Goal: Task Accomplishment & Management: Manage account settings

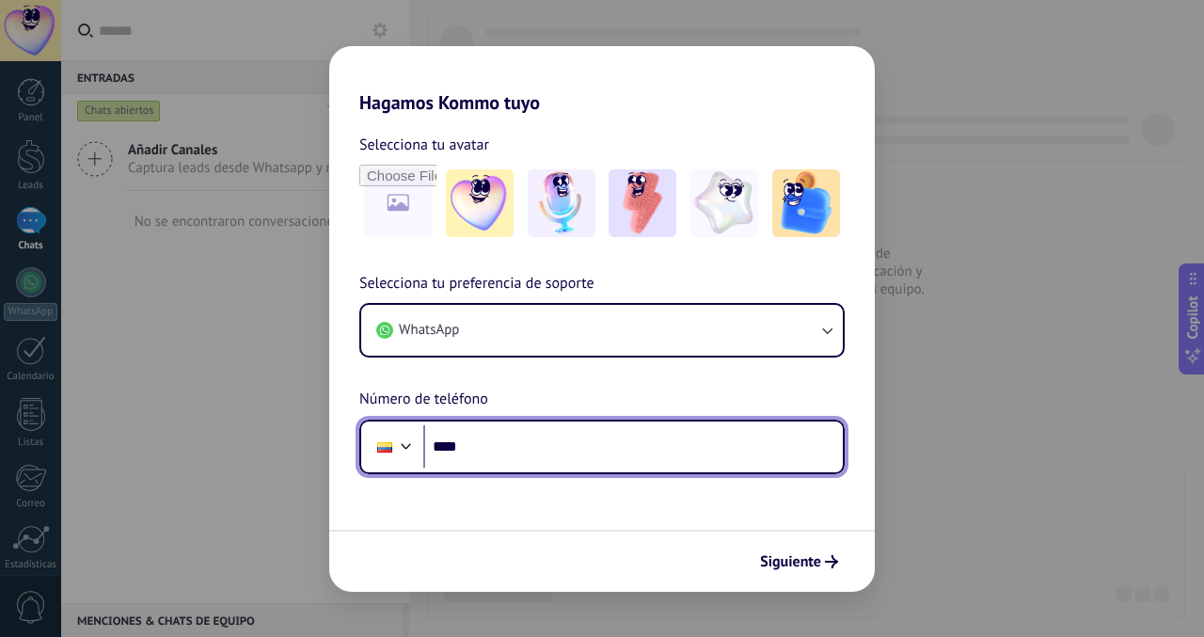
click at [585, 434] on input "****" at bounding box center [632, 446] width 419 height 43
type input "**********"
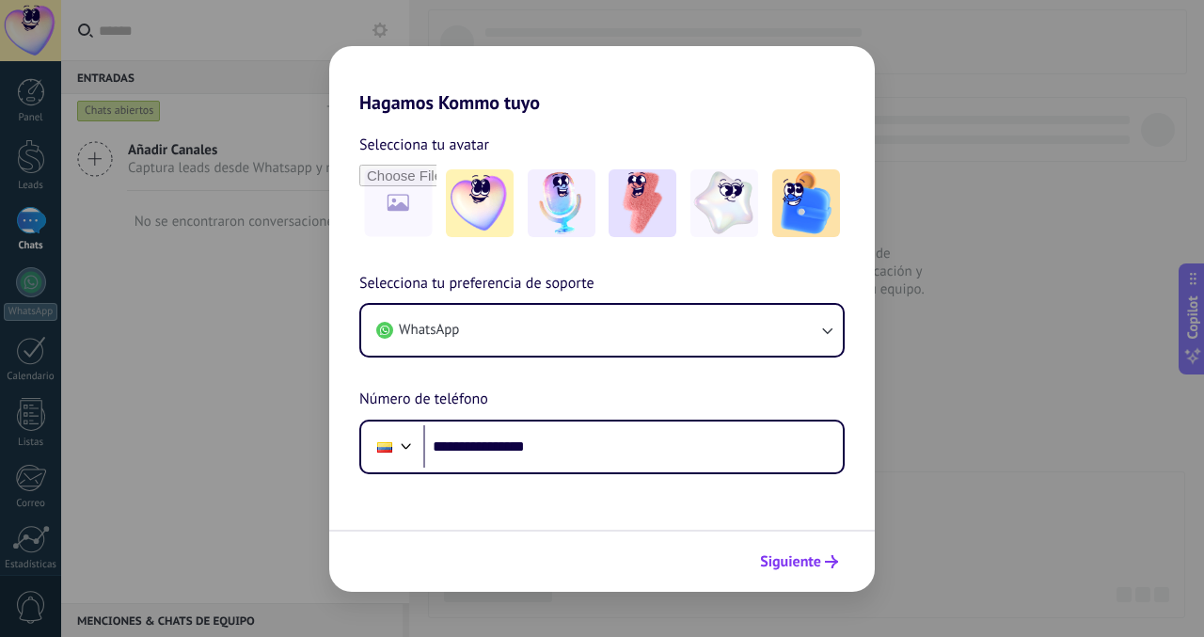
click at [797, 560] on span "Siguiente" at bounding box center [790, 561] width 61 height 13
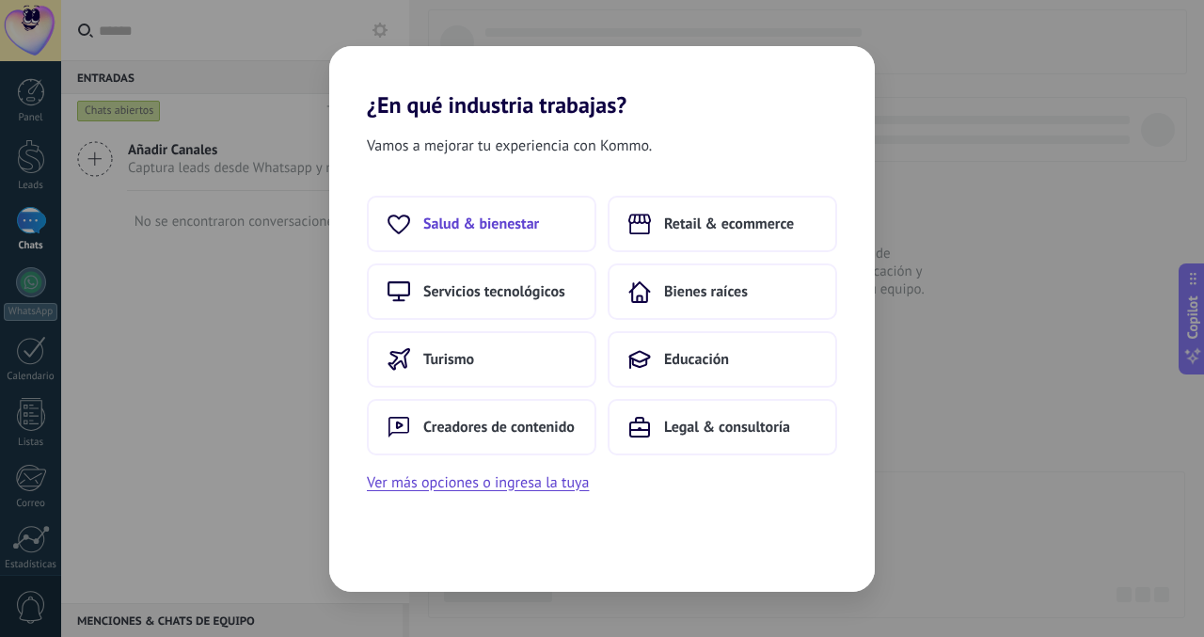
click at [527, 216] on span "Salud & bienestar" at bounding box center [481, 223] width 116 height 19
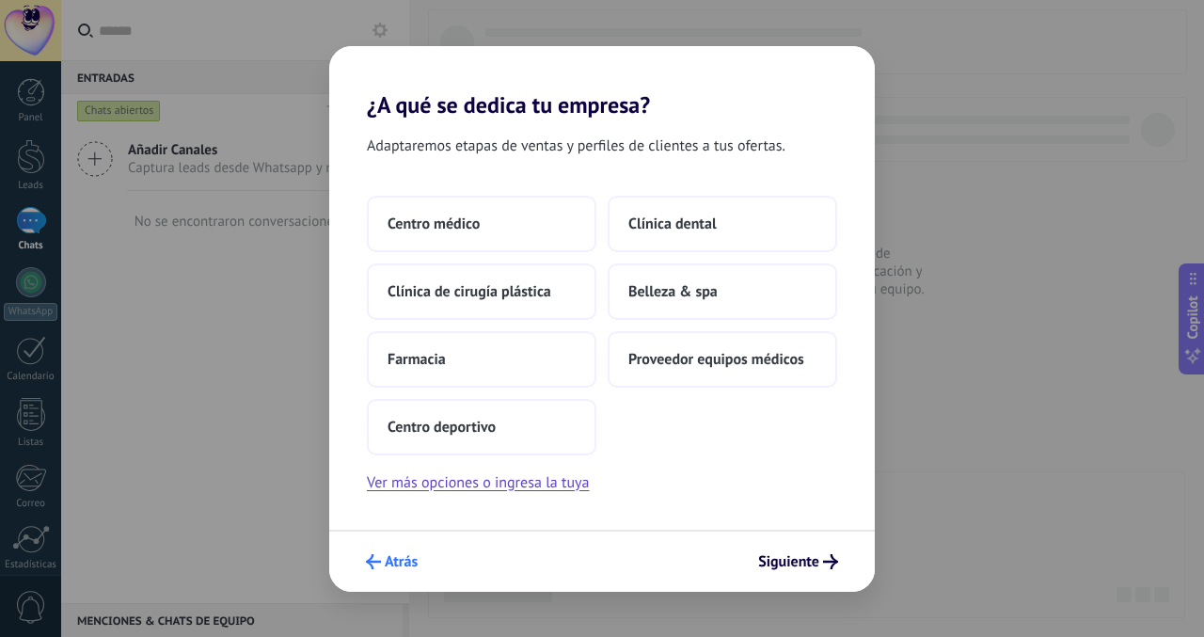
click at [385, 561] on span "Atrás" at bounding box center [401, 561] width 33 height 13
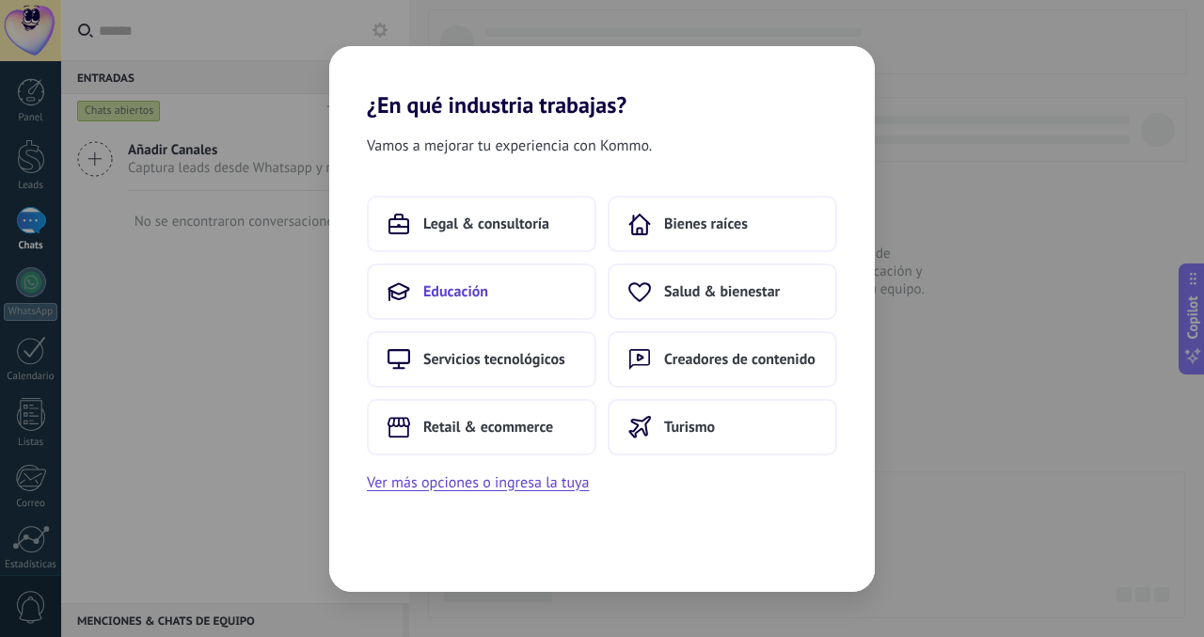
click at [539, 302] on button "Educación" at bounding box center [481, 291] width 229 height 56
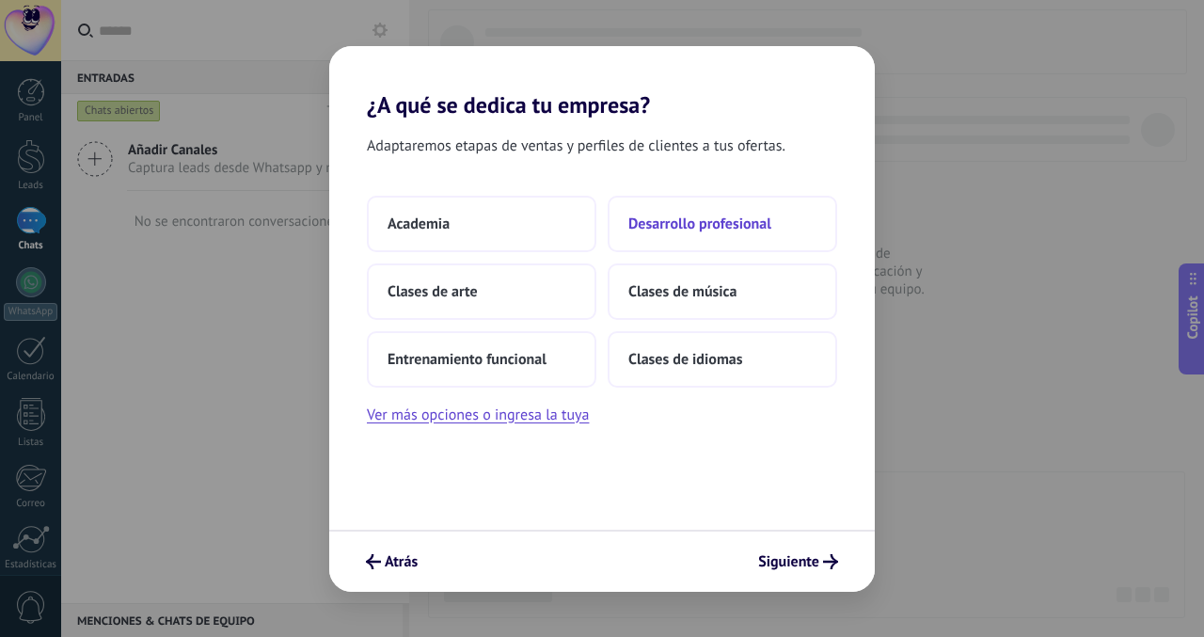
click at [650, 232] on span "Desarrollo profesional" at bounding box center [699, 223] width 143 height 19
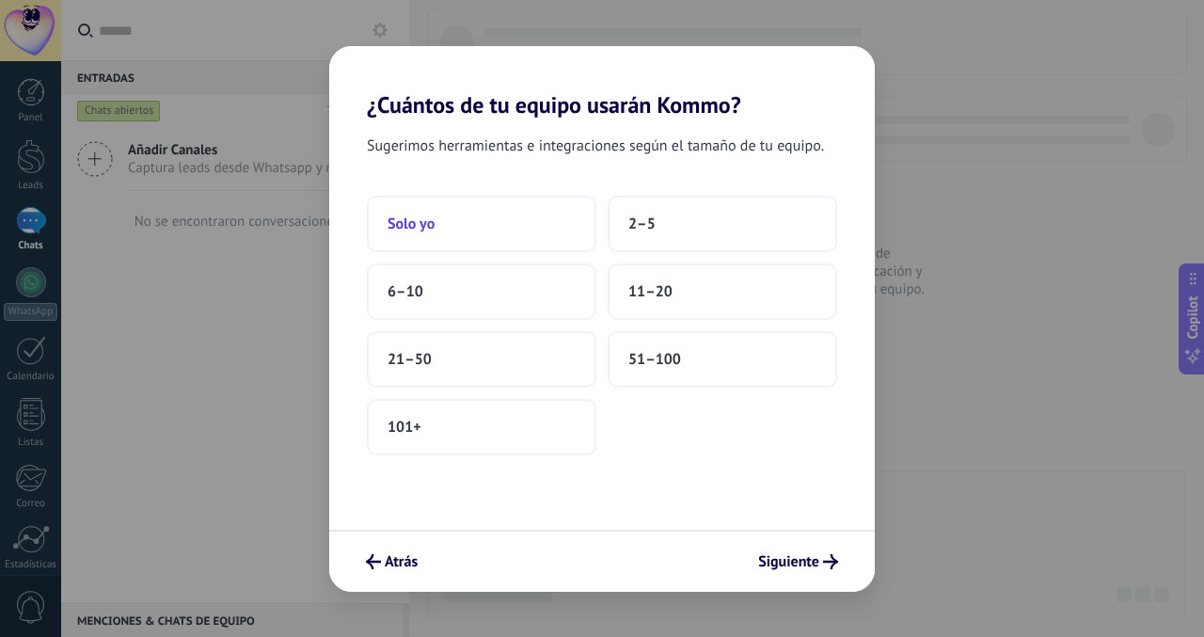
click at [514, 230] on button "Solo yo" at bounding box center [481, 224] width 229 height 56
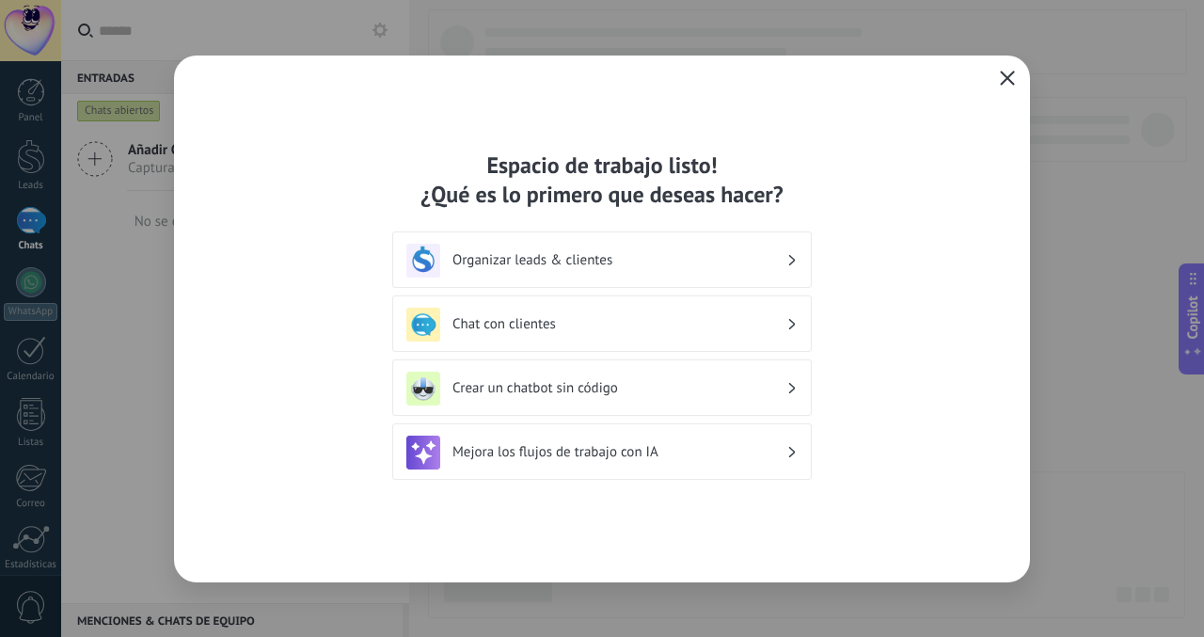
click at [1010, 77] on icon "button" at bounding box center [1007, 78] width 15 height 15
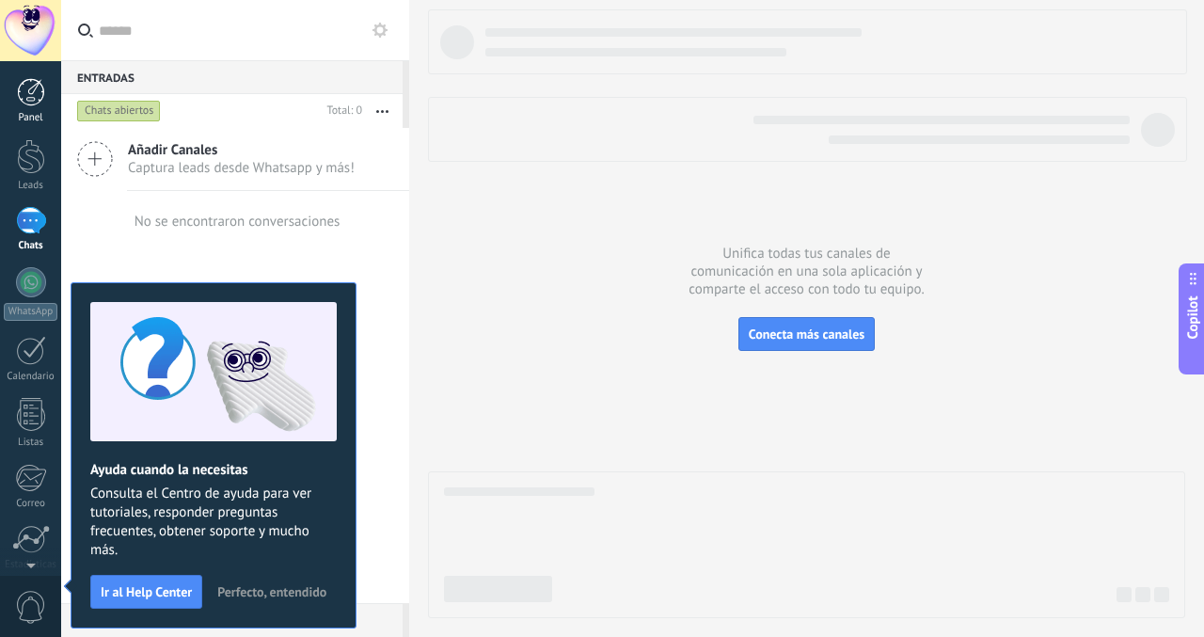
click at [34, 100] on div at bounding box center [31, 92] width 28 height 28
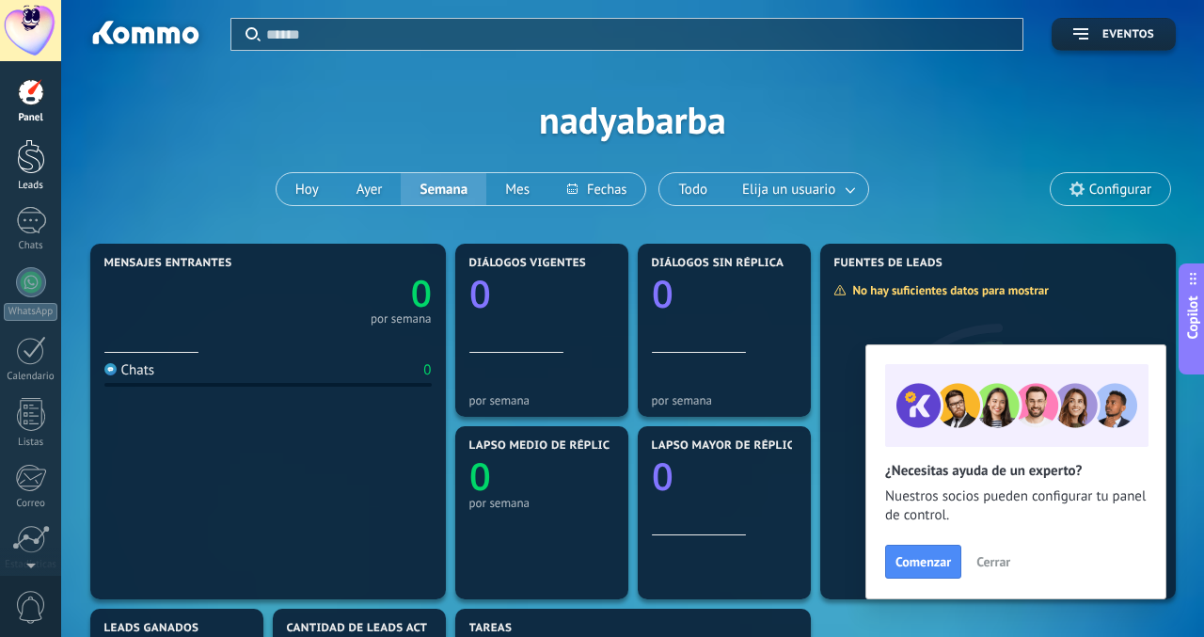
click at [34, 156] on div at bounding box center [31, 156] width 28 height 35
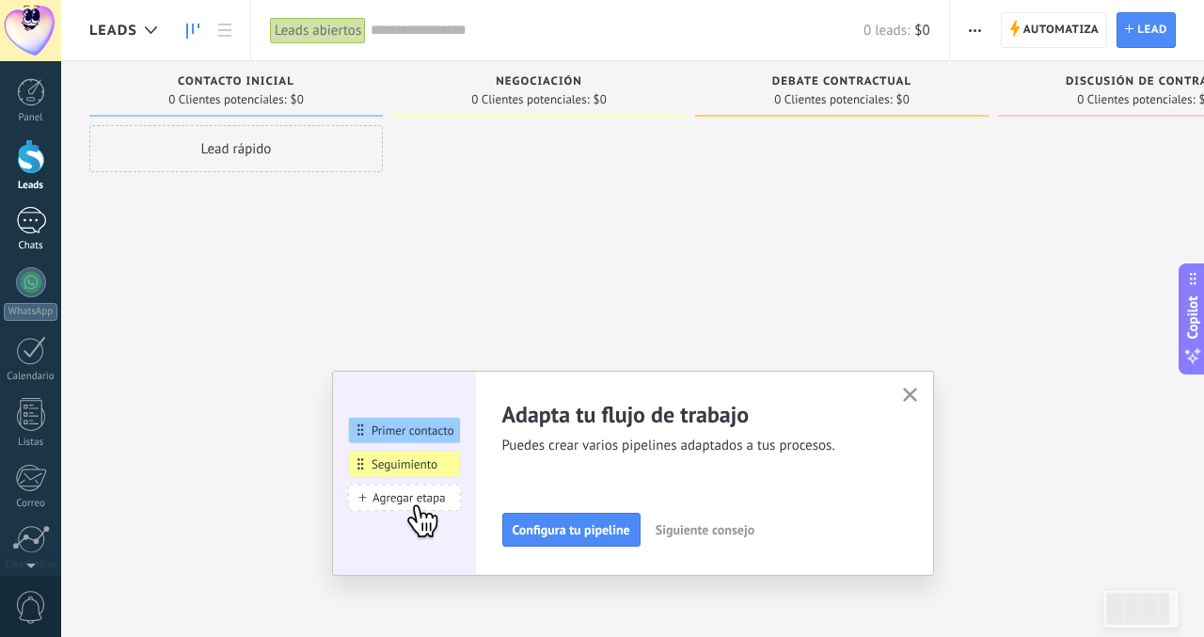
click at [32, 210] on div at bounding box center [31, 220] width 30 height 27
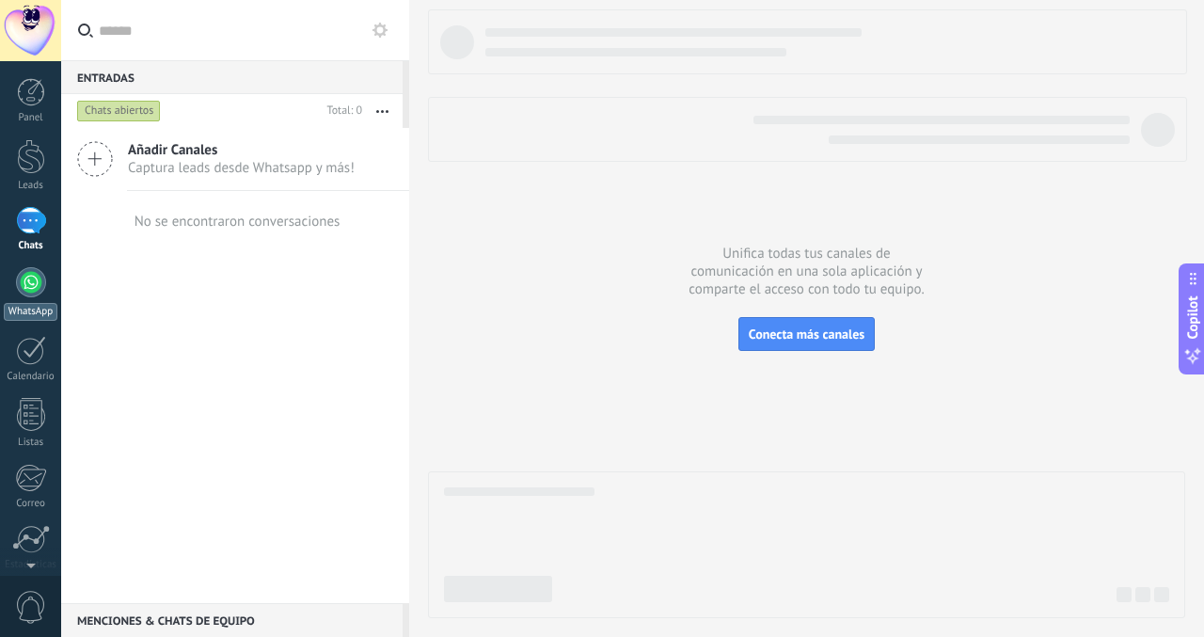
click at [29, 282] on div at bounding box center [31, 282] width 30 height 30
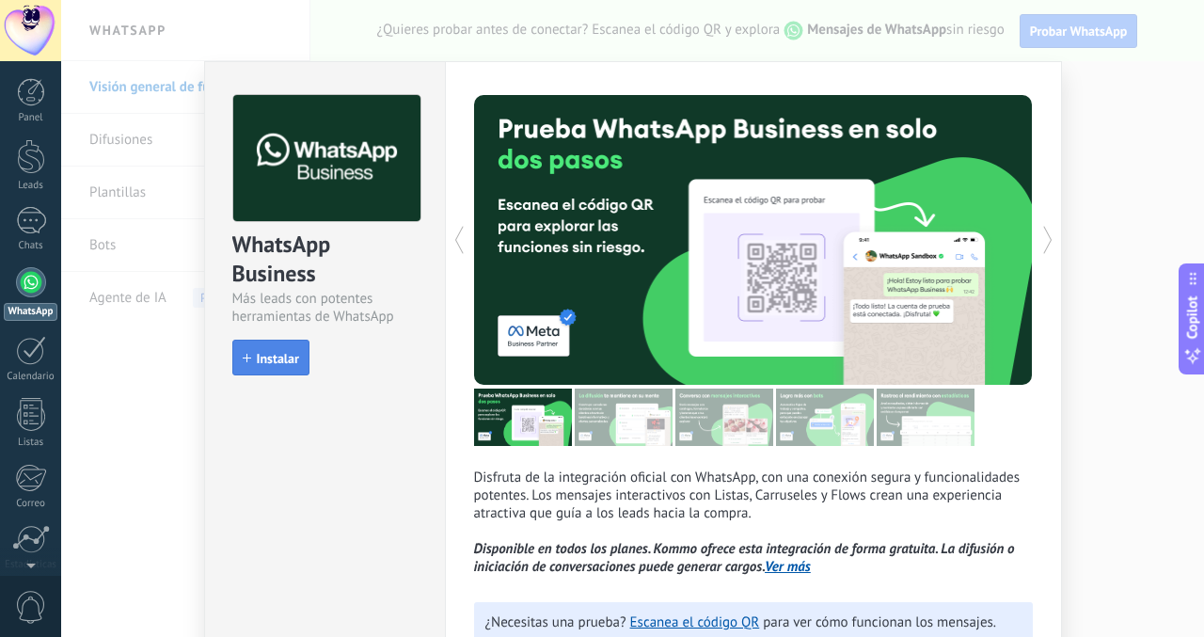
click at [278, 367] on button "Instalar" at bounding box center [270, 358] width 77 height 36
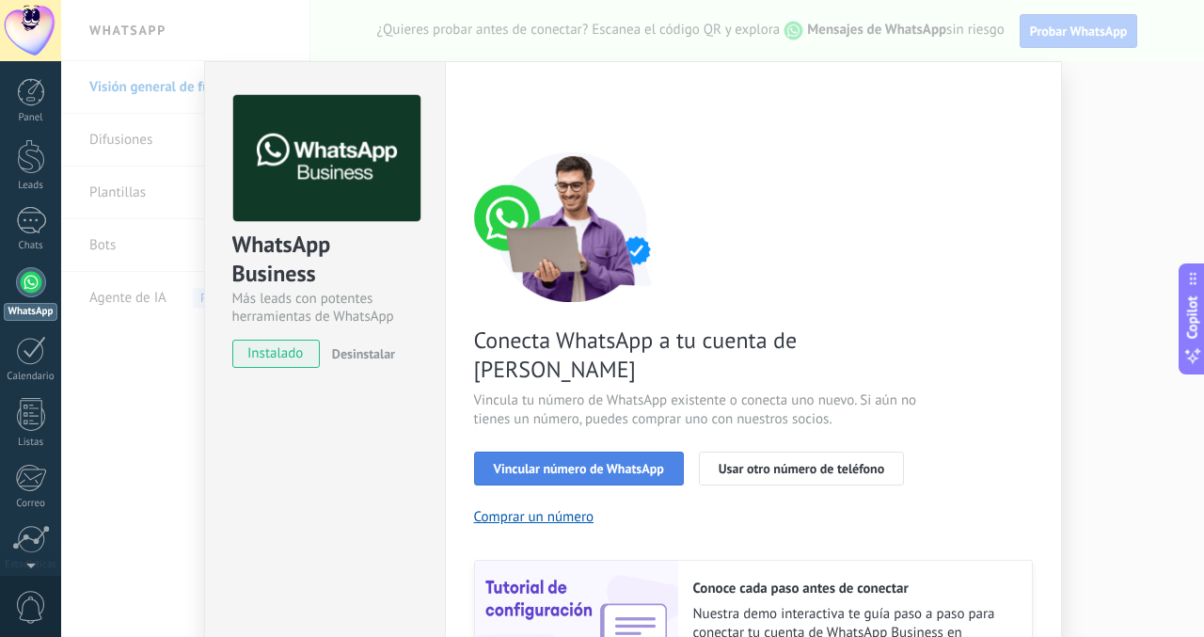
click at [525, 451] on button "Vincular número de WhatsApp" at bounding box center [579, 468] width 210 height 34
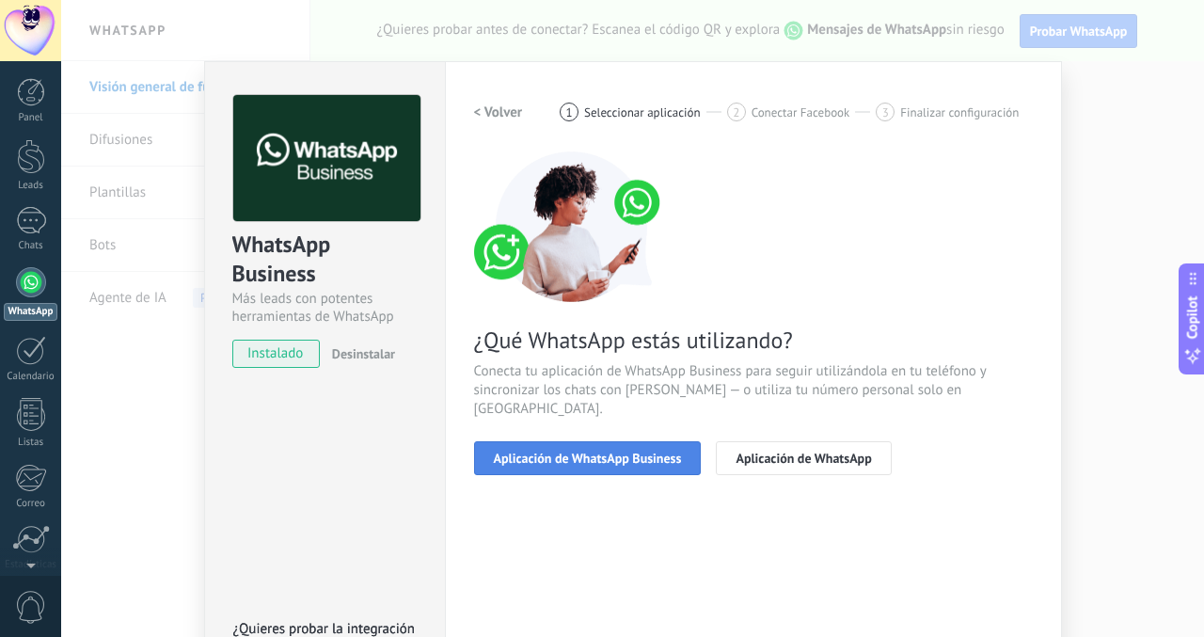
click at [508, 451] on span "Aplicación de WhatsApp Business" at bounding box center [588, 457] width 188 height 13
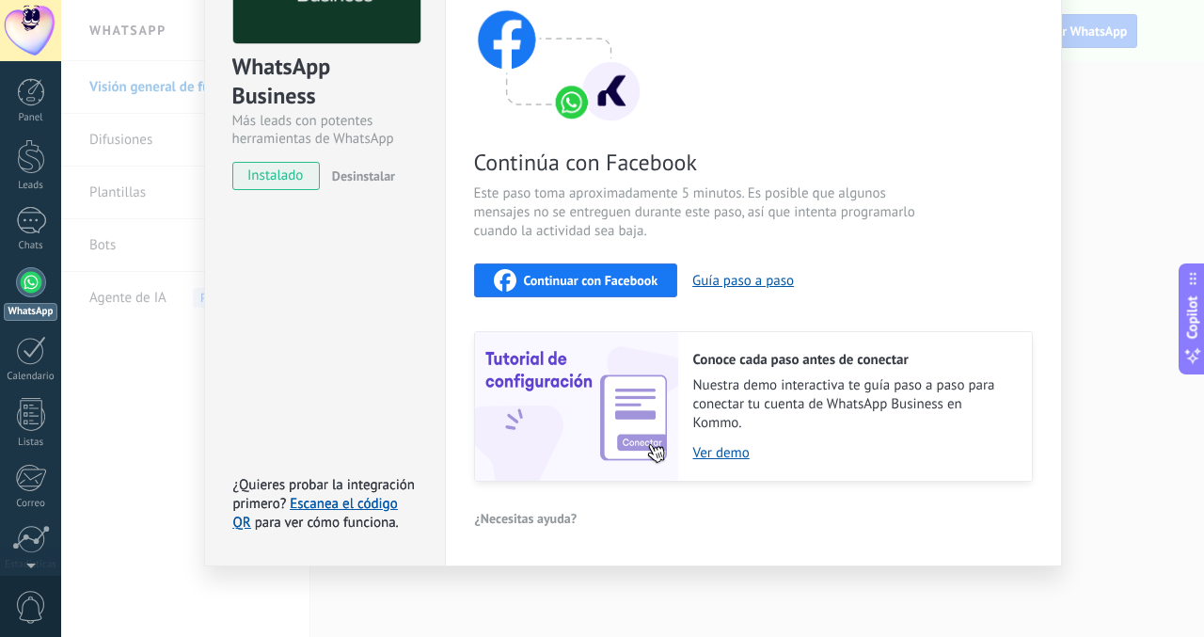
scroll to position [177, 0]
click at [625, 283] on span "Continuar con Facebook" at bounding box center [591, 281] width 134 height 13
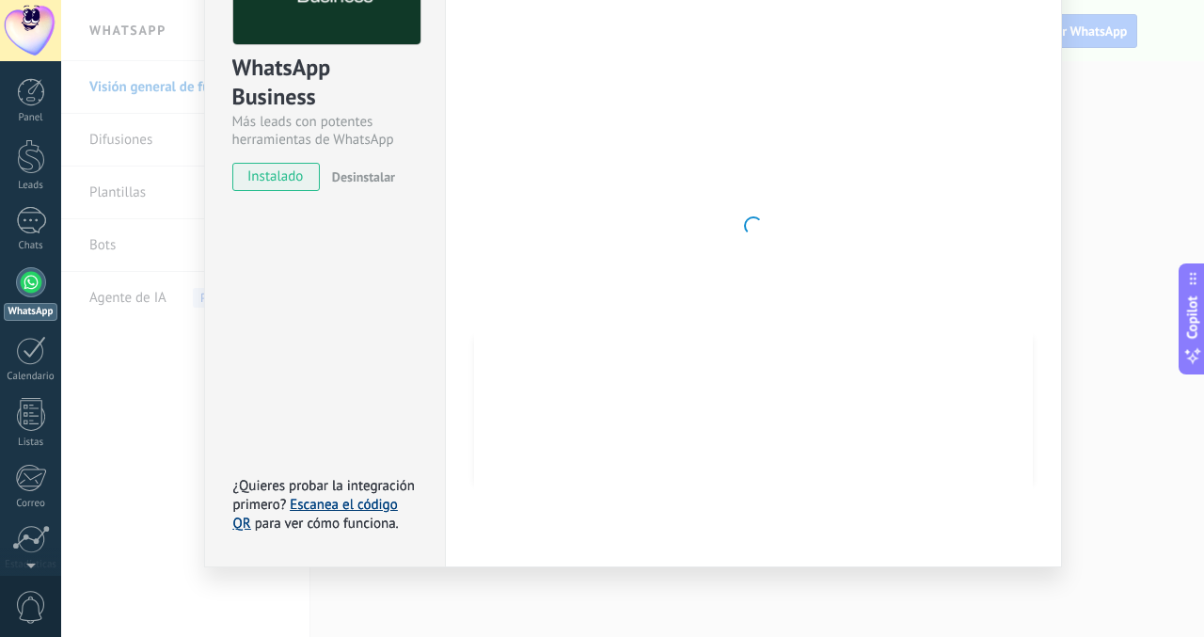
click at [360, 498] on link "Escanea el código QR" at bounding box center [315, 514] width 165 height 37
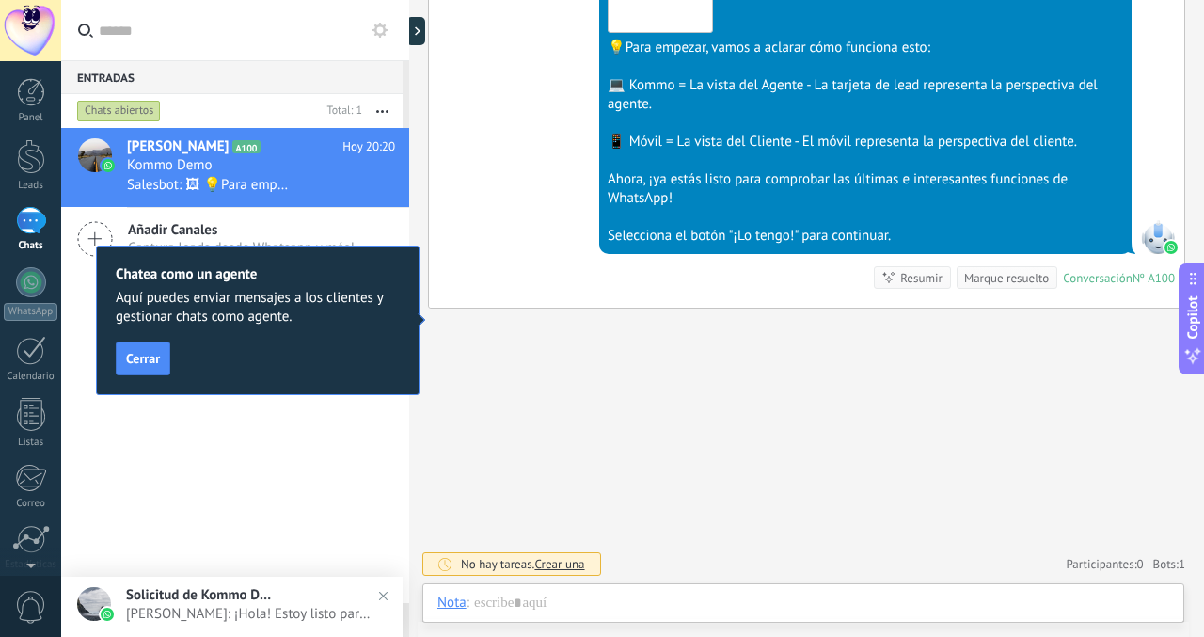
scroll to position [482, 0]
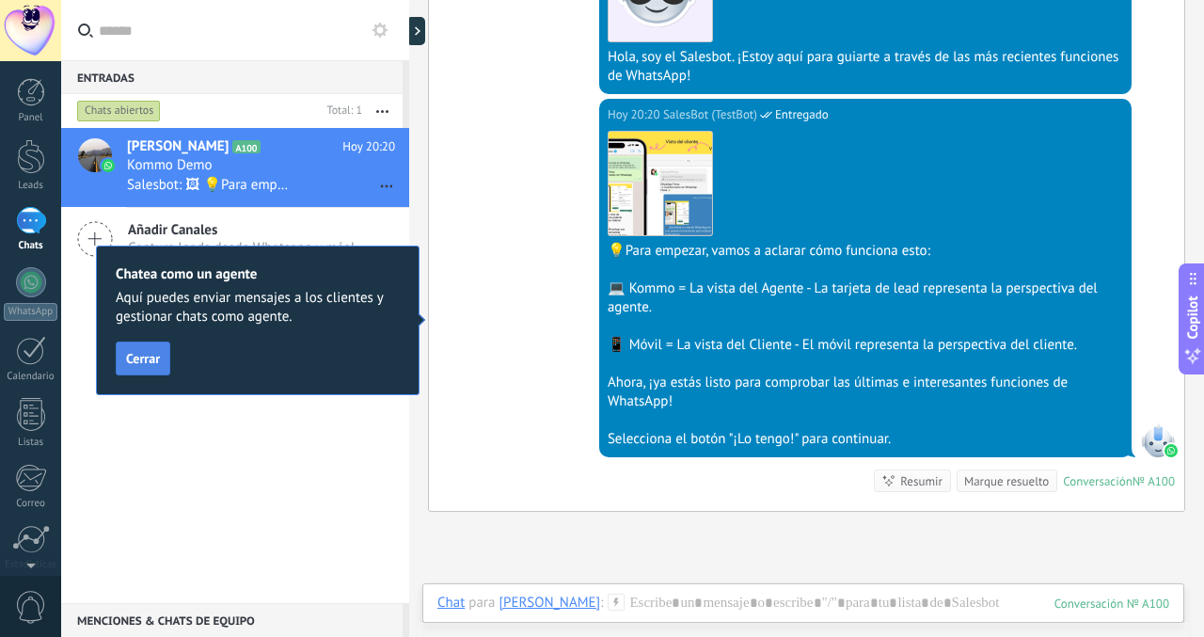
click at [134, 357] on span "Cerrar" at bounding box center [143, 358] width 34 height 13
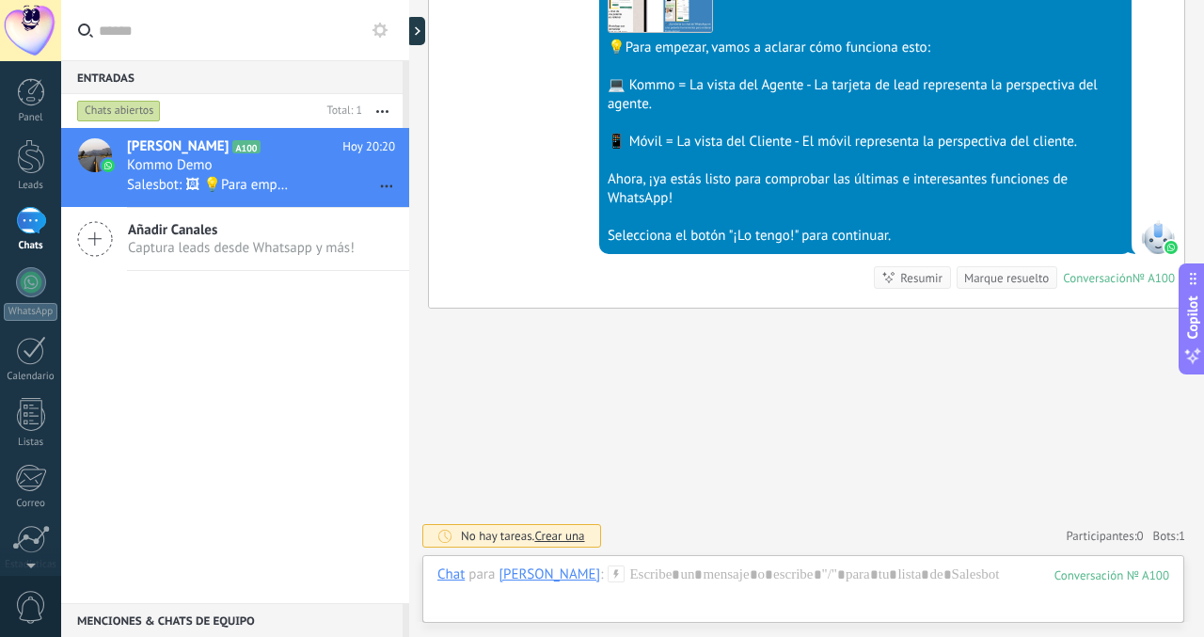
scroll to position [685, 0]
click at [29, 226] on div "1" at bounding box center [31, 220] width 30 height 27
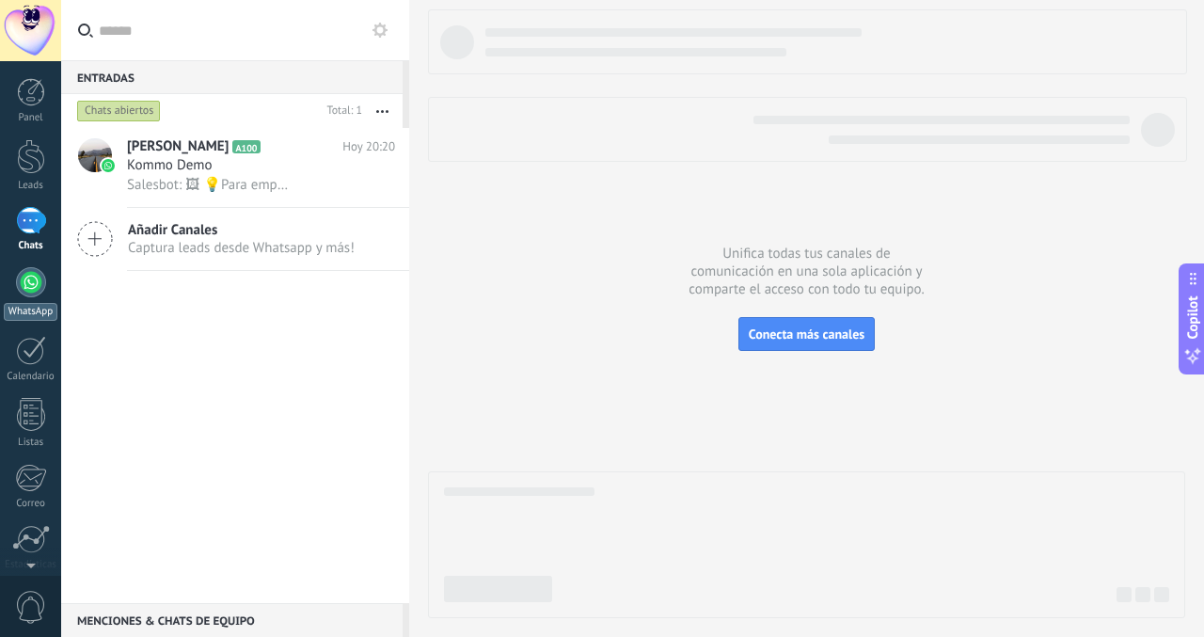
click at [28, 295] on div at bounding box center [31, 282] width 30 height 30
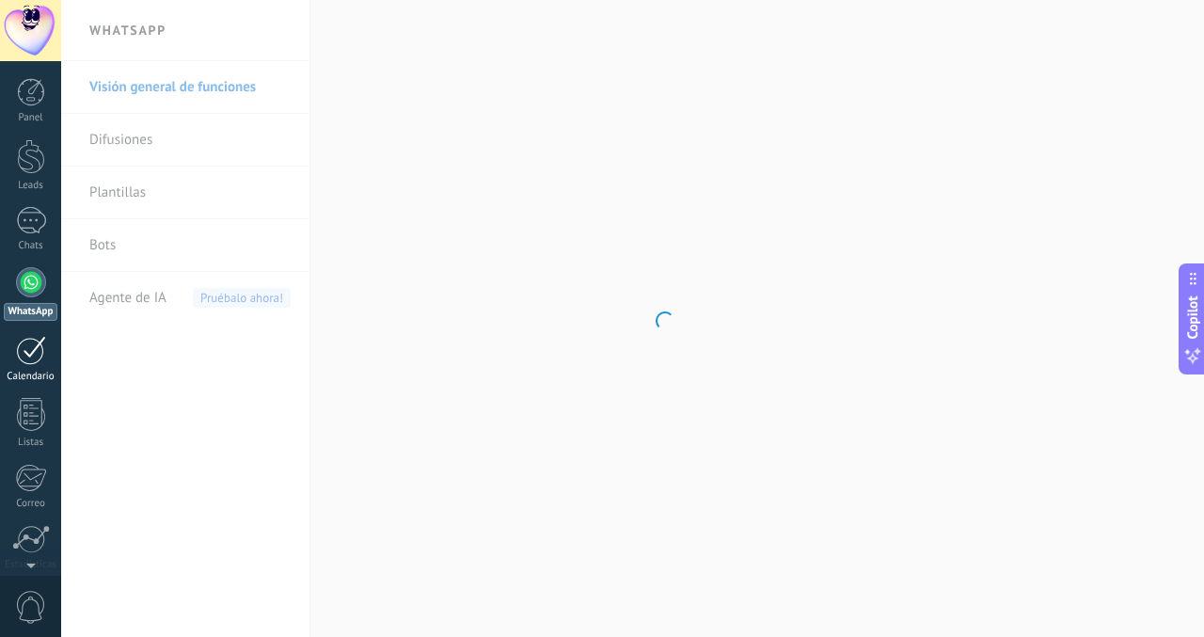
click at [35, 349] on div at bounding box center [31, 350] width 30 height 29
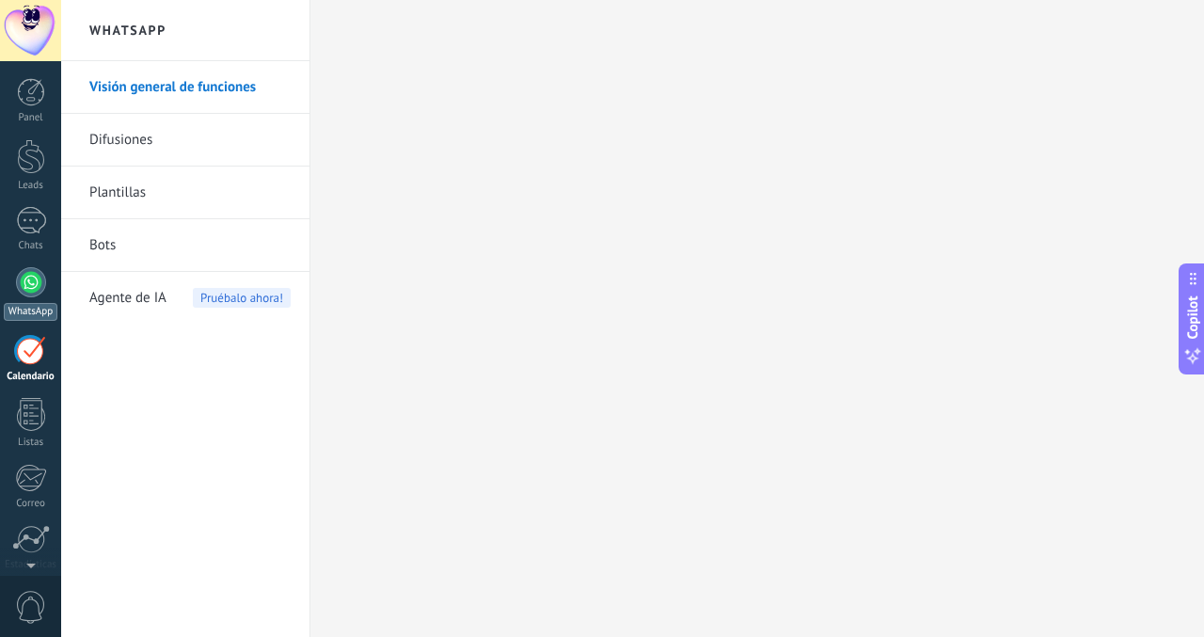
click at [40, 275] on div at bounding box center [31, 282] width 30 height 30
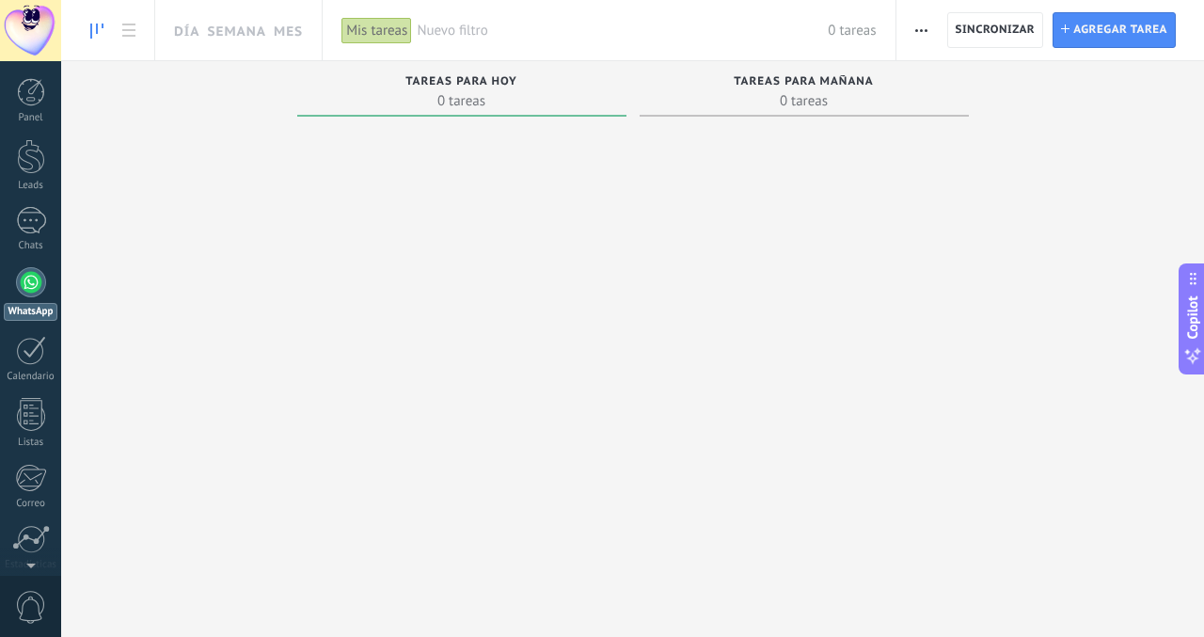
click at [33, 281] on div at bounding box center [31, 282] width 30 height 30
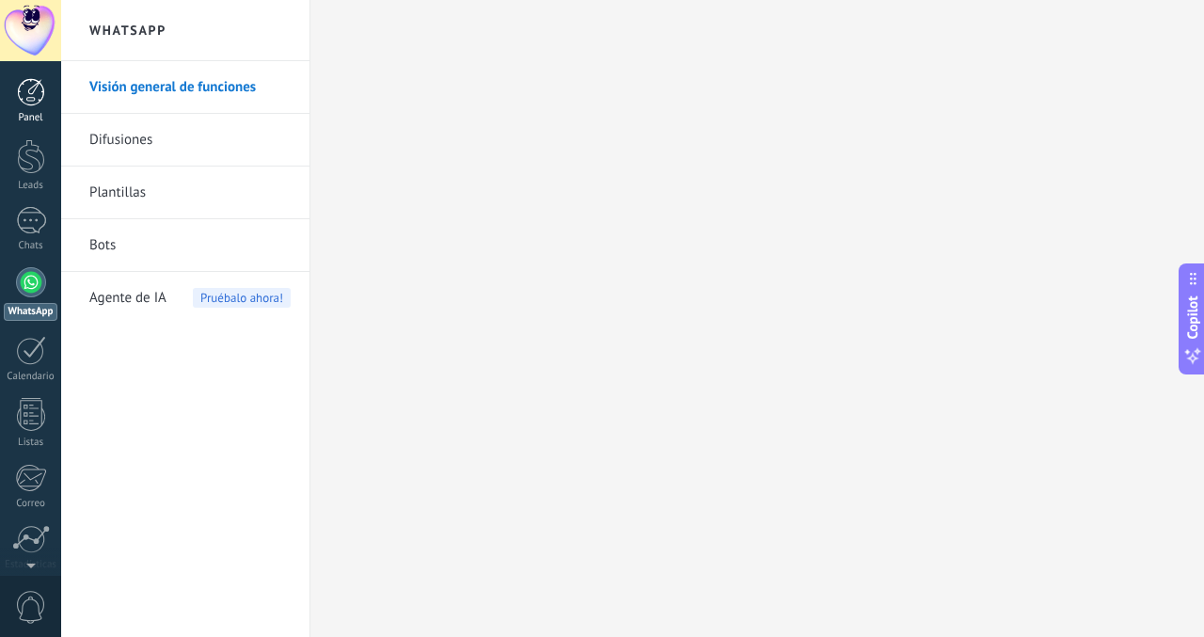
click at [35, 106] on link "Panel" at bounding box center [30, 101] width 61 height 46
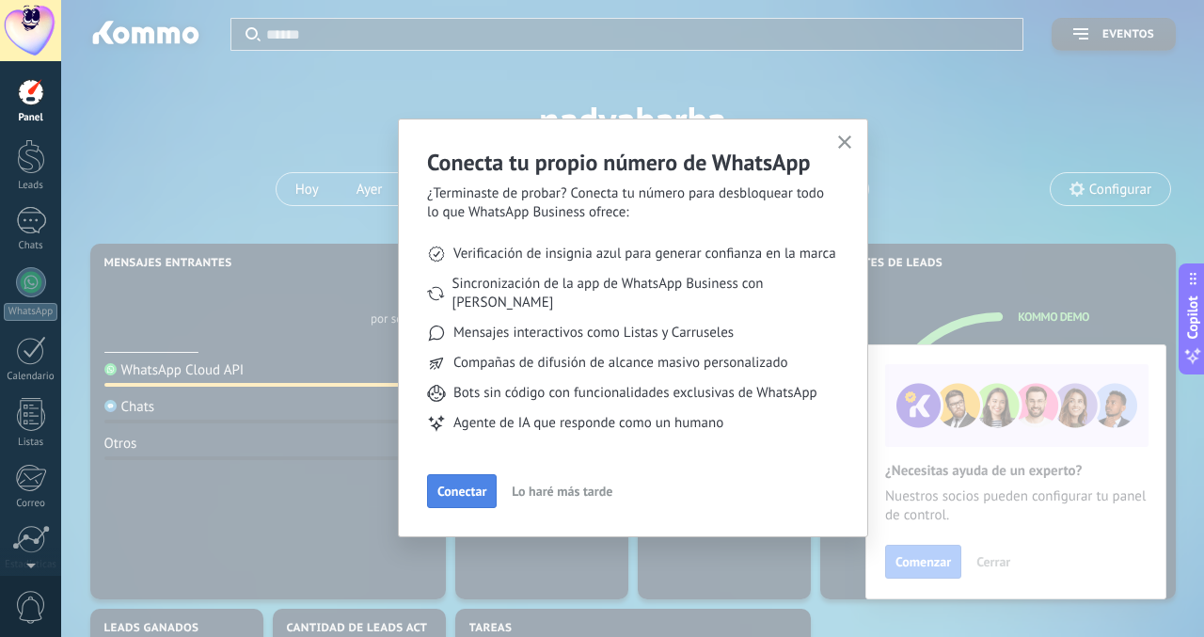
click at [461, 484] on span "Conectar" at bounding box center [461, 490] width 49 height 13
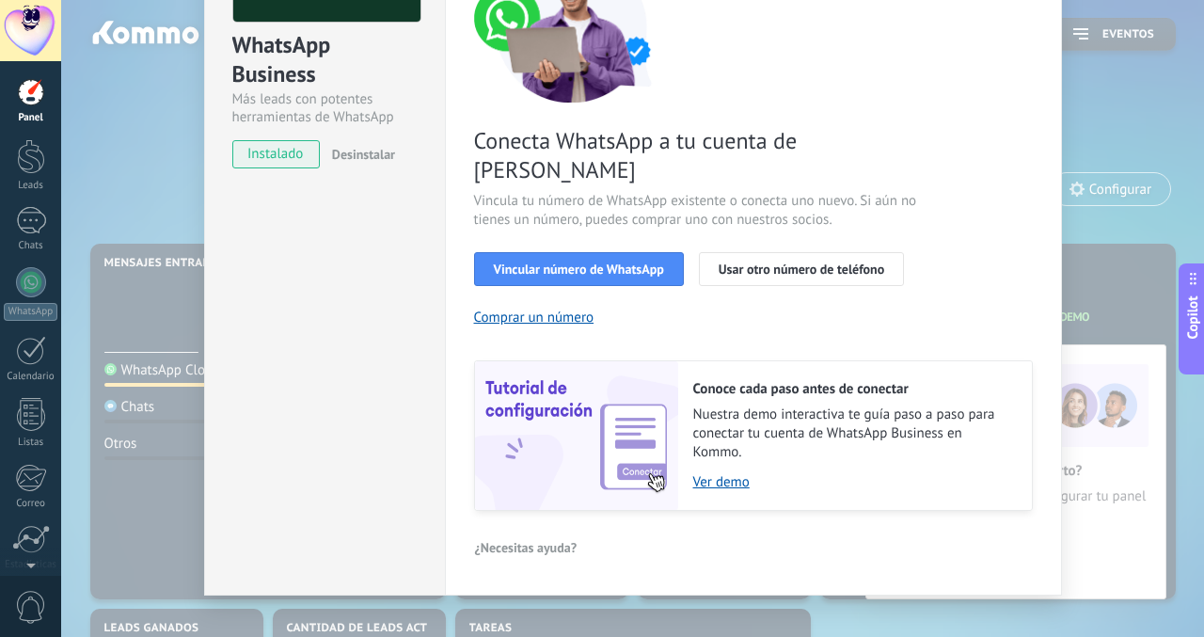
scroll to position [198, 0]
click at [264, 162] on span "instalado" at bounding box center [276, 155] width 86 height 28
click at [270, 150] on span "instalado" at bounding box center [276, 155] width 86 height 28
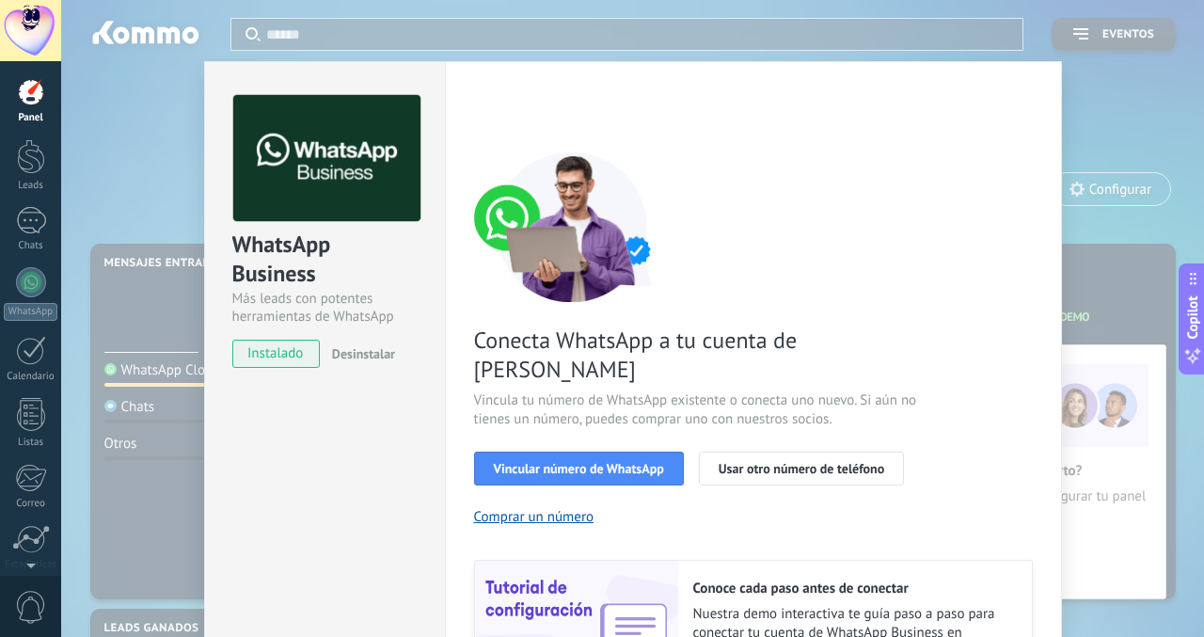
scroll to position [0, 0]
click at [105, 119] on div "WhatsApp Business Más leads con potentes herramientas de WhatsApp instalado Des…" at bounding box center [632, 318] width 1143 height 637
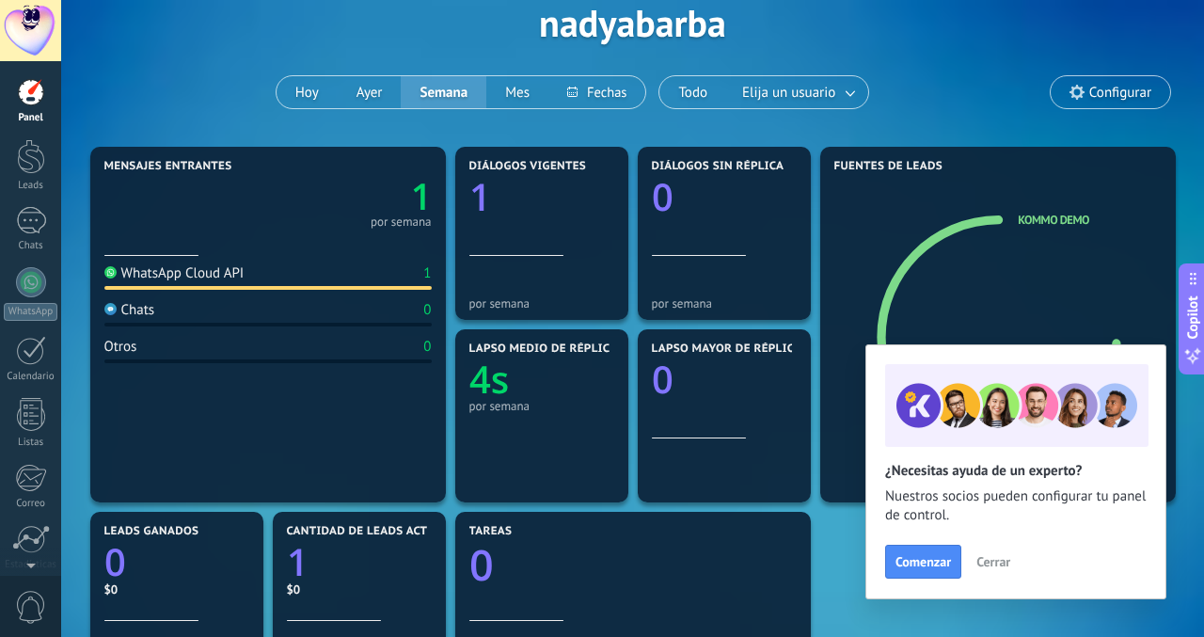
scroll to position [103, 0]
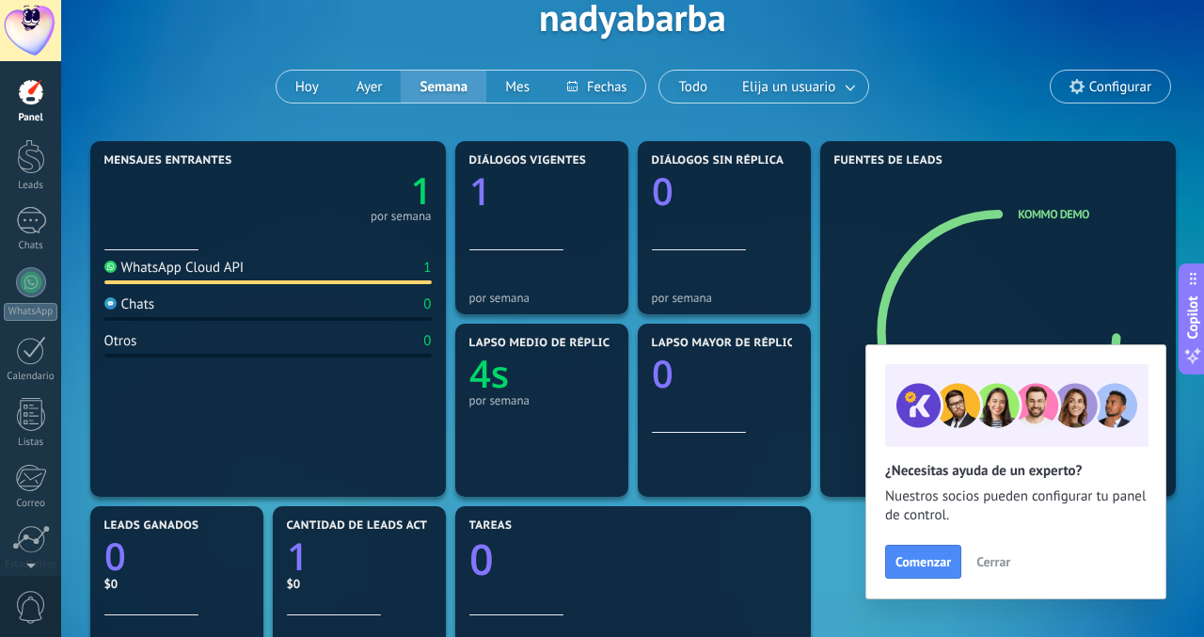
click at [136, 219] on div "1 por semana" at bounding box center [267, 194] width 327 height 54
click at [923, 559] on span "Comenzar" at bounding box center [922, 561] width 55 height 13
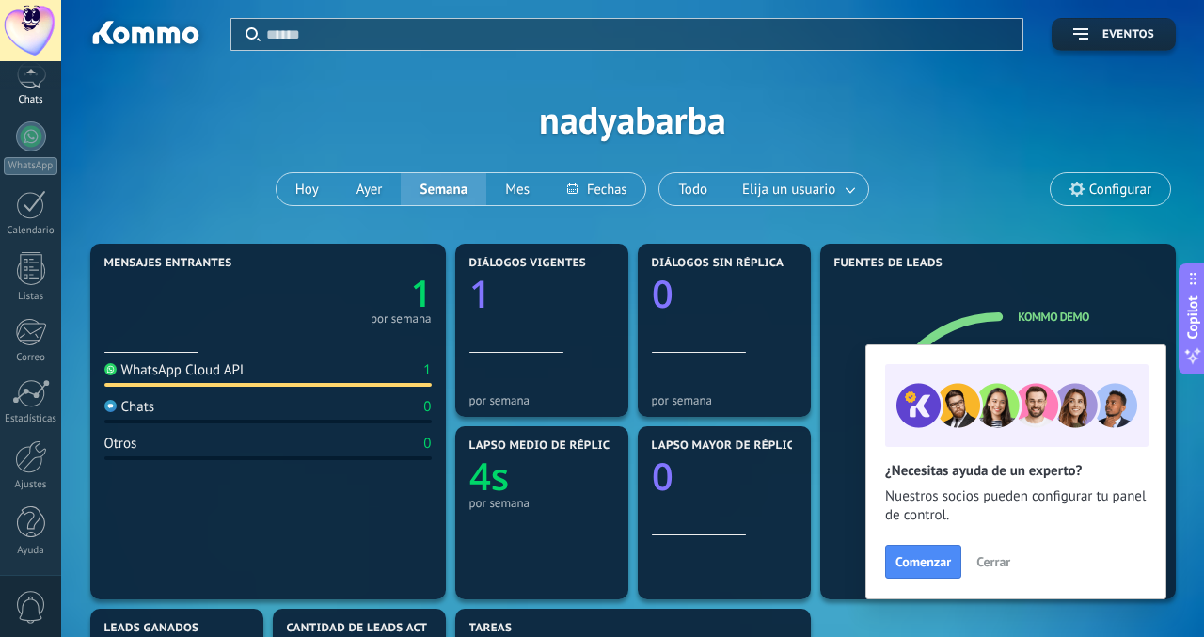
scroll to position [146, 0]
click at [33, 480] on div "Ajustes" at bounding box center [31, 485] width 55 height 12
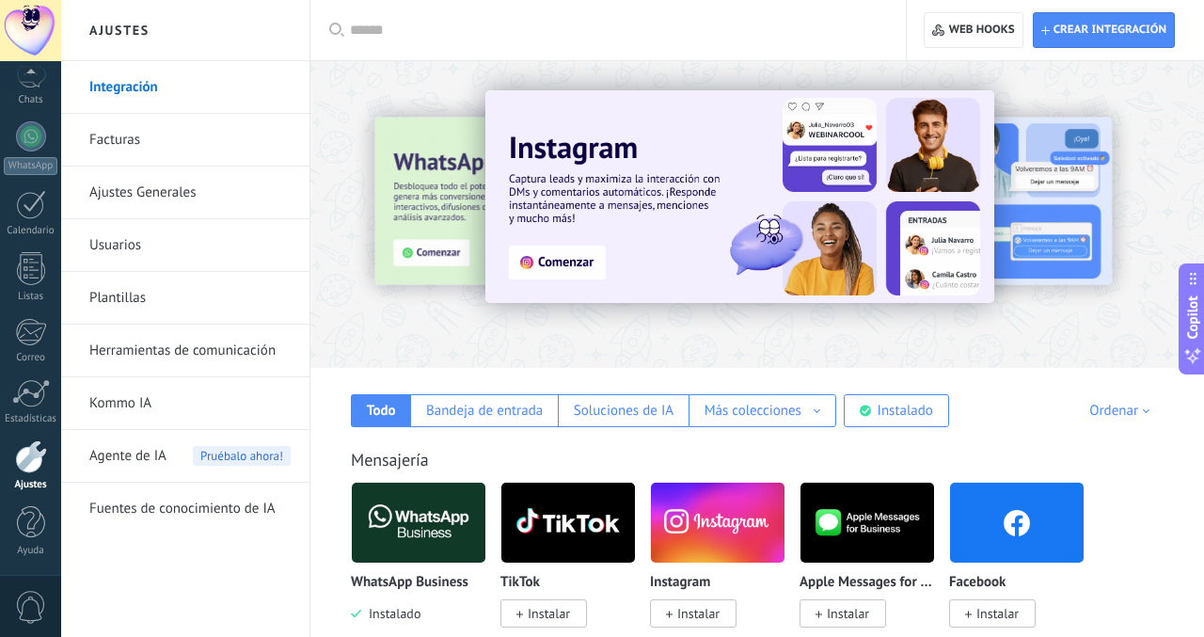
click at [220, 76] on link "Integración" at bounding box center [189, 87] width 201 height 53
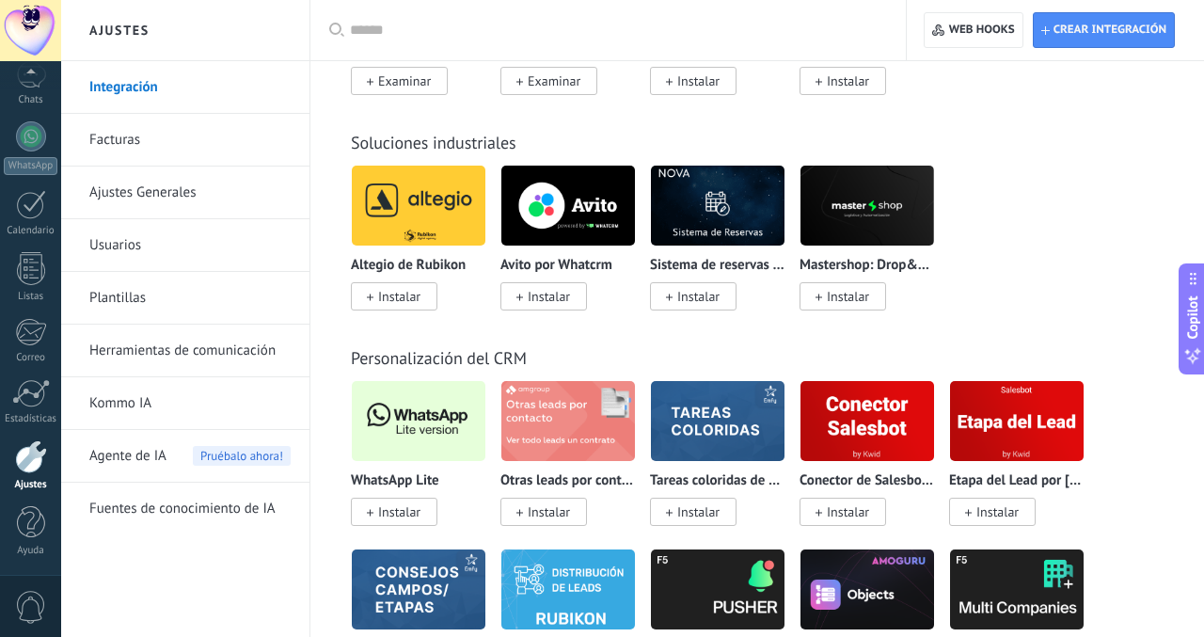
scroll to position [4510, 0]
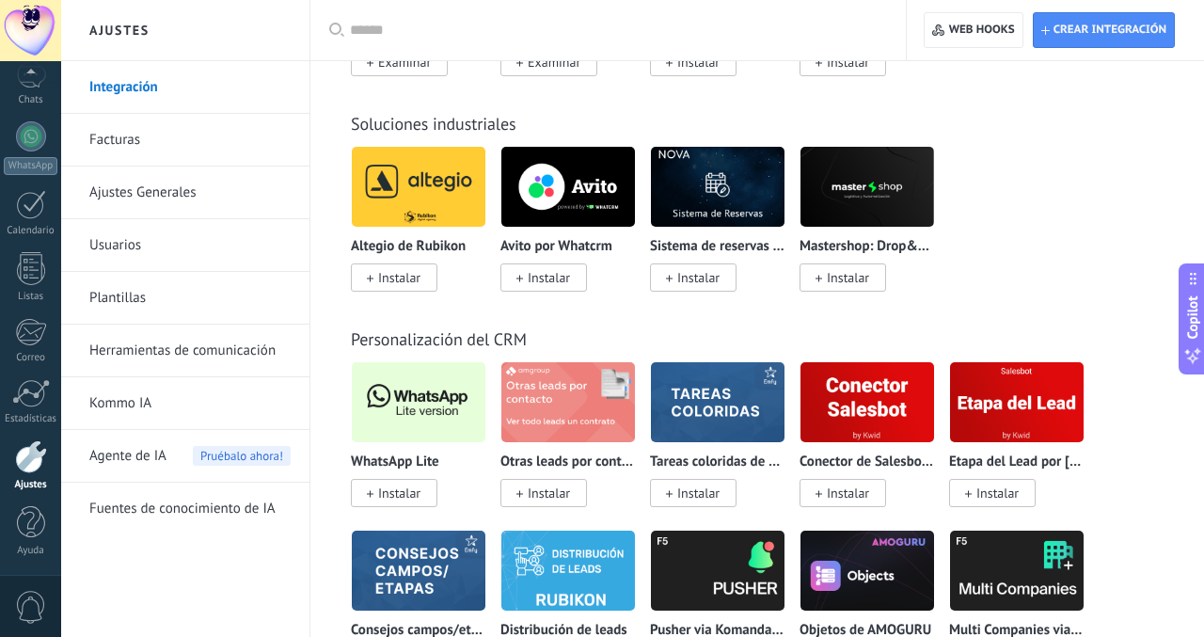
click at [406, 483] on span "Instalar" at bounding box center [394, 493] width 87 height 28
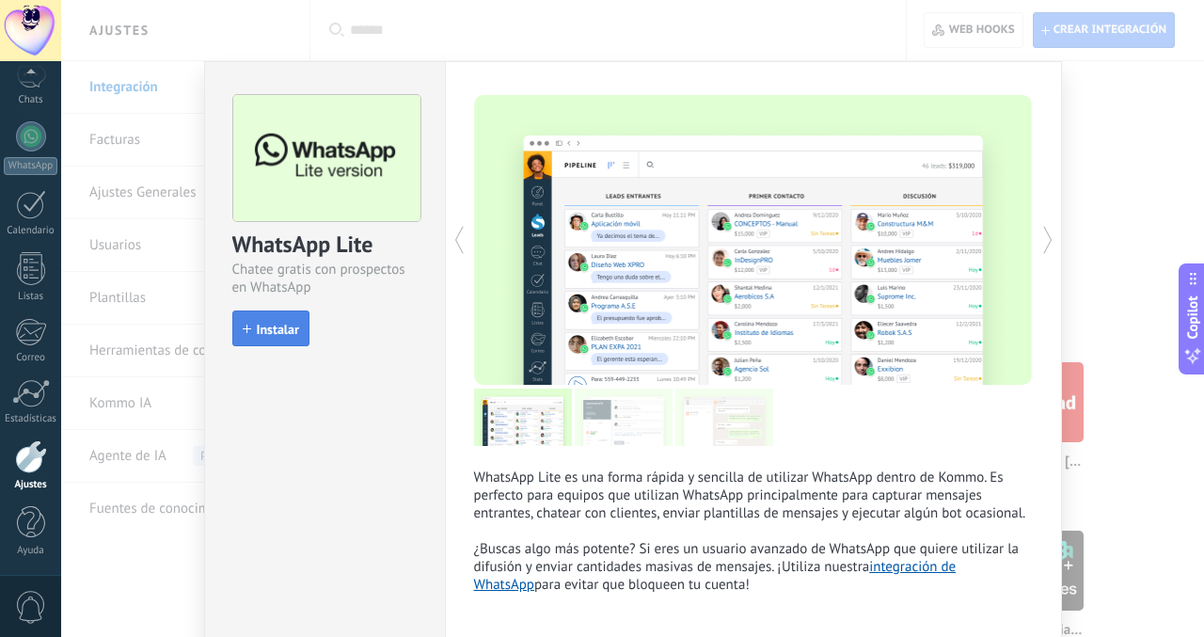
click at [279, 327] on span "Instalar" at bounding box center [278, 329] width 42 height 13
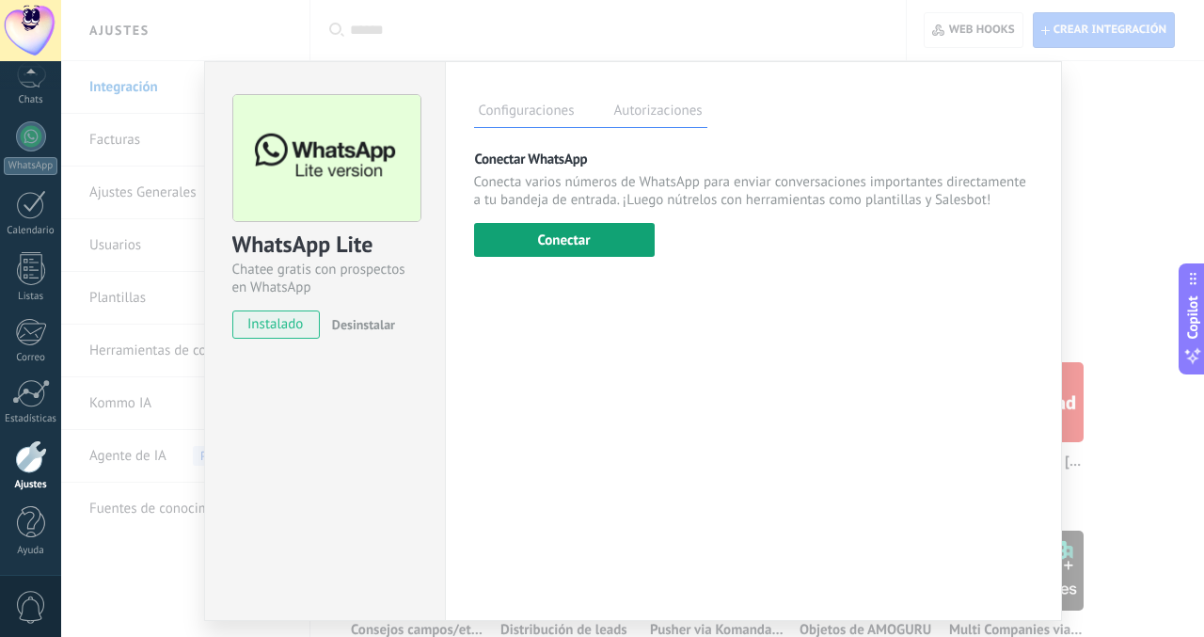
click at [568, 235] on button "Conectar" at bounding box center [564, 240] width 181 height 34
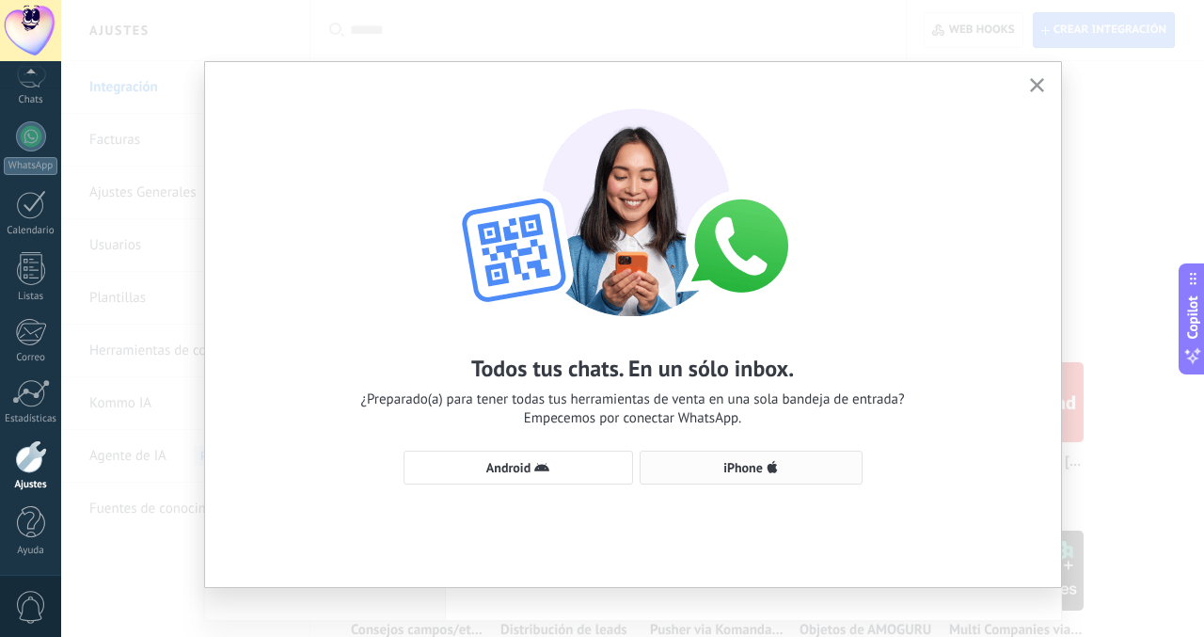
click at [749, 469] on span "iPhone" at bounding box center [743, 467] width 40 height 13
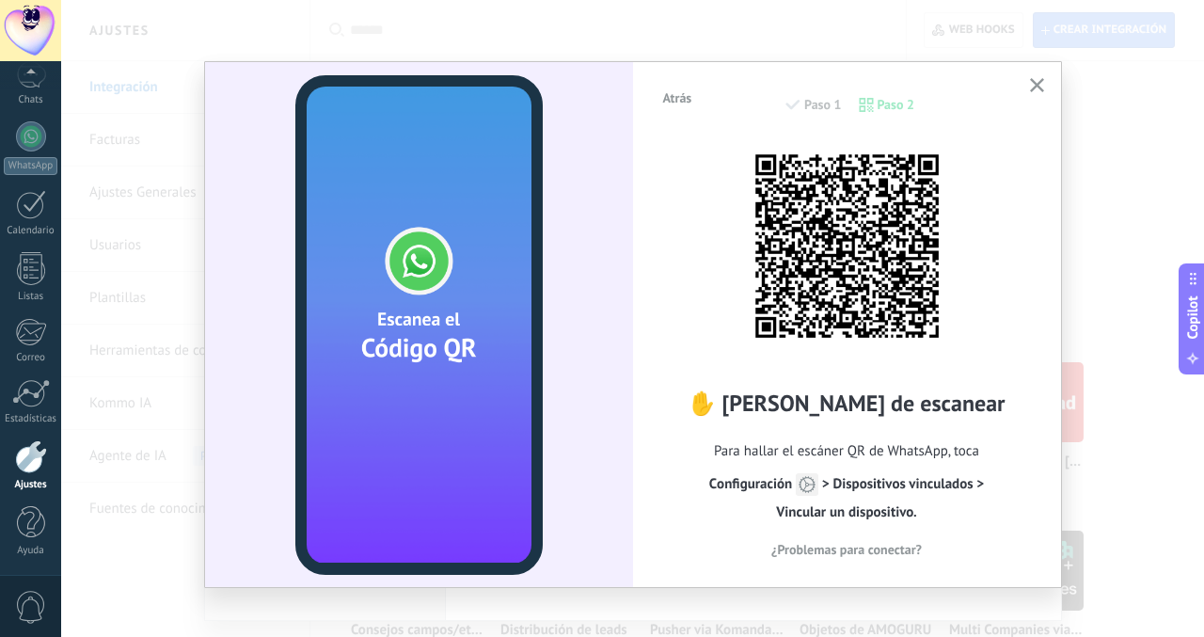
click at [1030, 89] on icon "button" at bounding box center [1037, 85] width 14 height 14
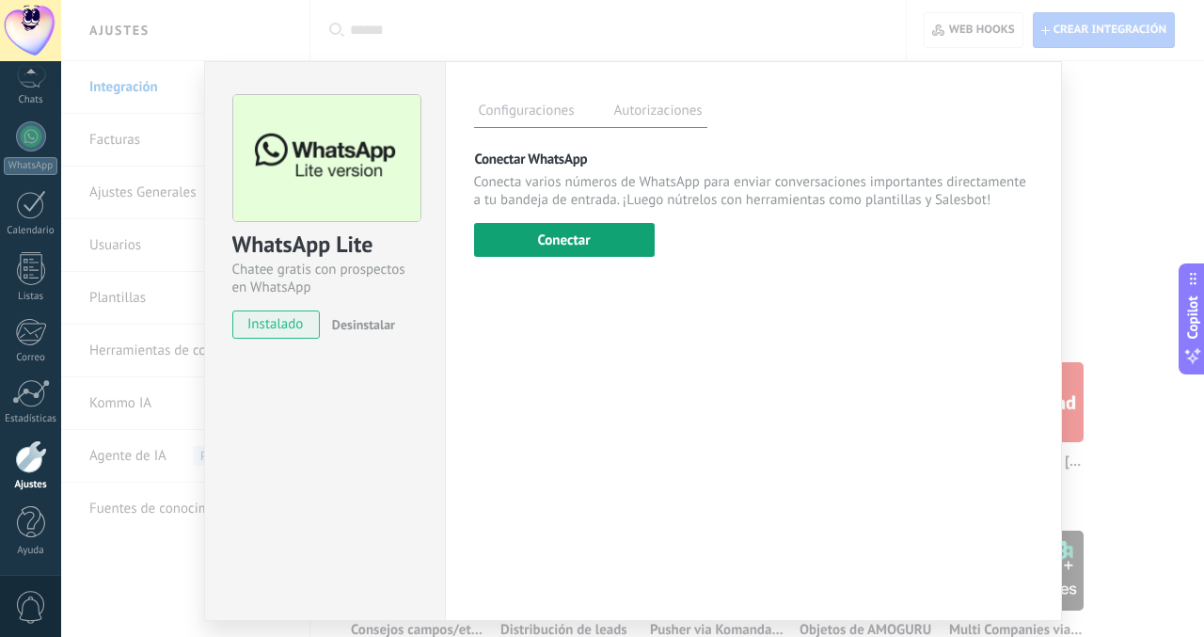
click at [598, 242] on button "Conectar" at bounding box center [564, 240] width 181 height 34
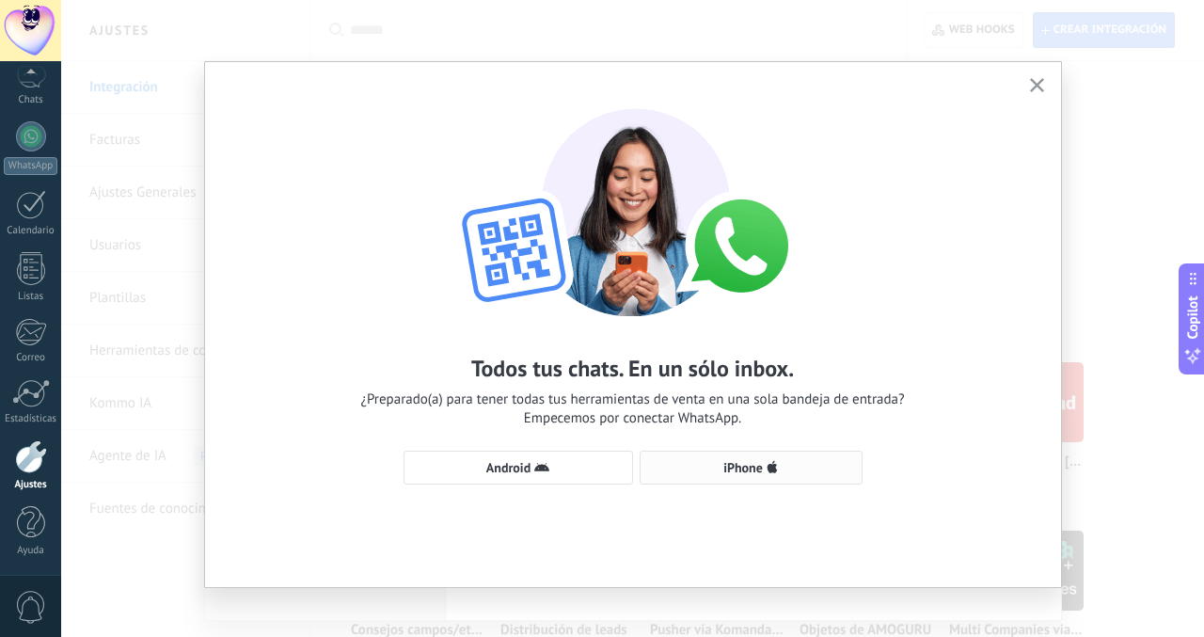
click at [700, 455] on button "iPhone" at bounding box center [751, 467] width 223 height 34
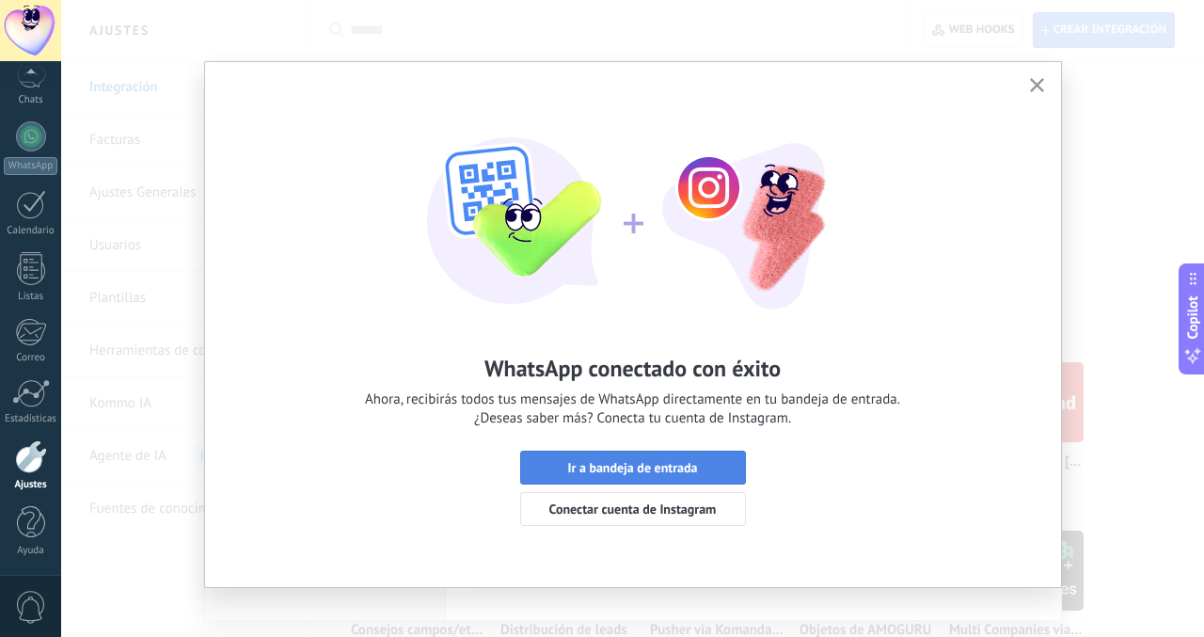
click at [621, 461] on span "Ir a bandeja de entrada" at bounding box center [632, 467] width 130 height 13
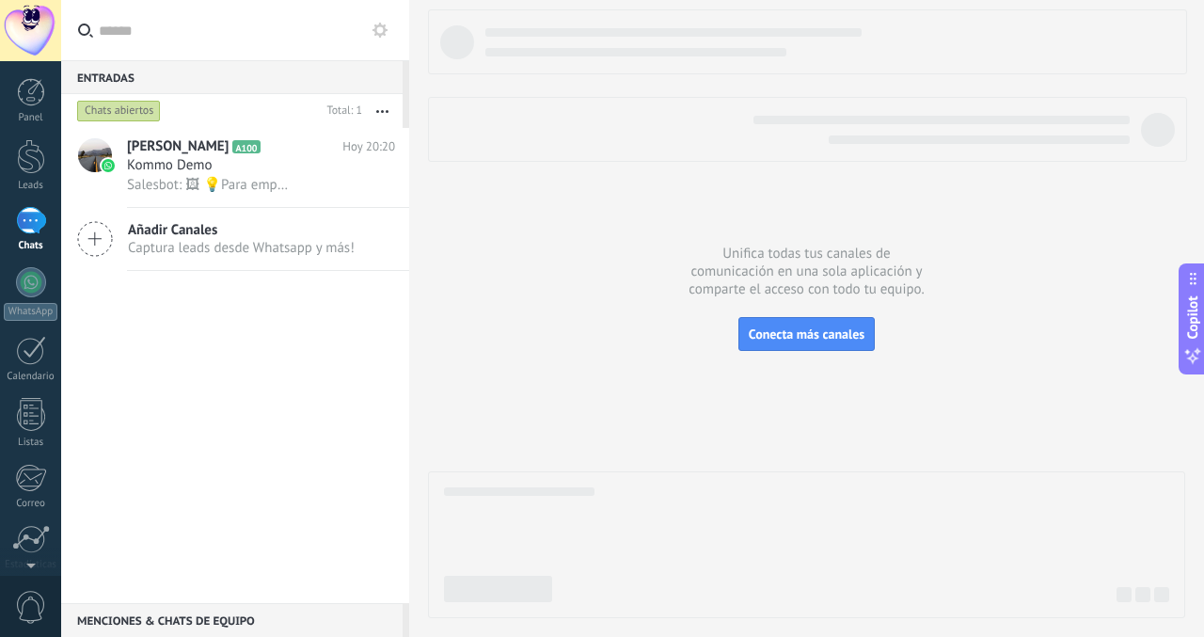
click at [25, 228] on div "1" at bounding box center [31, 220] width 30 height 27
click at [25, 167] on div at bounding box center [31, 156] width 28 height 35
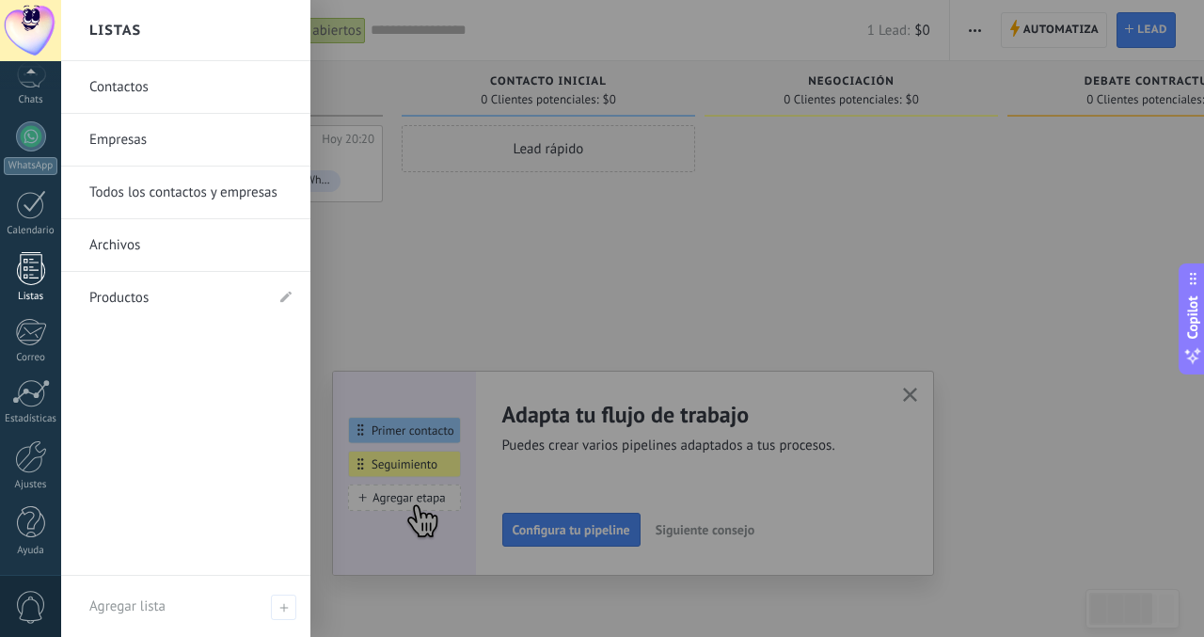
scroll to position [146, 0]
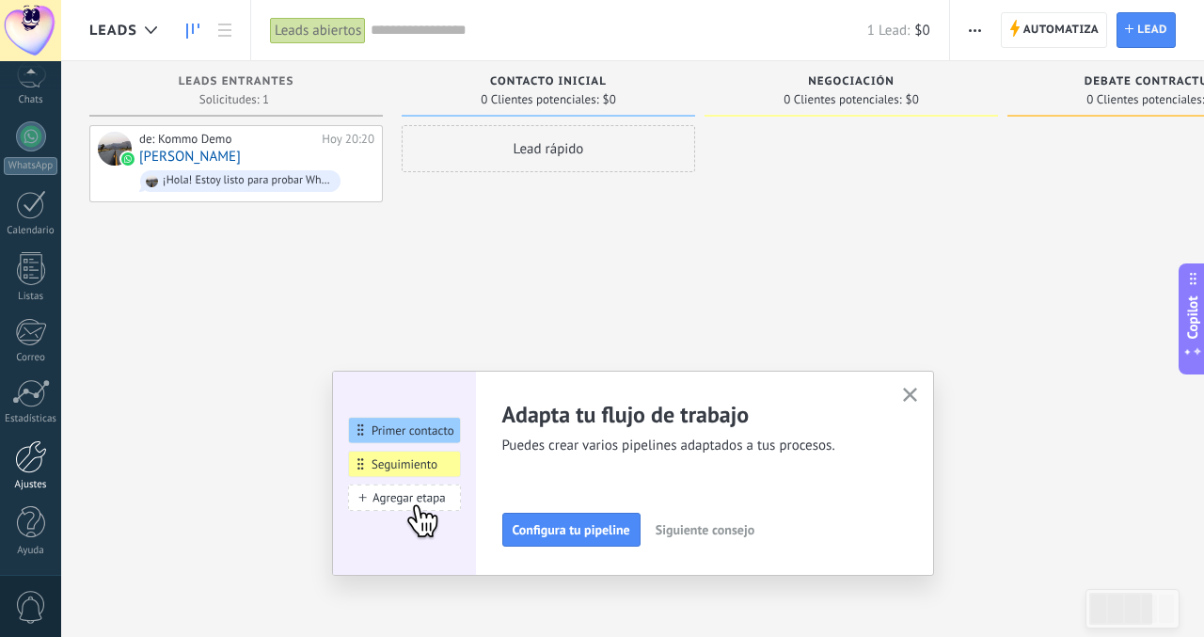
click at [24, 445] on div at bounding box center [31, 456] width 32 height 33
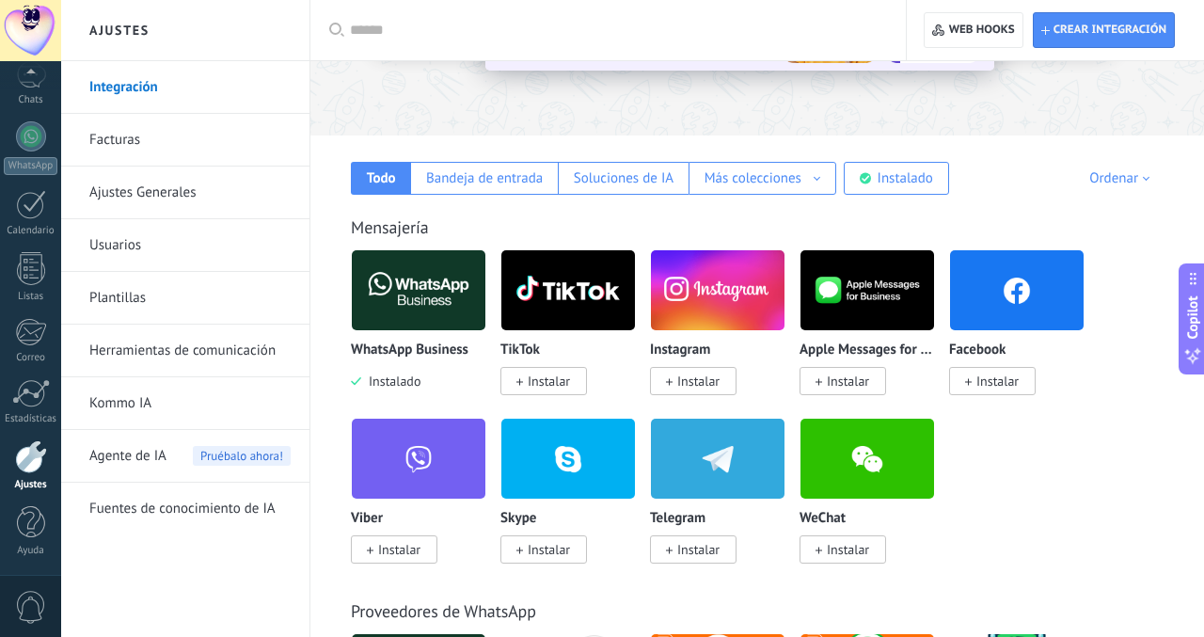
scroll to position [260, 0]
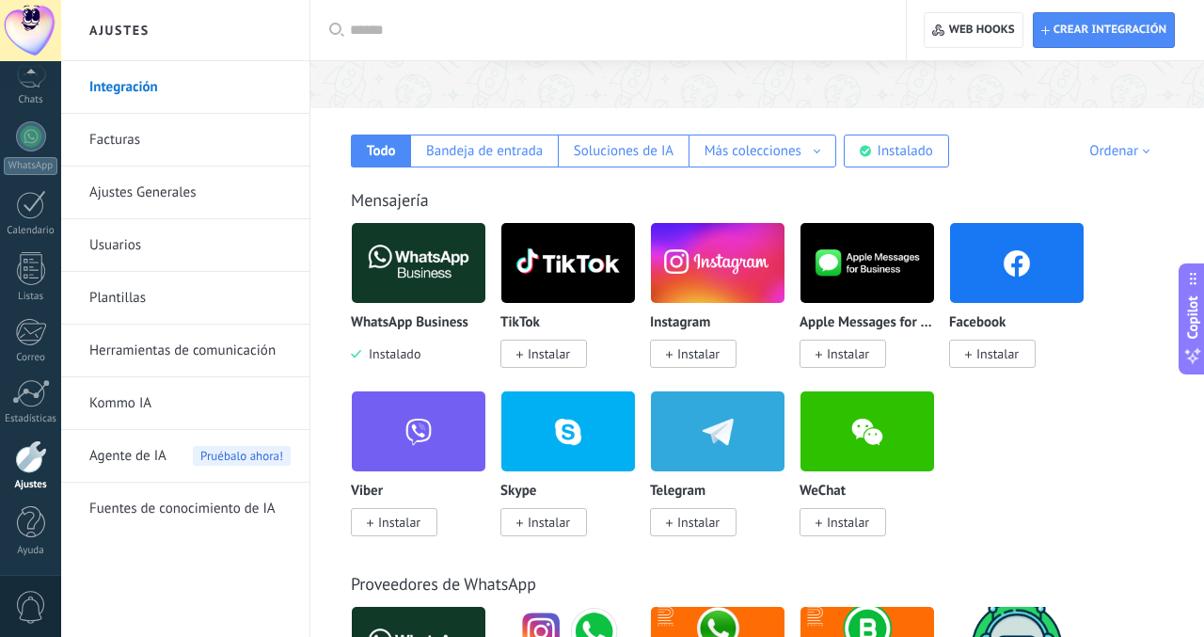
click at [401, 353] on span "Instalado" at bounding box center [390, 353] width 59 height 17
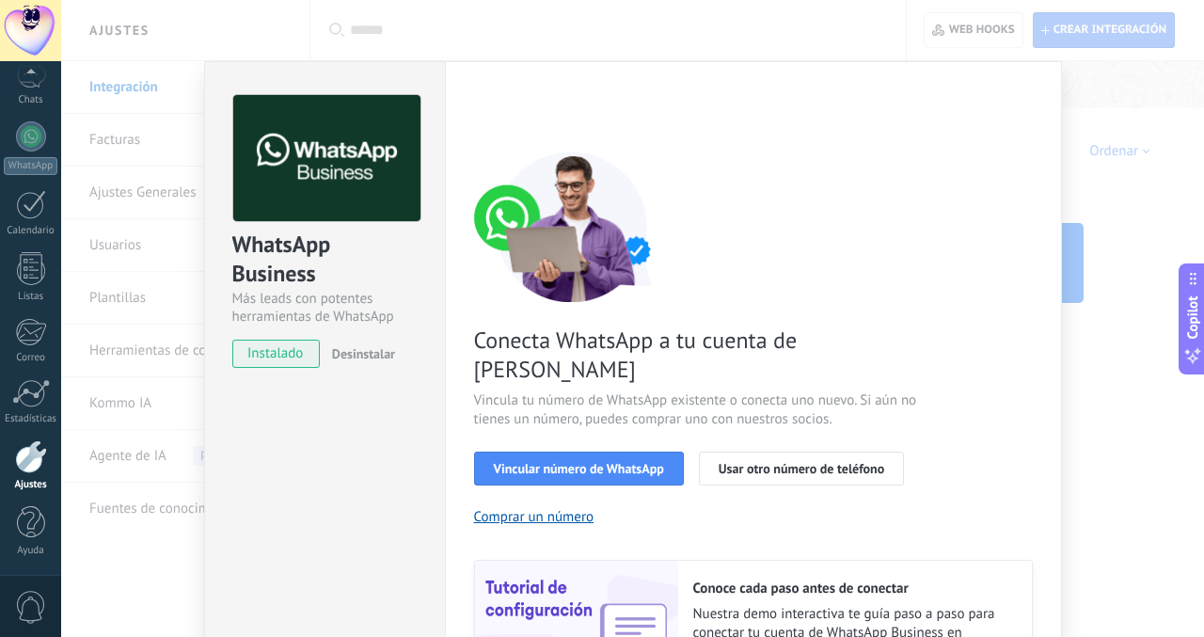
click at [364, 352] on span "Desinstalar" at bounding box center [363, 353] width 63 height 17
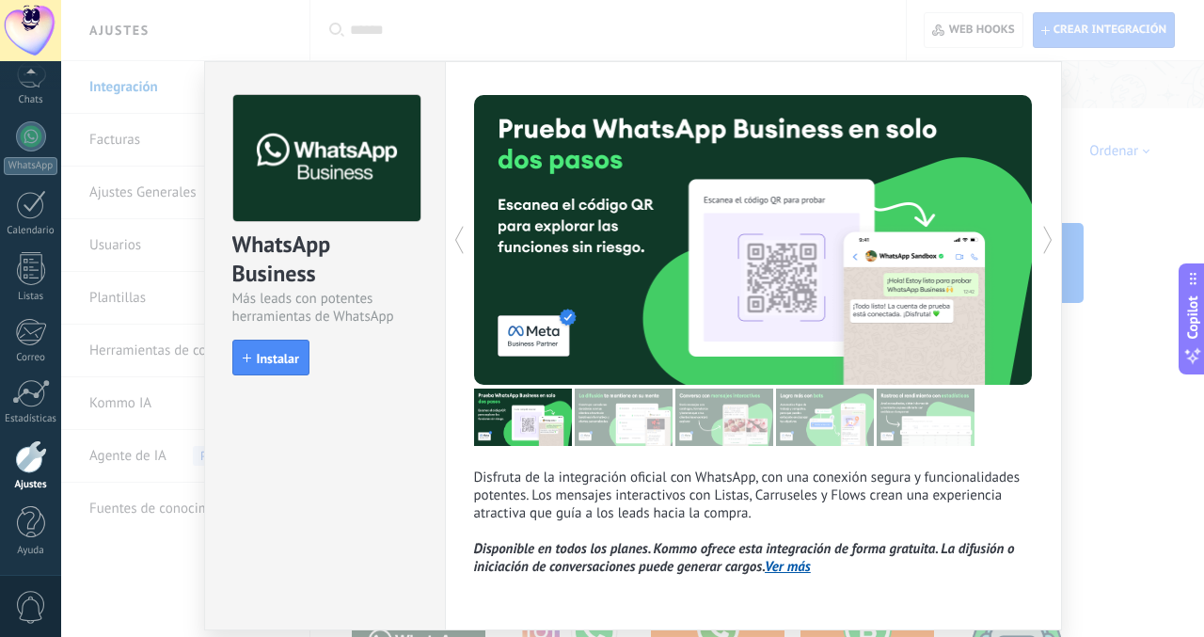
click at [584, 36] on div "WhatsApp Business Más leads con potentes herramientas de WhatsApp install Insta…" at bounding box center [632, 318] width 1143 height 637
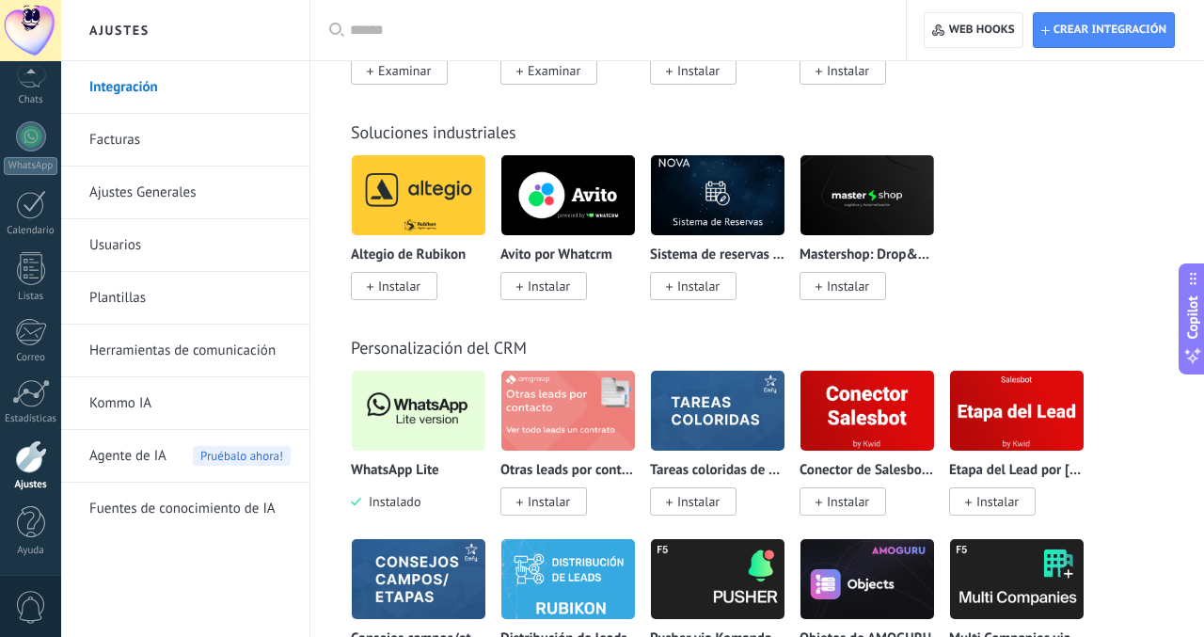
scroll to position [4503, 0]
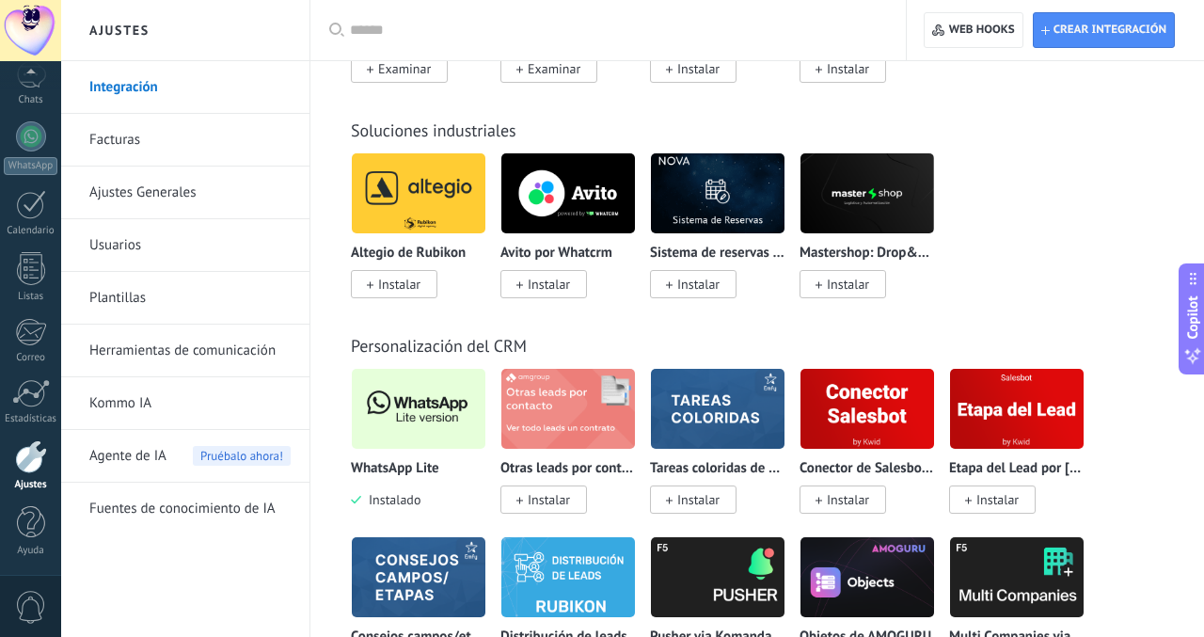
click at [402, 405] on img at bounding box center [419, 408] width 134 height 91
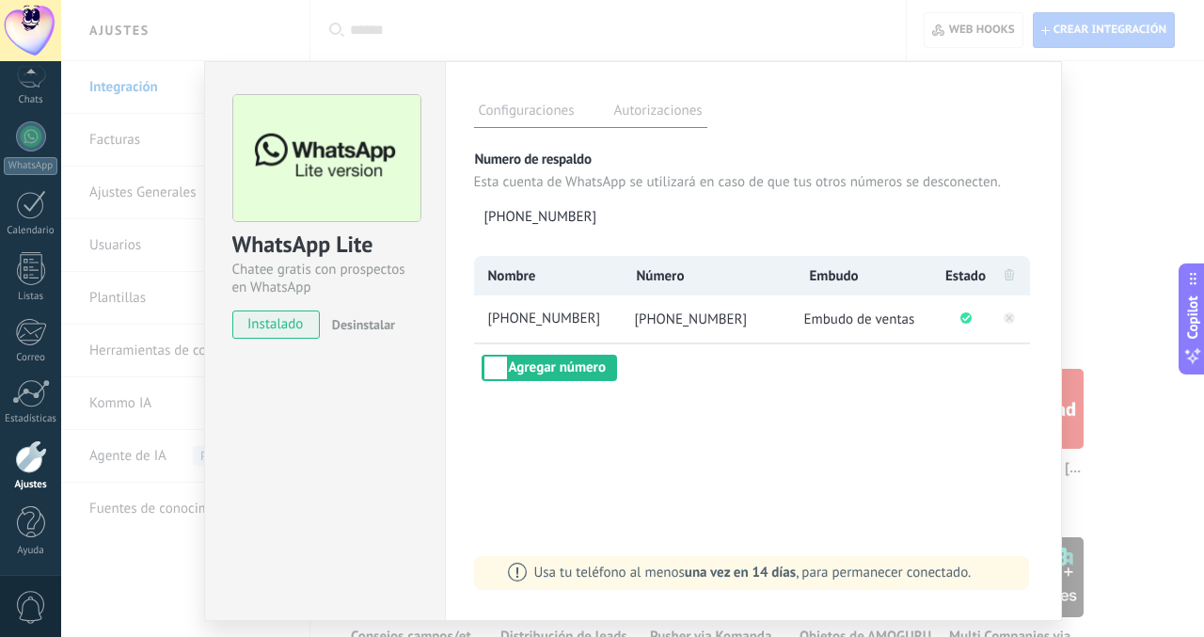
click at [661, 121] on label "Autorizaciones" at bounding box center [658, 113] width 98 height 27
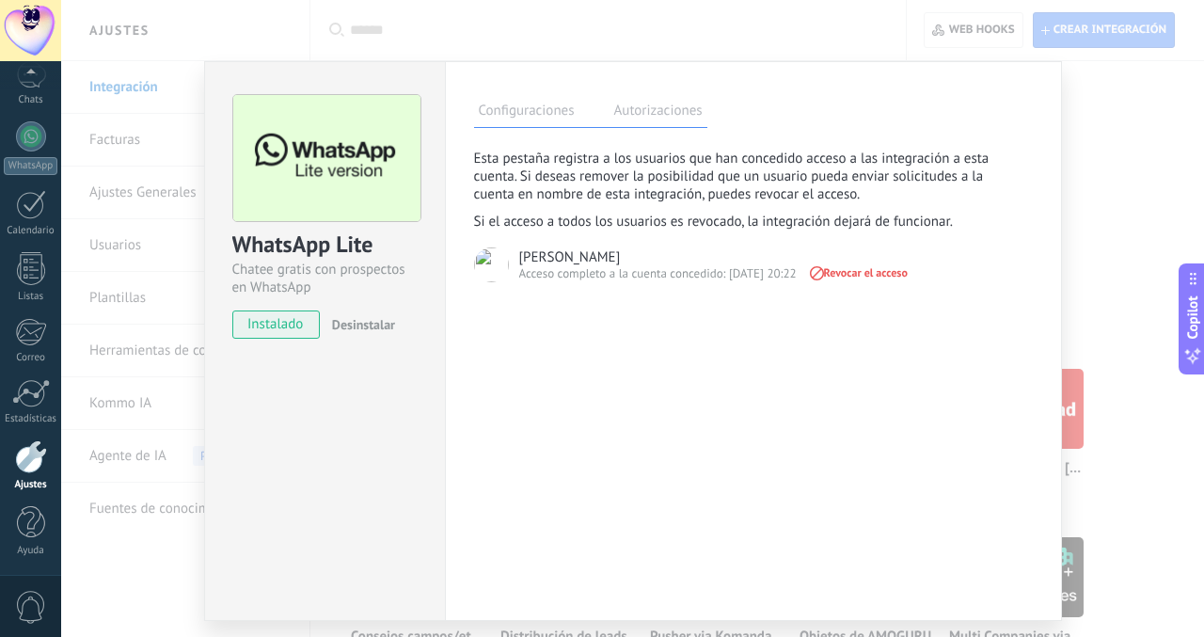
click at [564, 119] on label "Configuraciones" at bounding box center [526, 113] width 105 height 27
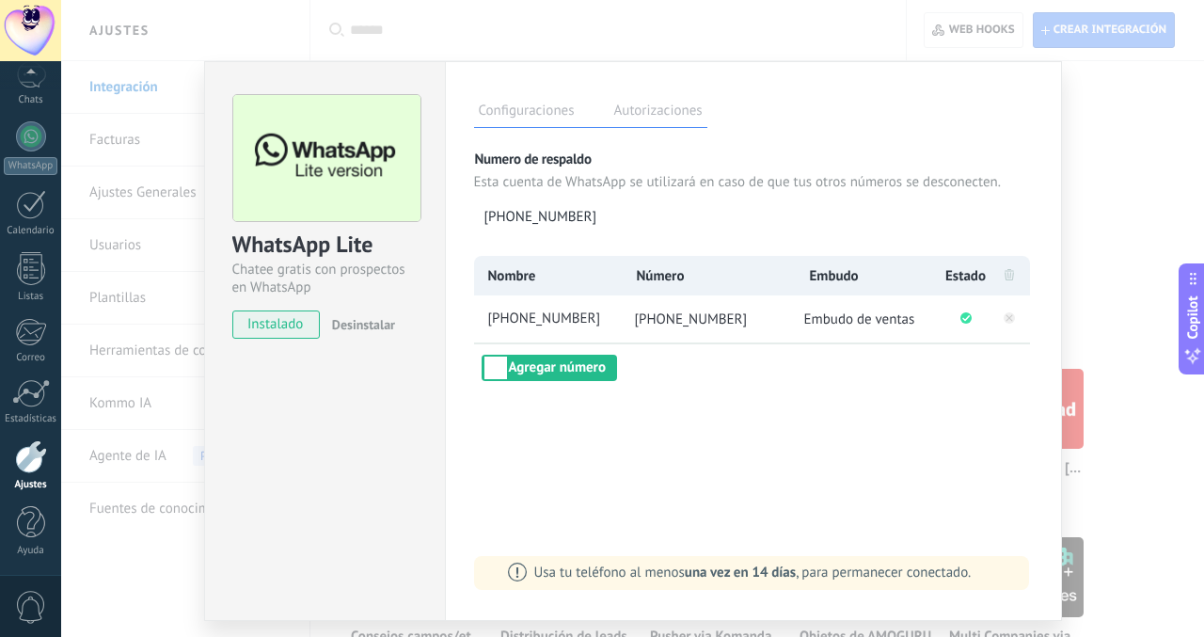
click at [1091, 160] on div "WhatsApp Lite Chatee gratis con prospectos en WhatsApp instalado Desinstalar Co…" at bounding box center [632, 318] width 1143 height 637
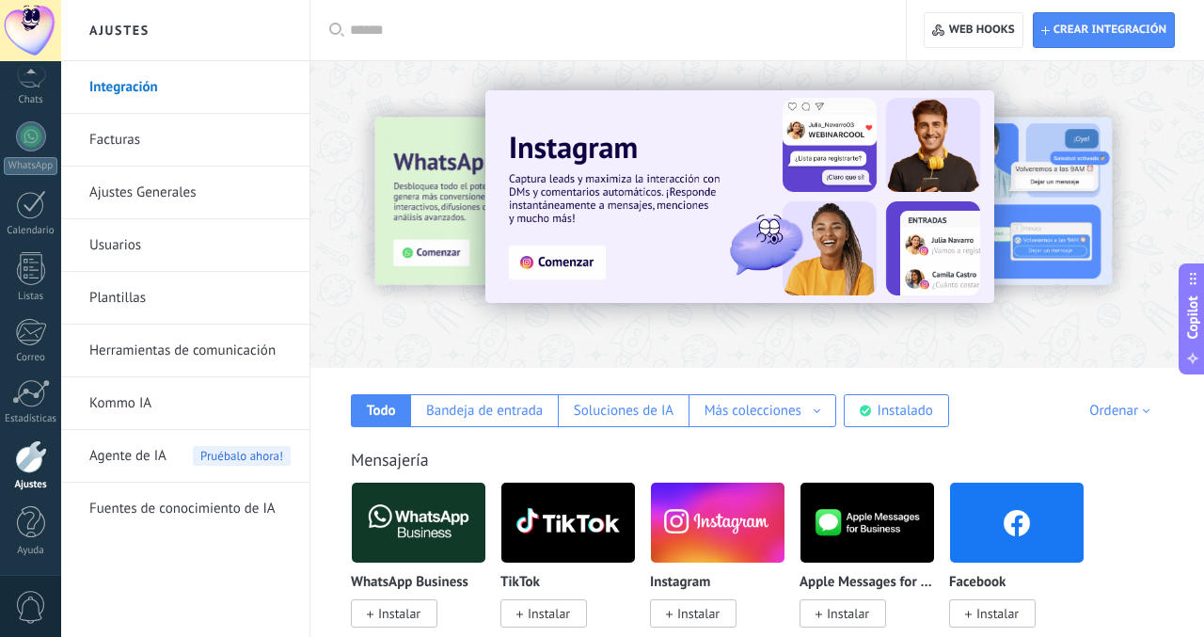
scroll to position [103, 0]
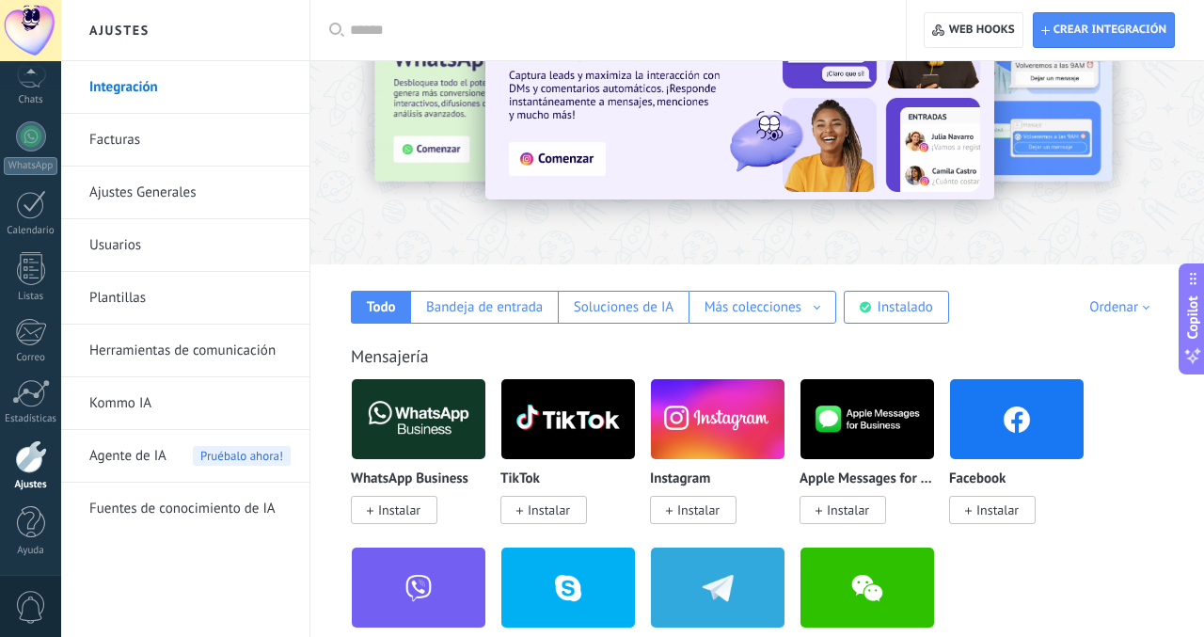
click at [200, 103] on link "Integración" at bounding box center [189, 87] width 201 height 53
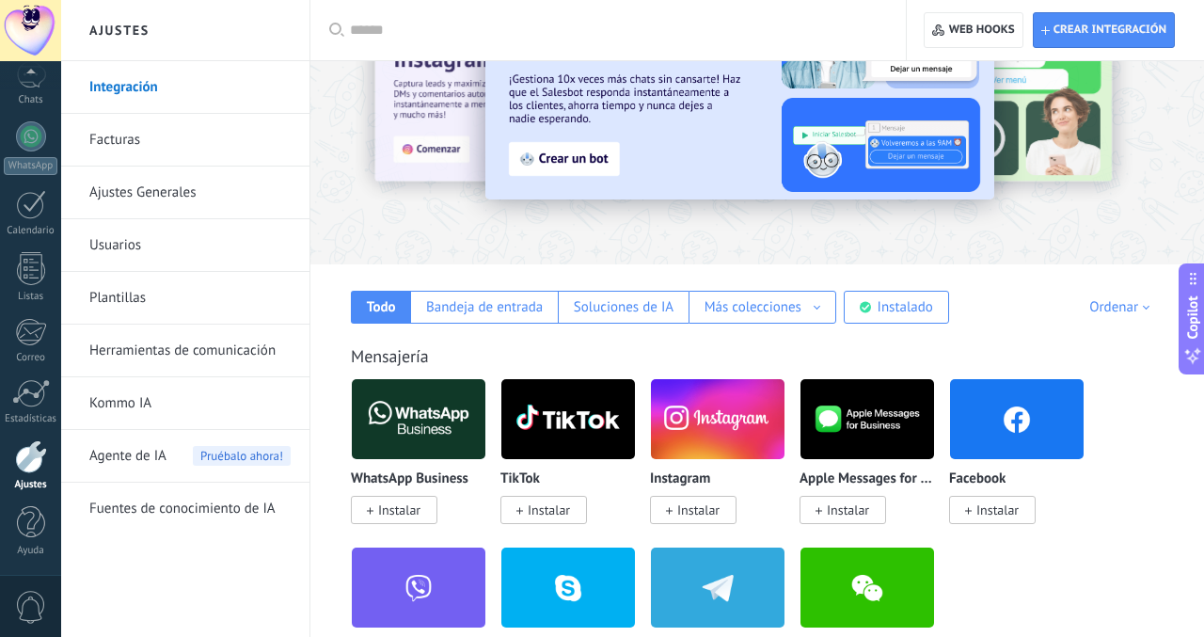
scroll to position [108, 0]
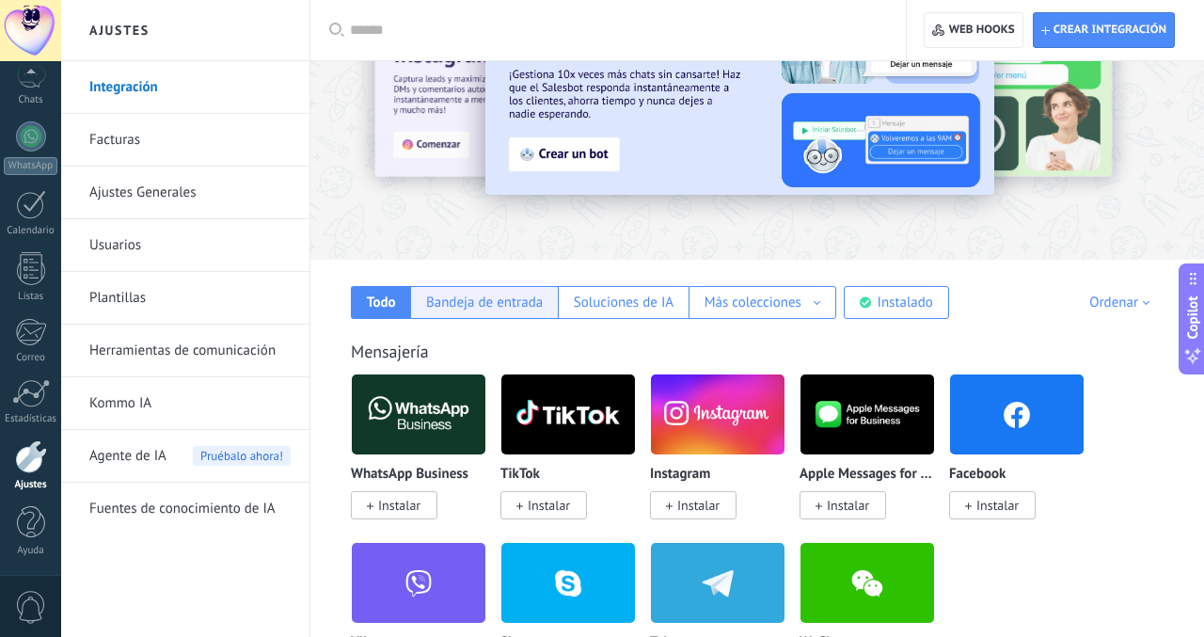
click at [462, 298] on div "Bandeja de entrada" at bounding box center [484, 302] width 117 height 18
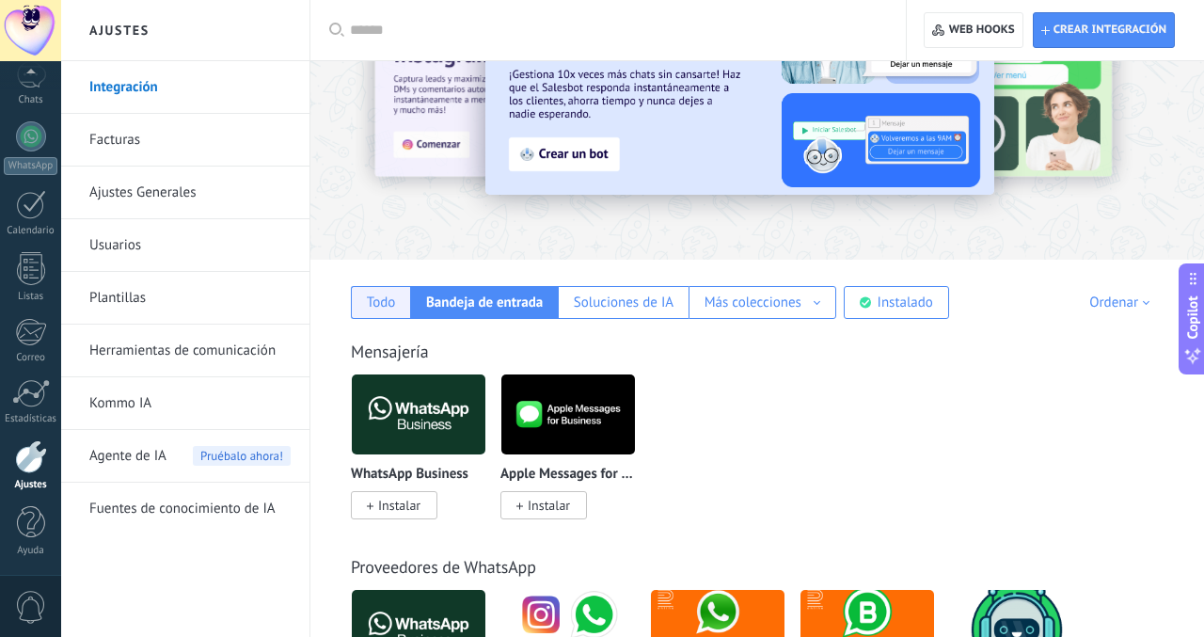
click at [383, 307] on div "Todo" at bounding box center [381, 302] width 29 height 18
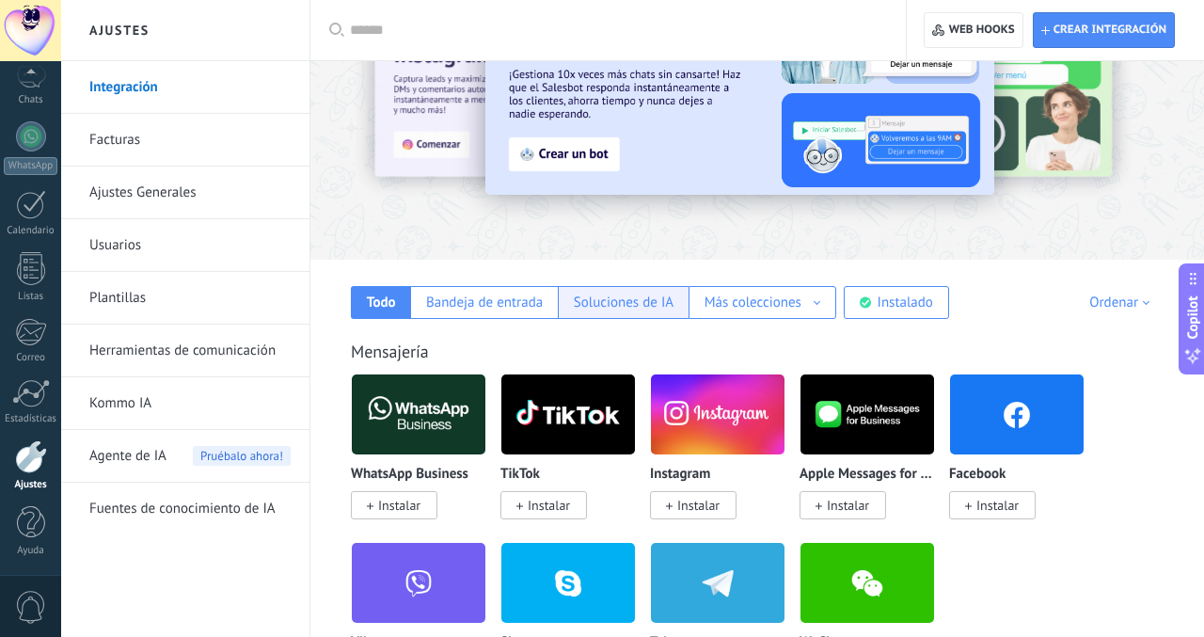
click at [620, 308] on div "Soluciones de IA" at bounding box center [624, 302] width 100 height 18
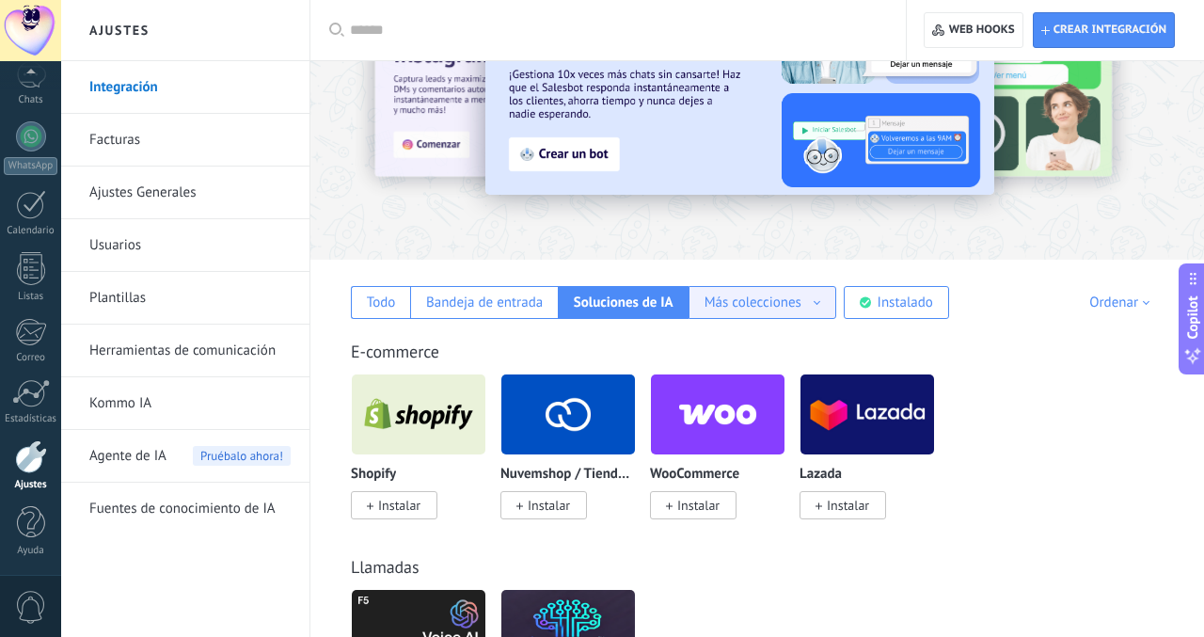
click at [746, 306] on div "Más colecciones" at bounding box center [752, 302] width 97 height 18
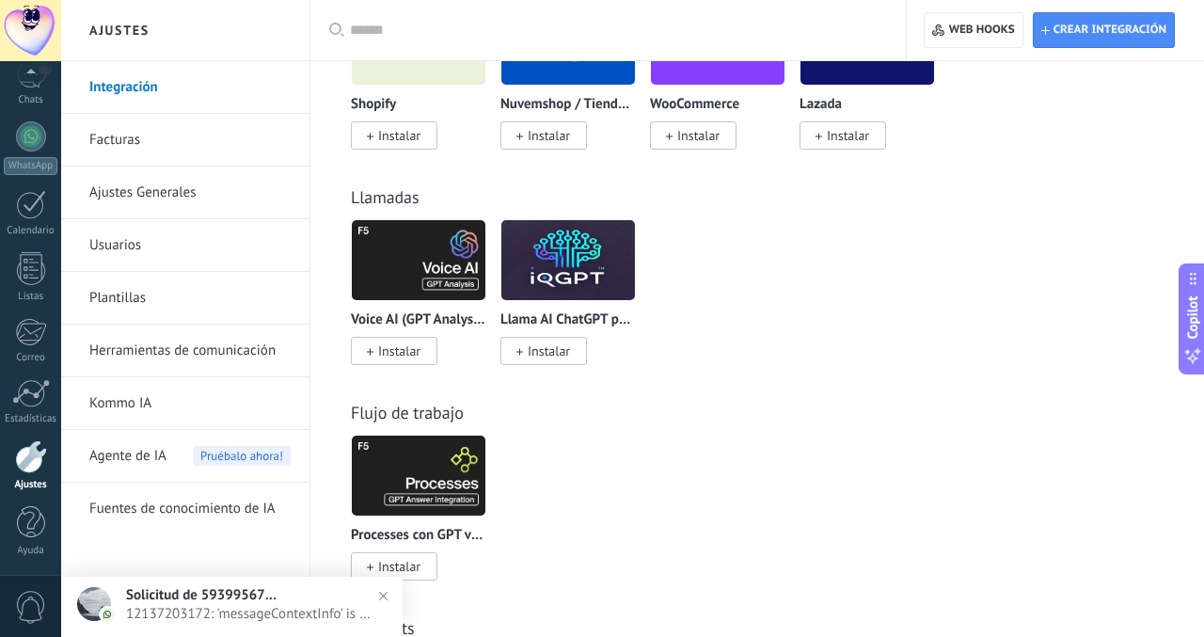
scroll to position [490, 0]
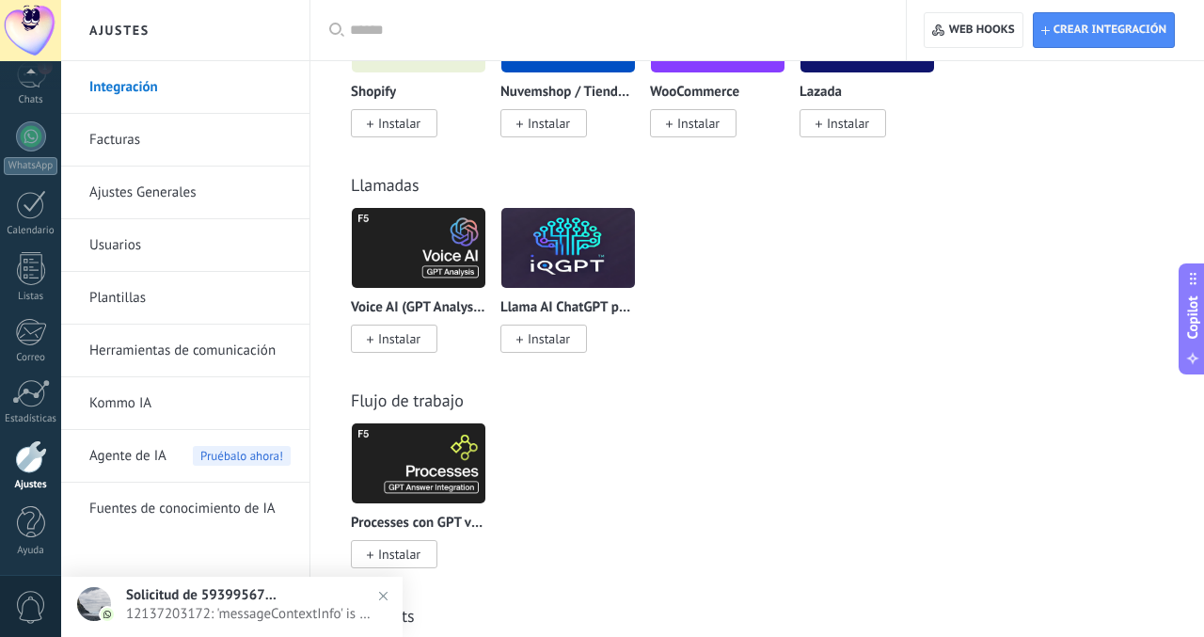
click at [262, 606] on span "12137203172: 'messageContextInfo' is not yet supported. Use your device to view…" at bounding box center [250, 614] width 249 height 18
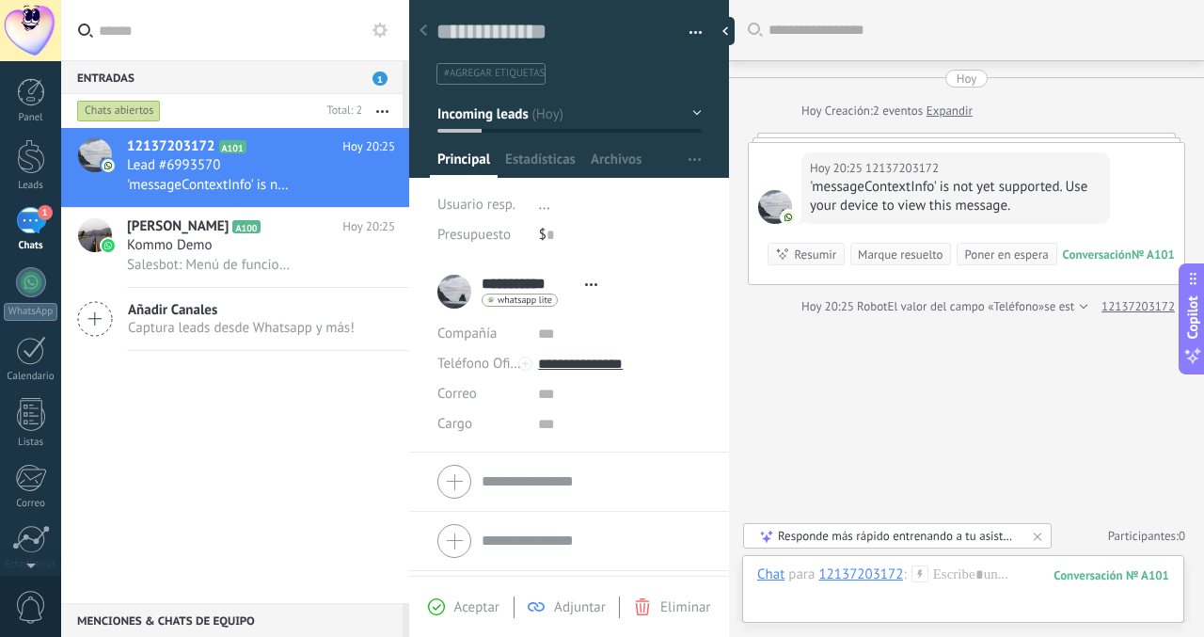
click at [429, 36] on div at bounding box center [423, 31] width 26 height 37
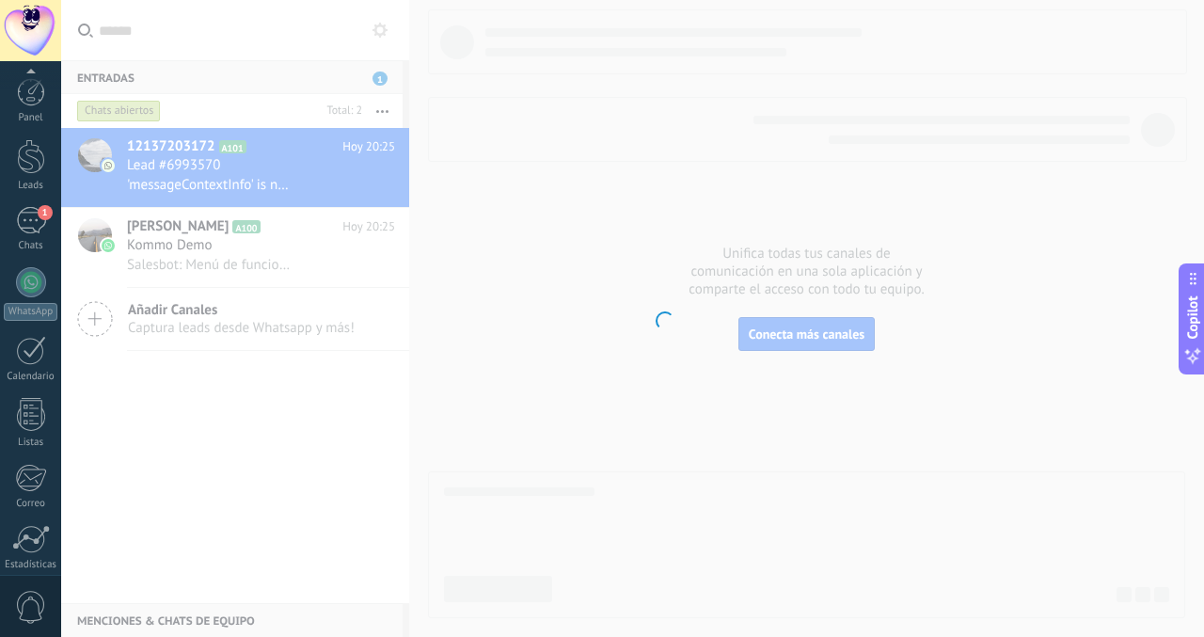
scroll to position [146, 0]
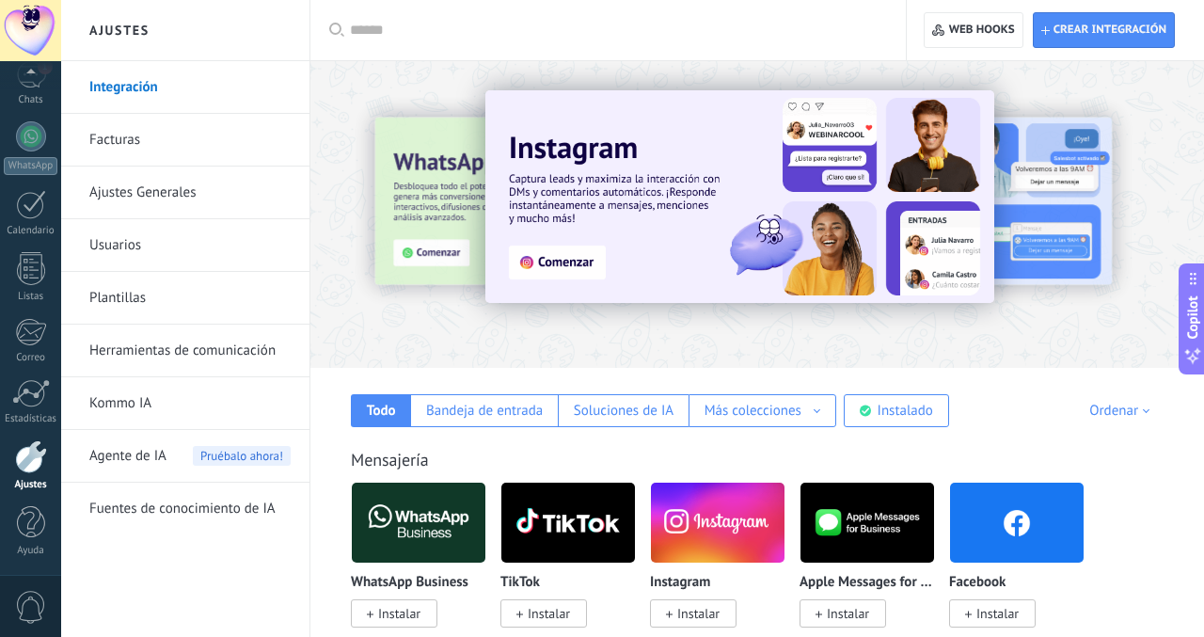
click at [37, 452] on div at bounding box center [31, 456] width 32 height 33
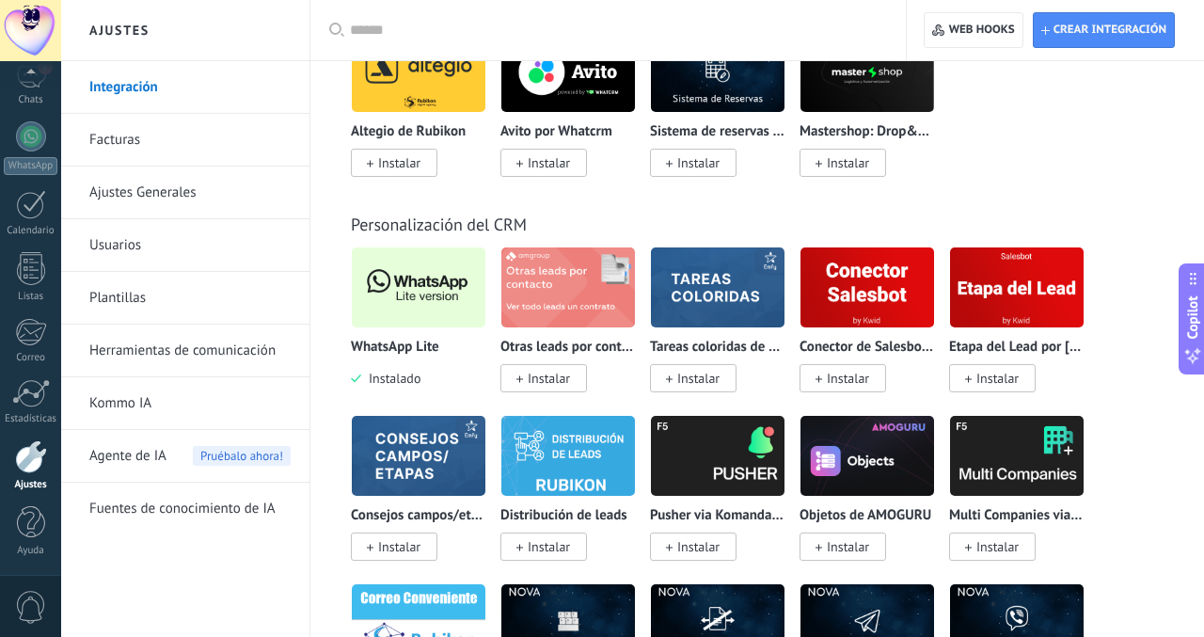
scroll to position [4626, 0]
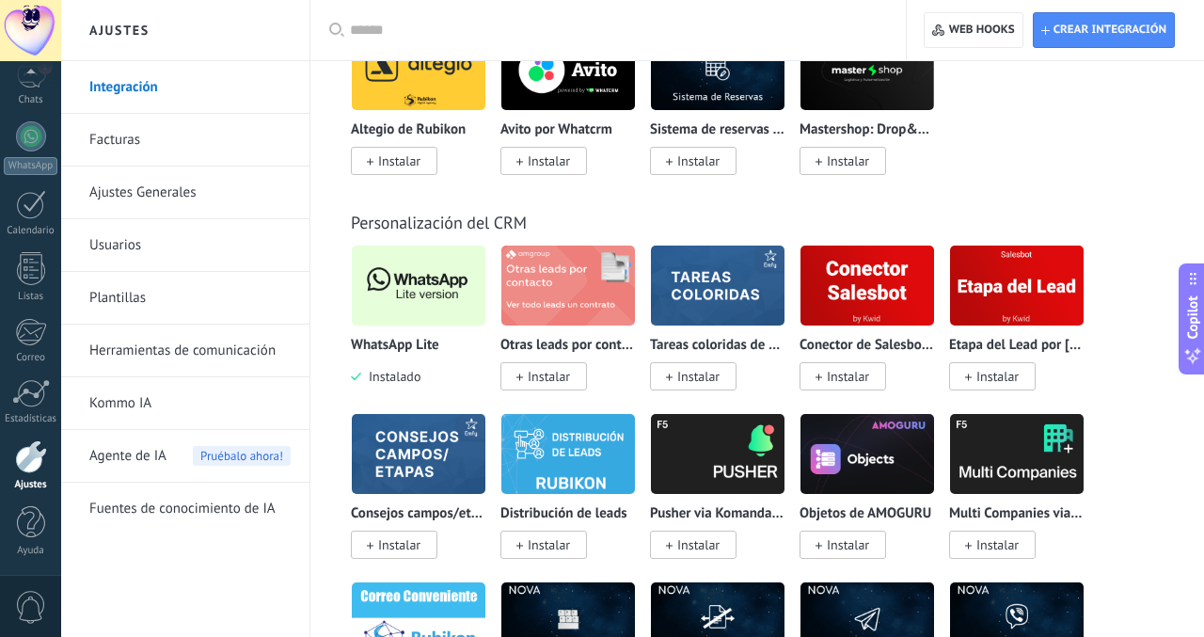
click at [414, 282] on img at bounding box center [419, 285] width 134 height 91
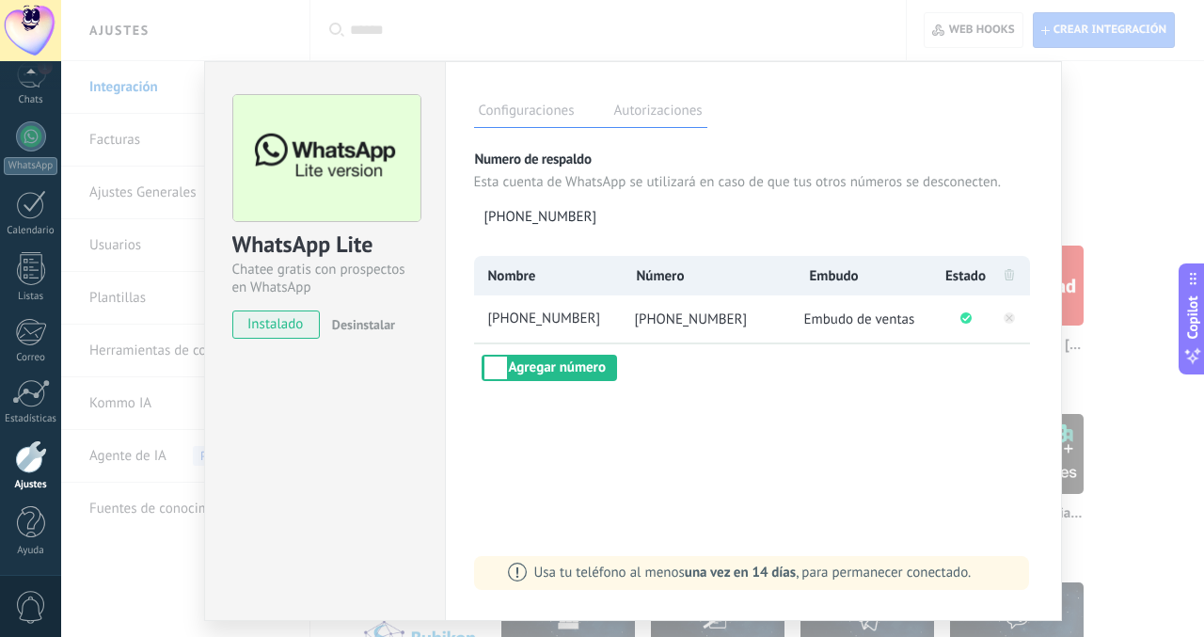
click at [1090, 108] on div "WhatsApp Lite Chatee gratis con prospectos en WhatsApp instalado Desinstalar Co…" at bounding box center [632, 318] width 1143 height 637
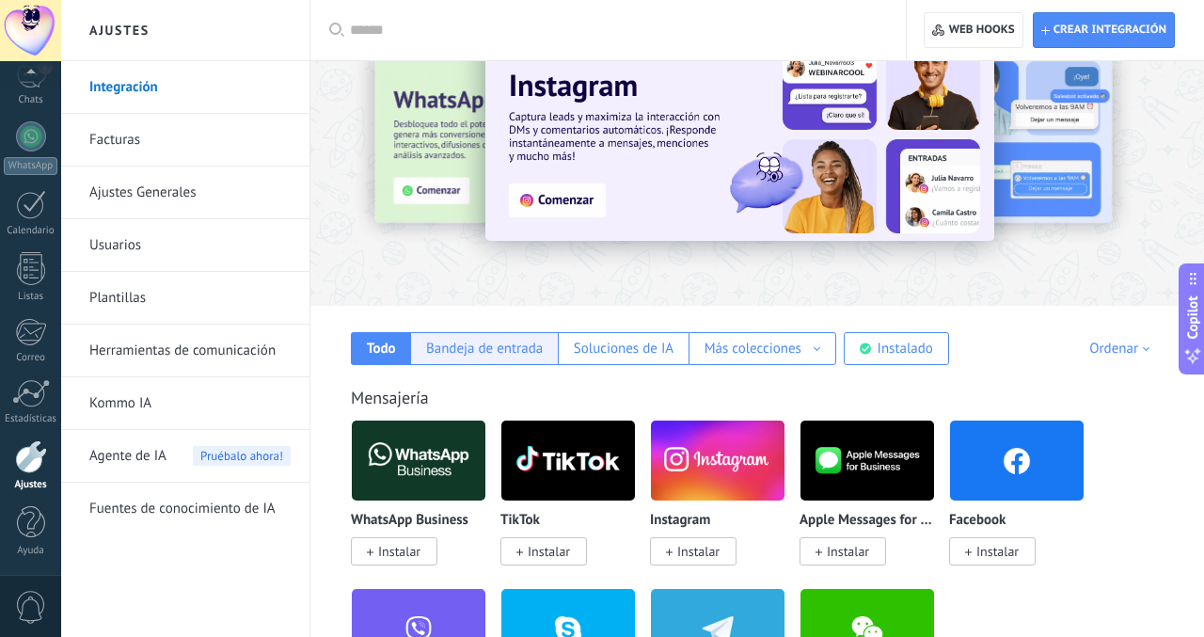
scroll to position [63, 0]
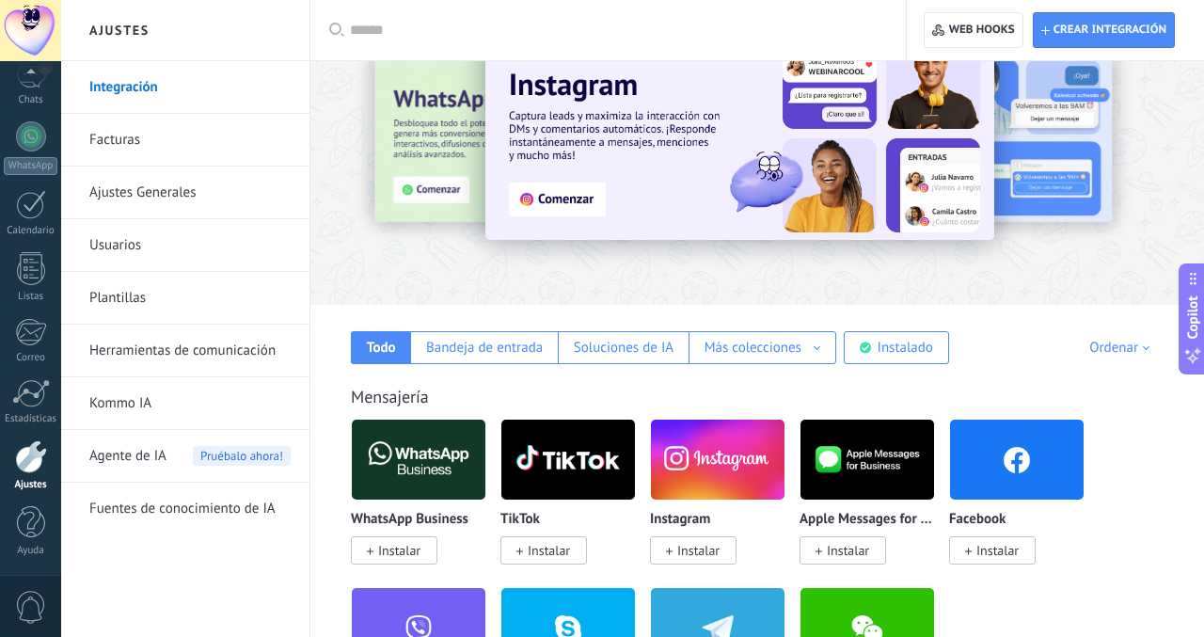
click at [967, 548] on icon at bounding box center [968, 551] width 7 height 8
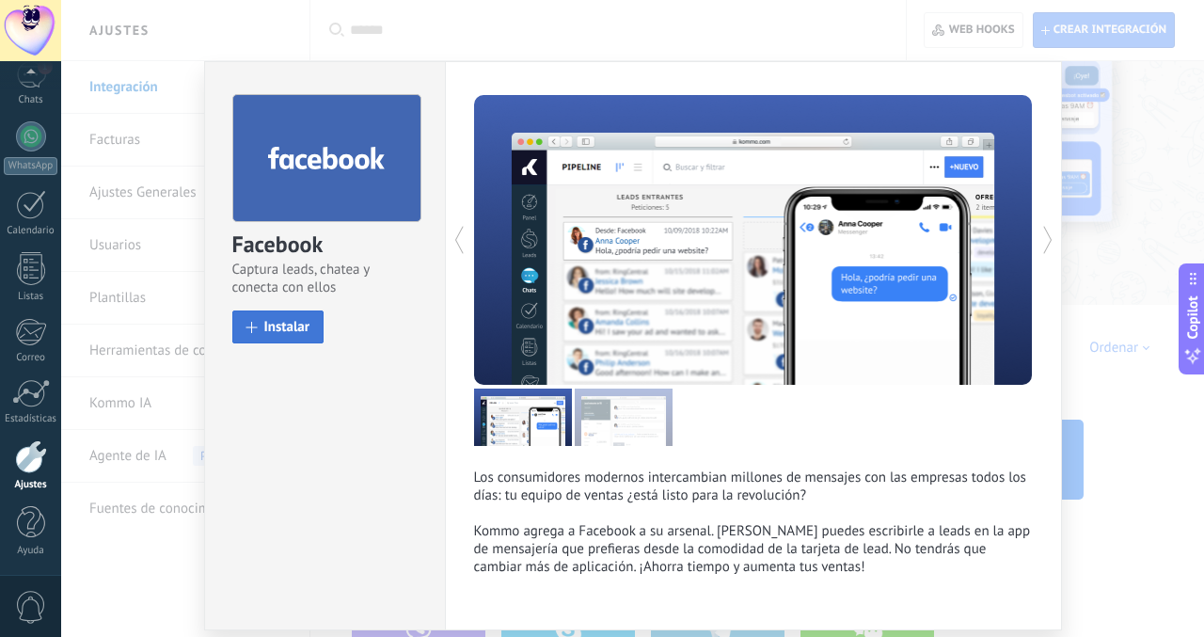
click at [290, 322] on span "Instalar" at bounding box center [287, 327] width 46 height 14
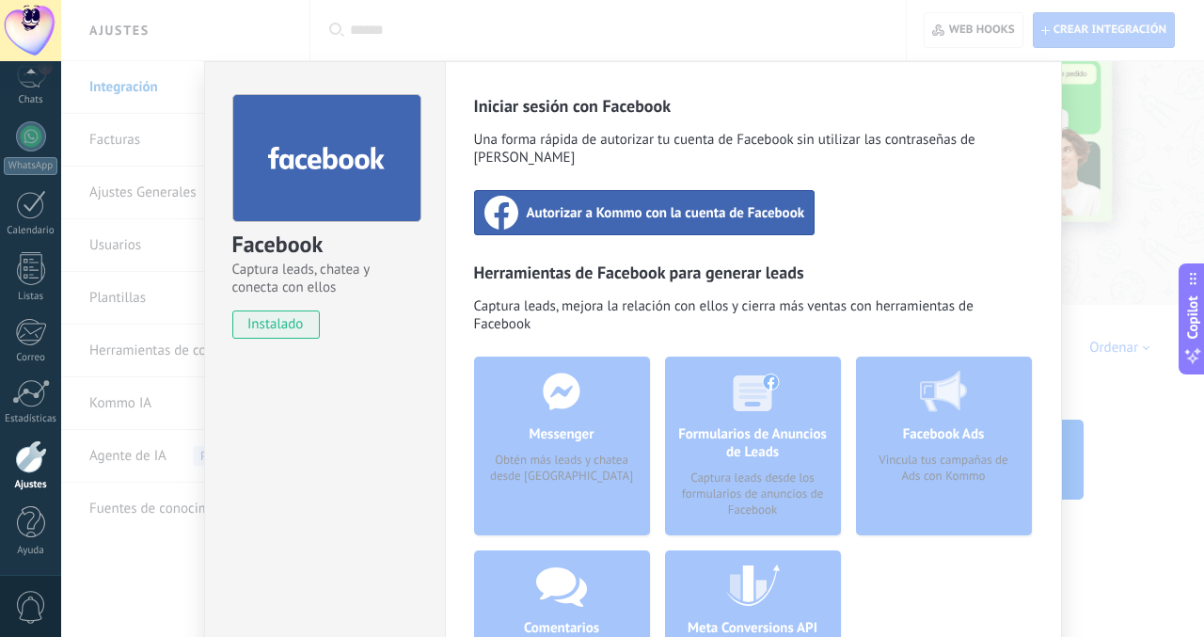
click at [549, 206] on div "Autorizar a Kommo con la cuenta de Facebook" at bounding box center [644, 212] width 341 height 45
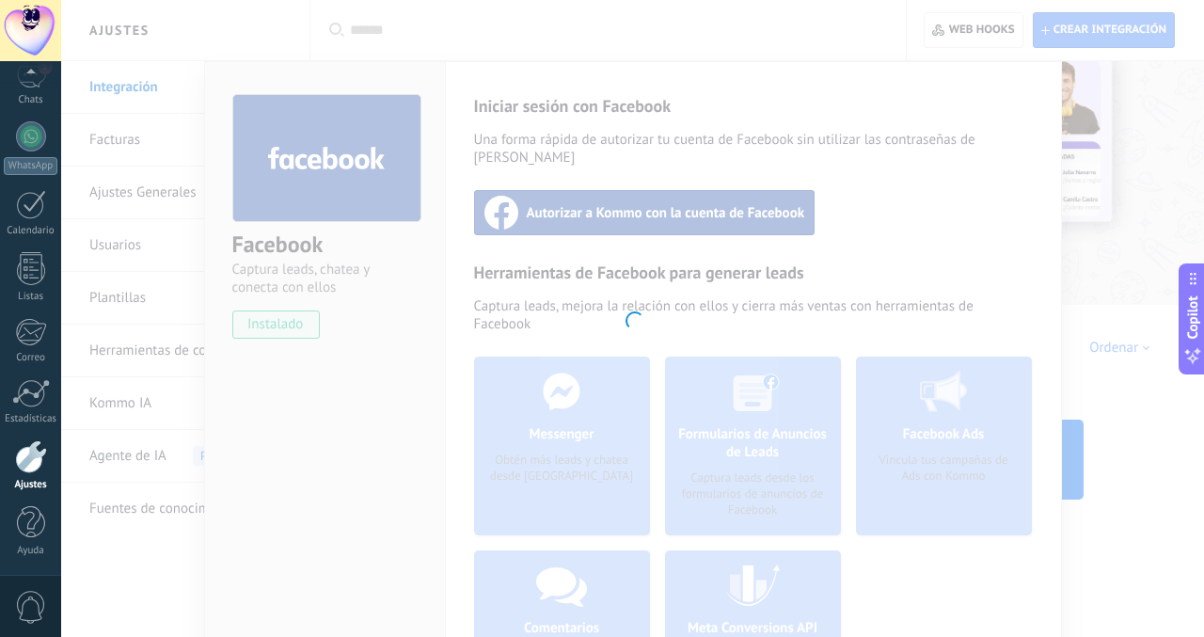
click at [350, 84] on div at bounding box center [632, 318] width 1143 height 637
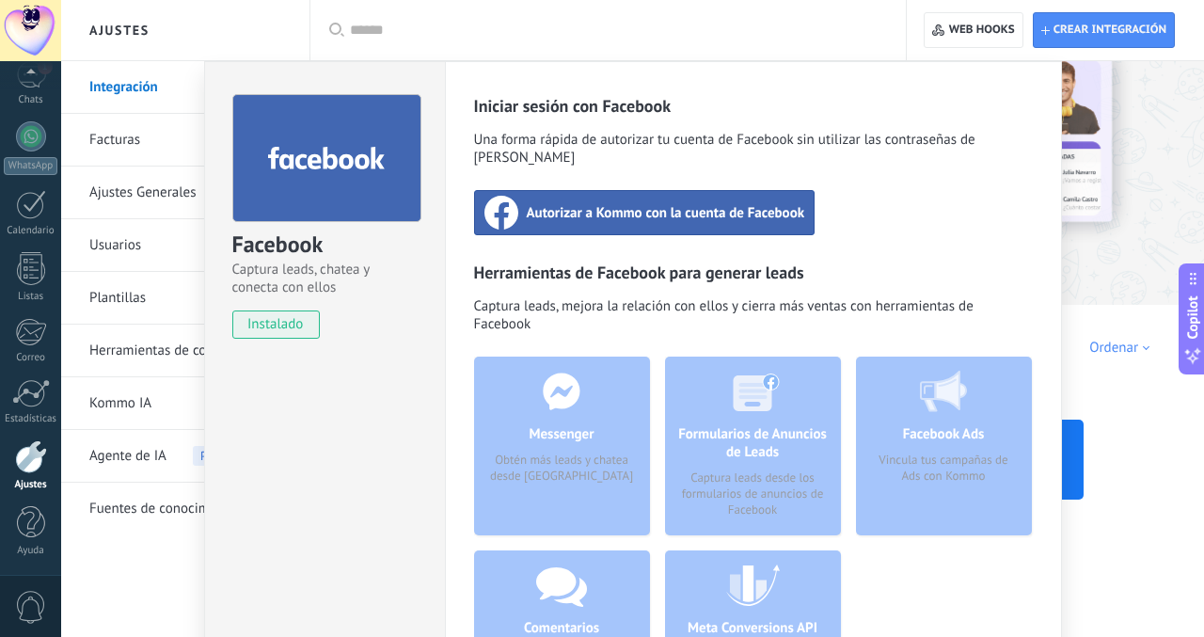
click at [600, 203] on span "Autorizar a Kommo con la cuenta de Facebook" at bounding box center [666, 212] width 278 height 19
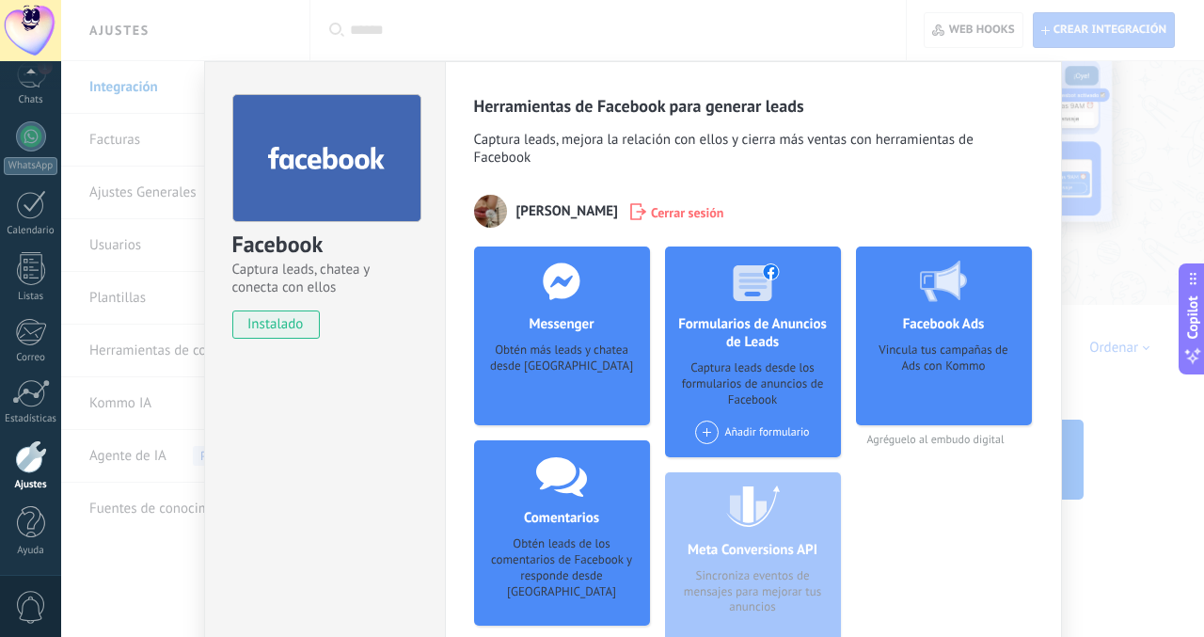
click at [544, 376] on div "Obtén más leads y chatea desde Kommo" at bounding box center [562, 370] width 146 height 57
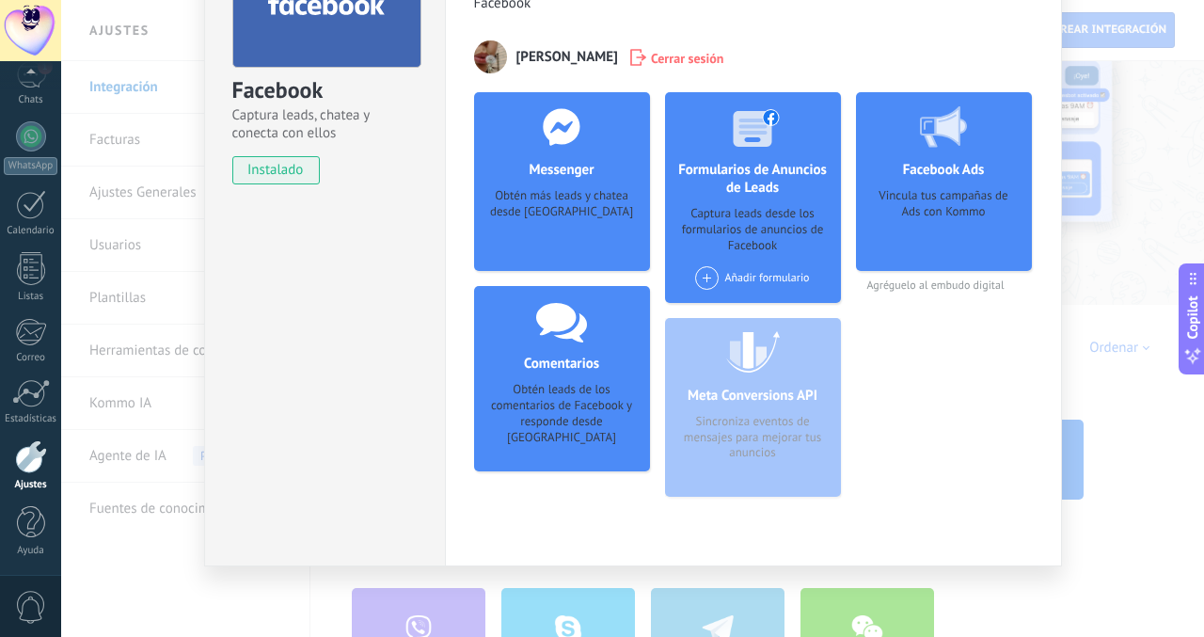
scroll to position [151, 0]
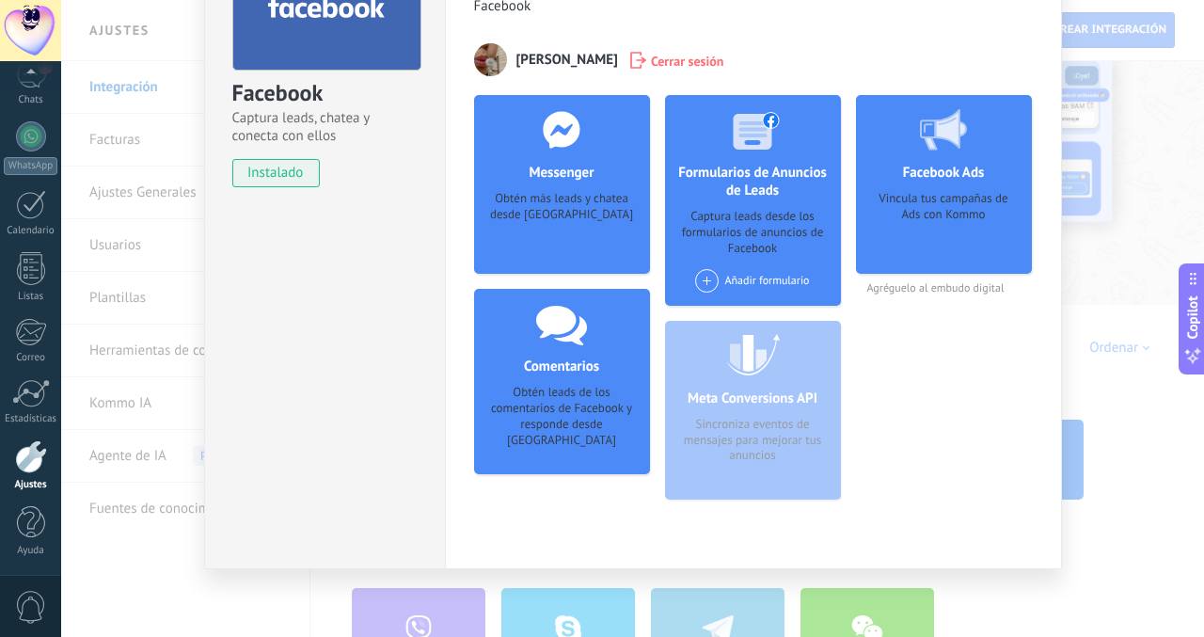
click at [1091, 224] on div "Facebook Captura leads, chatea y conecta con ellos instalado Desinstalar Herram…" at bounding box center [632, 318] width 1143 height 637
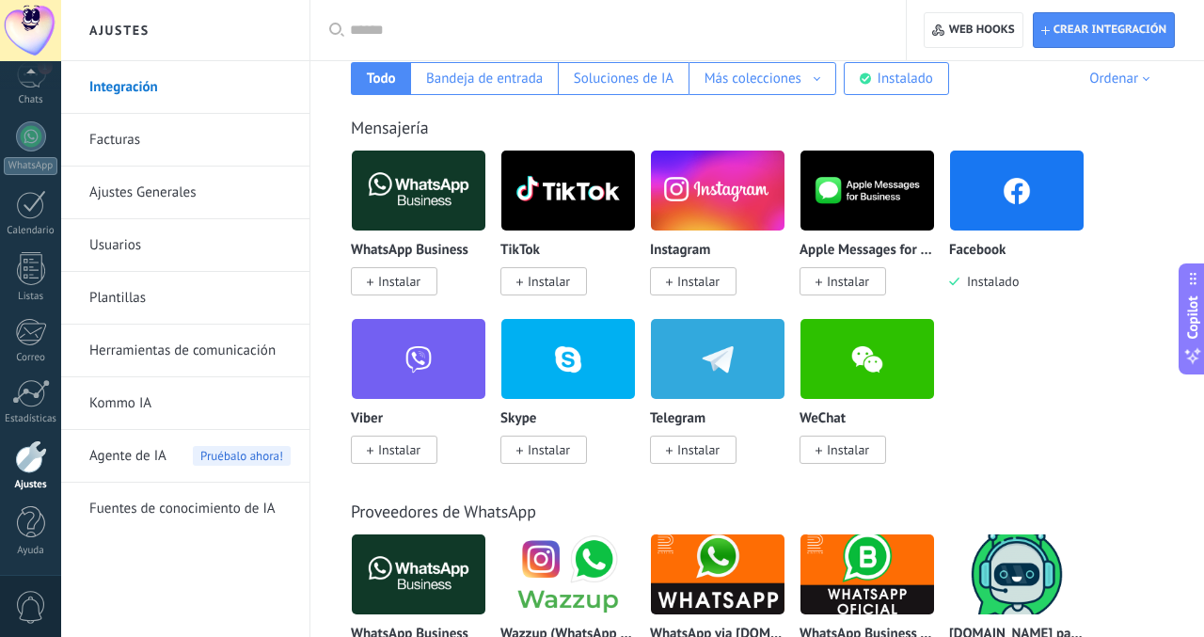
scroll to position [433, 0]
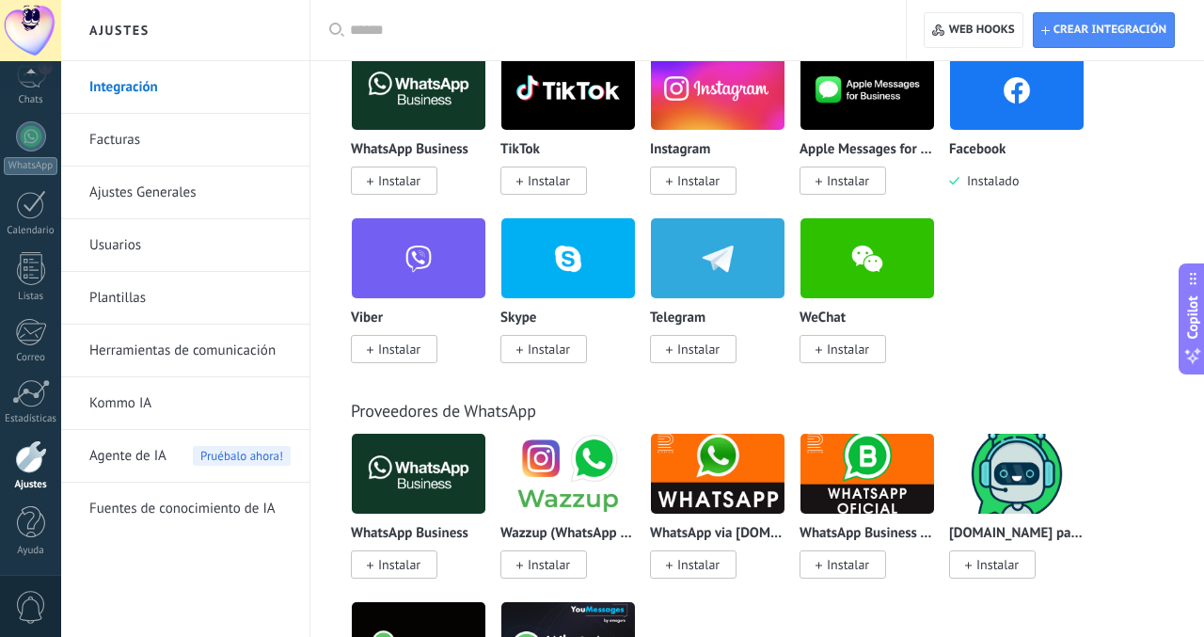
click at [704, 171] on span "Instalar" at bounding box center [693, 180] width 87 height 28
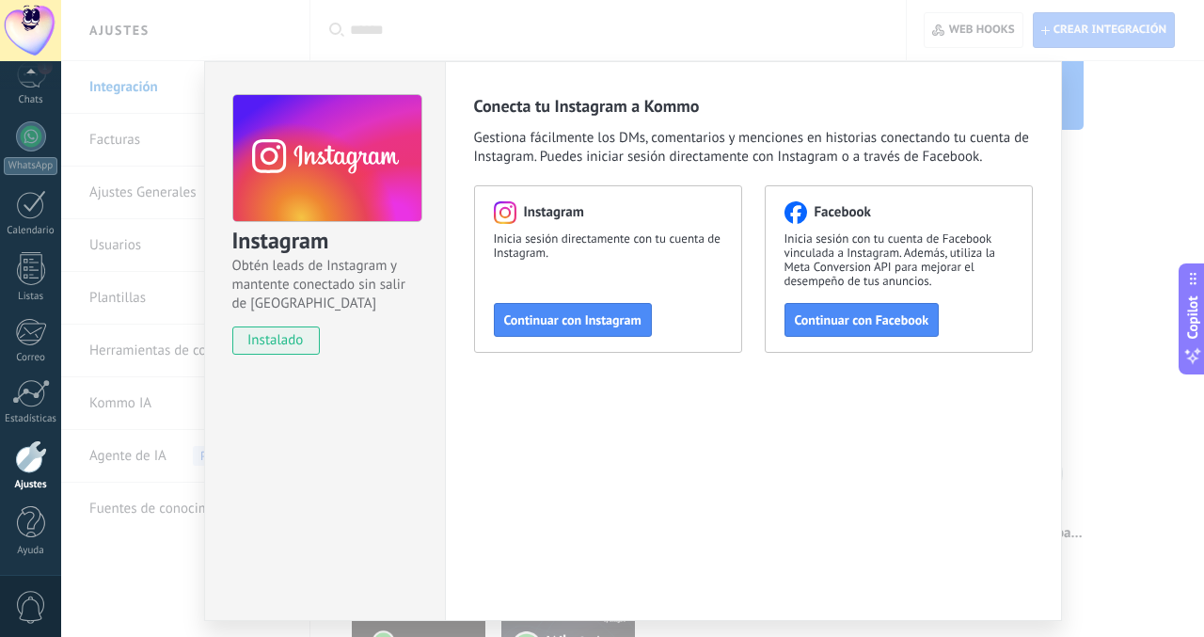
click at [287, 341] on span "instalado" at bounding box center [276, 340] width 86 height 28
click at [282, 324] on div "Instagram Obtén leads de Instagram y mantente conectado sin salir de Kommo inst…" at bounding box center [325, 216] width 240 height 308
click at [279, 350] on span "instalado" at bounding box center [276, 340] width 86 height 28
click at [279, 349] on span "instalado" at bounding box center [276, 340] width 86 height 28
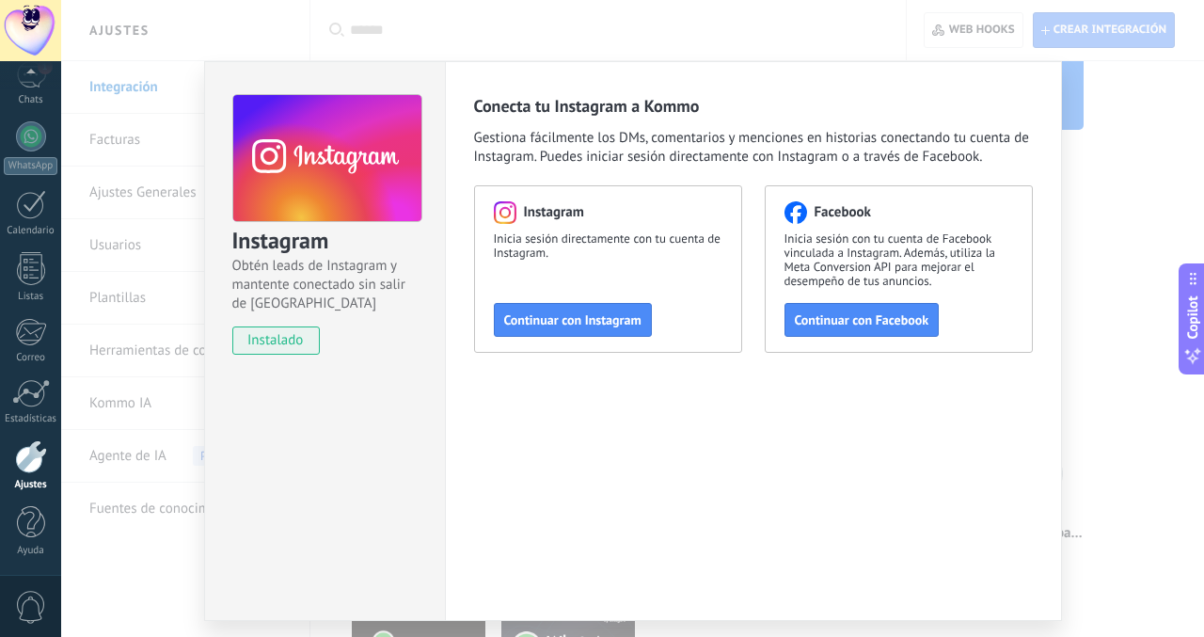
click at [279, 349] on span "instalado" at bounding box center [276, 340] width 86 height 28
click at [38, 138] on div at bounding box center [31, 136] width 30 height 30
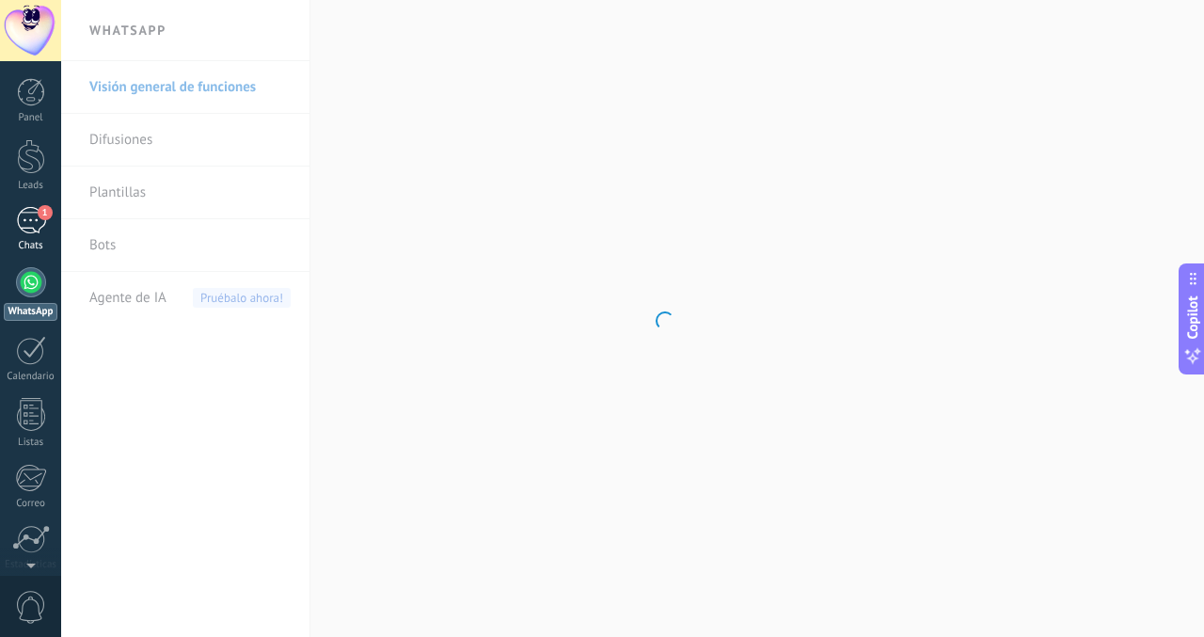
click at [31, 229] on div "1" at bounding box center [31, 220] width 30 height 27
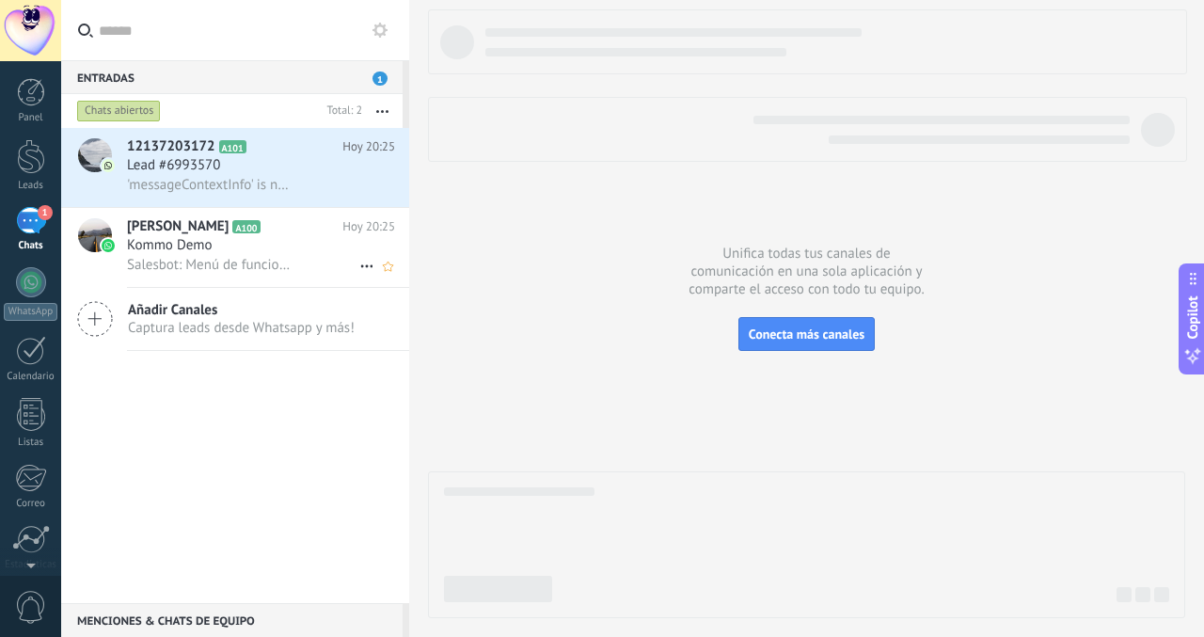
click at [290, 251] on div "Kommo Demo" at bounding box center [261, 245] width 268 height 19
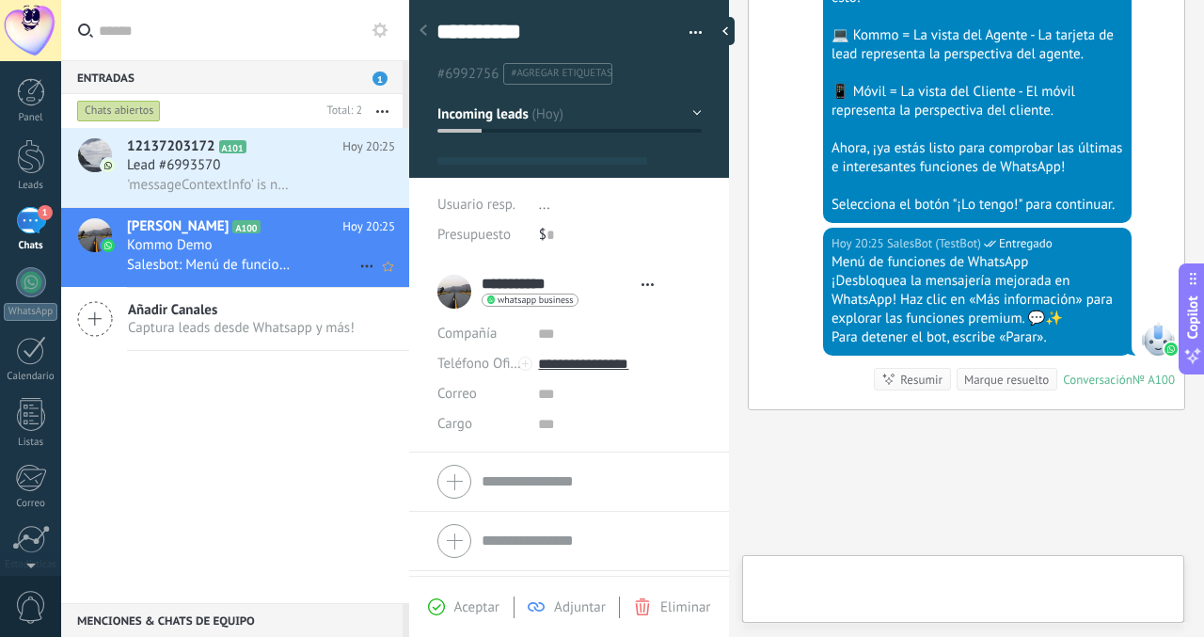
scroll to position [28, 0]
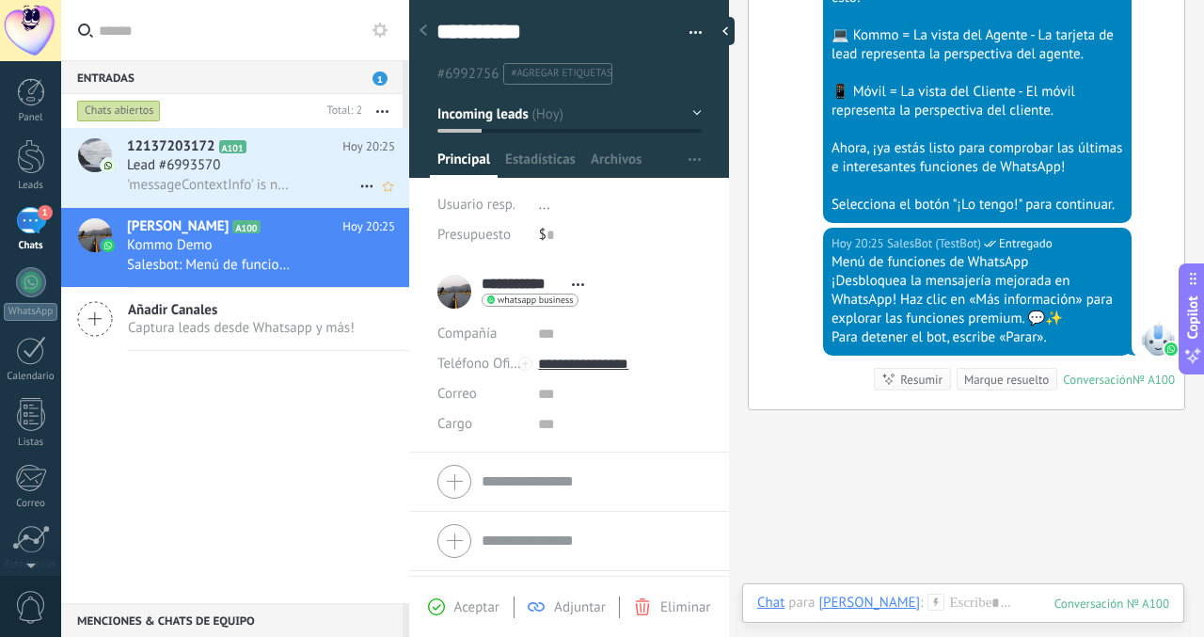
click at [273, 189] on span "'messageContextInfo' is not yet supported. Use your device to view this message." at bounding box center [209, 185] width 165 height 18
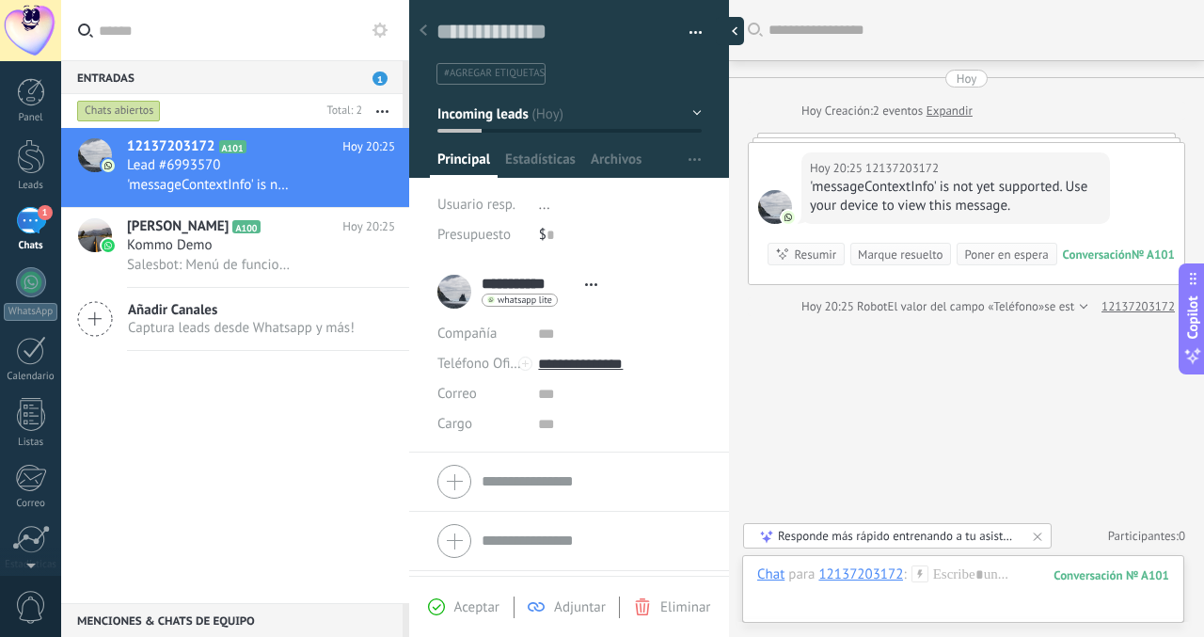
click at [730, 31] on div at bounding box center [730, 31] width 28 height 28
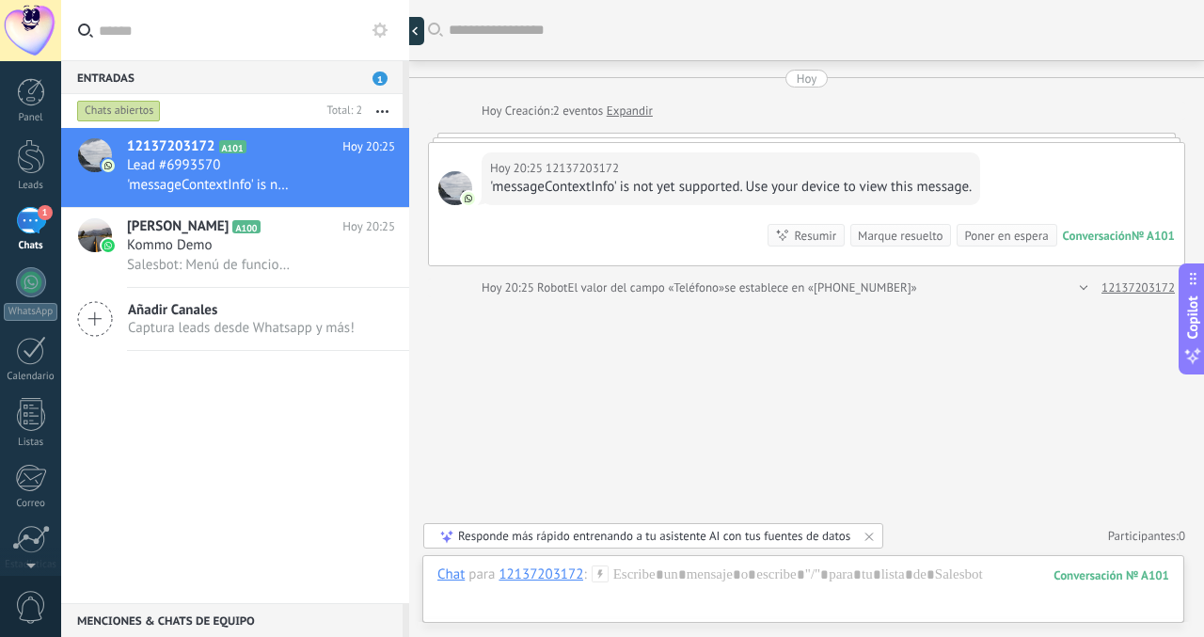
scroll to position [18, 0]
click at [585, 138] on div at bounding box center [806, 137] width 757 height 9
click at [206, 318] on span "Añadir Canales" at bounding box center [241, 310] width 227 height 18
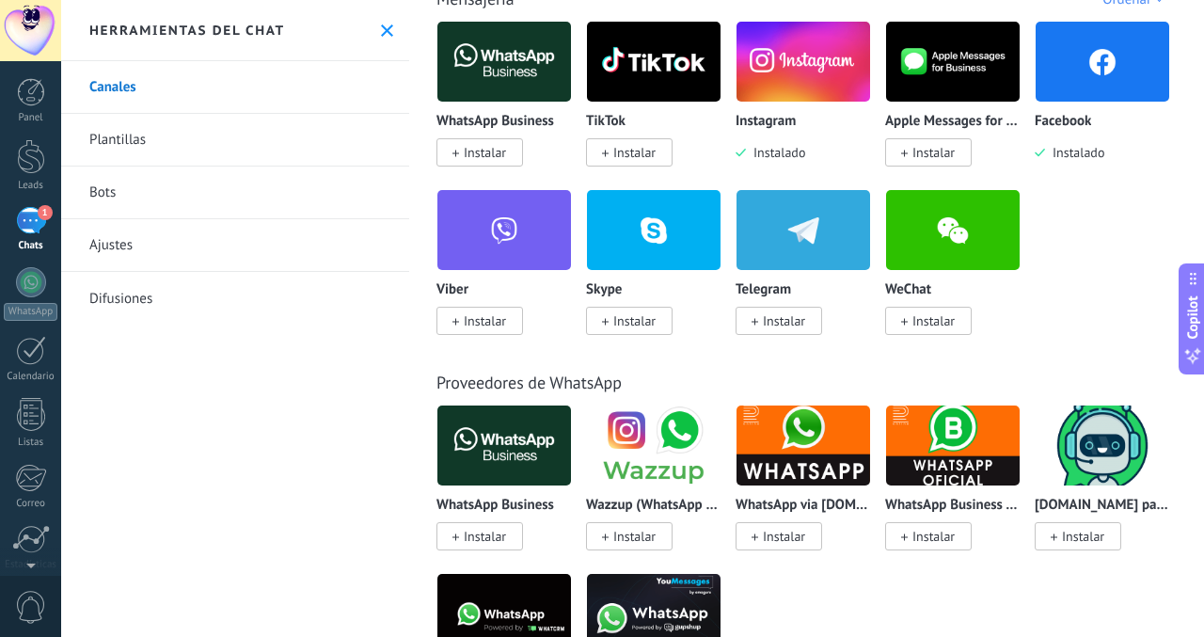
scroll to position [372, 0]
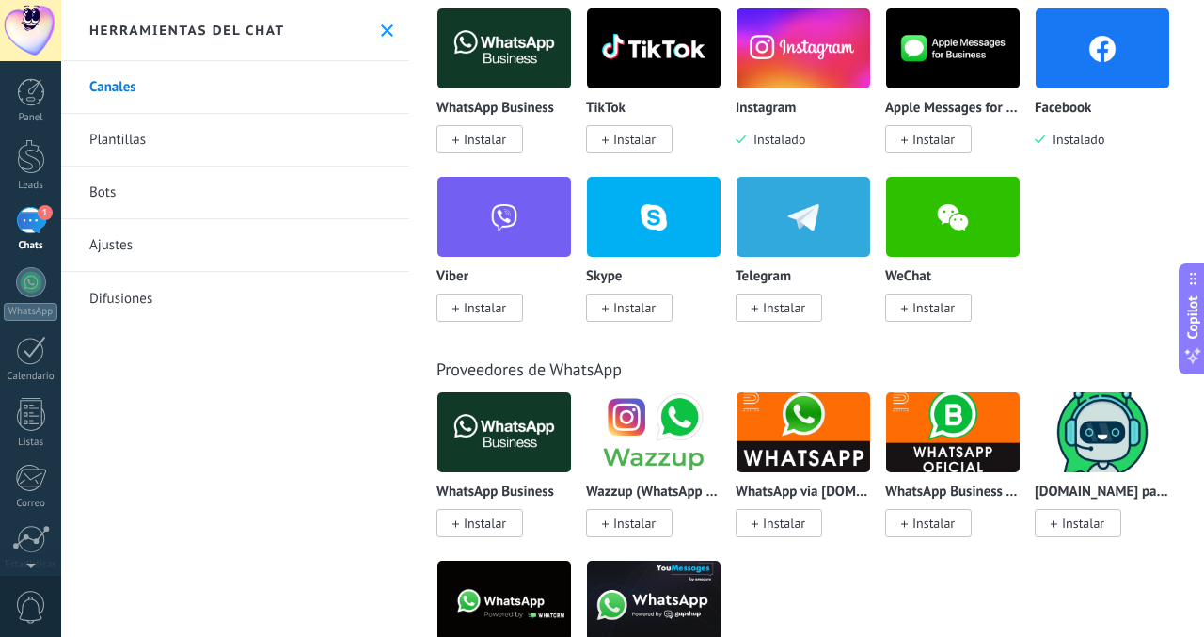
click at [810, 61] on img at bounding box center [803, 48] width 134 height 91
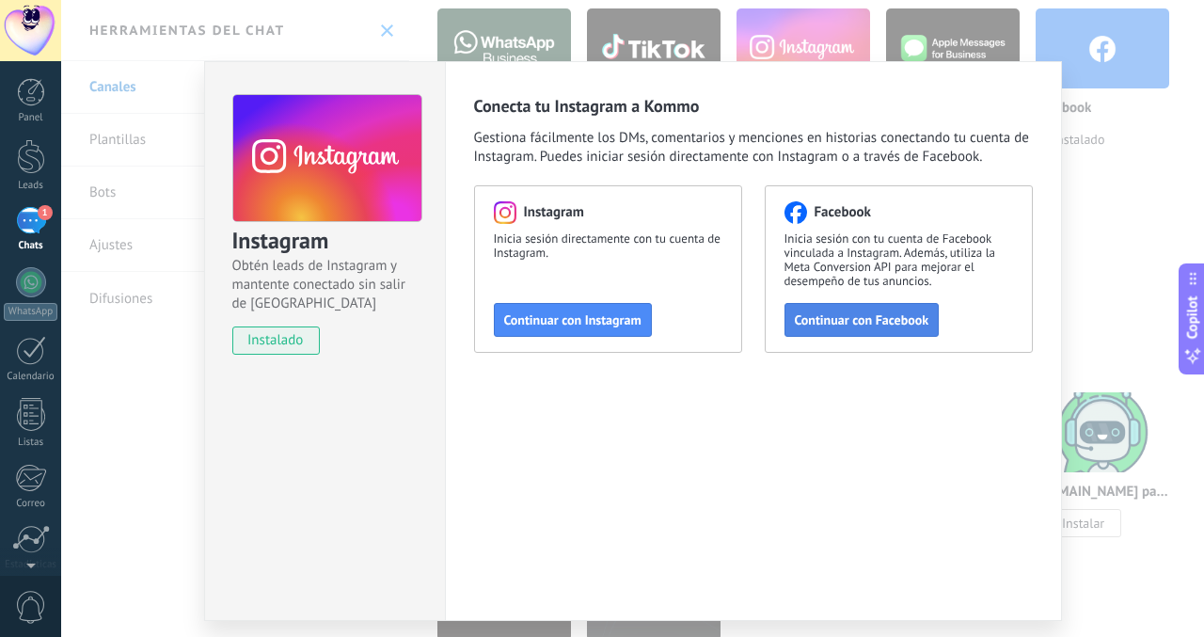
click at [879, 309] on button "Continuar con Facebook" at bounding box center [861, 320] width 155 height 34
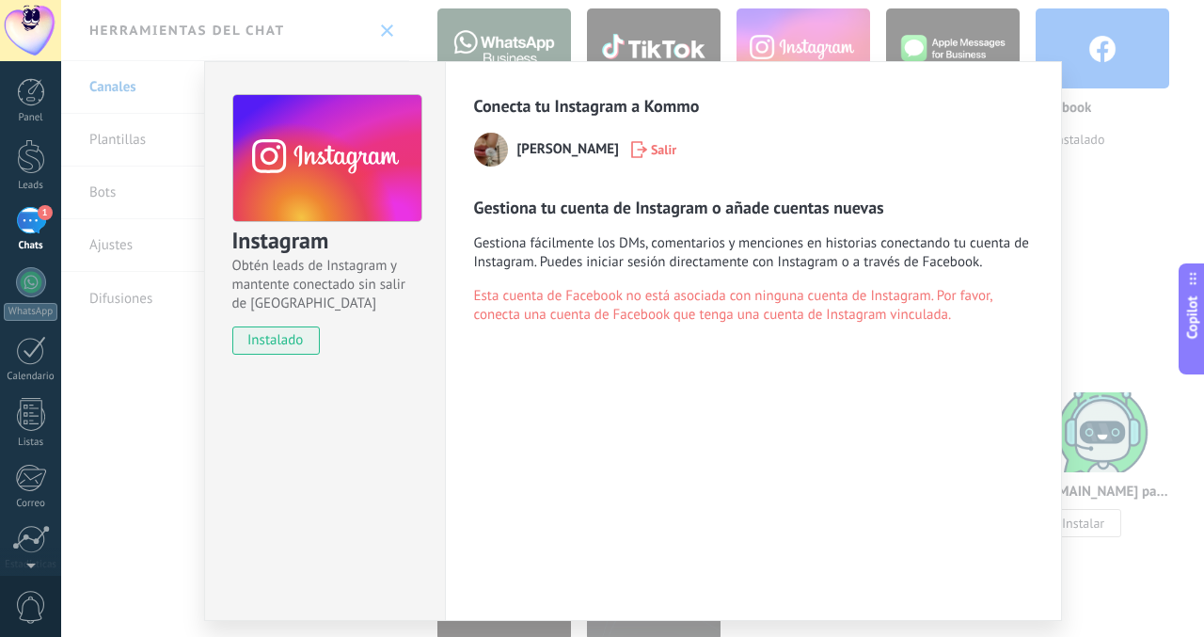
click at [1093, 187] on div "Instagram Obtén leads de Instagram y mantente conectado sin salir de Kommo inst…" at bounding box center [632, 318] width 1143 height 637
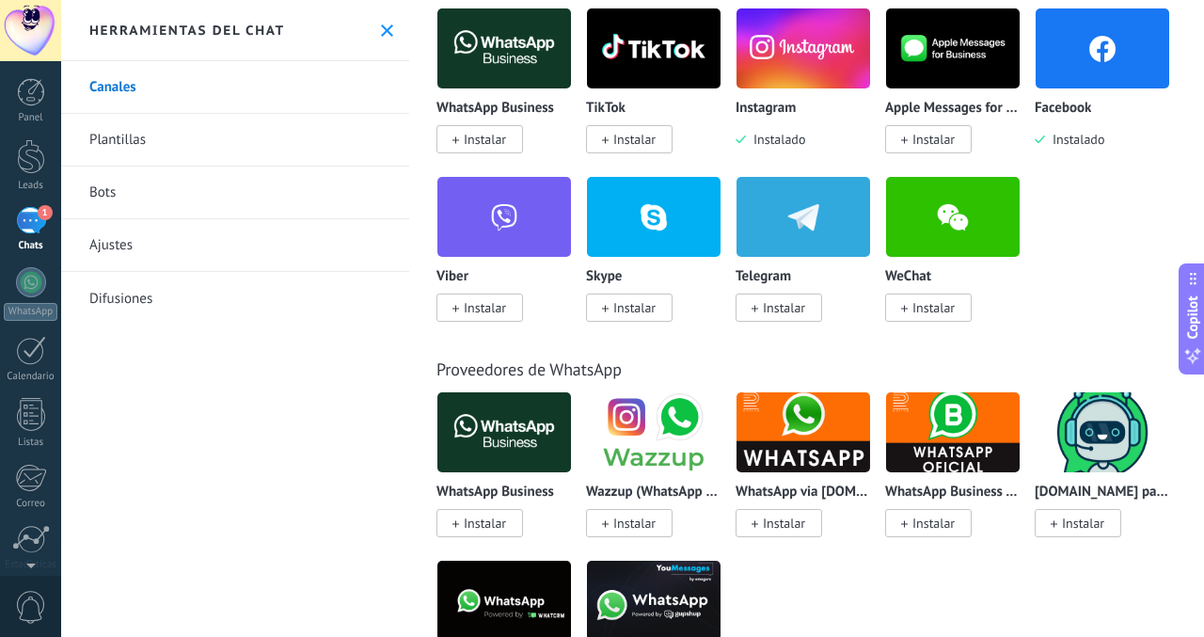
click at [791, 72] on img at bounding box center [803, 48] width 134 height 91
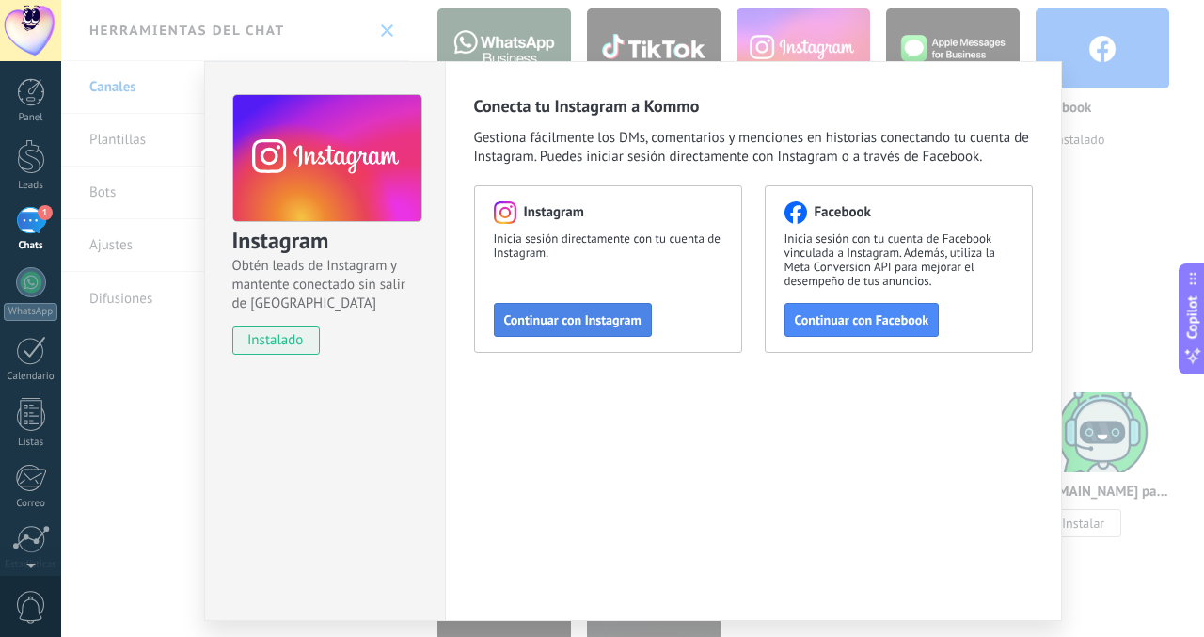
click at [536, 322] on span "Continuar con Instagram" at bounding box center [572, 319] width 137 height 13
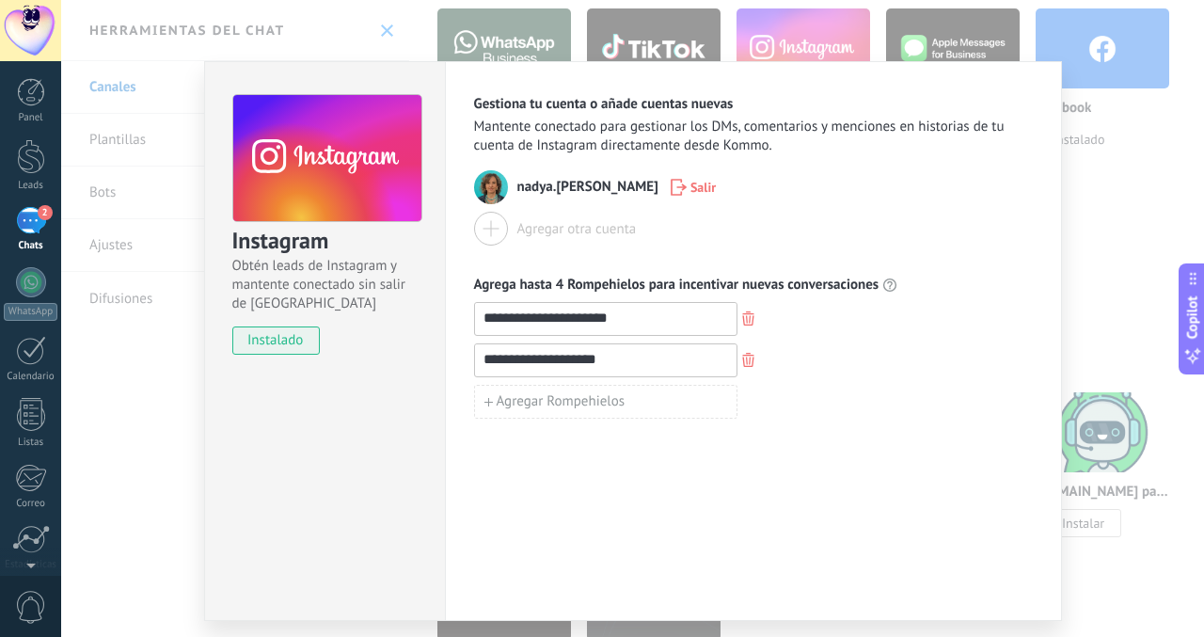
click at [298, 338] on span "instalado" at bounding box center [276, 340] width 86 height 28
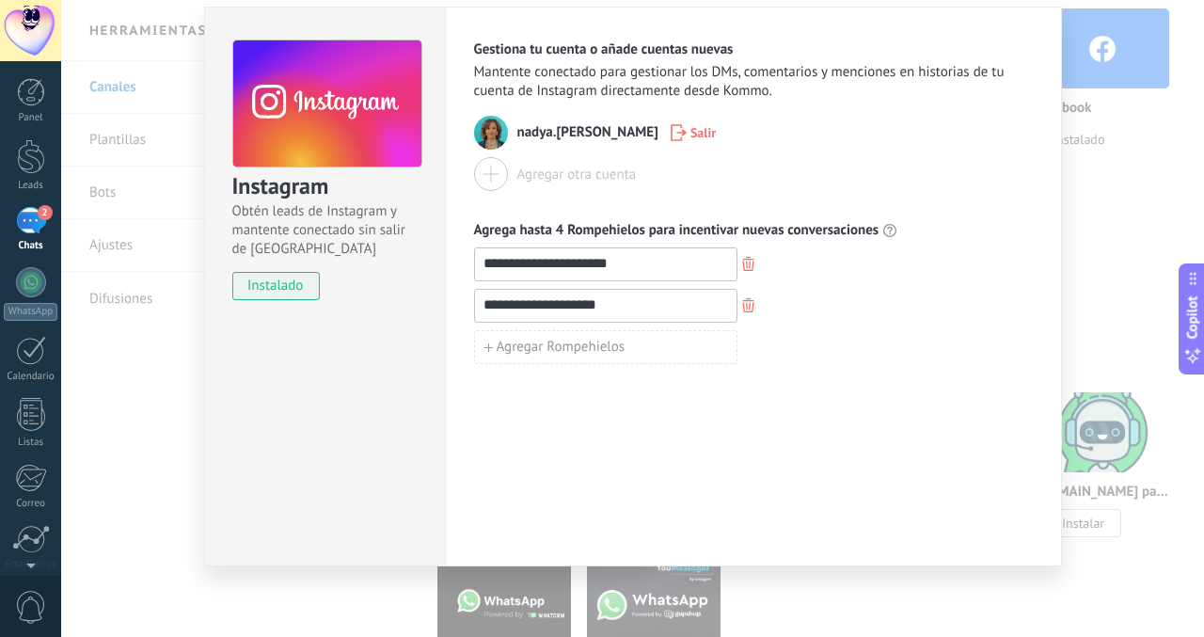
scroll to position [55, 0]
click at [702, 262] on input "**********" at bounding box center [605, 263] width 261 height 30
click at [671, 310] on input "**********" at bounding box center [605, 305] width 261 height 30
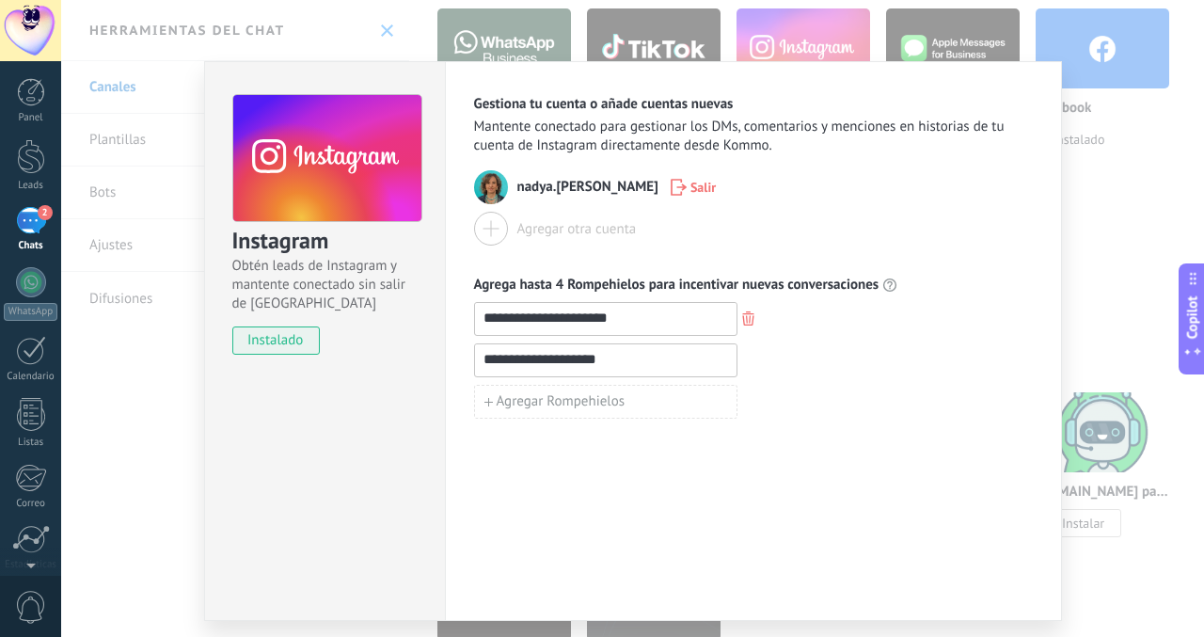
scroll to position [0, 0]
click at [21, 226] on div "2" at bounding box center [31, 220] width 30 height 27
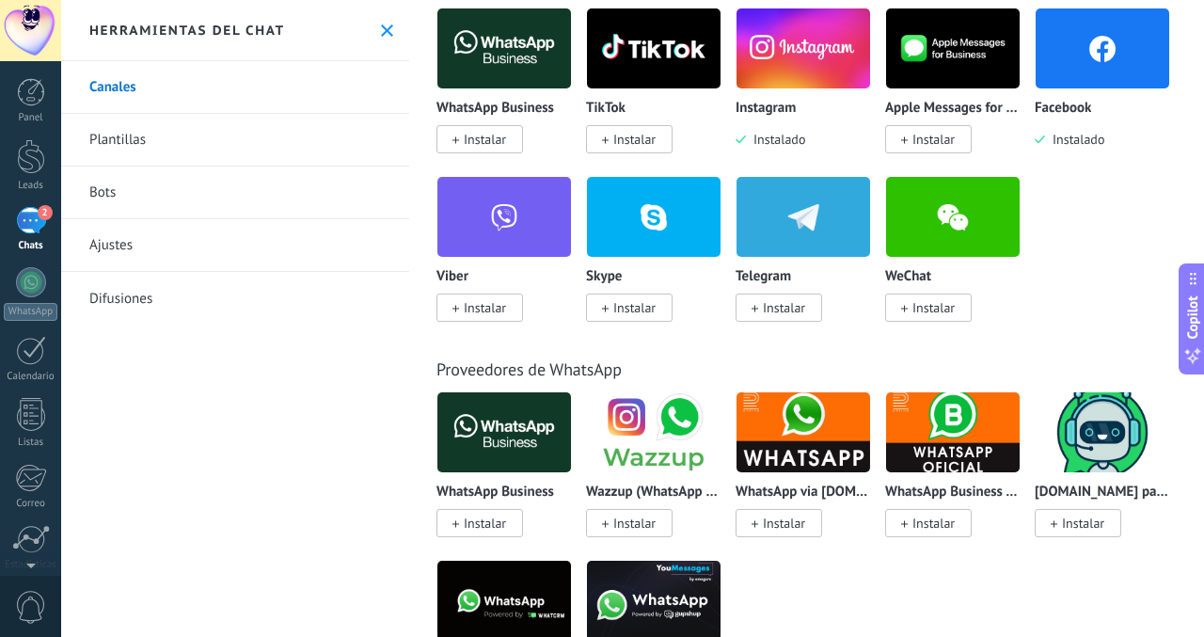
click at [21, 226] on div "2" at bounding box center [31, 220] width 30 height 27
click at [387, 34] on button at bounding box center [387, 31] width 16 height 16
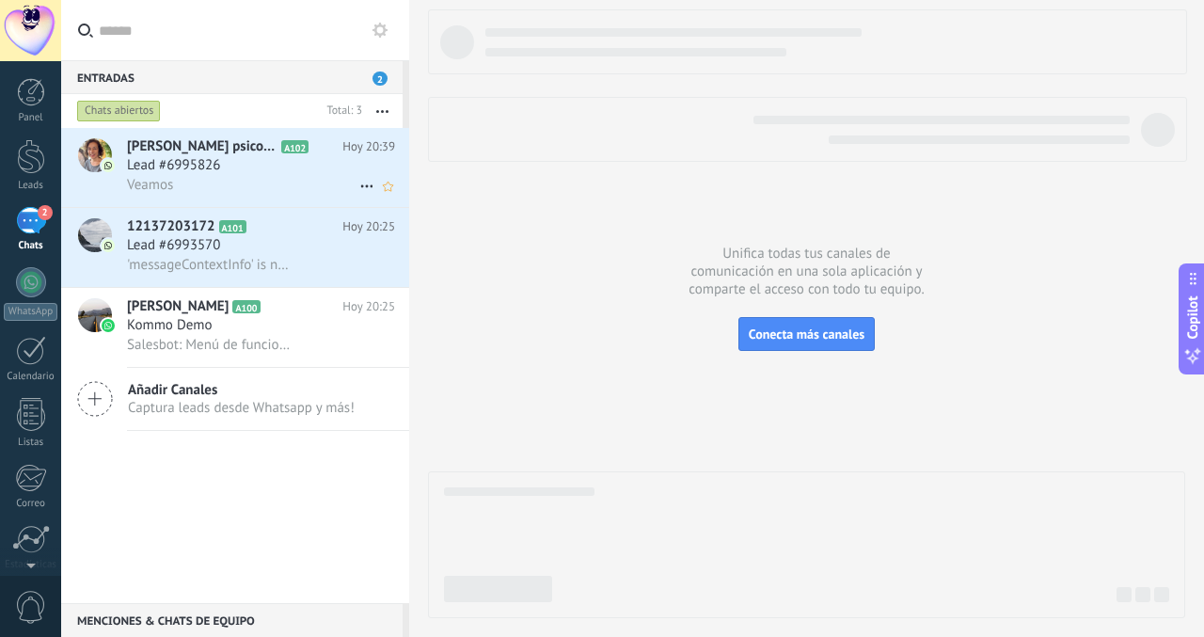
click at [288, 171] on div "Lead #6995826" at bounding box center [261, 165] width 268 height 19
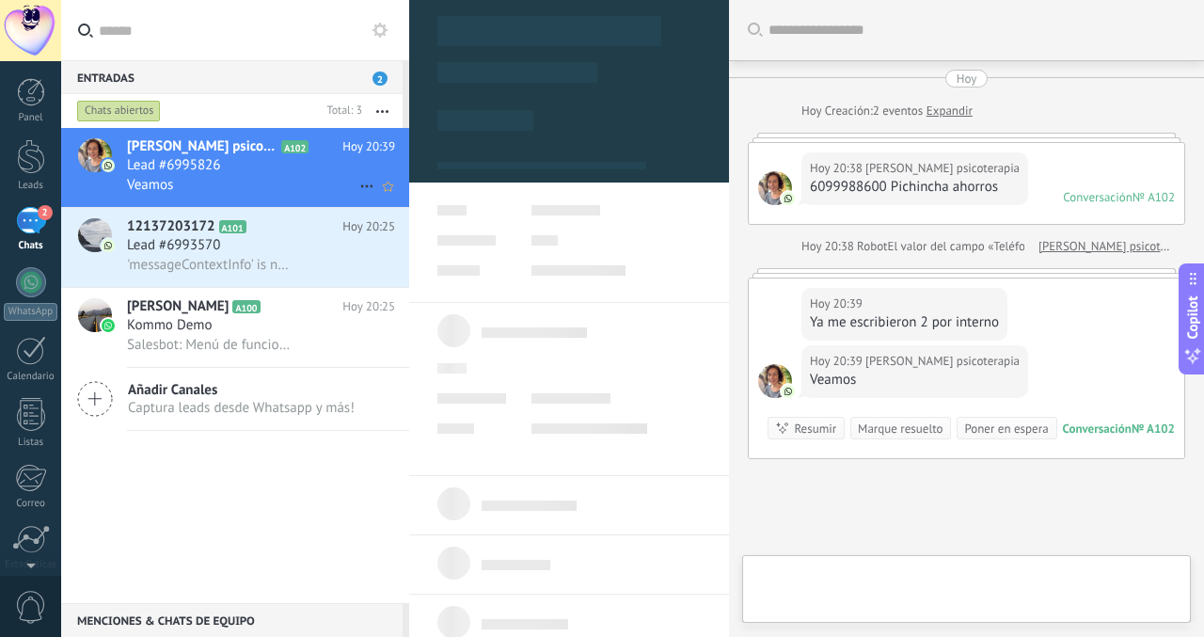
scroll to position [28, 0]
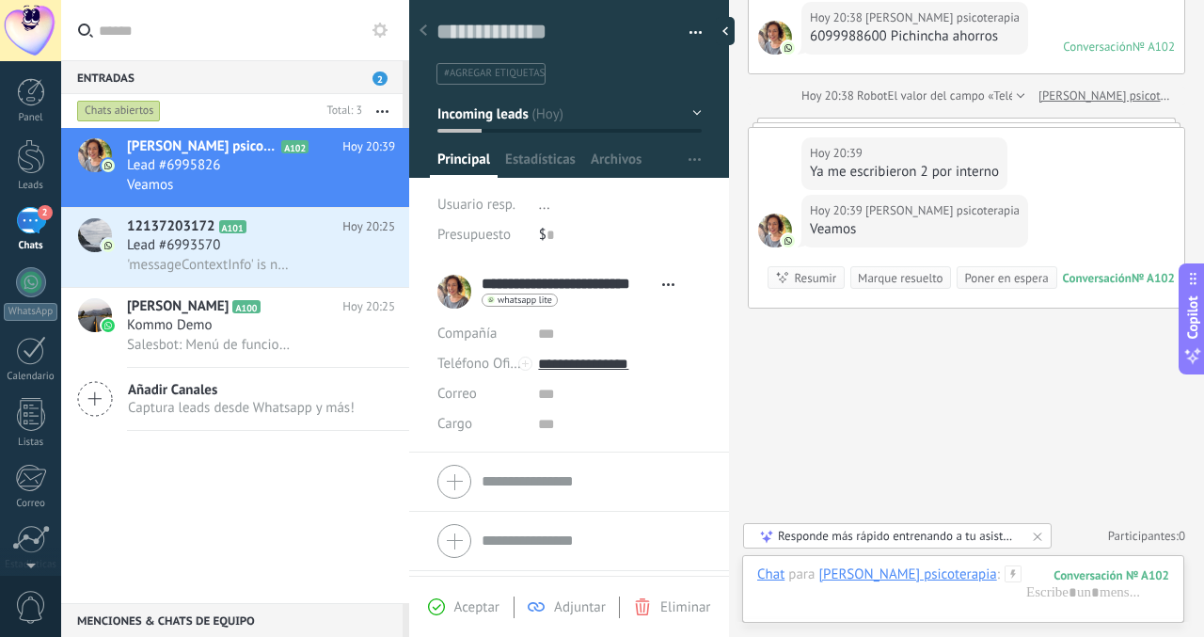
click at [901, 119] on div at bounding box center [966, 122] width 437 height 9
click at [900, 122] on div at bounding box center [966, 122] width 437 height 9
click at [899, 123] on div at bounding box center [966, 122] width 437 height 9
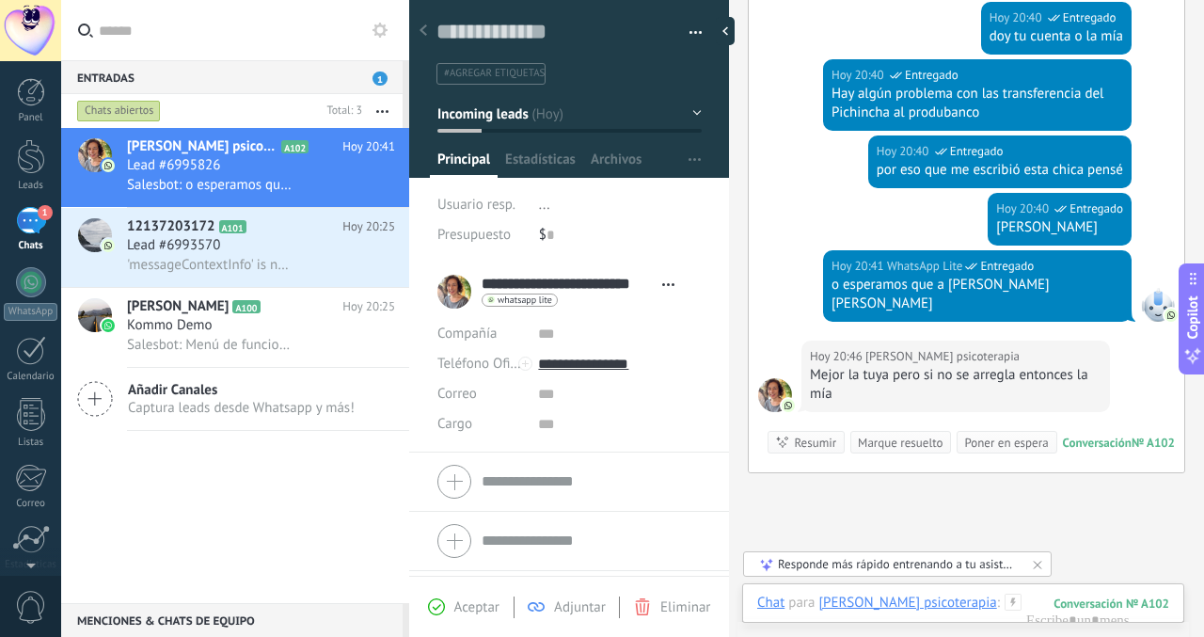
scroll to position [515, 0]
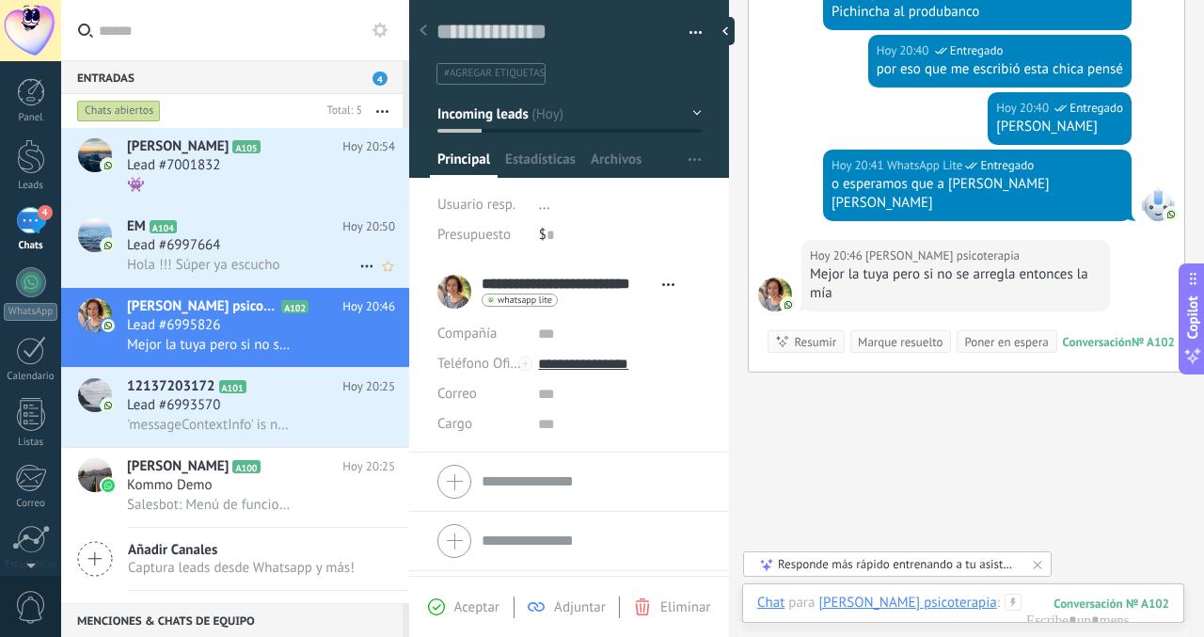
click at [241, 258] on span "Hola !!! Súper ya escucho" at bounding box center [203, 265] width 153 height 18
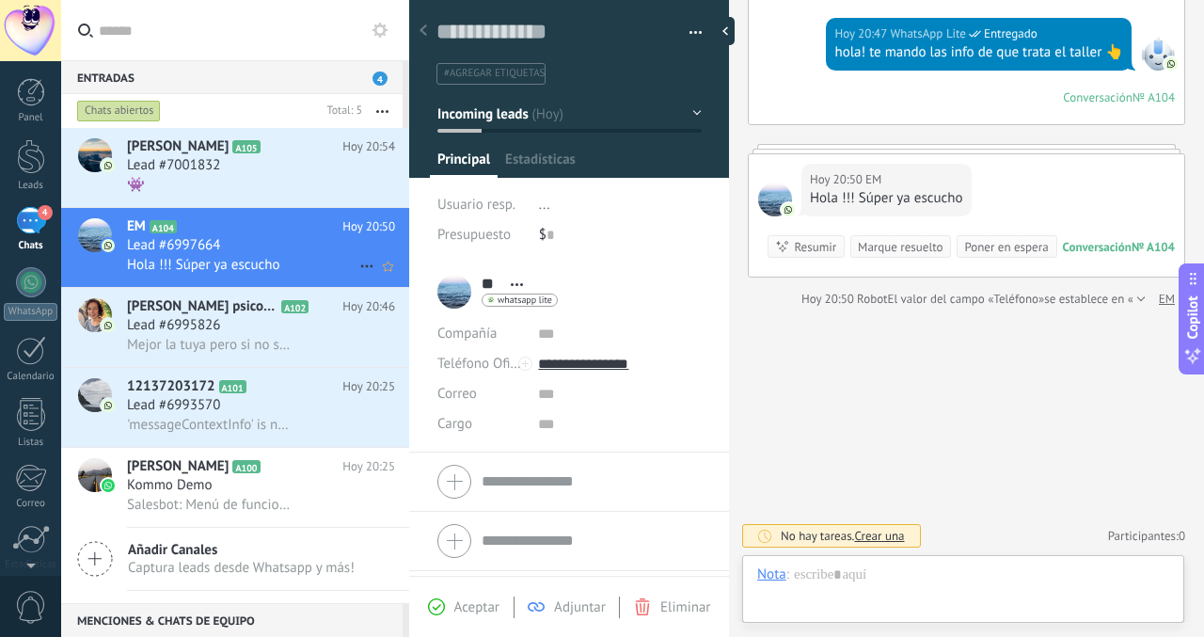
scroll to position [286, 0]
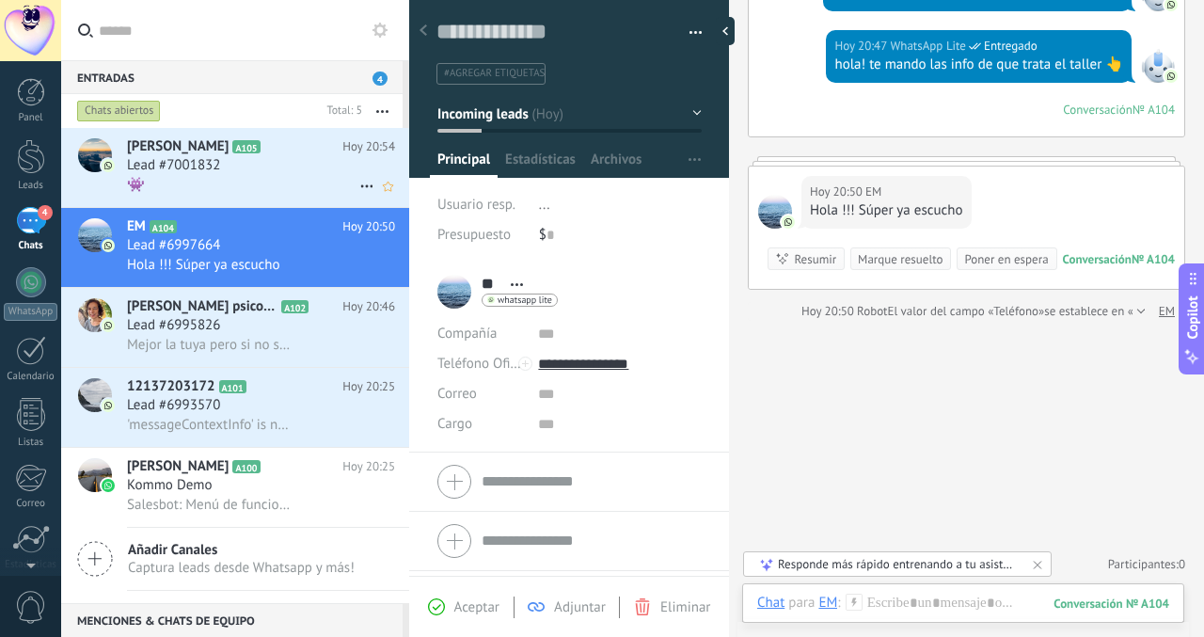
click at [245, 171] on div "Lead #7001832" at bounding box center [261, 165] width 268 height 19
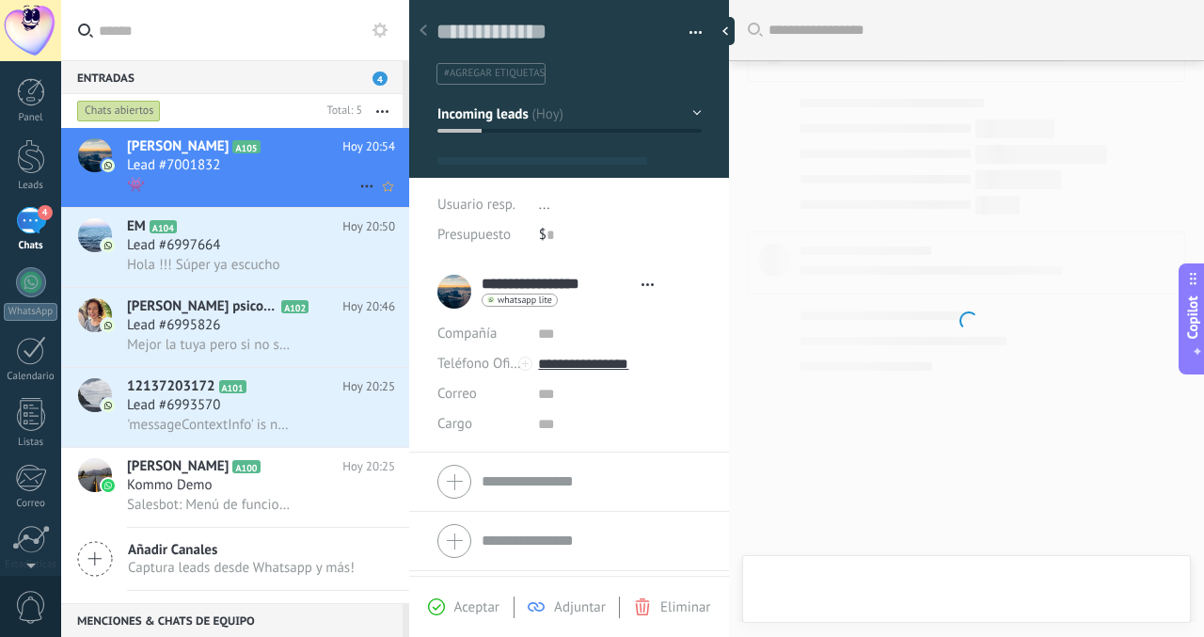
type textarea "**********"
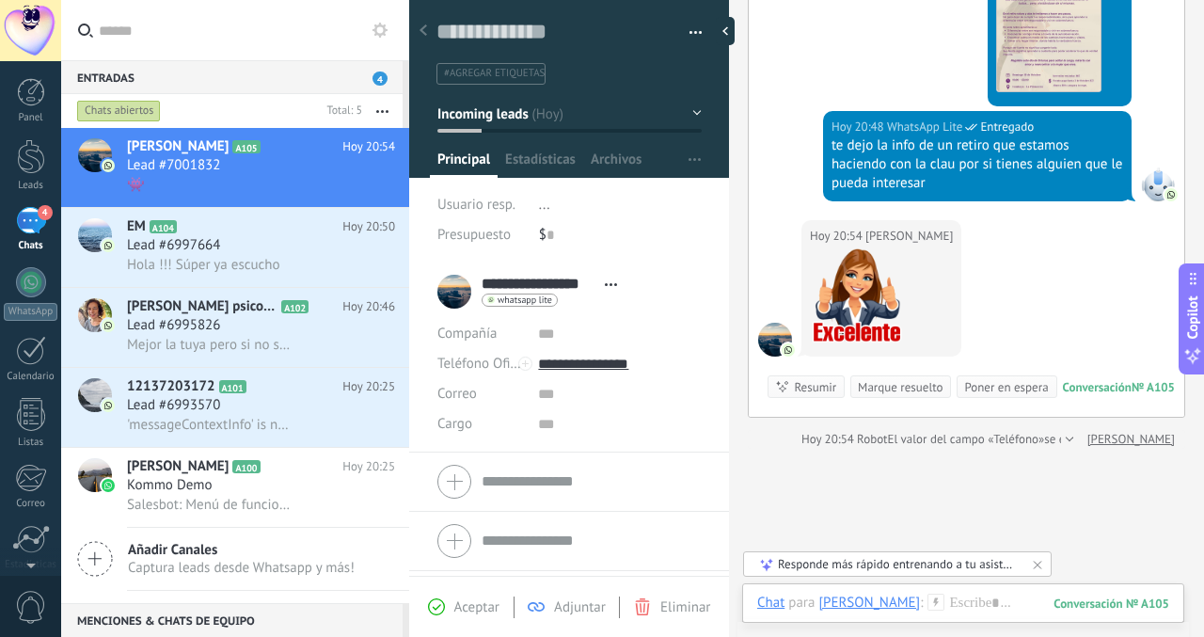
click at [17, 210] on div "4" at bounding box center [31, 220] width 30 height 27
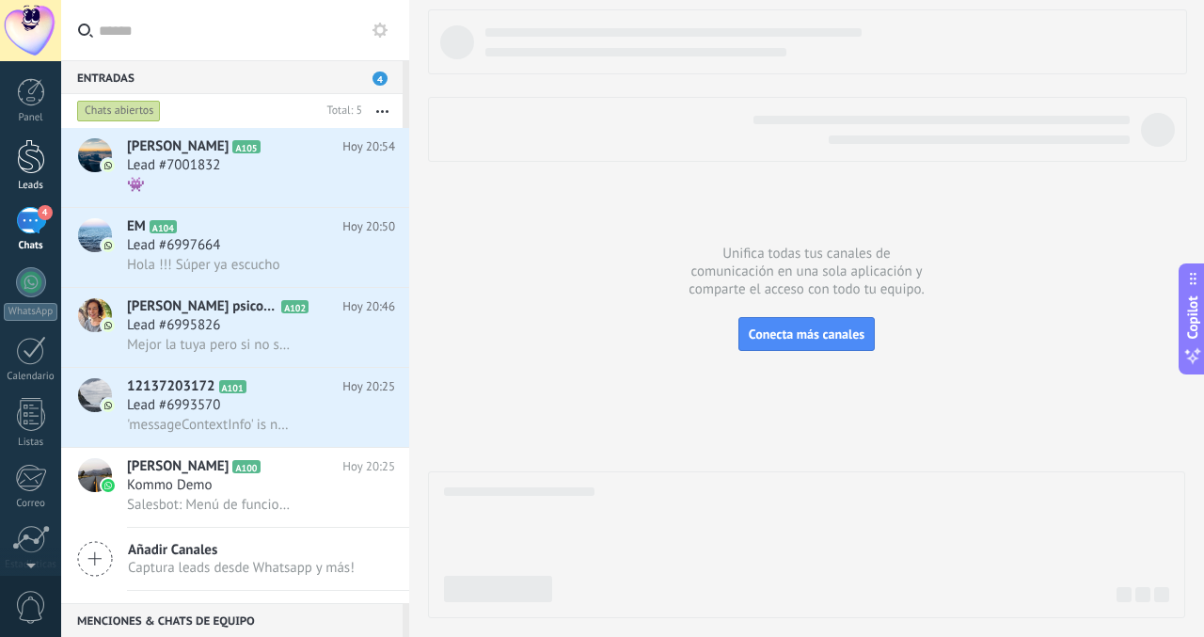
click at [40, 165] on div at bounding box center [31, 156] width 28 height 35
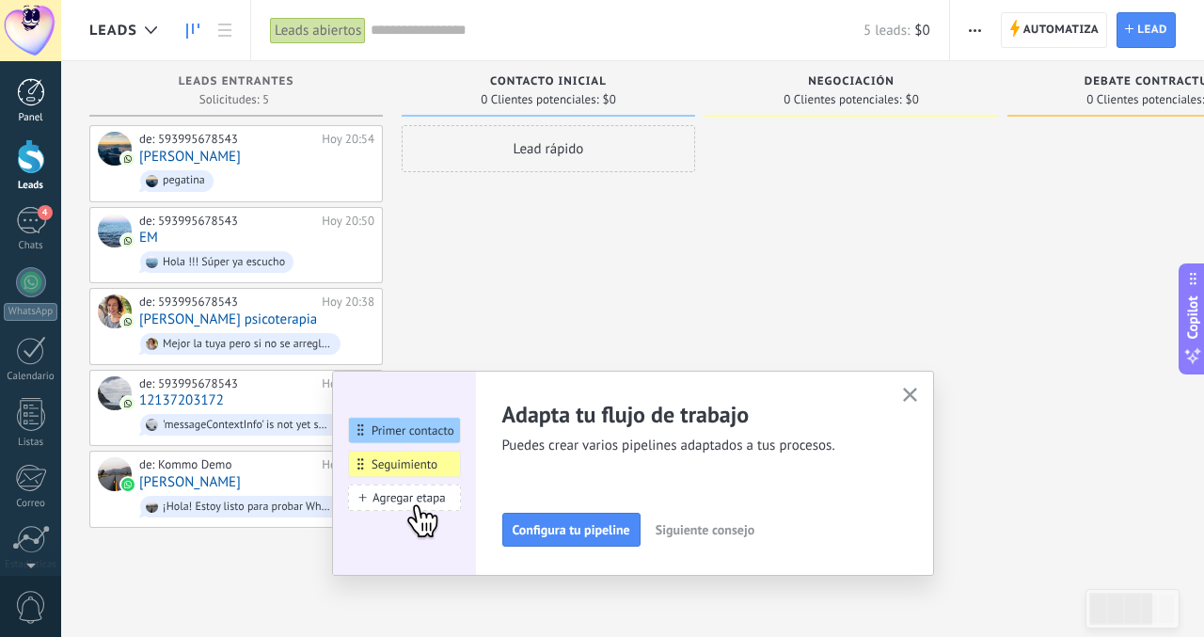
click at [28, 84] on div at bounding box center [31, 92] width 28 height 28
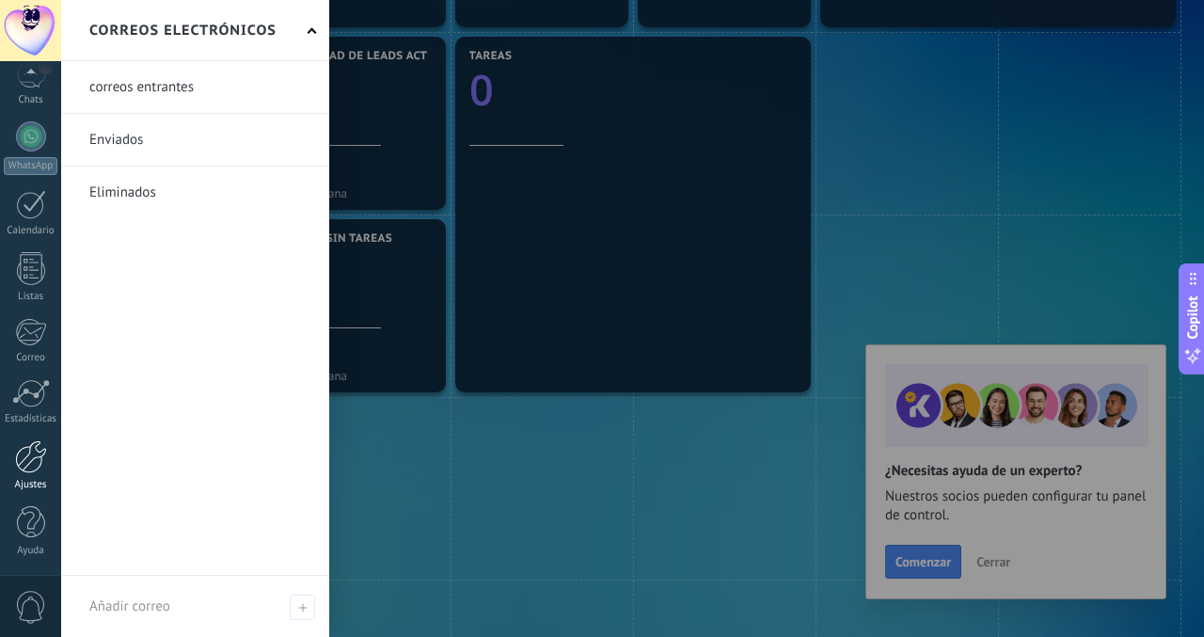
scroll to position [146, 0]
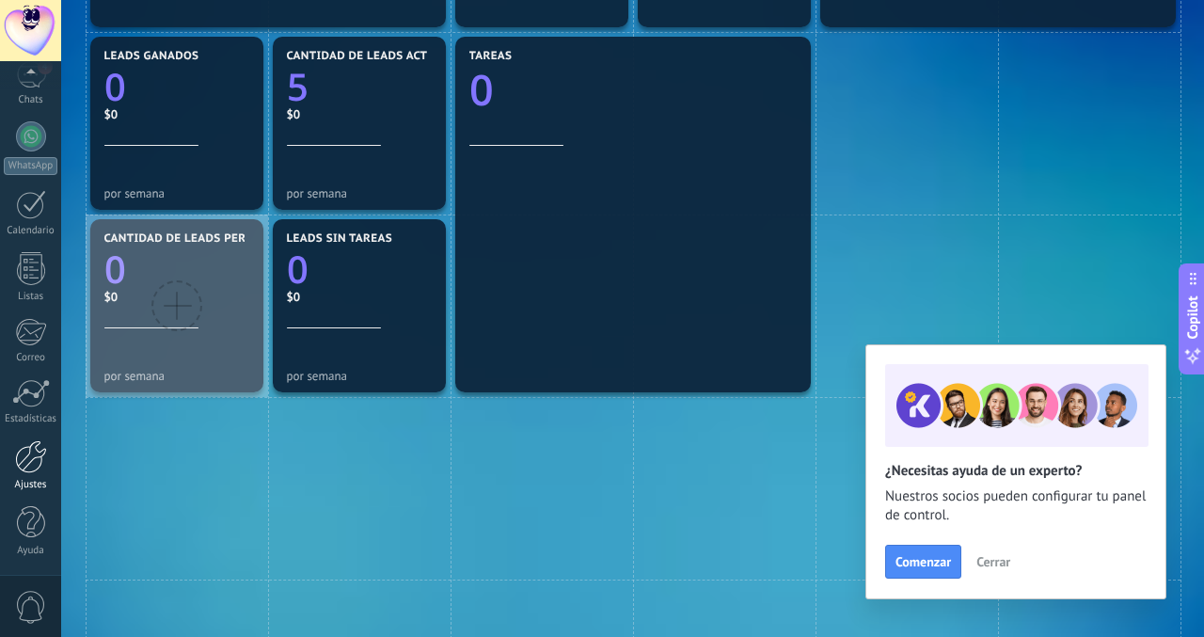
click at [29, 458] on div at bounding box center [31, 456] width 32 height 33
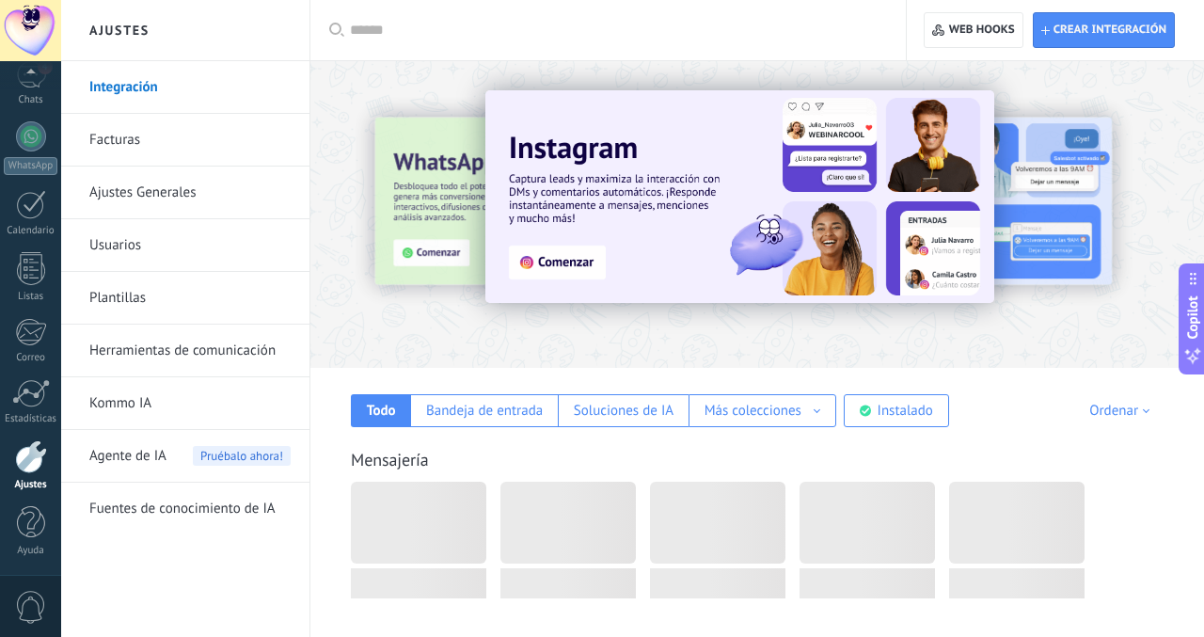
click at [209, 256] on link "Usuarios" at bounding box center [189, 245] width 201 height 53
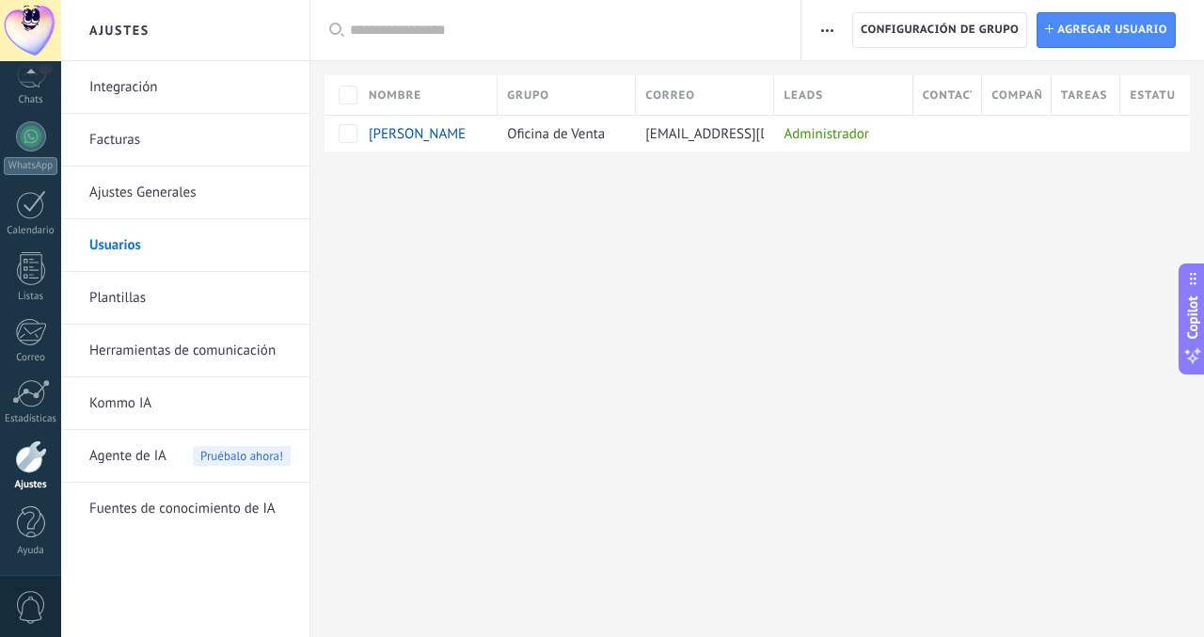
click at [198, 301] on link "Plantillas" at bounding box center [189, 298] width 201 height 53
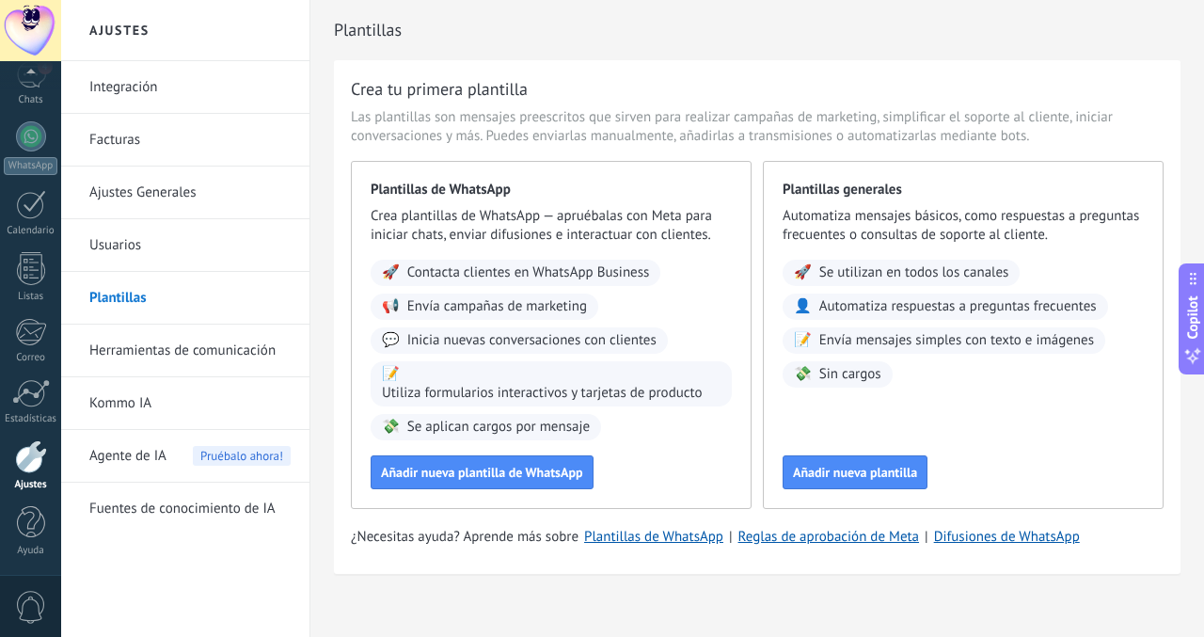
click at [146, 350] on link "Herramientas de comunicación" at bounding box center [189, 350] width 201 height 53
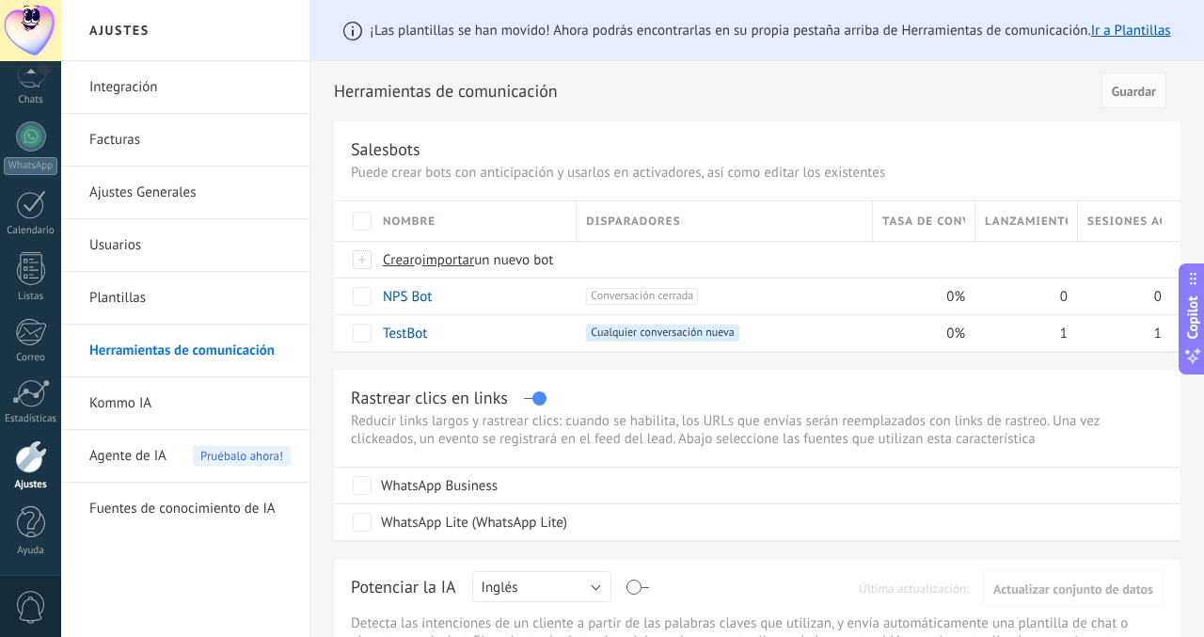
click at [175, 203] on link "Ajustes Generales" at bounding box center [189, 192] width 201 height 53
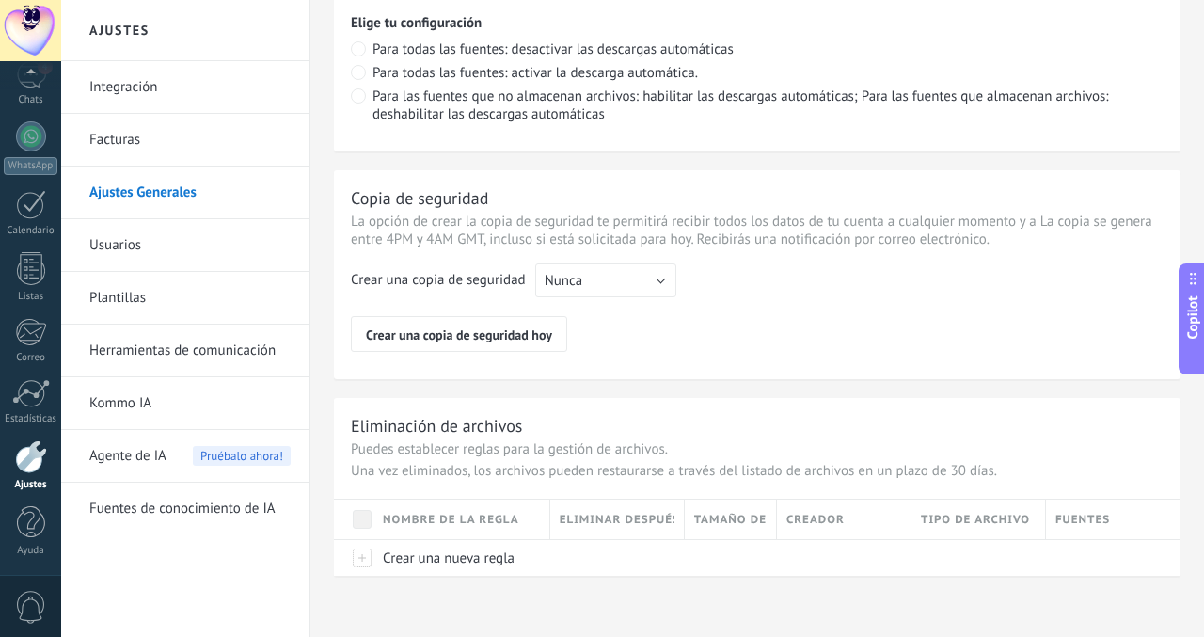
scroll to position [1471, 0]
click at [219, 245] on link "Usuarios" at bounding box center [189, 245] width 201 height 53
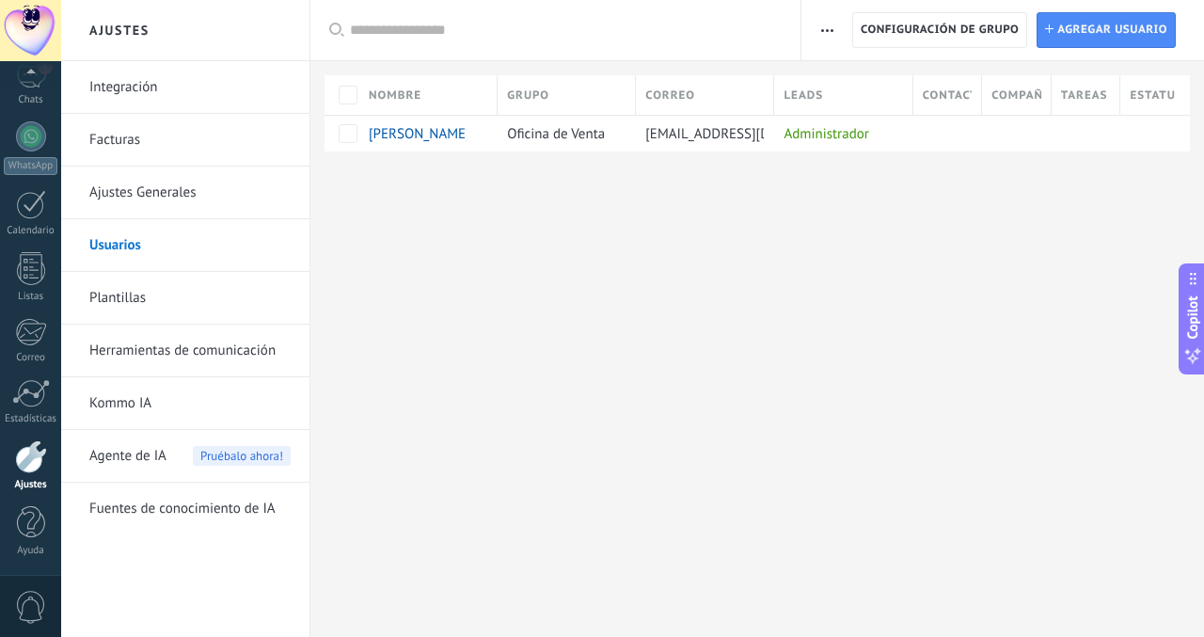
click at [171, 294] on link "Plantillas" at bounding box center [189, 298] width 201 height 53
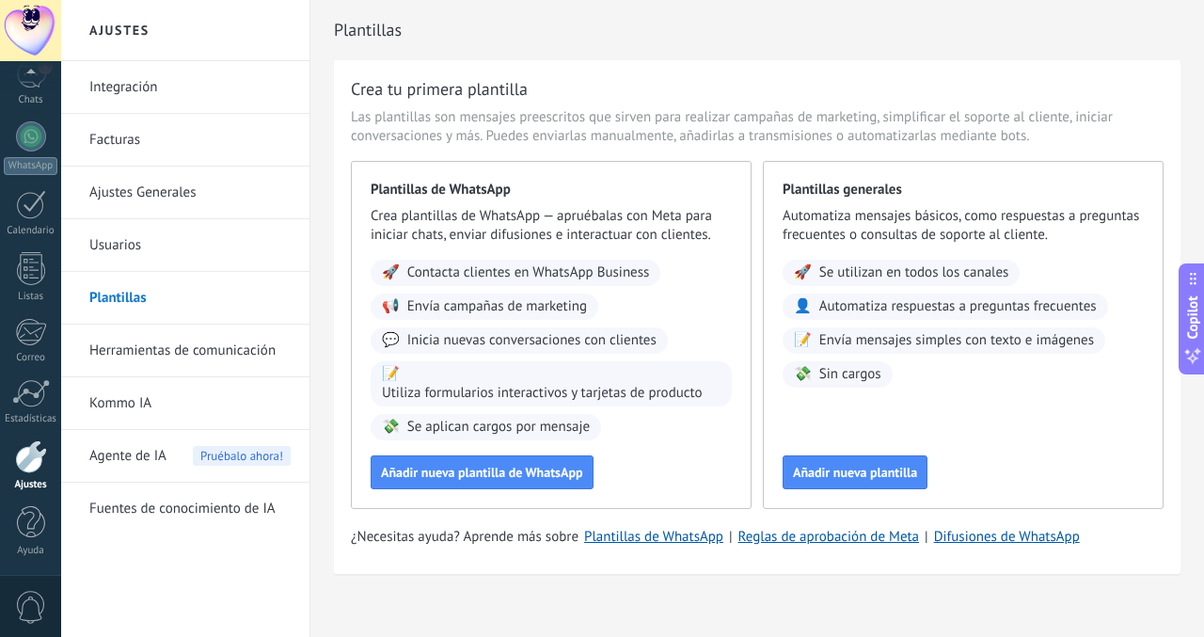
click at [182, 254] on link "Usuarios" at bounding box center [189, 245] width 201 height 53
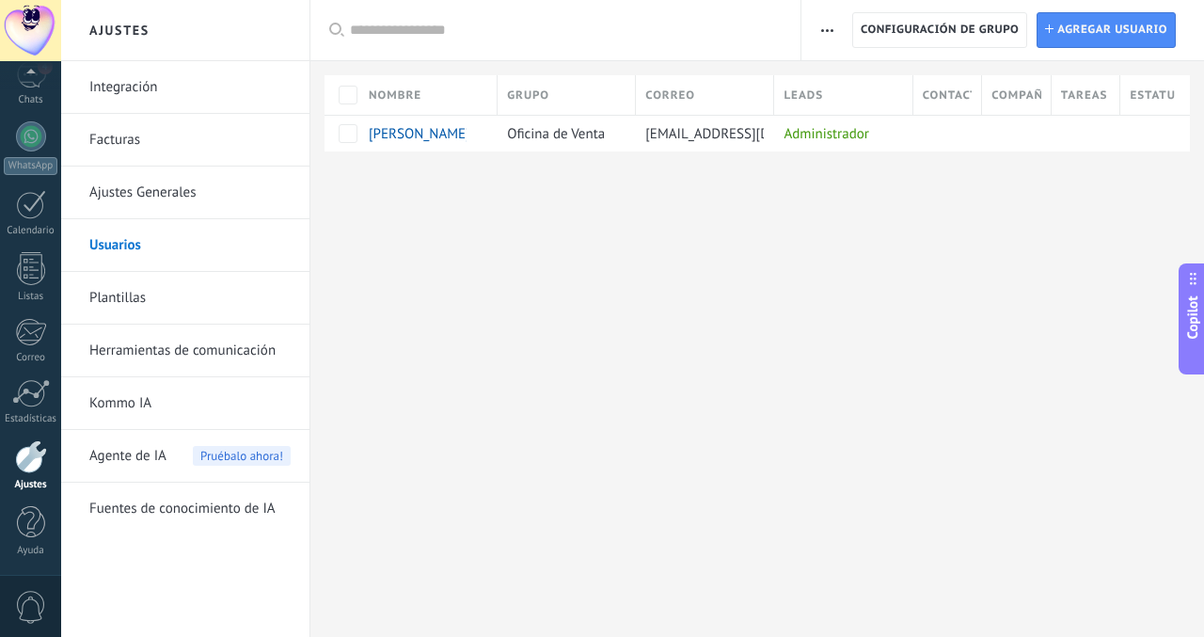
click at [165, 91] on link "Integración" at bounding box center [189, 87] width 201 height 53
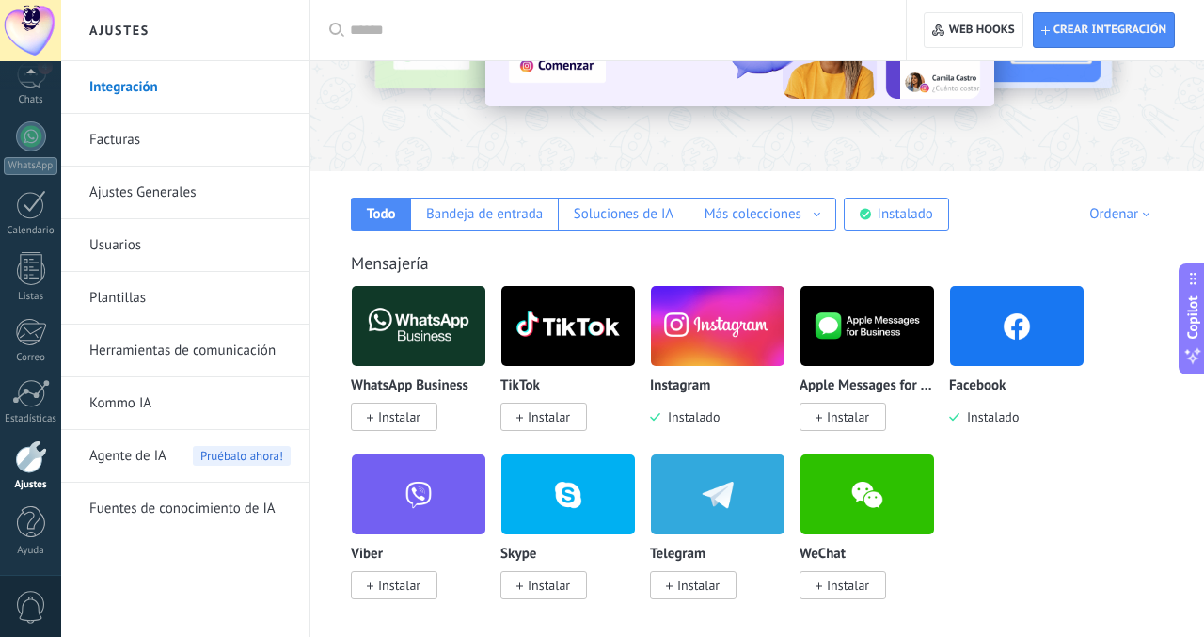
scroll to position [200, 0]
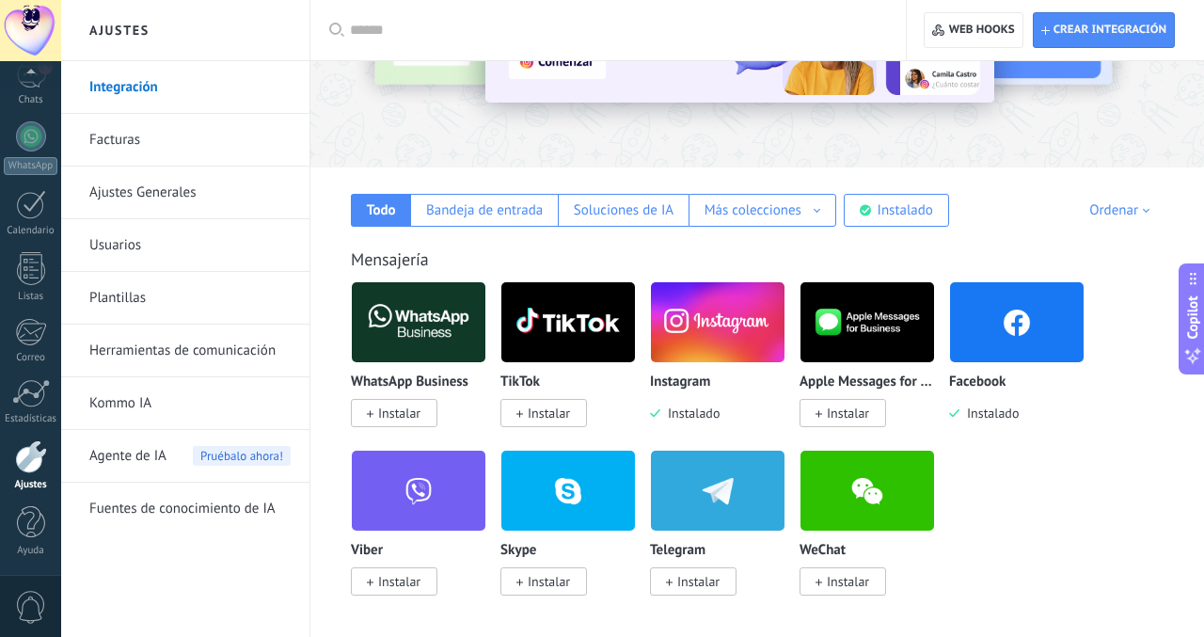
click at [690, 352] on img at bounding box center [718, 322] width 134 height 91
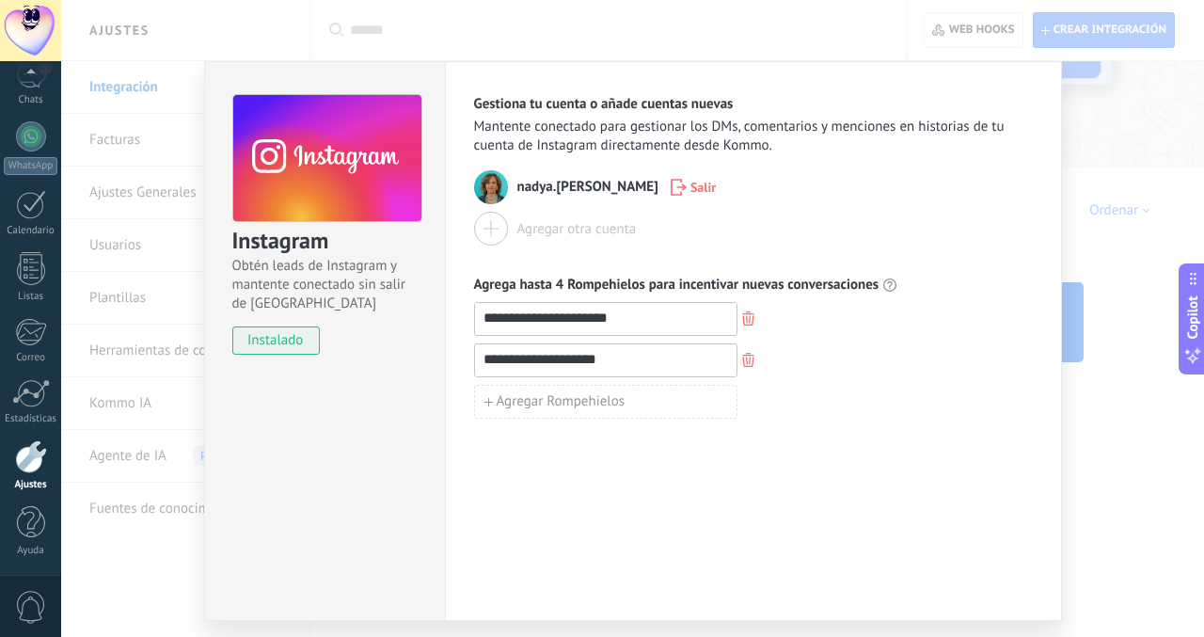
scroll to position [13, 0]
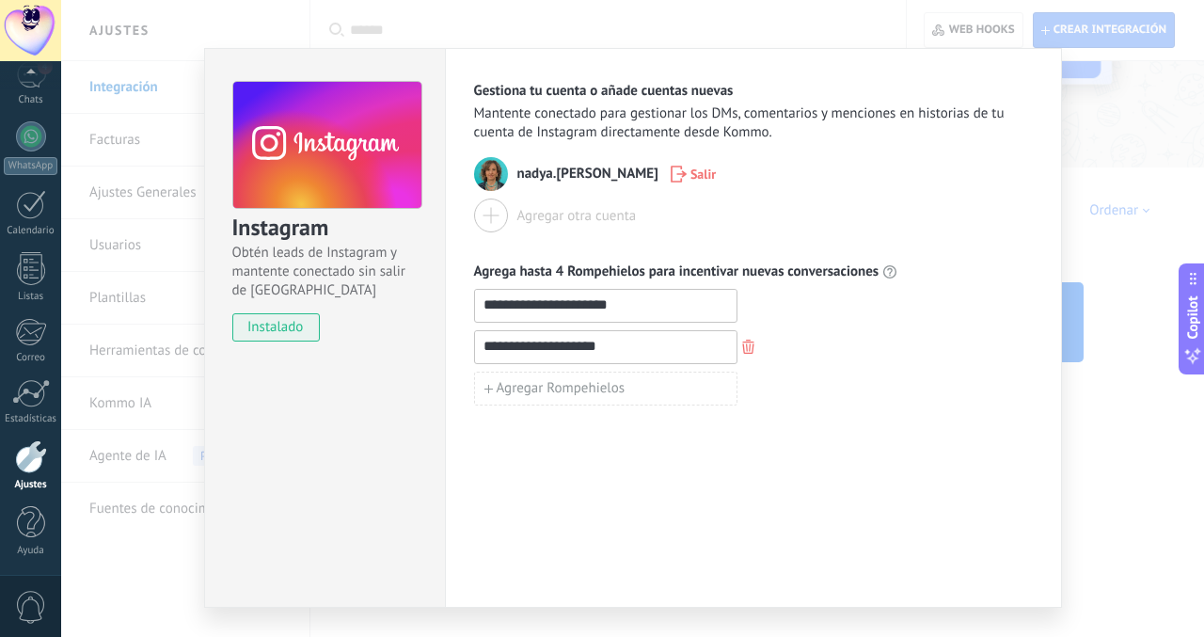
click at [666, 308] on input "**********" at bounding box center [605, 305] width 261 height 30
click at [625, 351] on input "**********" at bounding box center [605, 346] width 261 height 30
click at [98, 141] on div "**********" at bounding box center [632, 318] width 1143 height 637
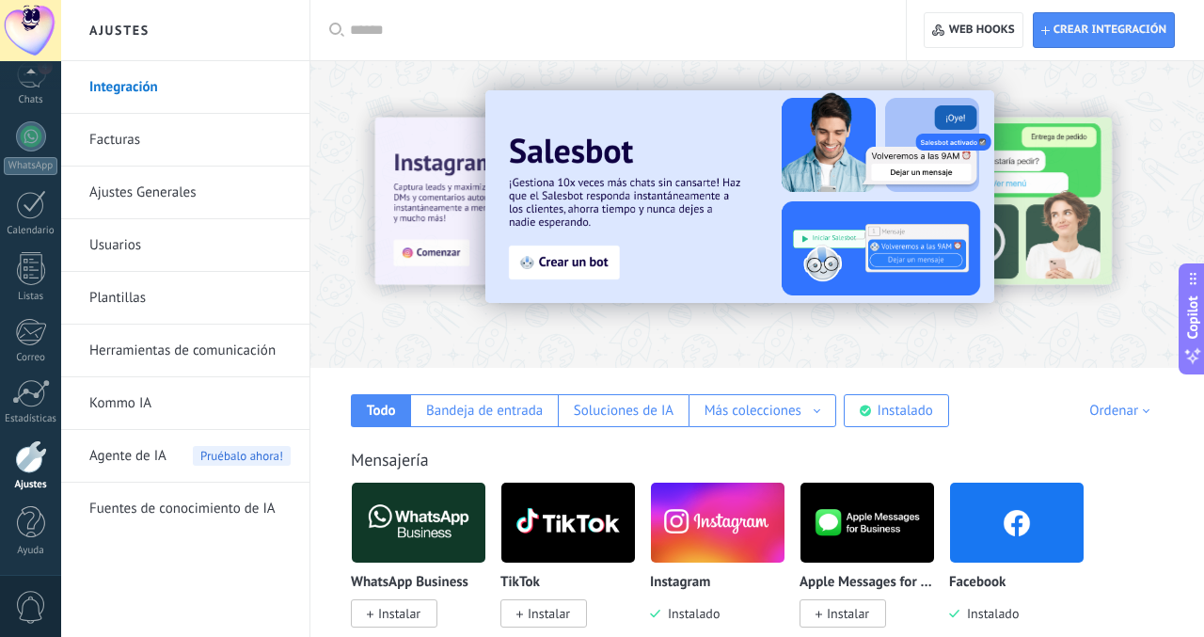
scroll to position [0, 0]
click at [121, 86] on link "Integración" at bounding box center [189, 87] width 201 height 53
click at [109, 135] on link "Facturas" at bounding box center [189, 140] width 201 height 53
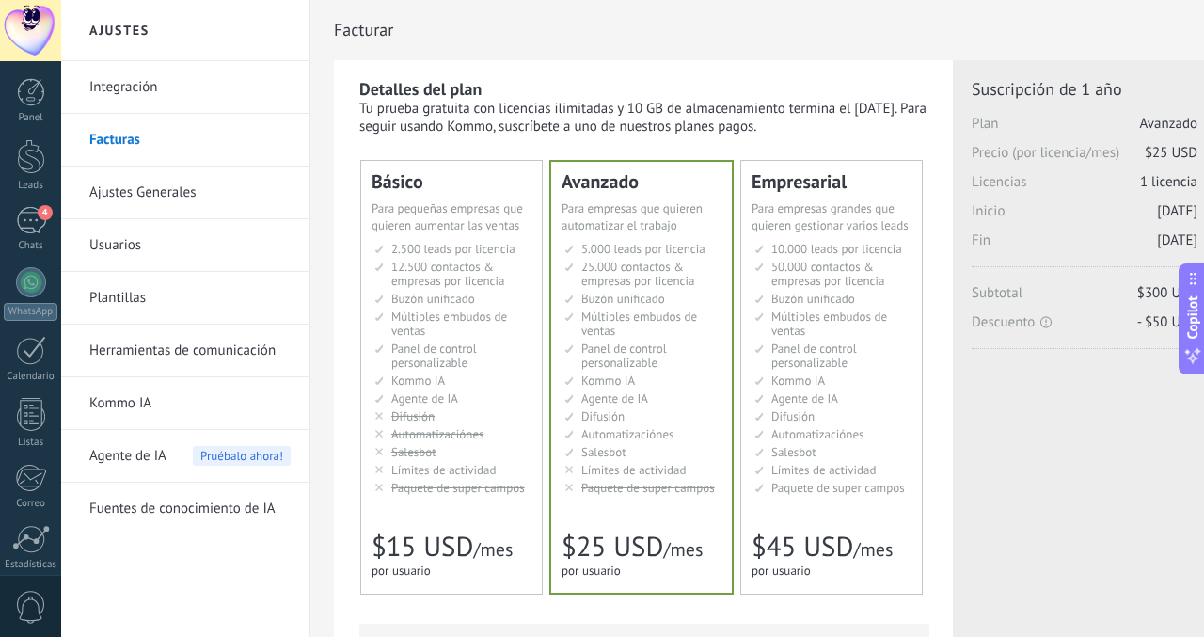
click at [116, 187] on link "Ajustes Generales" at bounding box center [189, 192] width 201 height 53
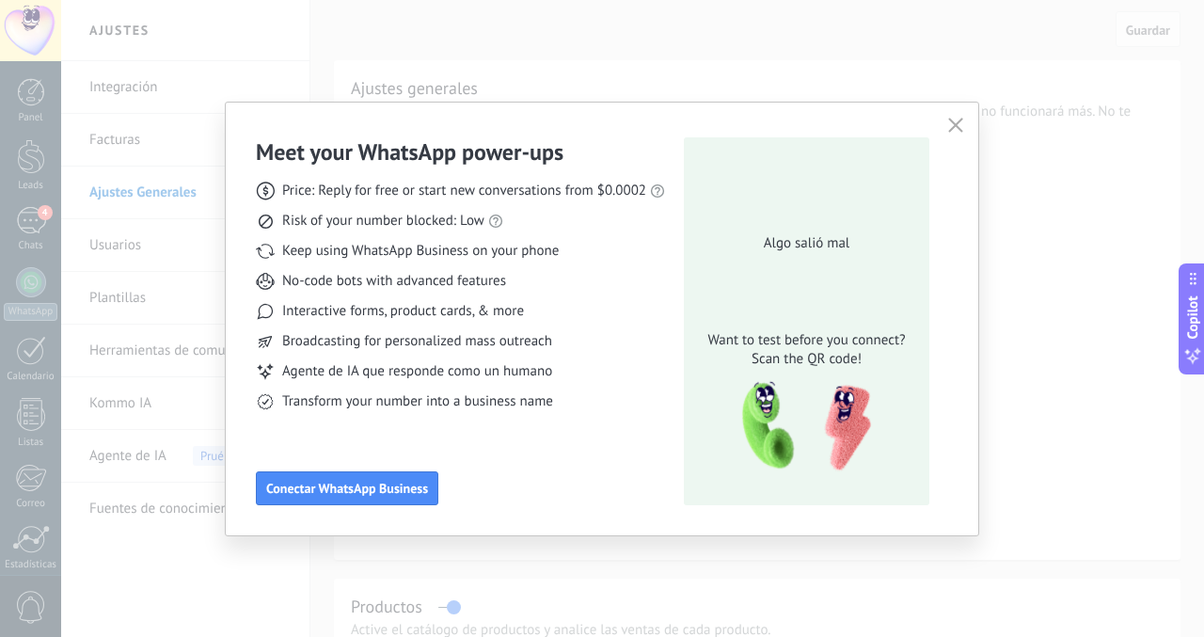
click at [26, 216] on div "Meet your WhatsApp power‑ups Price: Reply for free or start new conversations f…" at bounding box center [602, 318] width 1204 height 637
click at [115, 270] on div "Meet your WhatsApp power‑ups Price: Reply for free or start new conversations f…" at bounding box center [602, 318] width 1204 height 637
click at [122, 247] on div "Meet your WhatsApp power‑ups Price: Reply for free or start new conversations f…" at bounding box center [602, 318] width 1204 height 637
click at [291, 72] on div "Meet your WhatsApp power‑ups Price: Reply for free or start new conversations f…" at bounding box center [602, 318] width 1204 height 637
click at [957, 121] on icon "button" at bounding box center [955, 125] width 15 height 15
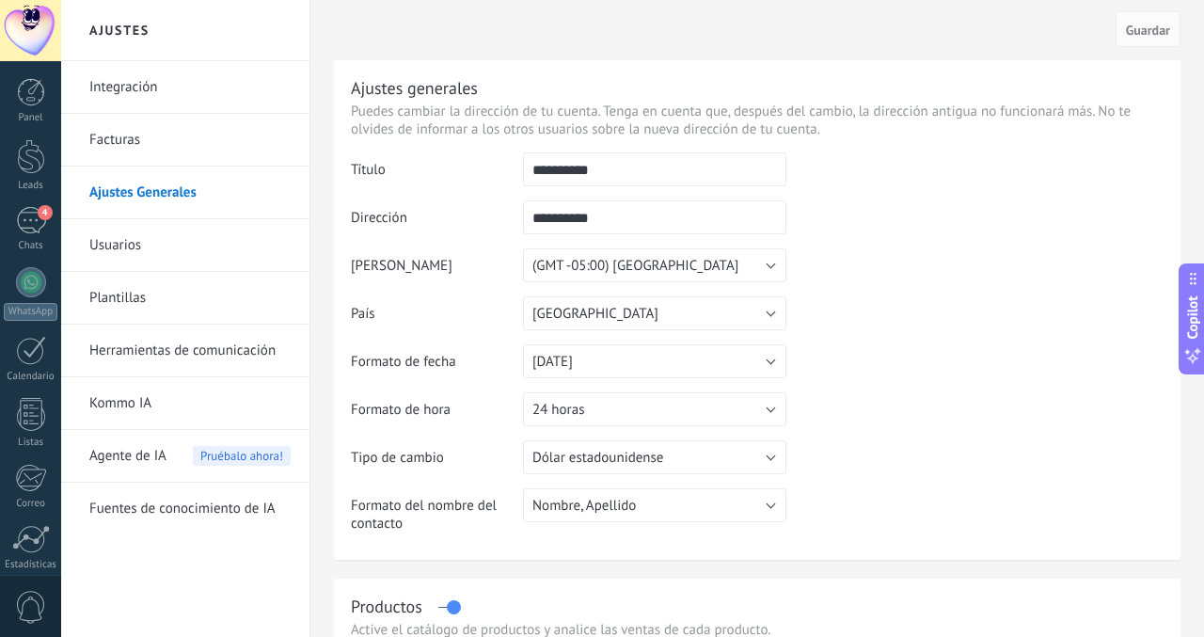
click at [175, 312] on link "Plantillas" at bounding box center [189, 298] width 201 height 53
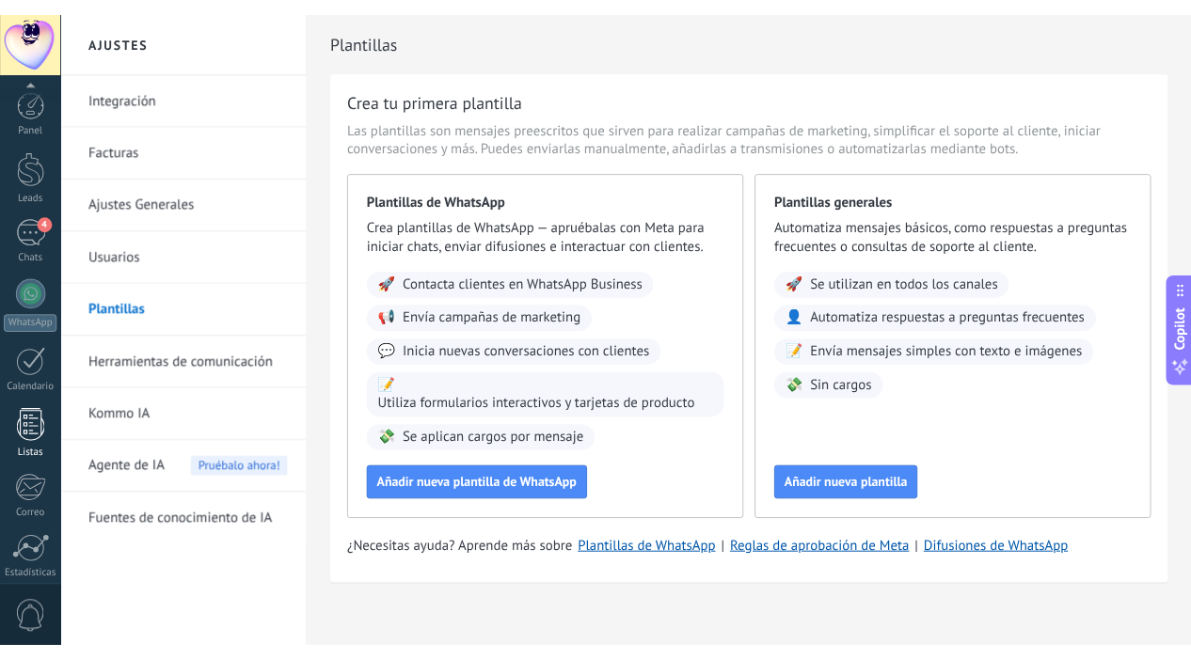
scroll to position [146, 0]
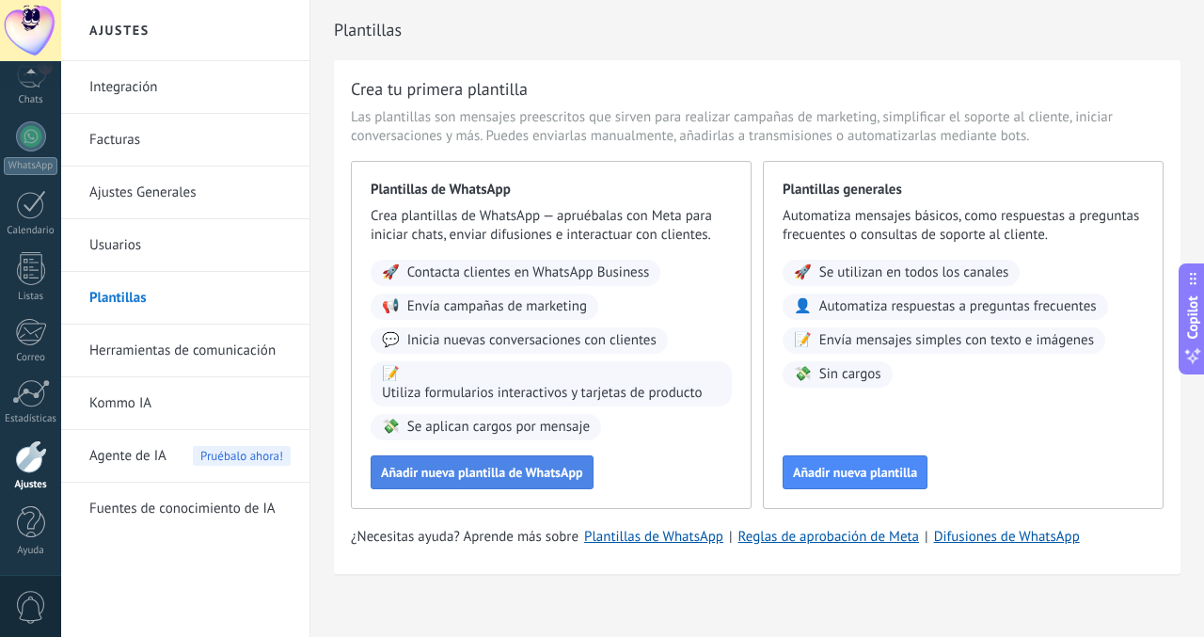
click at [463, 466] on span "Añadir nueva plantilla de WhatsApp" at bounding box center [482, 472] width 202 height 13
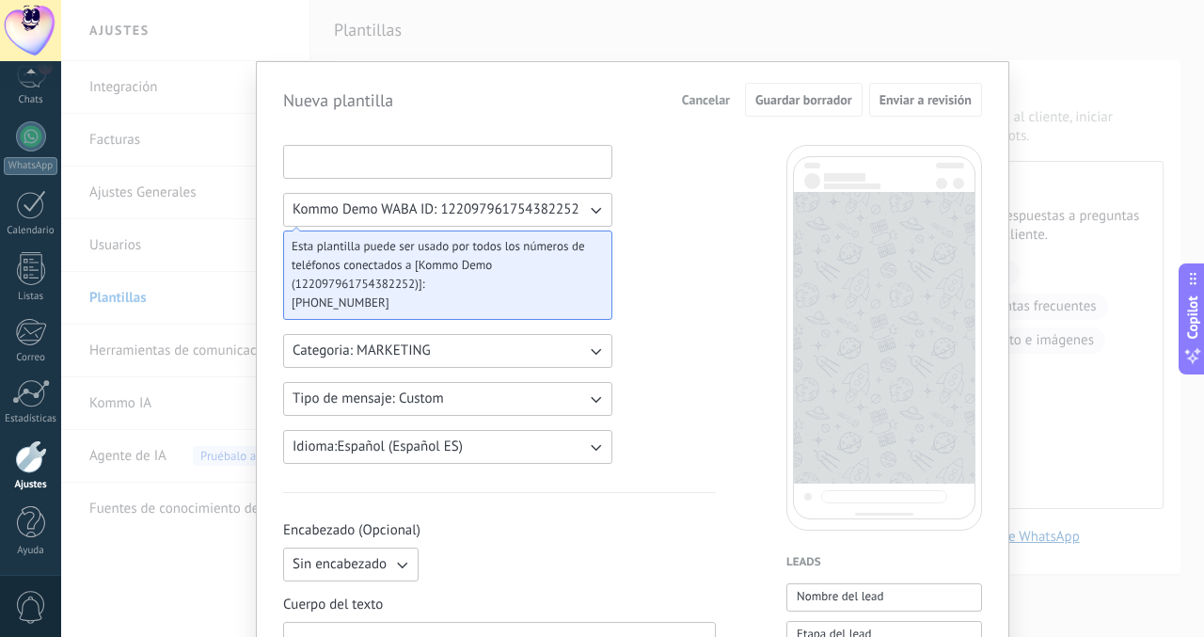
click at [498, 165] on input at bounding box center [447, 161] width 327 height 30
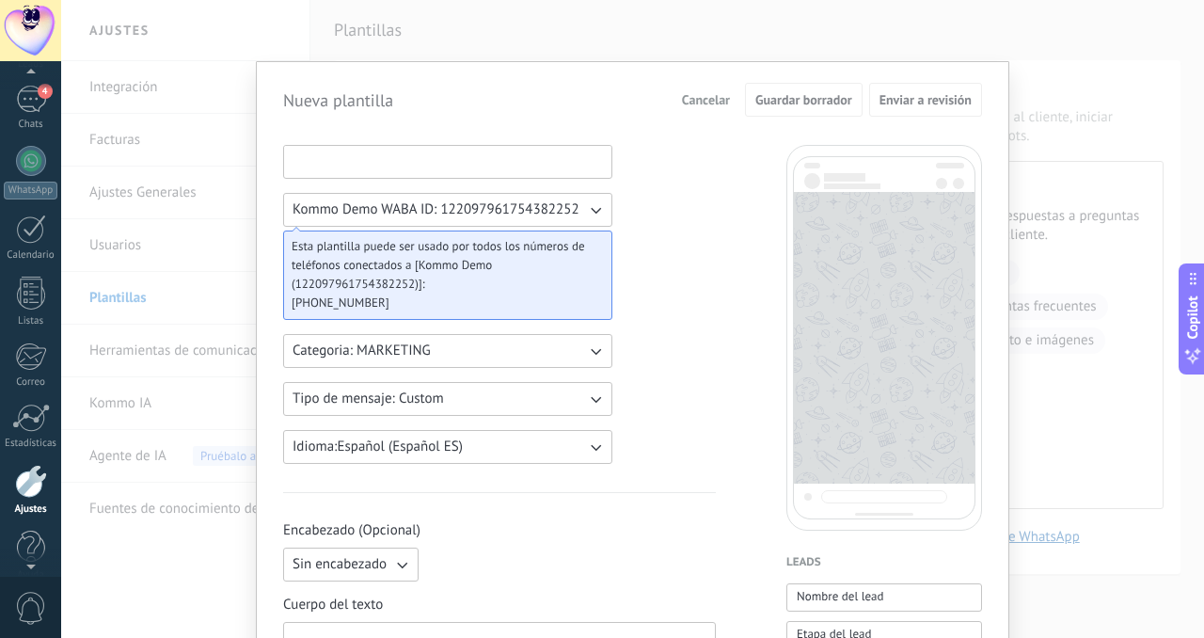
scroll to position [145, 0]
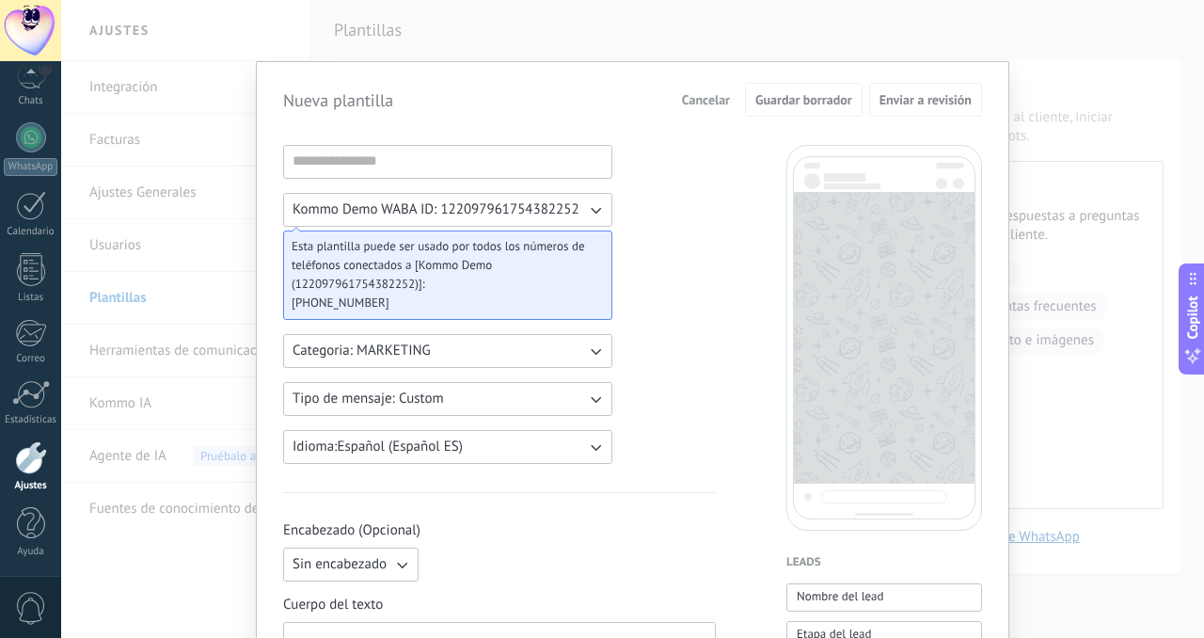
click at [694, 103] on span "Cancelar" at bounding box center [706, 99] width 48 height 13
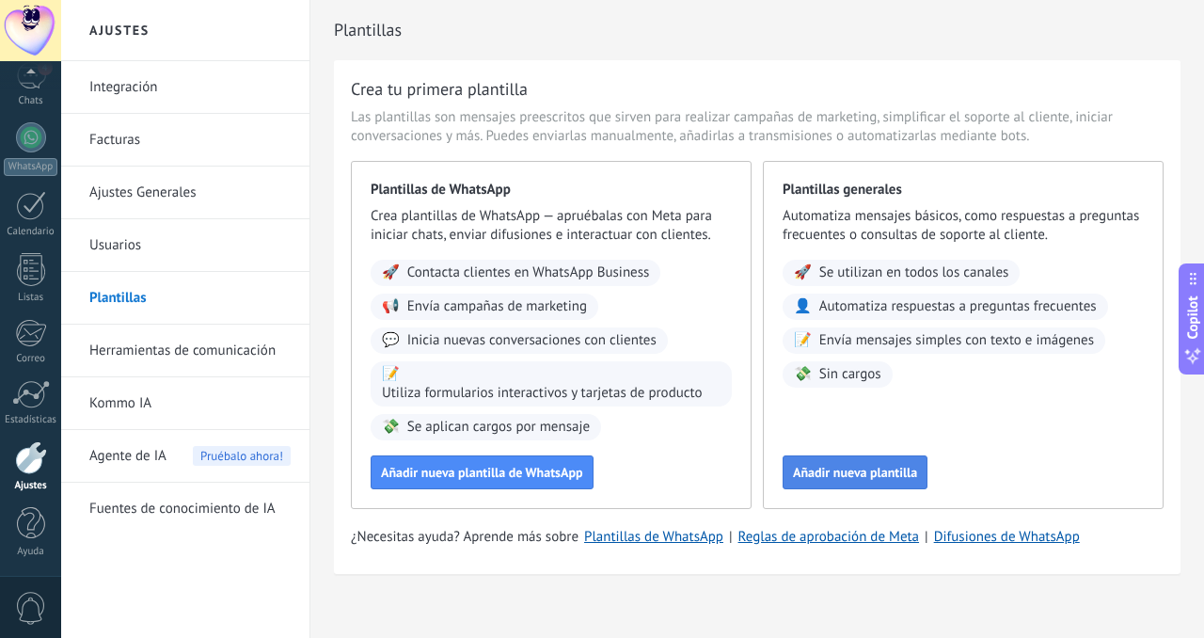
click at [861, 466] on span "Añadir nueva plantilla" at bounding box center [855, 472] width 124 height 13
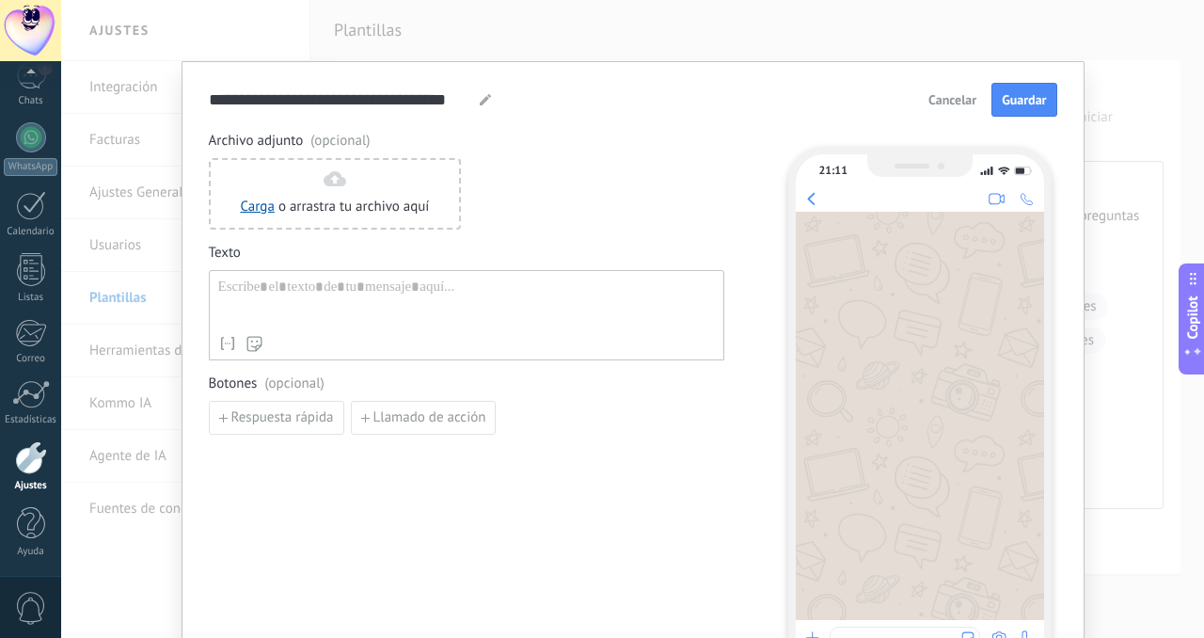
click at [302, 305] on div at bounding box center [466, 302] width 497 height 48
paste div
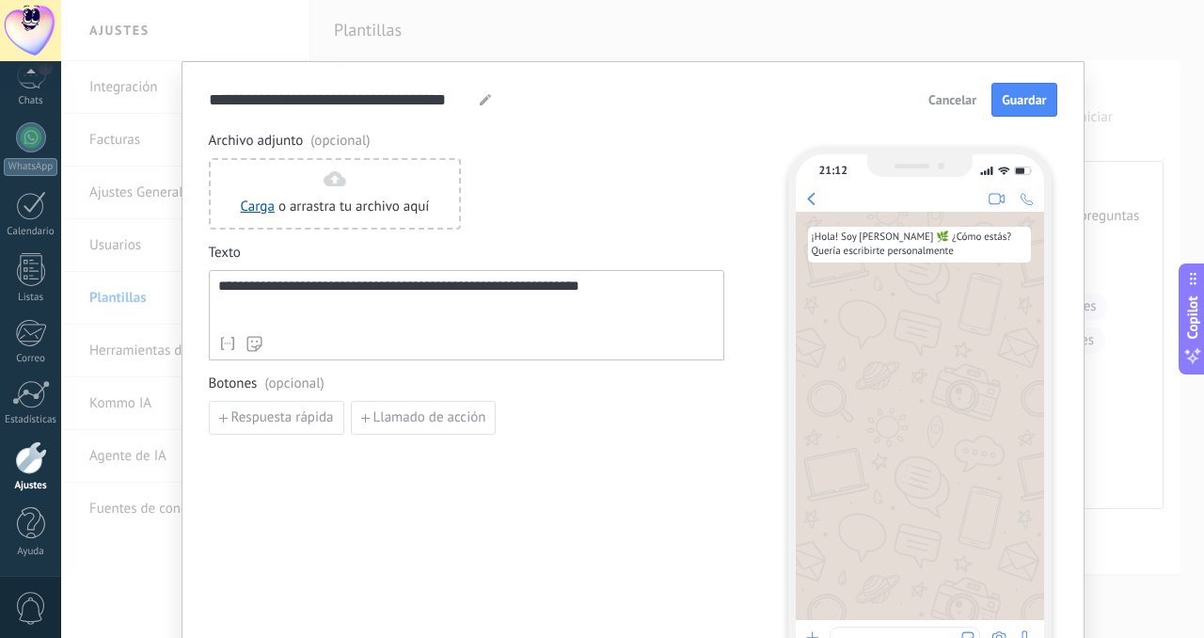
click at [340, 290] on div "**********" at bounding box center [466, 302] width 497 height 48
drag, startPoint x: 604, startPoint y: 285, endPoint x: 523, endPoint y: 292, distance: 81.1
click at [523, 292] on div "**********" at bounding box center [466, 302] width 497 height 48
click at [254, 286] on div "**********" at bounding box center [466, 302] width 497 height 48
click at [409, 306] on div "**********" at bounding box center [466, 302] width 497 height 48
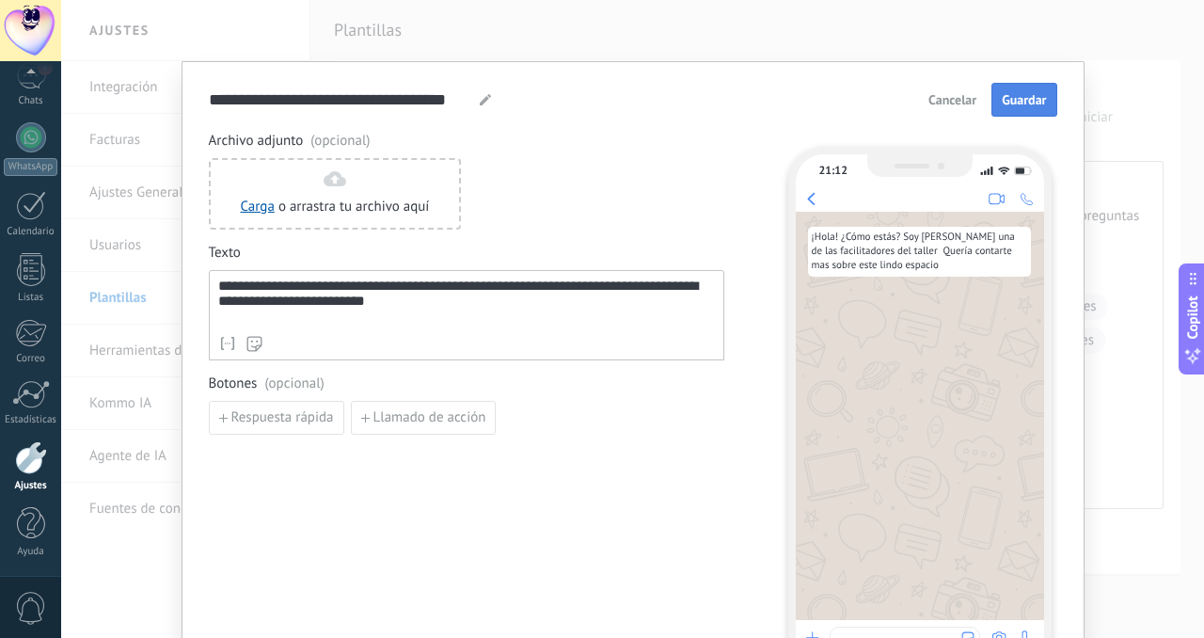
click at [1007, 104] on span "Guardar" at bounding box center [1024, 99] width 44 height 13
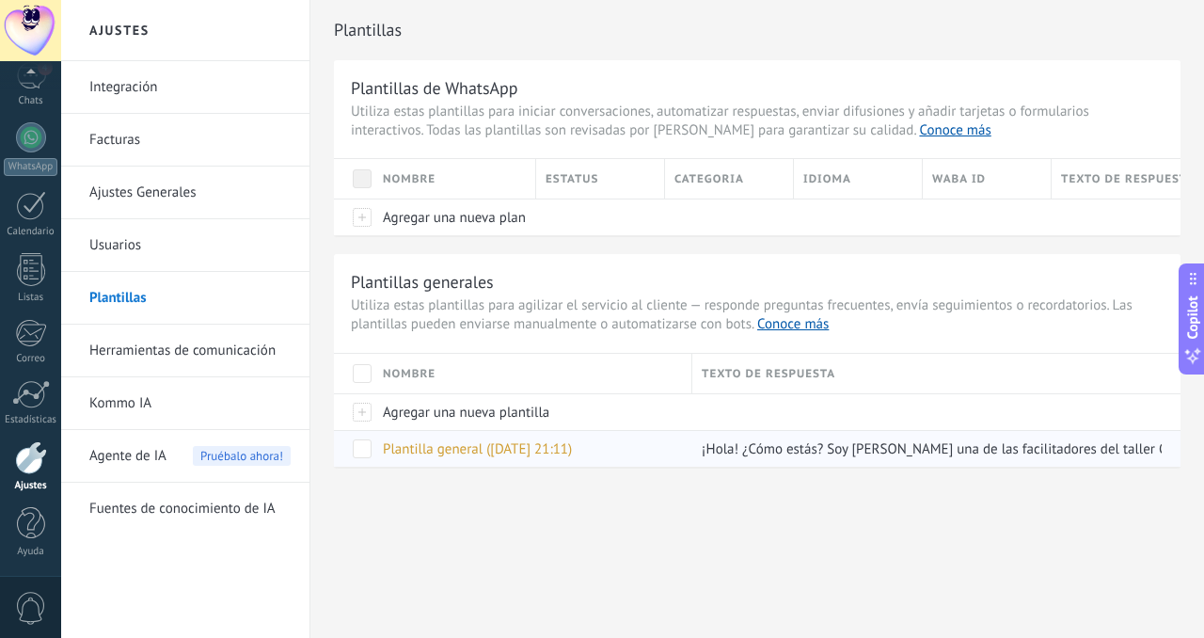
click at [514, 449] on span "Plantilla general ([DATE] 21:11)" at bounding box center [477, 449] width 189 height 18
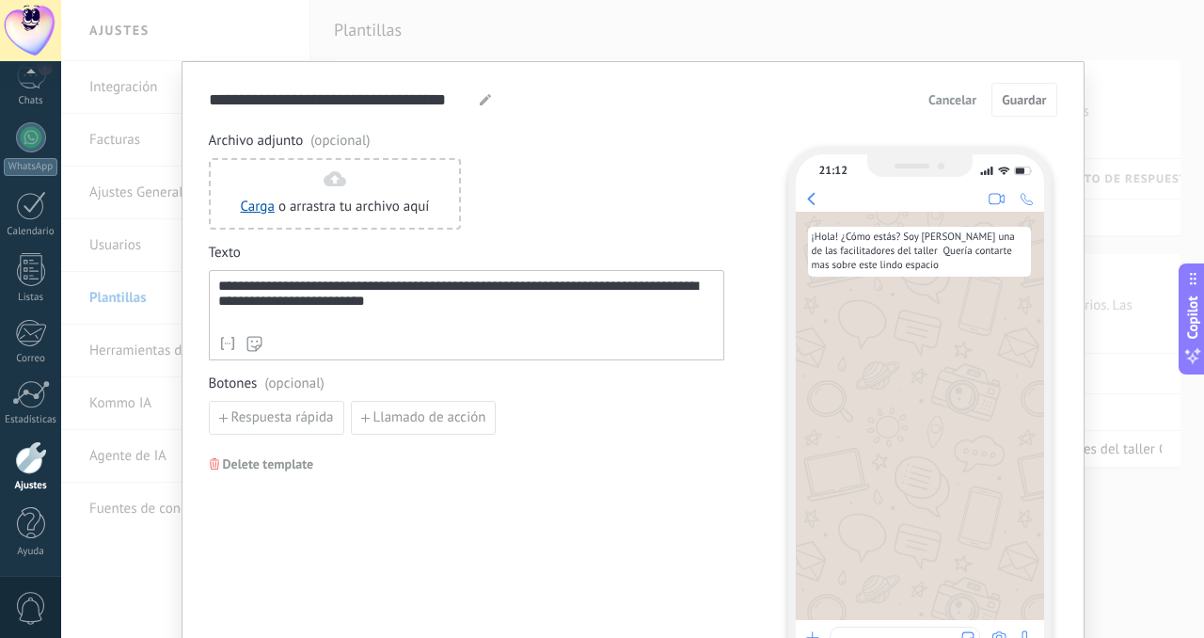
click at [480, 97] on icon at bounding box center [485, 99] width 11 height 11
type input "******"
click at [1030, 103] on span "Guardar" at bounding box center [1024, 99] width 44 height 13
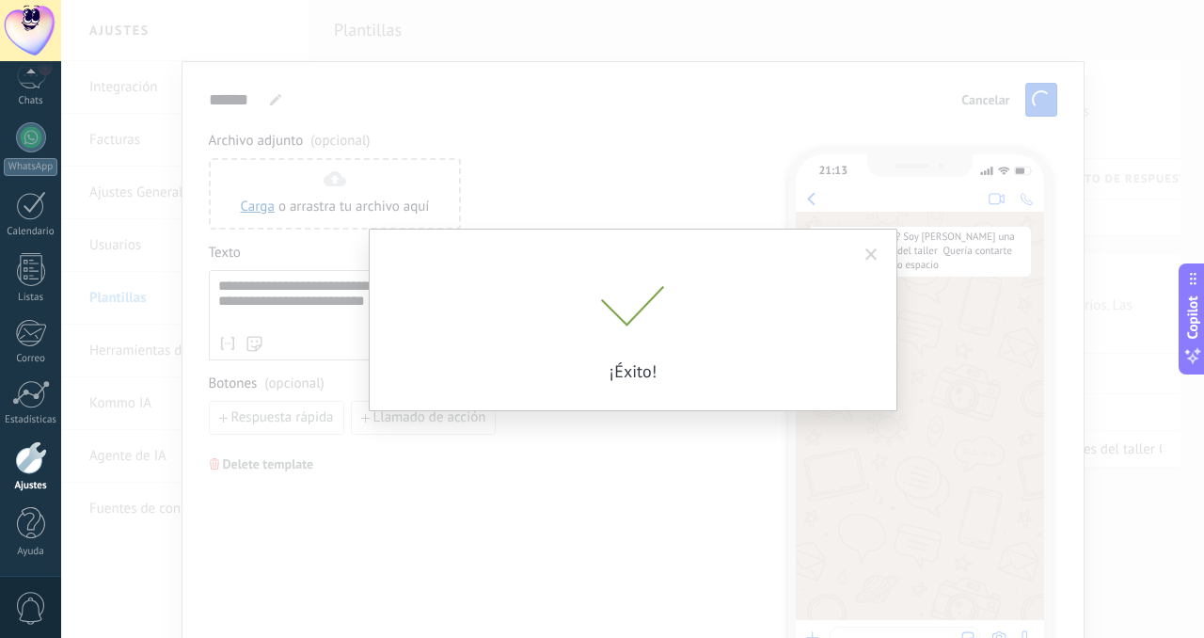
scroll to position [0, 0]
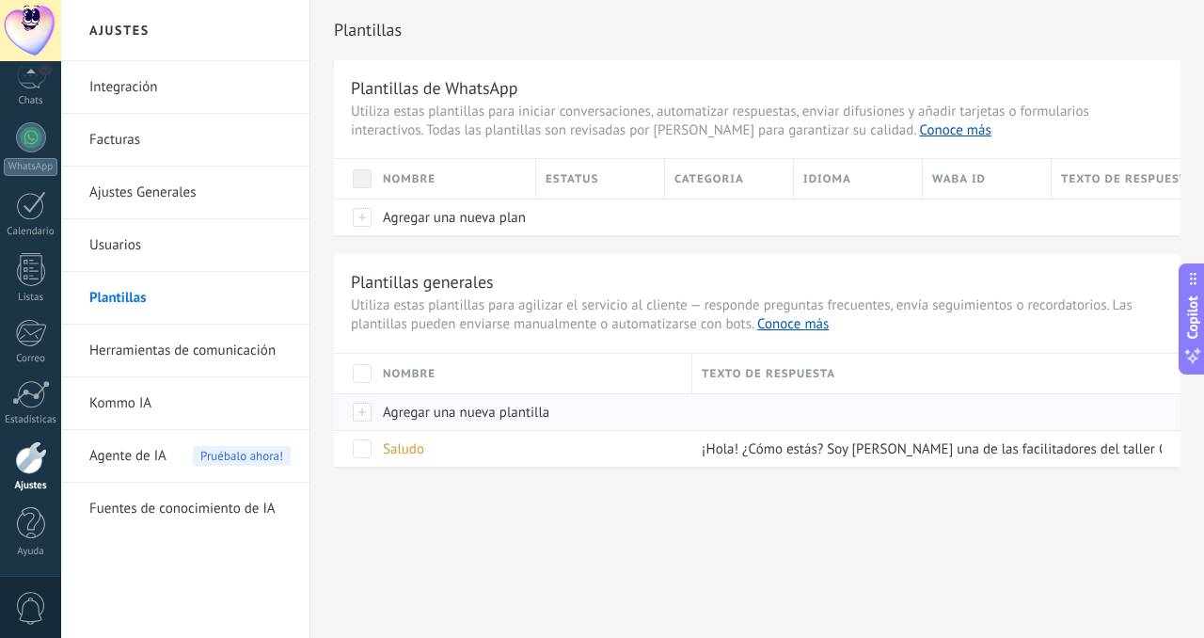
click at [449, 421] on div "Agregar una nueva plantilla" at bounding box center [527, 412] width 309 height 36
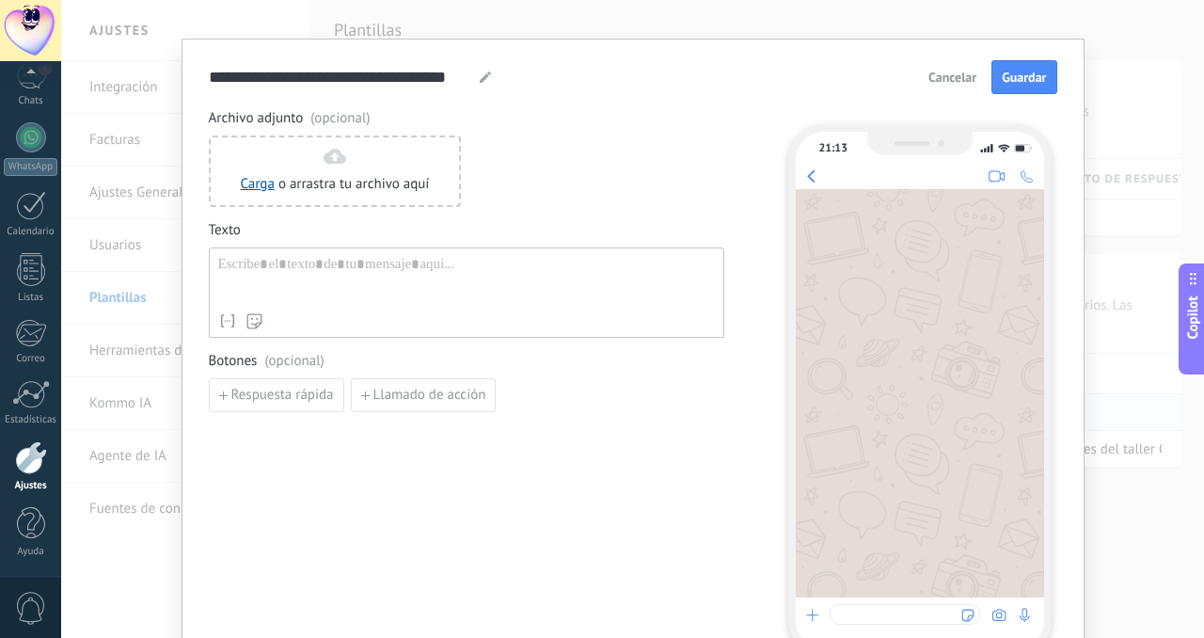
scroll to position [28, 0]
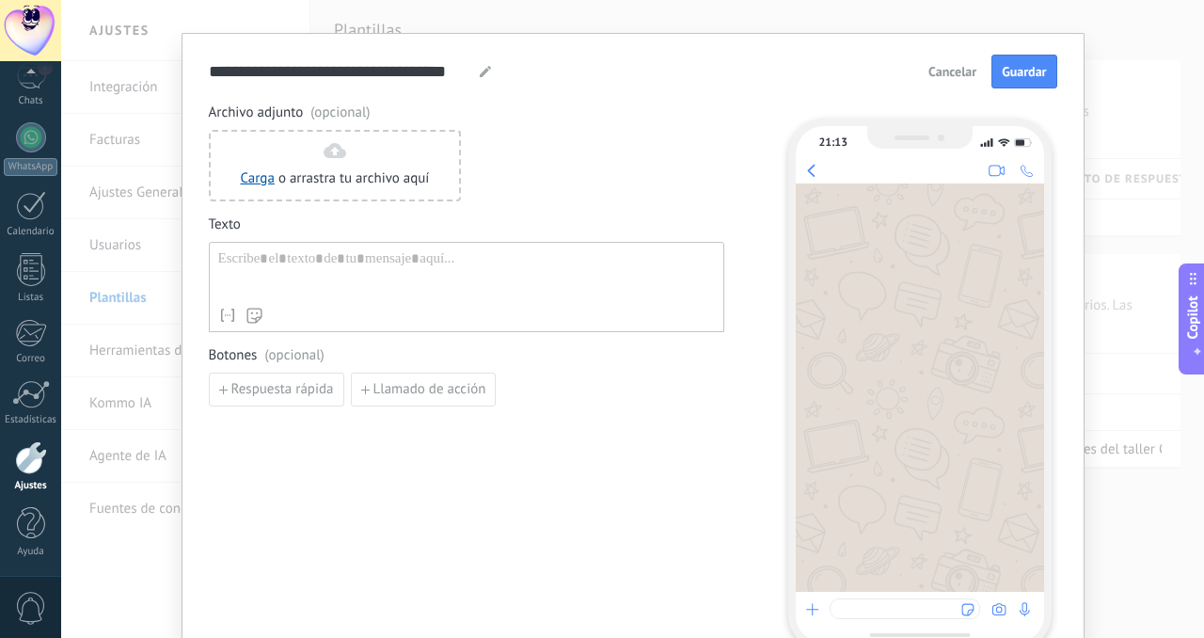
click at [302, 282] on div at bounding box center [466, 274] width 497 height 48
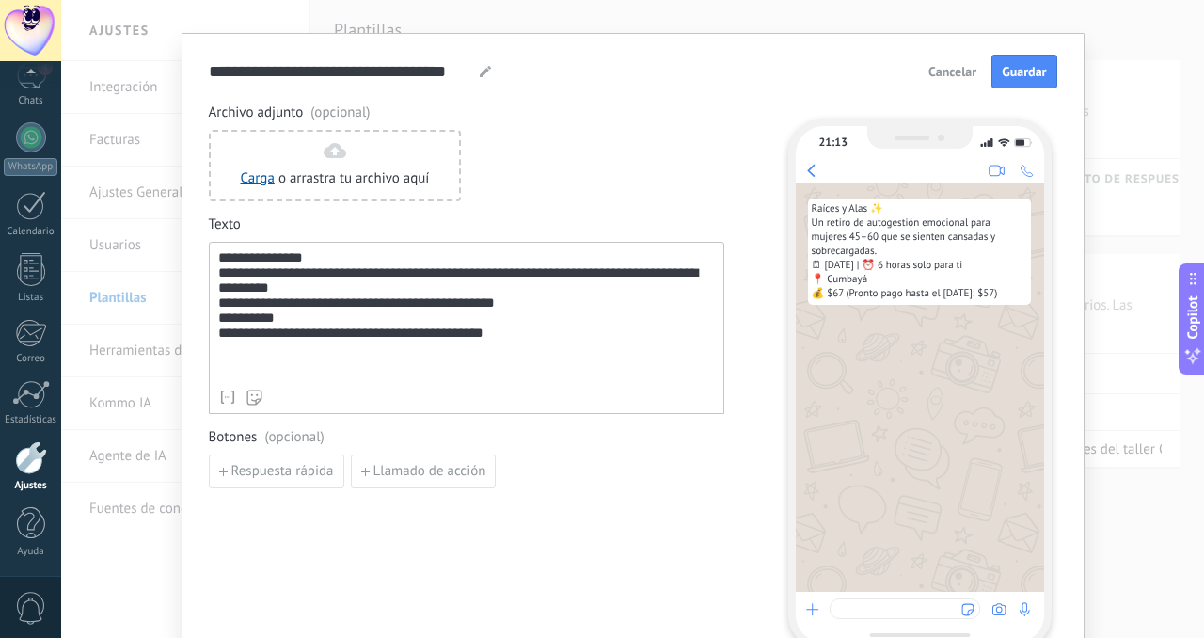
click at [360, 305] on div "**********" at bounding box center [466, 315] width 497 height 130
click at [222, 301] on div "**********" at bounding box center [466, 315] width 497 height 130
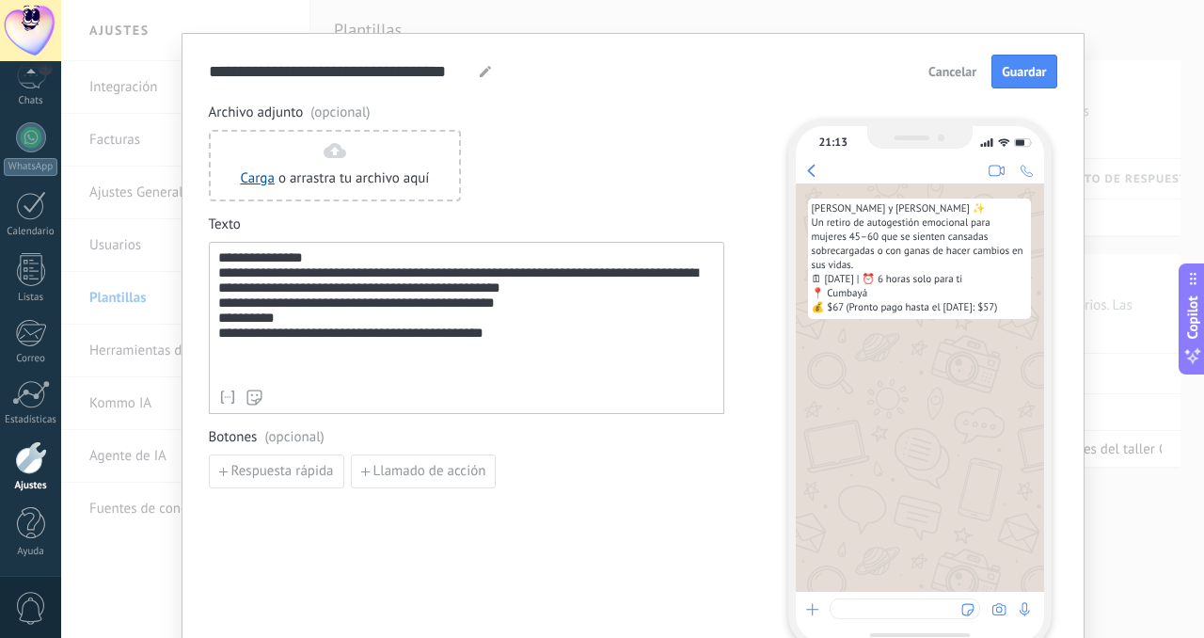
click at [316, 348] on div "**********" at bounding box center [466, 315] width 497 height 130
click at [399, 71] on input "**********" at bounding box center [341, 71] width 264 height 22
click at [482, 71] on use at bounding box center [485, 71] width 11 height 11
type input "**********"
click at [1021, 69] on span "Guardar" at bounding box center [1024, 71] width 44 height 13
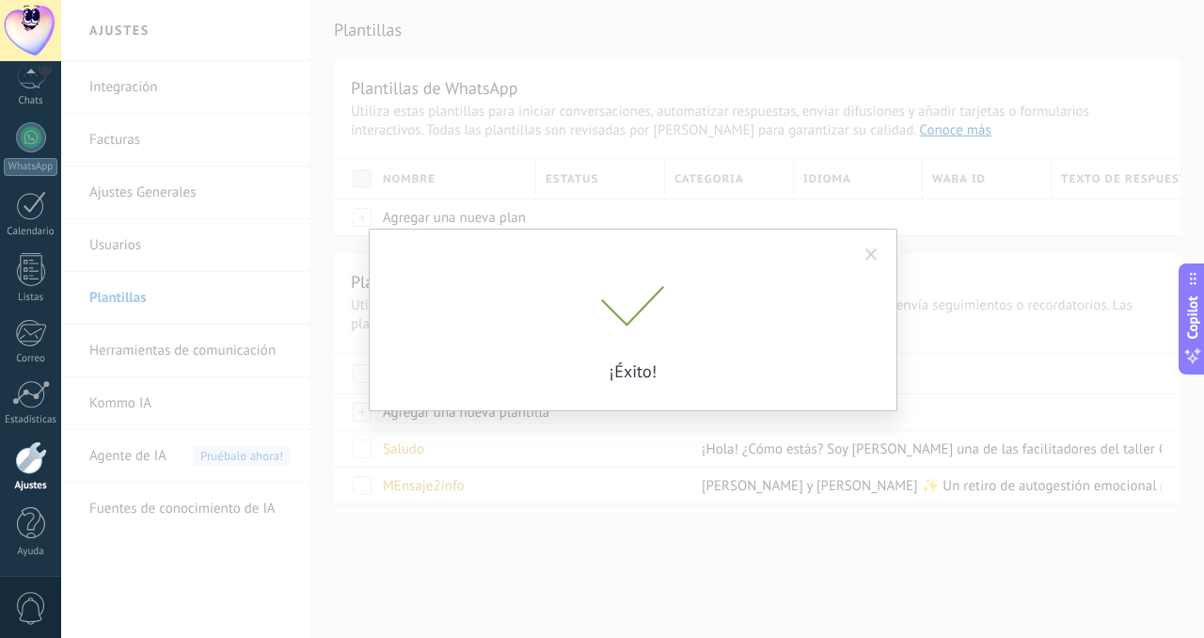
scroll to position [0, 0]
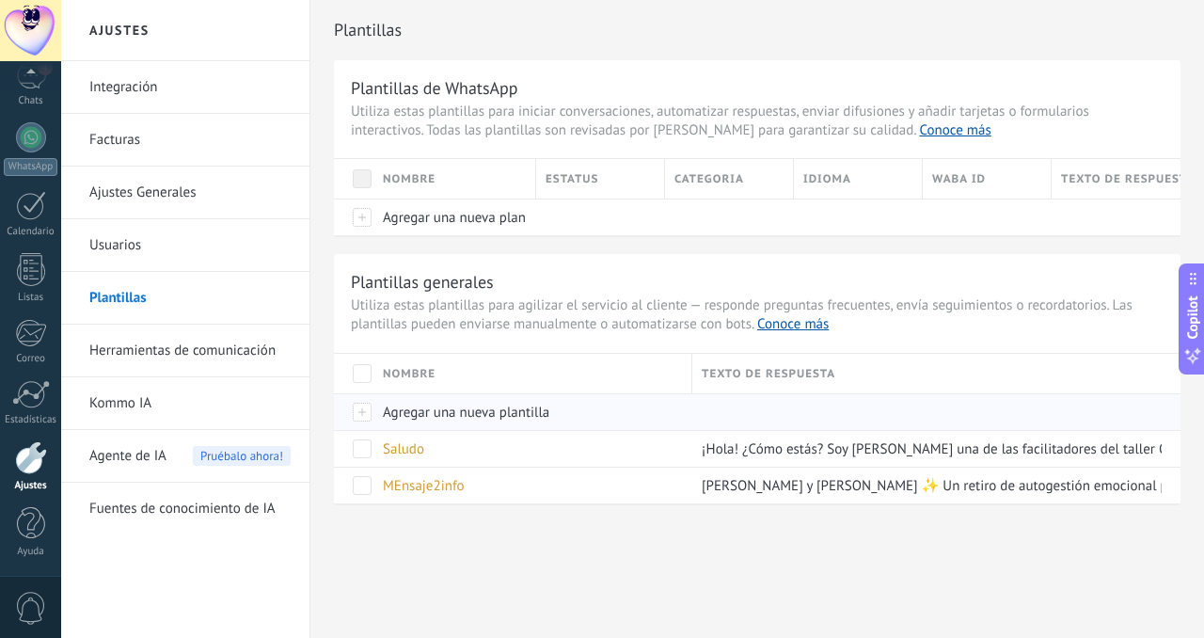
click at [501, 408] on span "Agregar una nueva plantilla" at bounding box center [466, 412] width 166 height 18
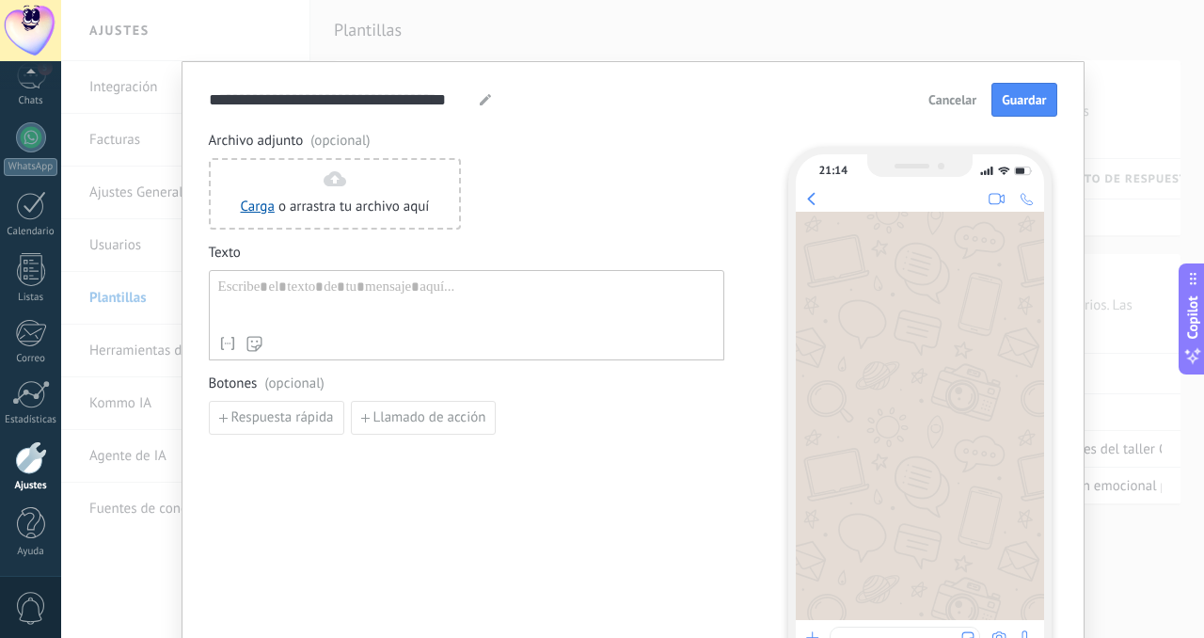
click at [353, 312] on div at bounding box center [466, 302] width 497 height 48
paste div
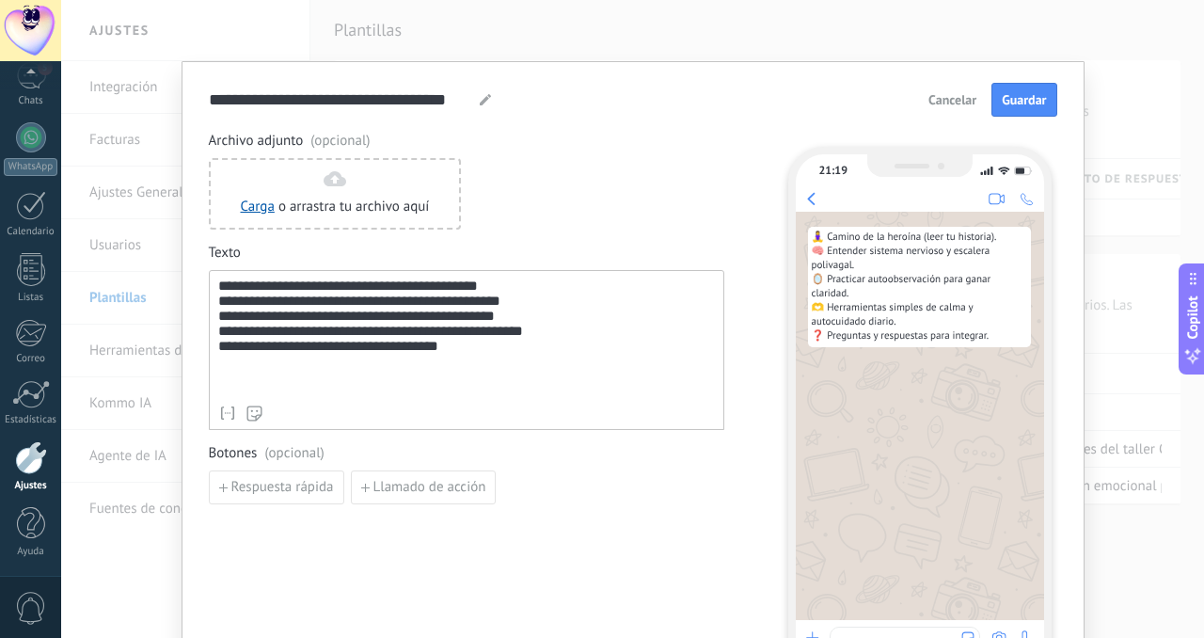
click at [478, 105] on div at bounding box center [485, 99] width 15 height 23
click at [480, 100] on icon at bounding box center [485, 99] width 11 height 11
type input "**********"
click at [1020, 94] on span "Guardar" at bounding box center [1024, 99] width 44 height 13
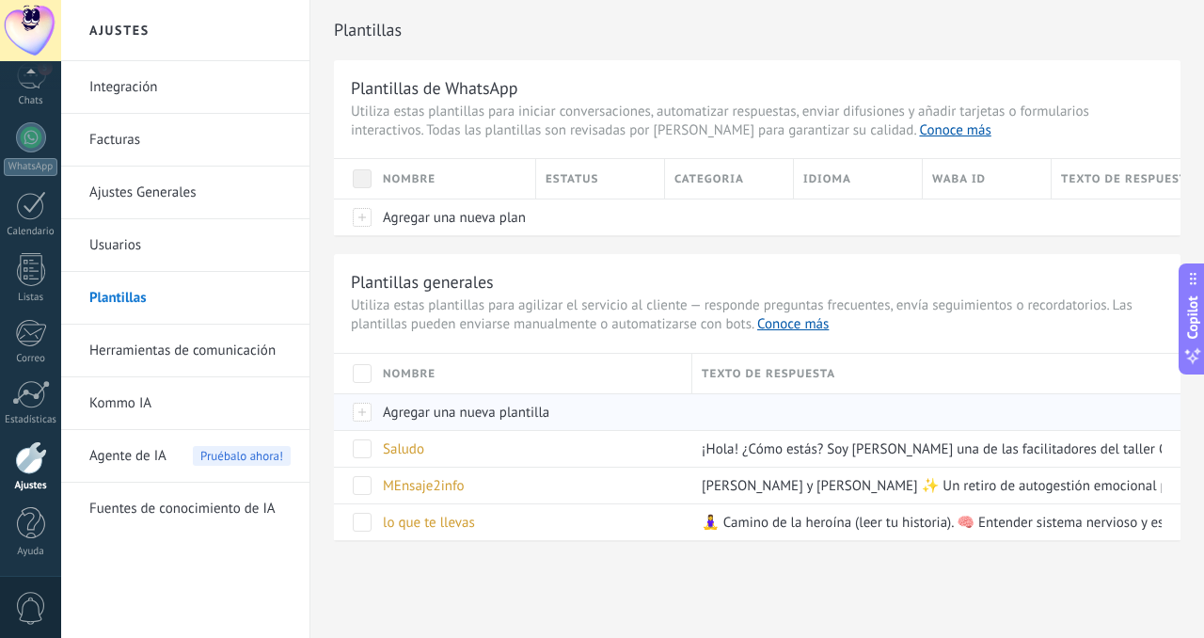
click at [545, 413] on span "Agregar una nueva plantilla" at bounding box center [466, 412] width 166 height 18
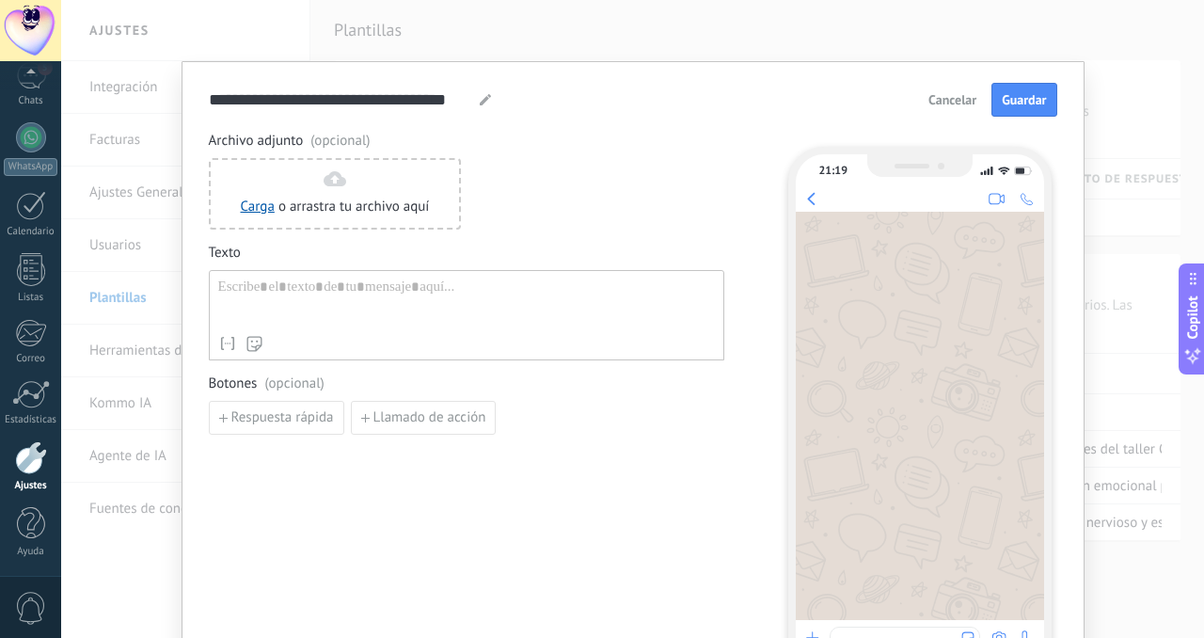
click at [480, 103] on use at bounding box center [485, 99] width 11 height 11
drag, startPoint x: 466, startPoint y: 102, endPoint x: 194, endPoint y: 87, distance: 272.2
click at [194, 87] on div "**********" at bounding box center [633, 384] width 903 height 647
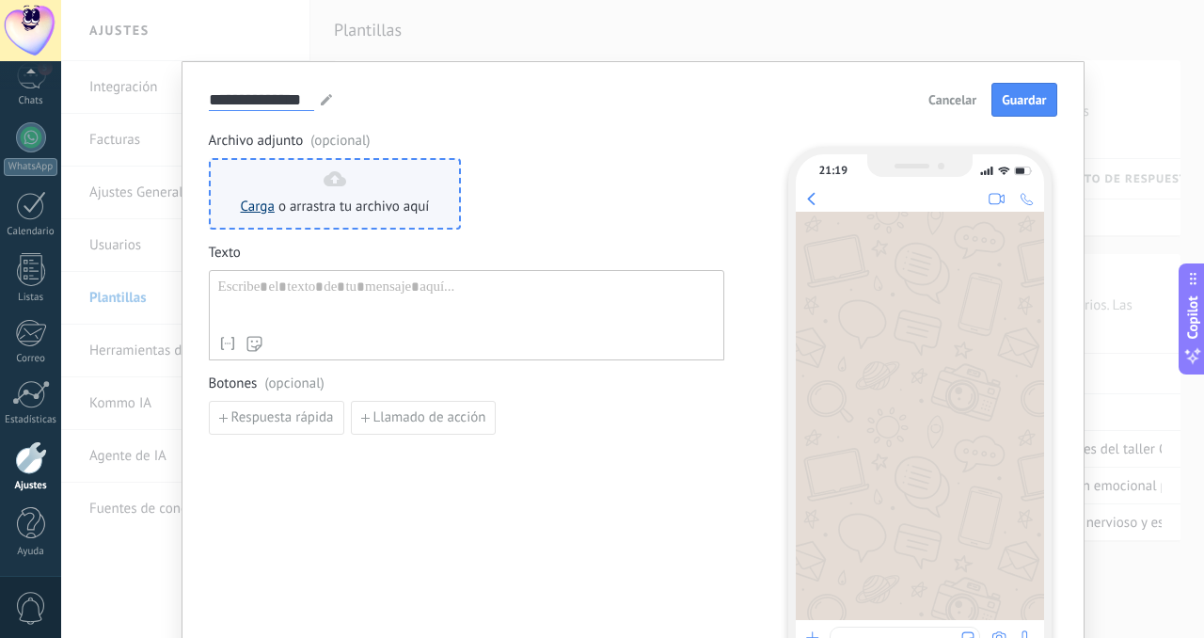
type input "**********"
click at [255, 203] on link "Carga" at bounding box center [258, 207] width 34 height 18
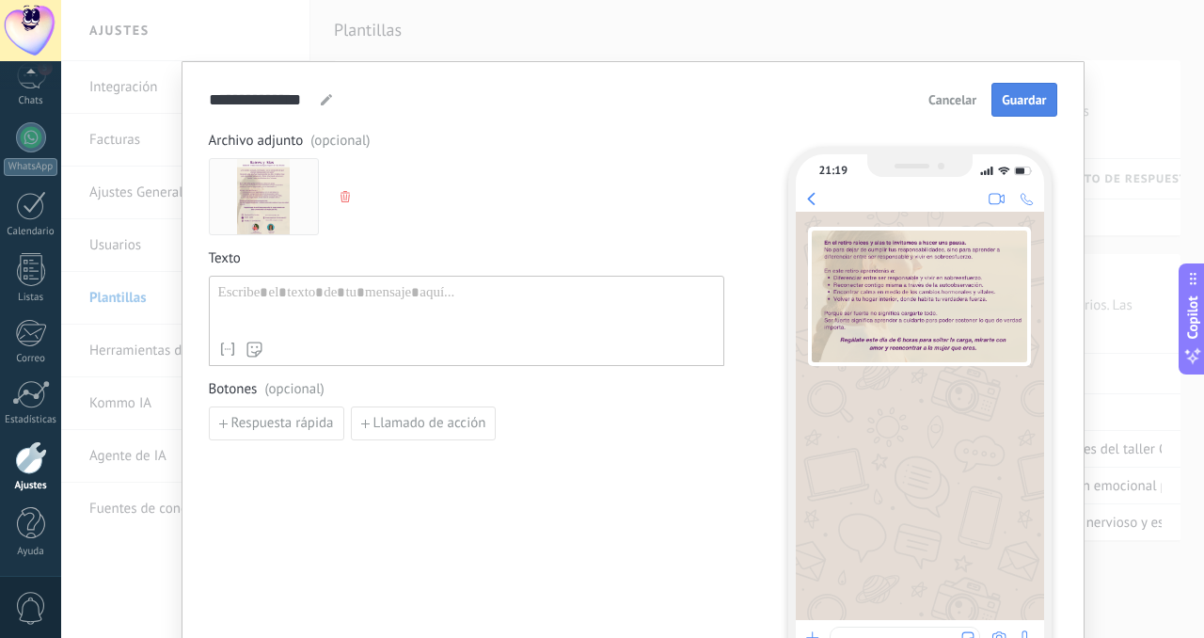
click at [1014, 96] on span "Guardar" at bounding box center [1024, 99] width 44 height 13
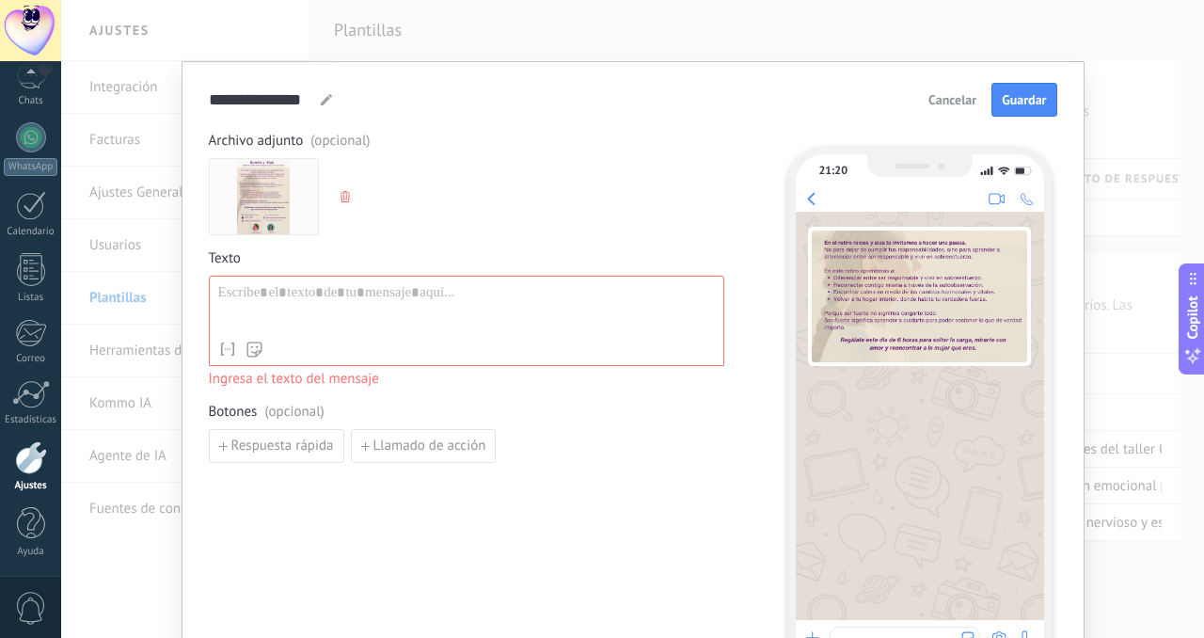
click at [558, 299] on div at bounding box center [466, 308] width 497 height 48
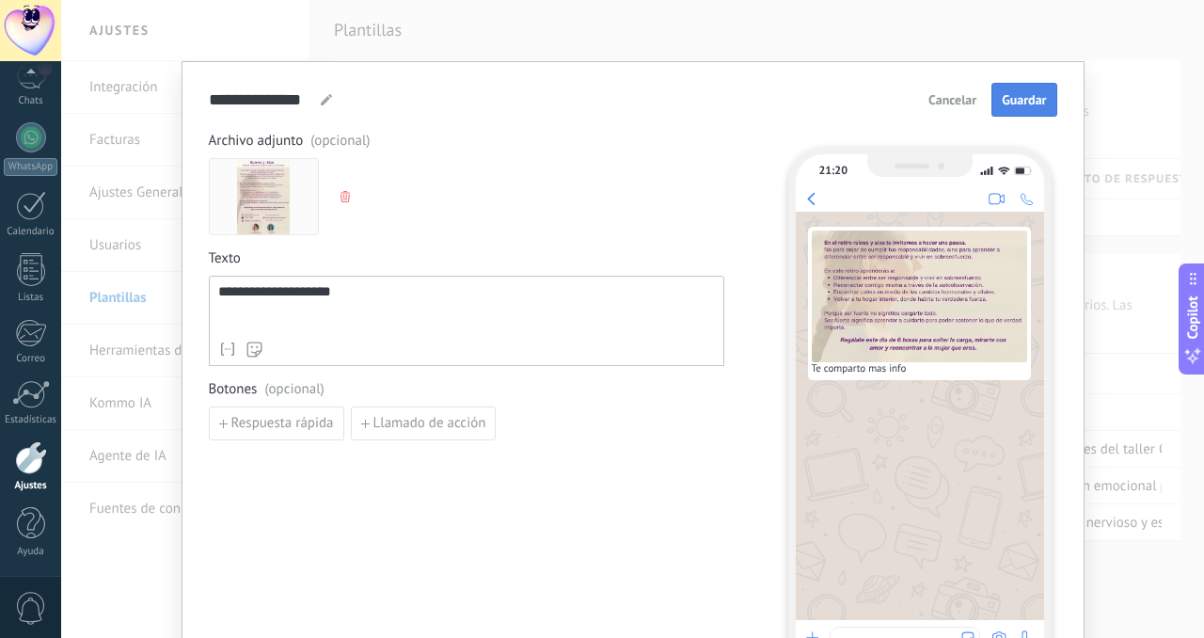
click at [1019, 102] on span "Guardar" at bounding box center [1024, 99] width 44 height 13
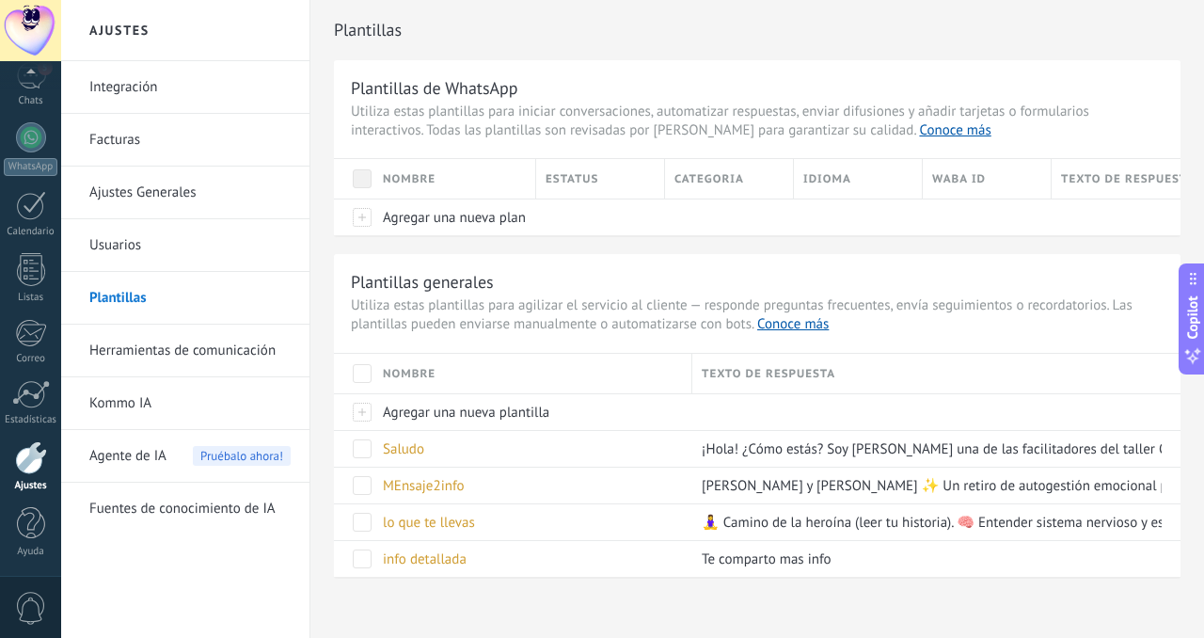
click at [182, 93] on link "Integración" at bounding box center [189, 87] width 201 height 53
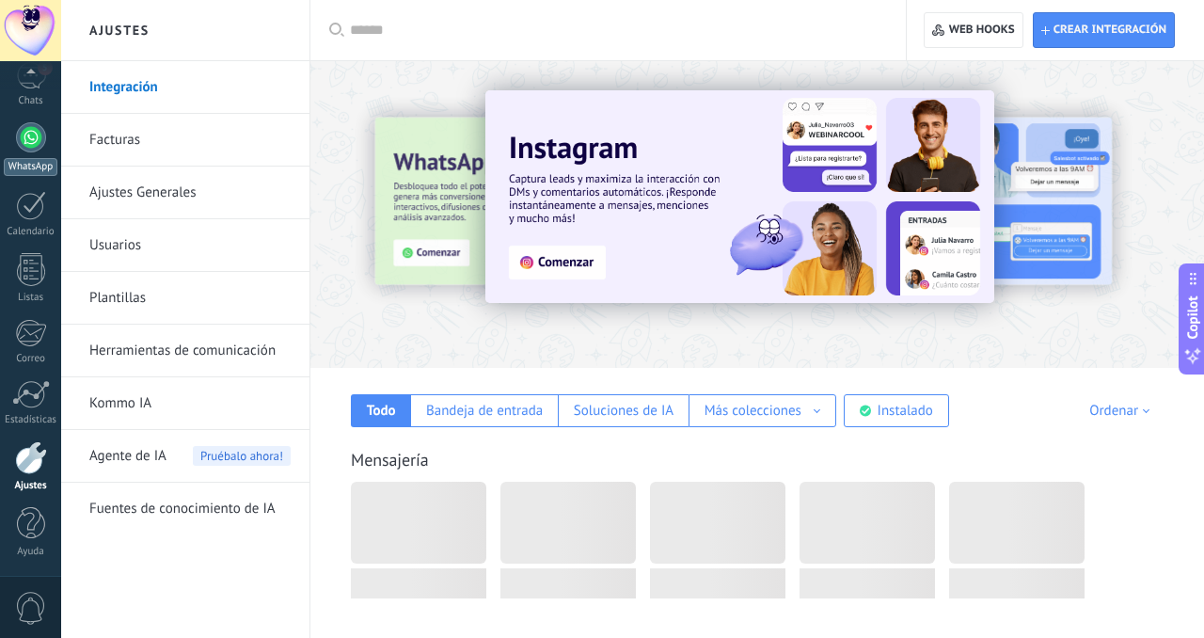
click at [28, 134] on div at bounding box center [31, 137] width 30 height 30
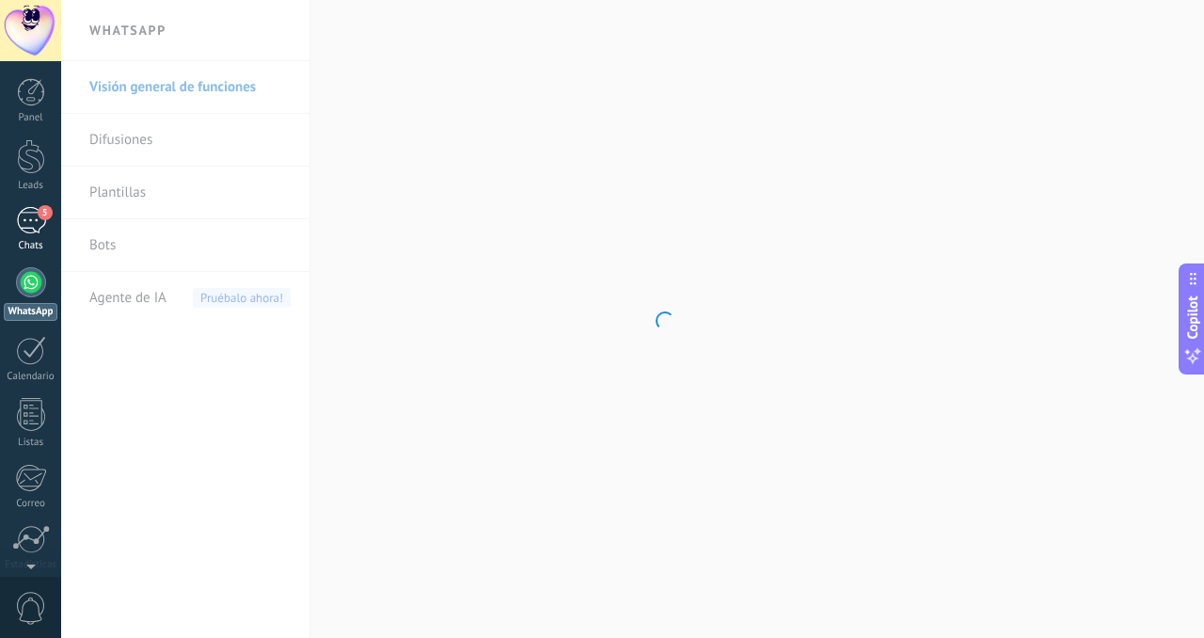
click at [28, 224] on div "5" at bounding box center [31, 220] width 30 height 27
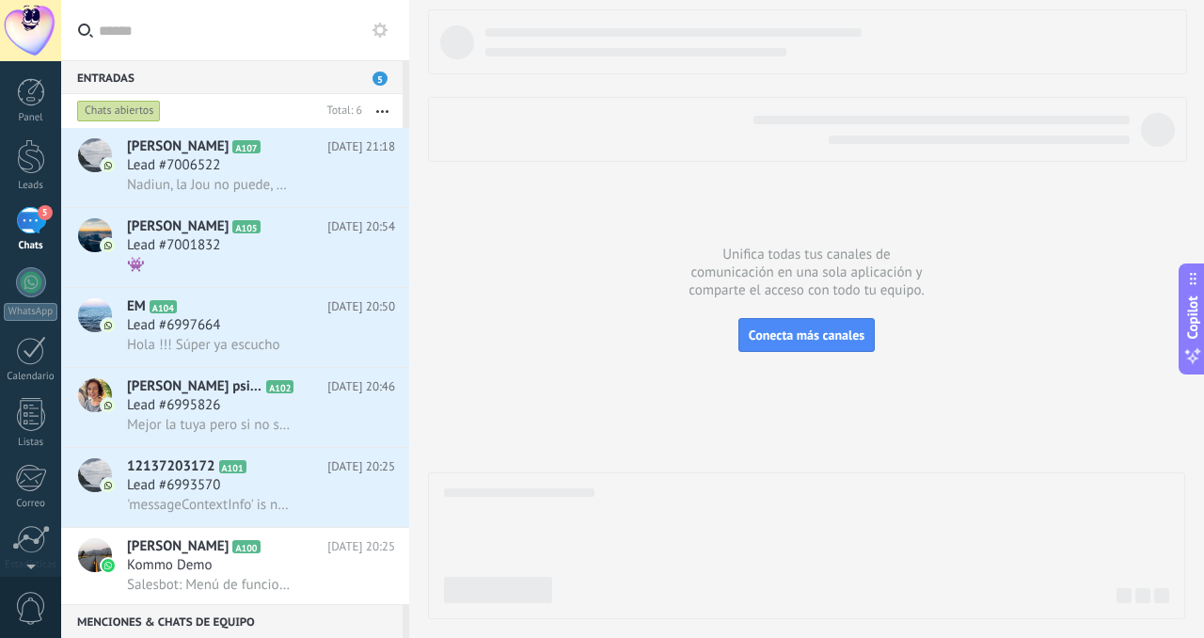
click at [34, 222] on div "5" at bounding box center [31, 220] width 30 height 27
click at [180, 245] on span "Lead #7001832" at bounding box center [173, 245] width 93 height 19
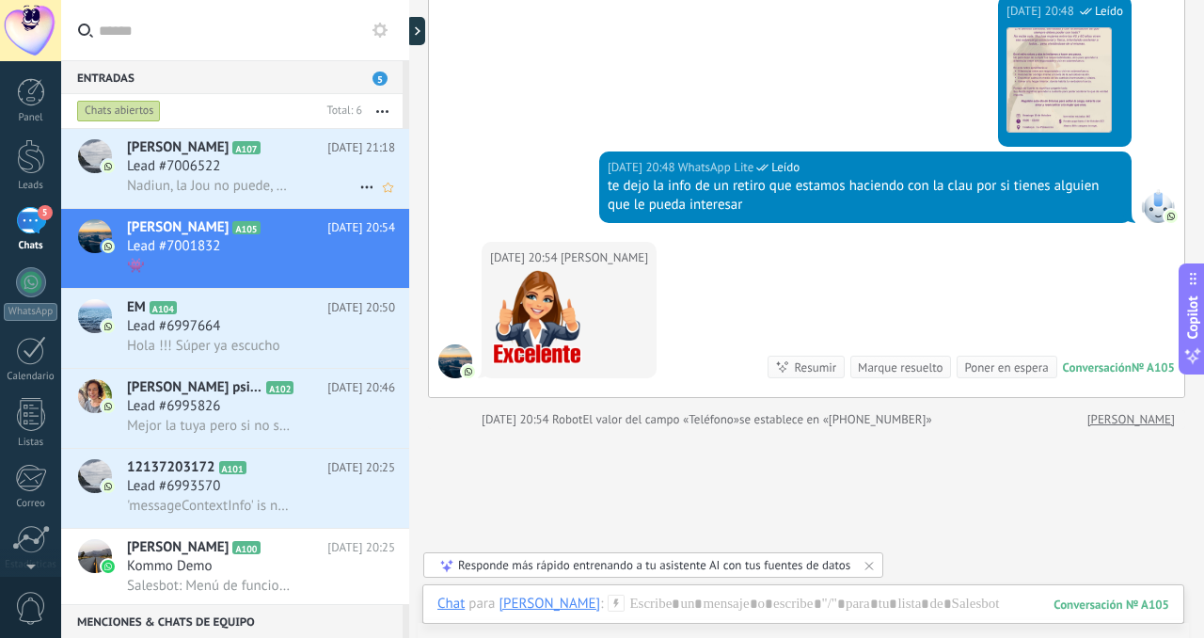
click at [273, 165] on div "Lead #7006522" at bounding box center [261, 166] width 268 height 19
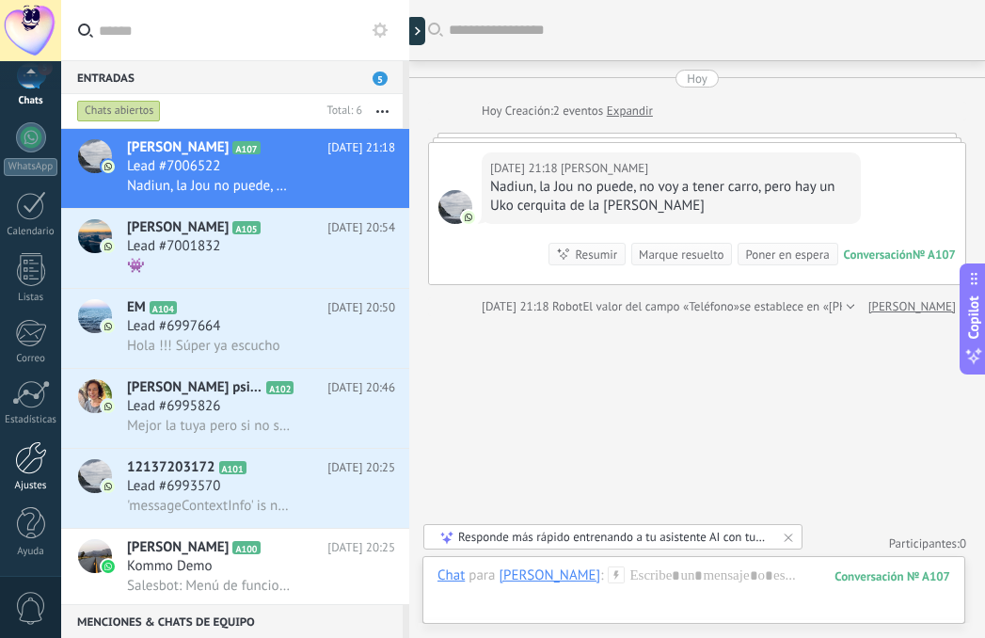
scroll to position [145, 0]
click at [27, 443] on div at bounding box center [31, 457] width 32 height 33
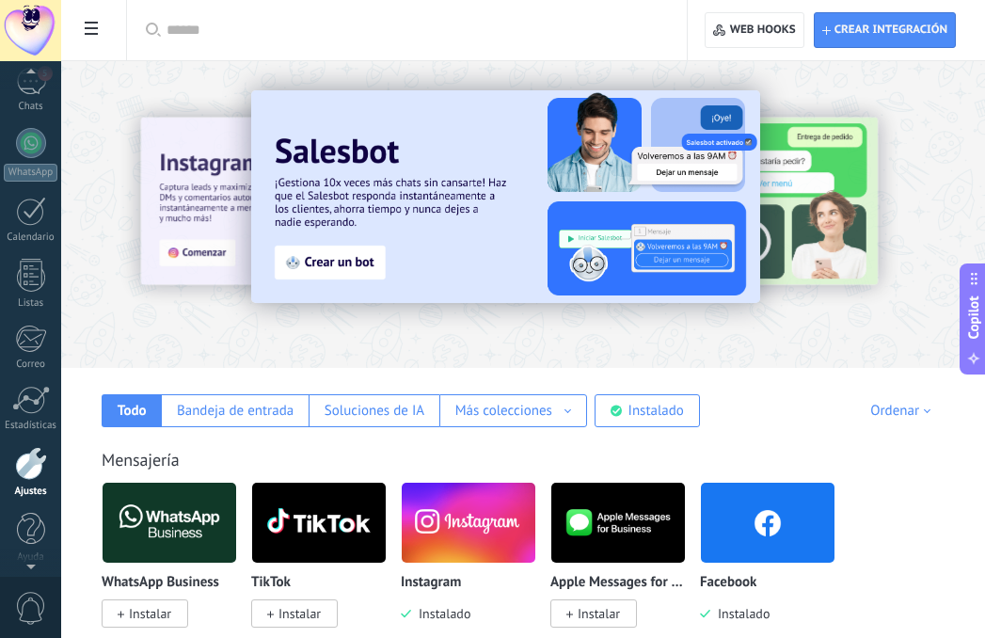
scroll to position [145, 0]
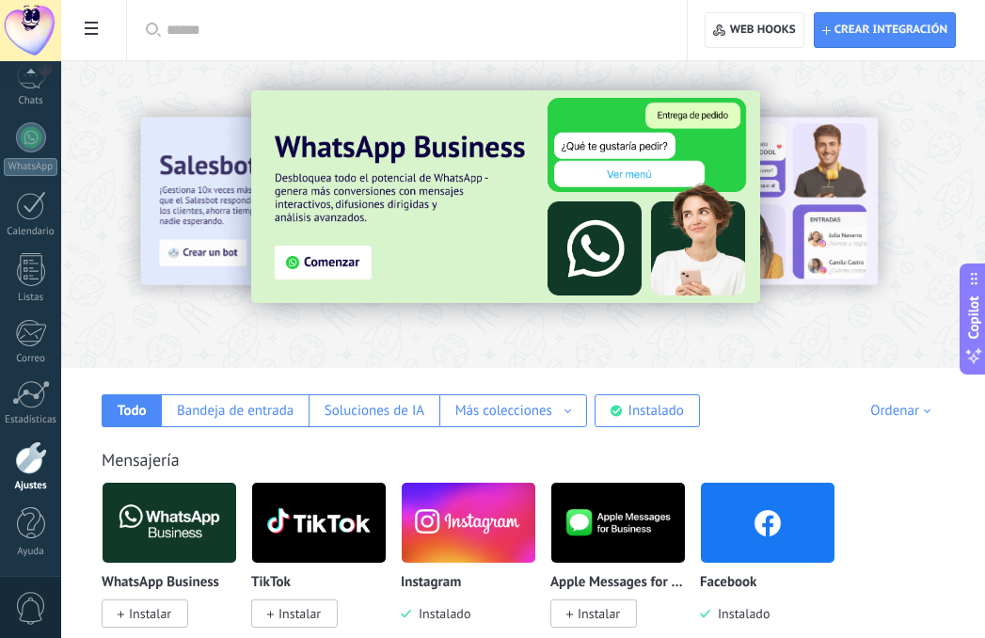
click at [26, 466] on div at bounding box center [31, 457] width 32 height 33
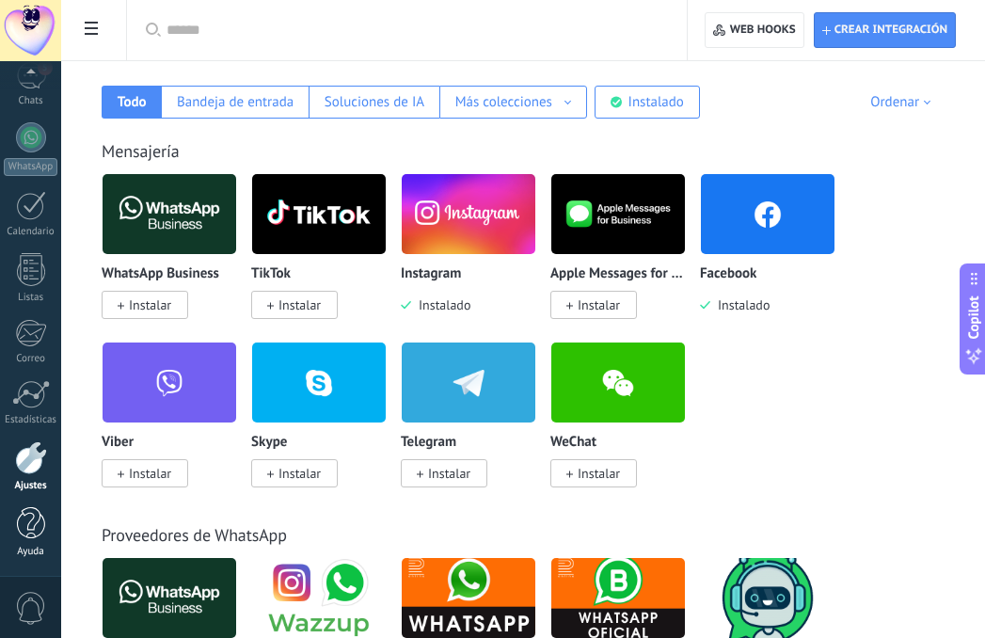
scroll to position [332, 0]
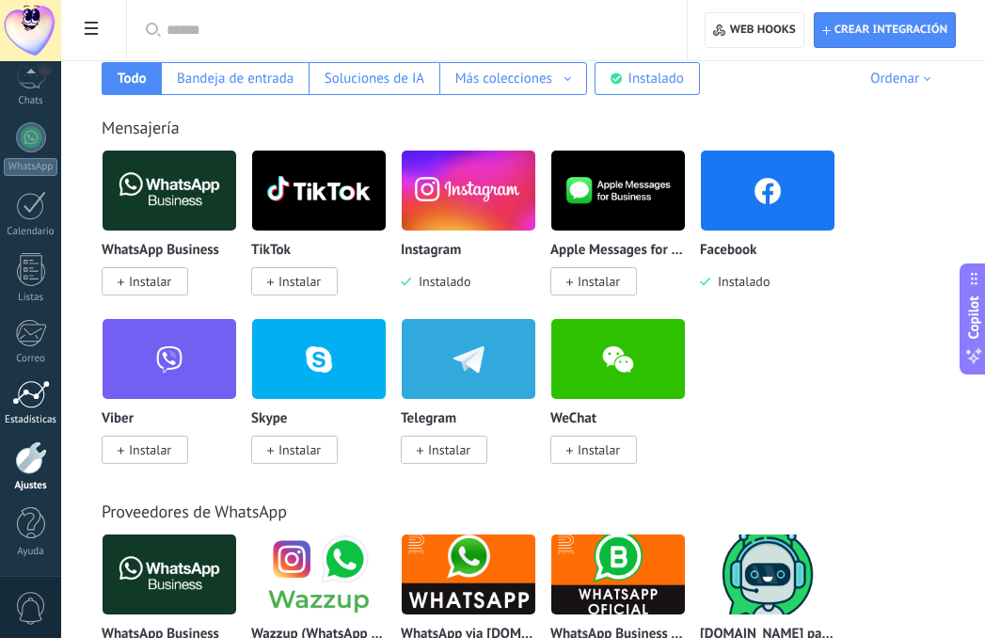
click at [24, 390] on div at bounding box center [31, 394] width 38 height 28
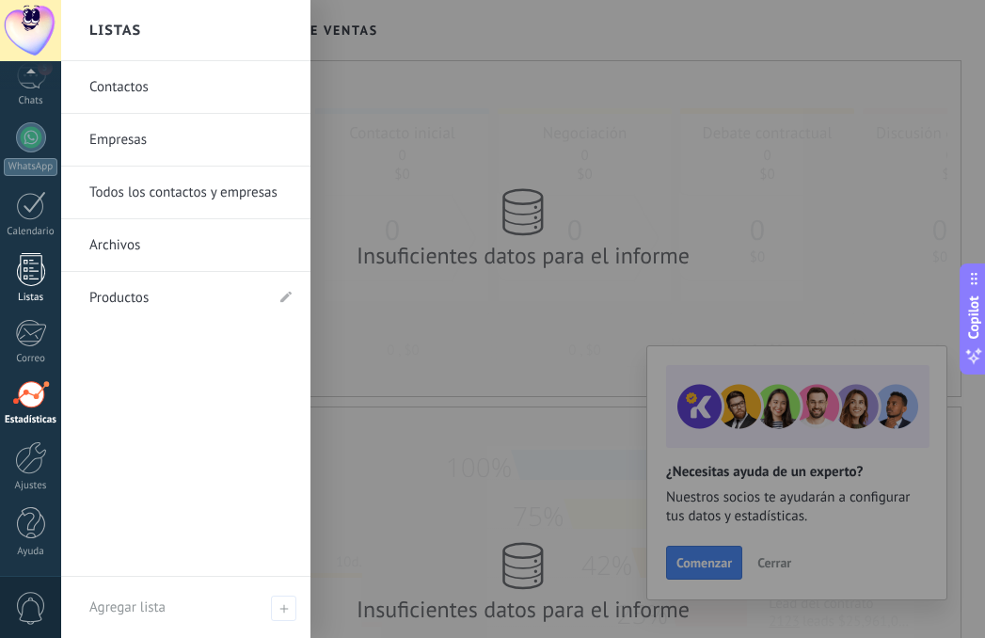
click at [25, 275] on div at bounding box center [31, 269] width 28 height 33
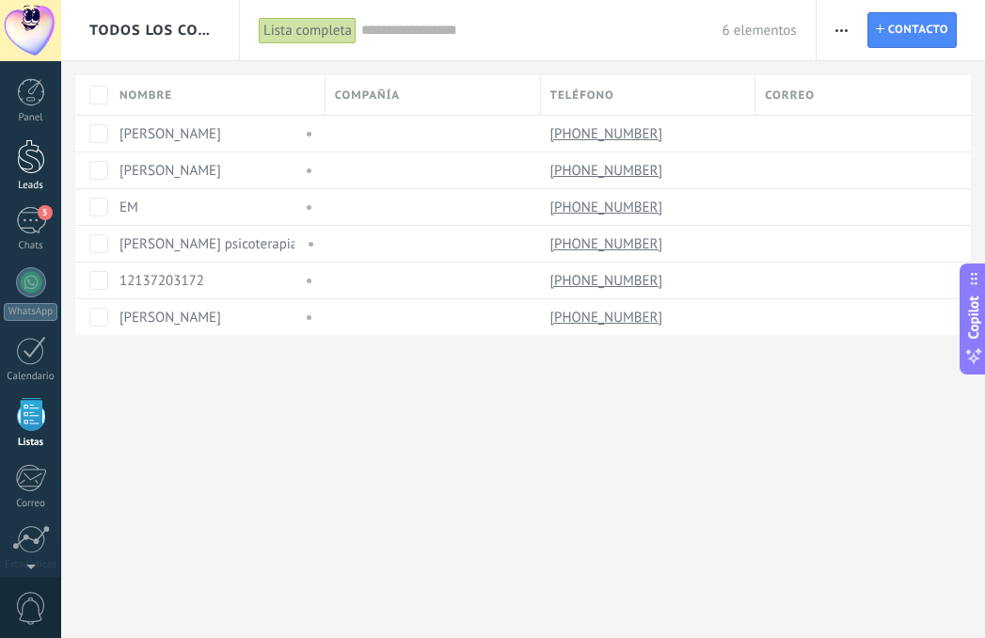
click at [26, 161] on div at bounding box center [31, 156] width 28 height 35
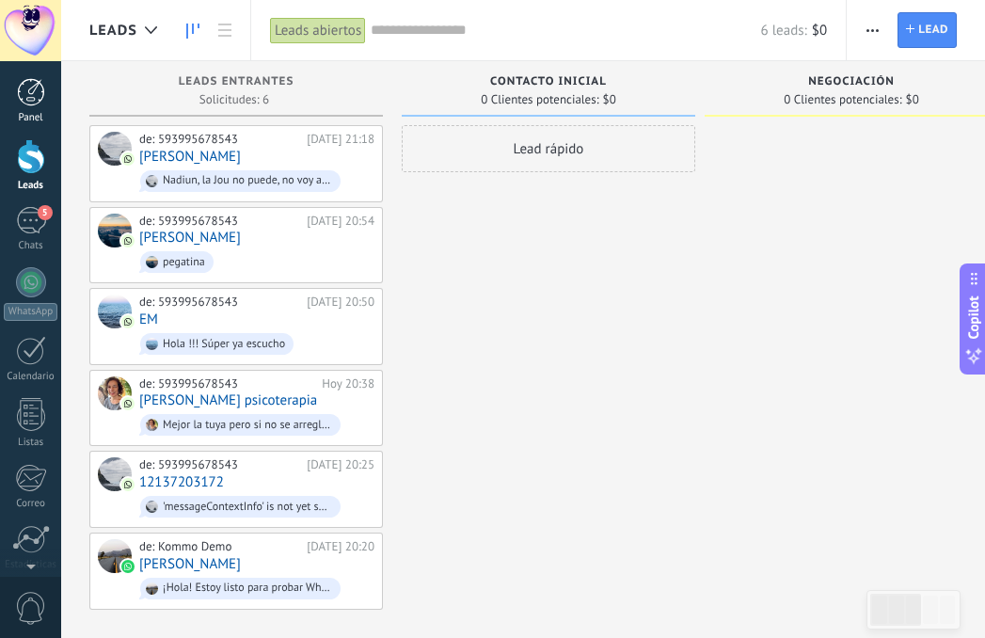
click at [25, 103] on div at bounding box center [31, 92] width 28 height 28
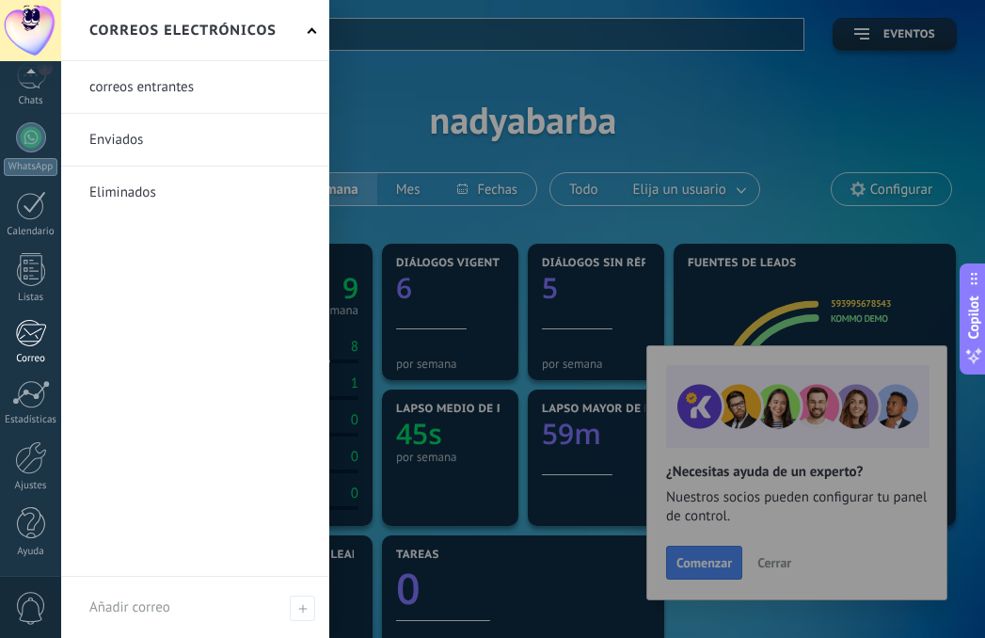
scroll to position [145, 0]
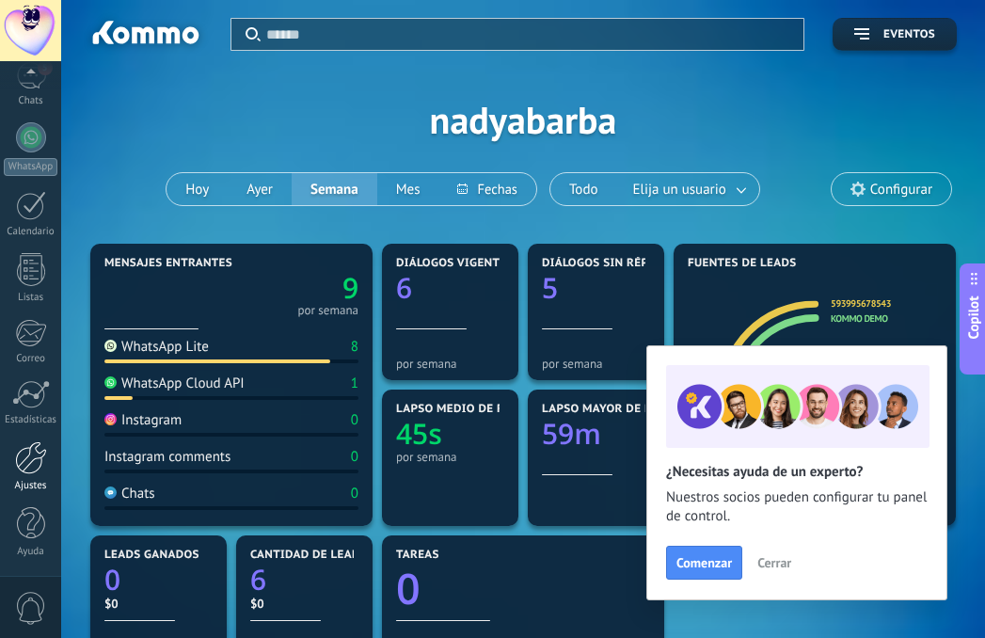
click at [38, 472] on div at bounding box center [31, 457] width 32 height 33
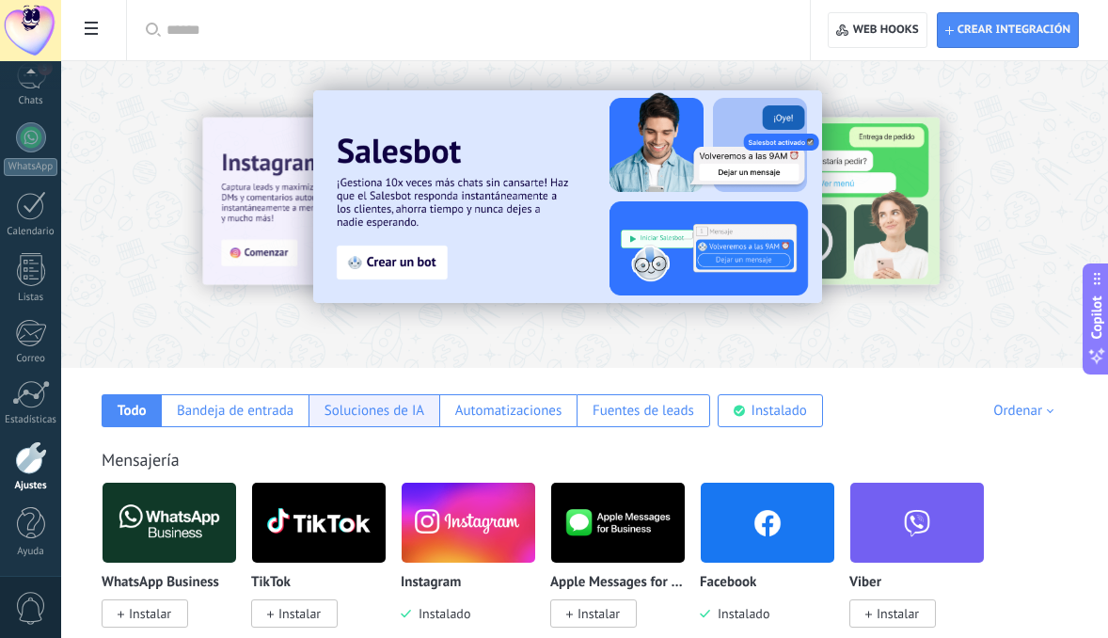
click at [347, 408] on div "Soluciones de IA" at bounding box center [374, 411] width 100 height 18
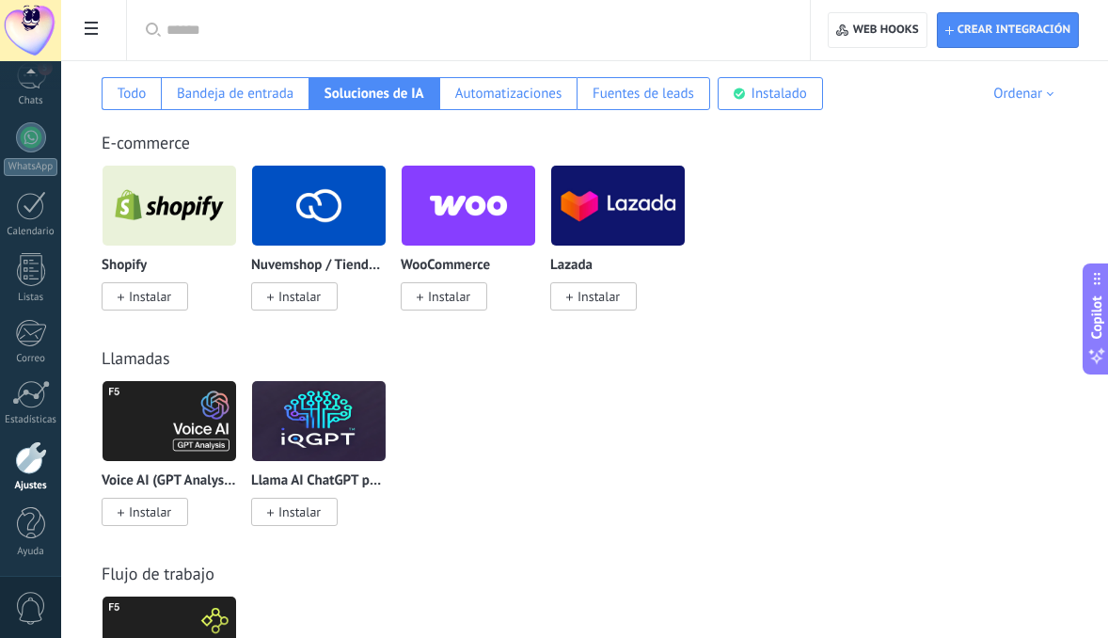
scroll to position [320, 0]
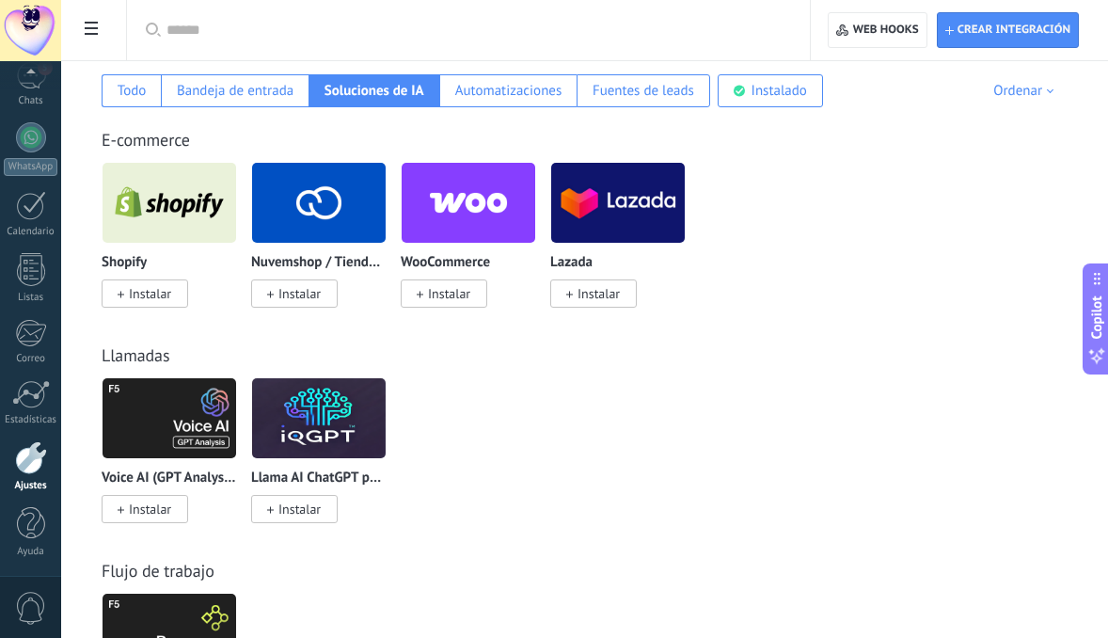
click at [35, 465] on div at bounding box center [31, 457] width 32 height 33
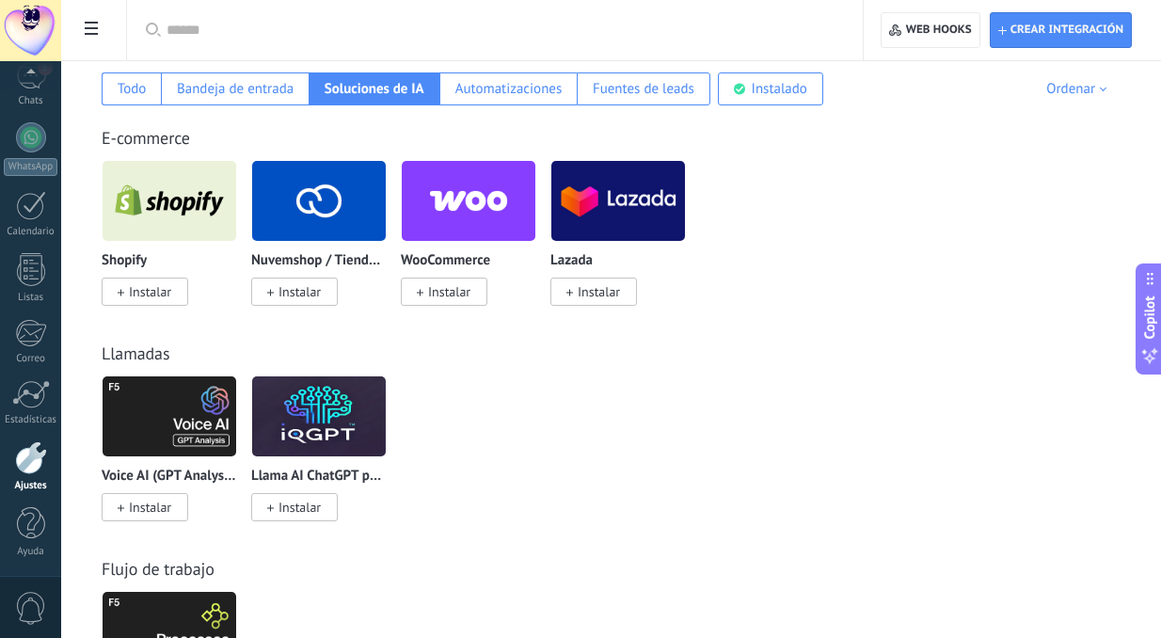
scroll to position [359, 0]
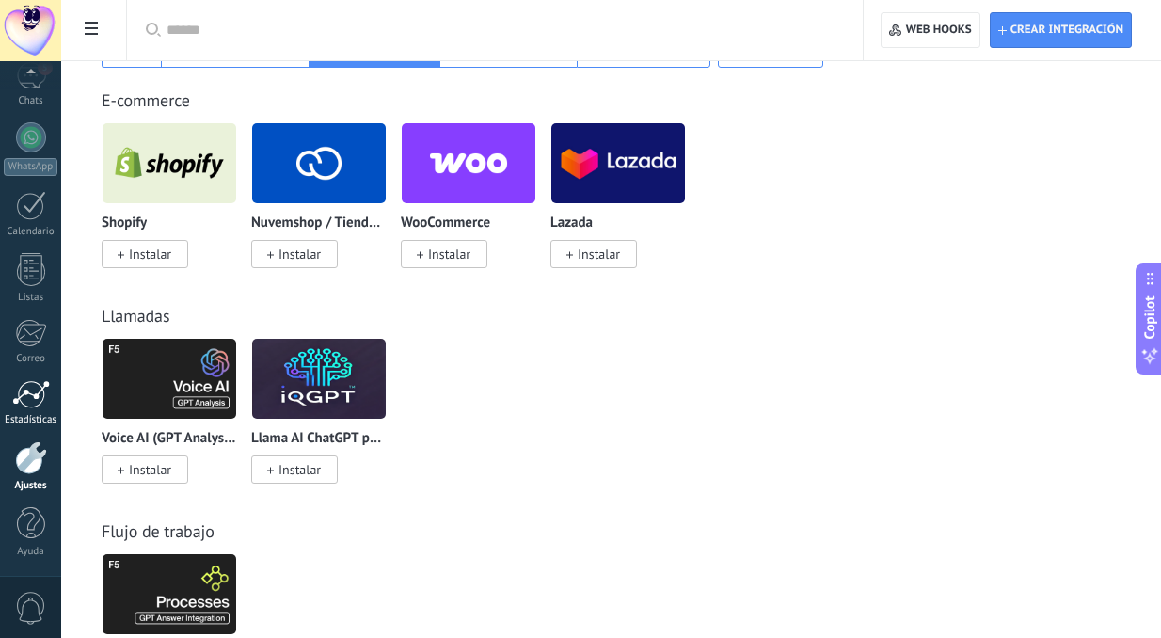
click at [21, 388] on div at bounding box center [31, 394] width 38 height 28
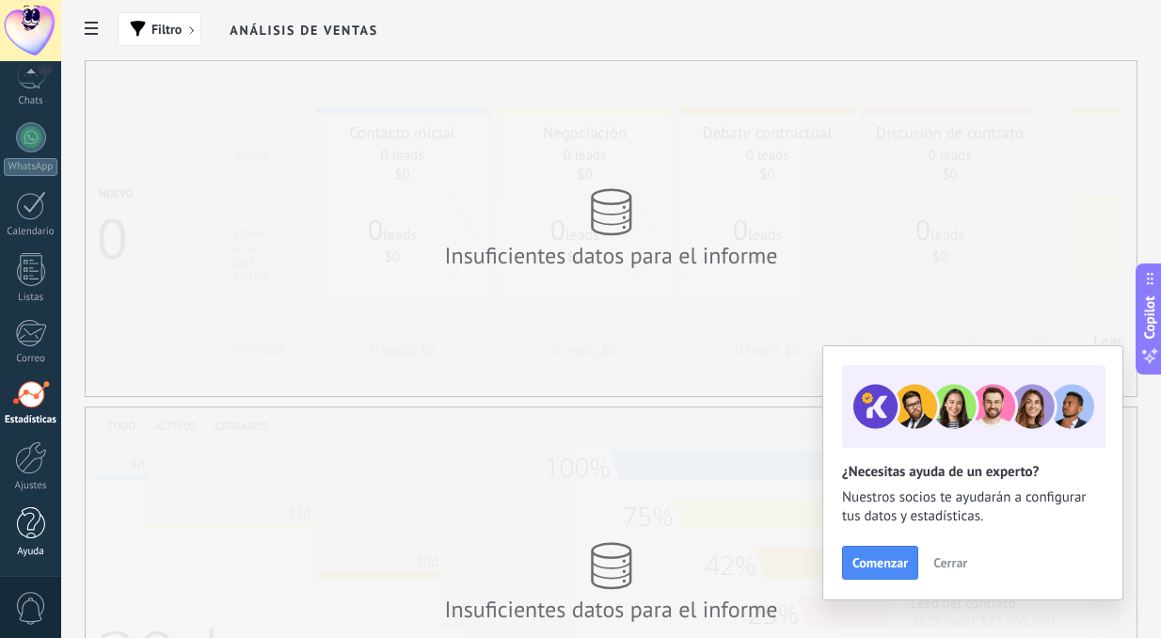
click at [28, 518] on div at bounding box center [31, 523] width 28 height 33
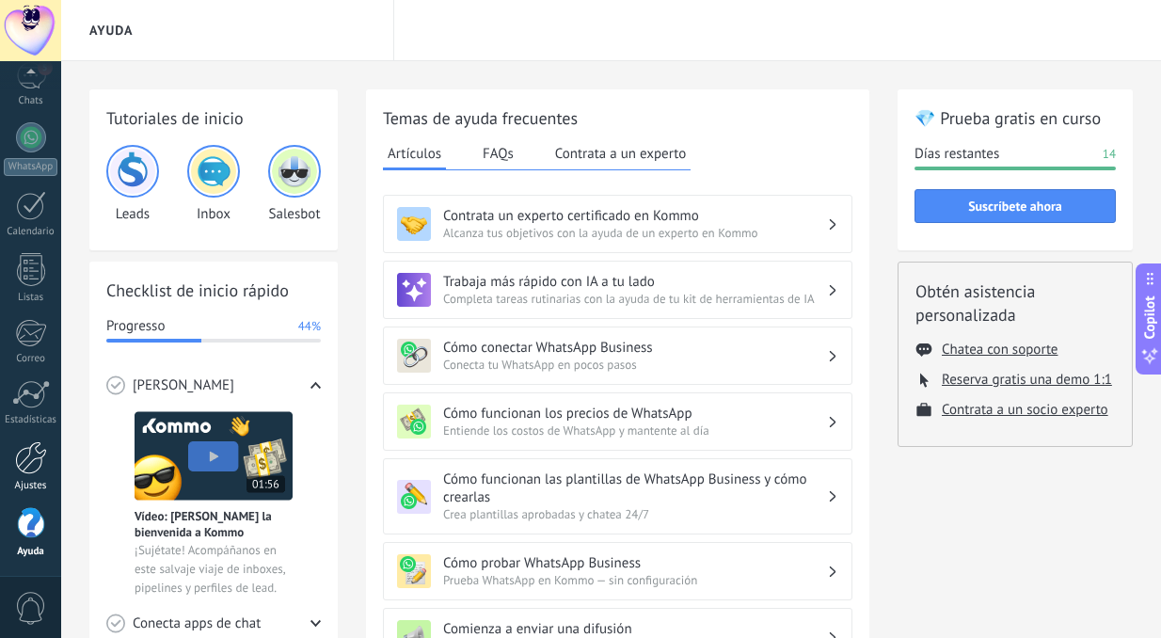
click at [27, 447] on div at bounding box center [31, 457] width 32 height 33
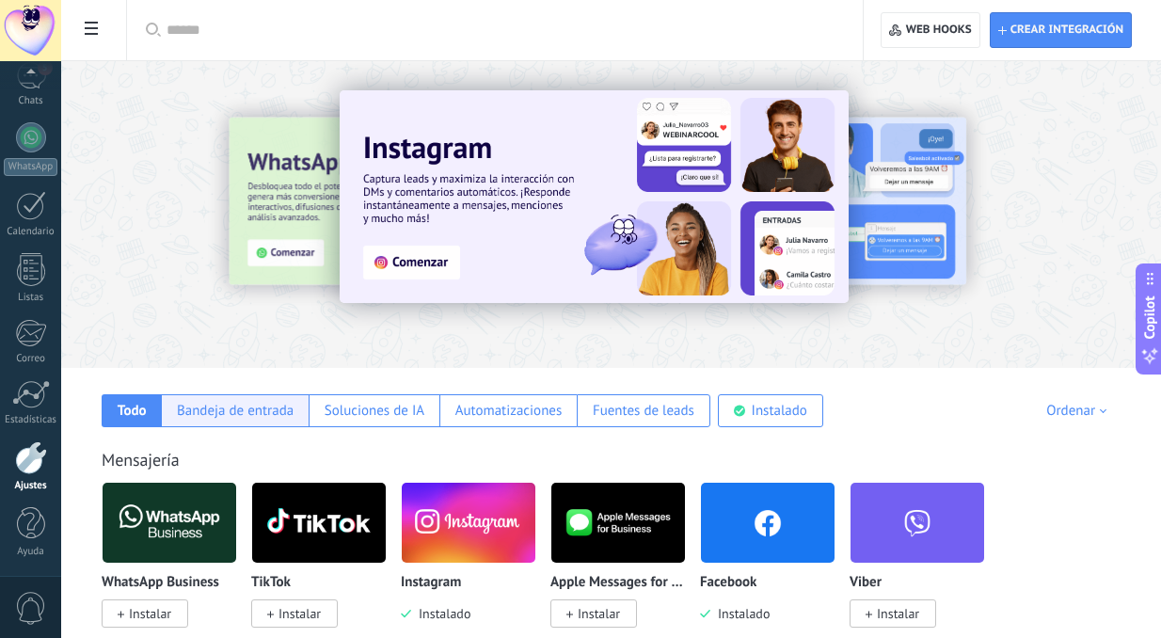
click at [213, 405] on div "Bandeja de entrada" at bounding box center [235, 411] width 117 height 18
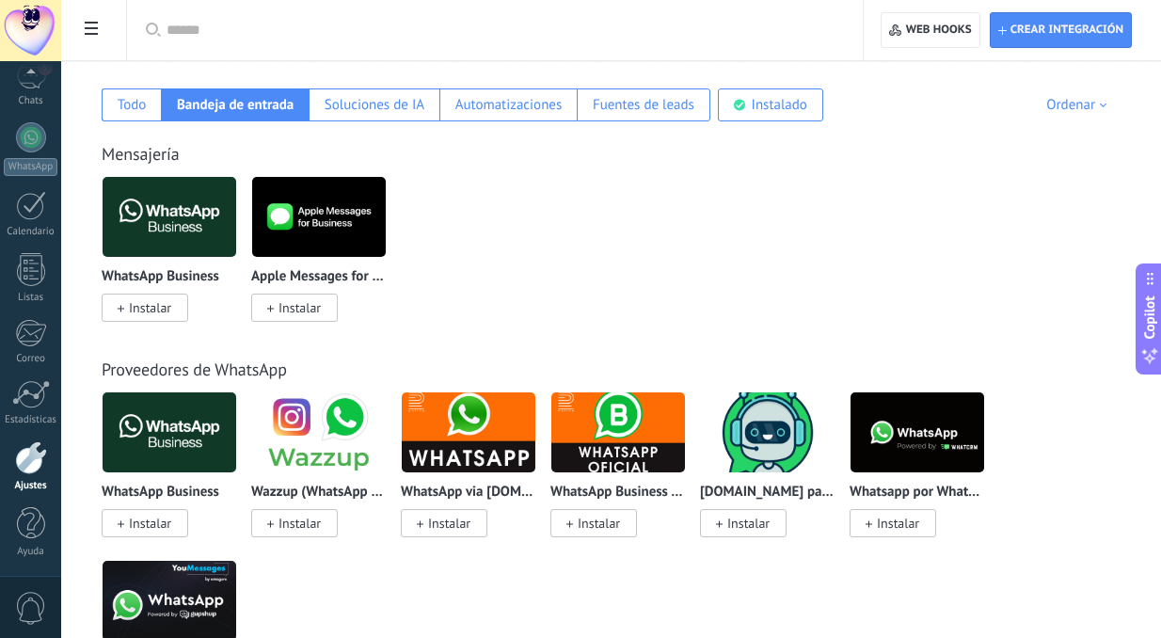
scroll to position [308, 0]
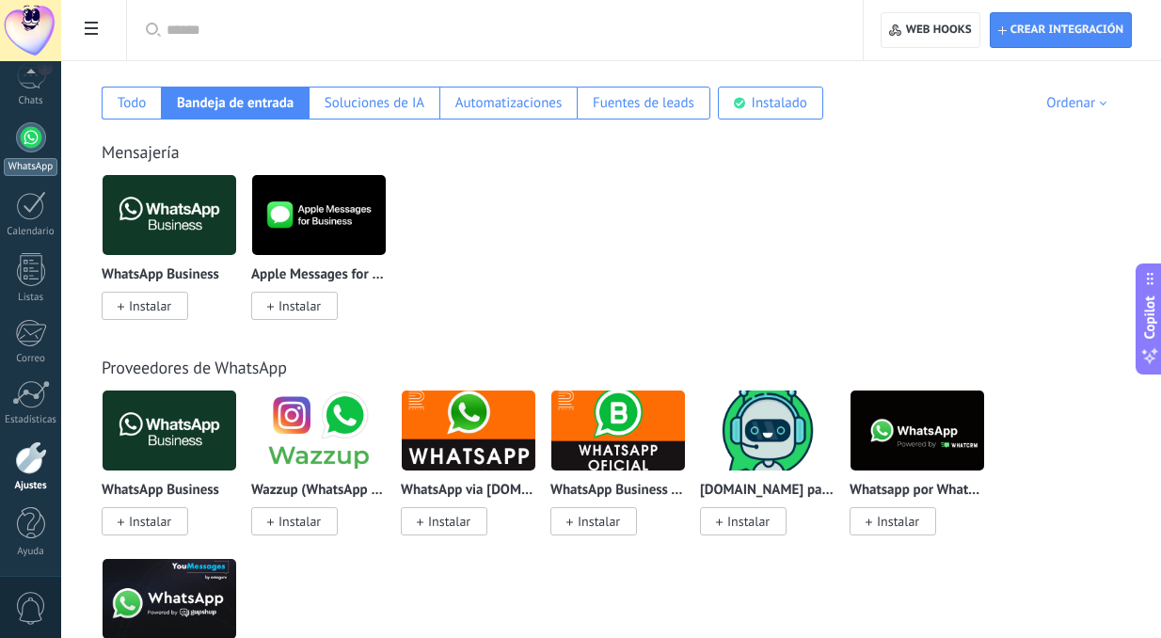
click at [21, 145] on div at bounding box center [31, 137] width 30 height 30
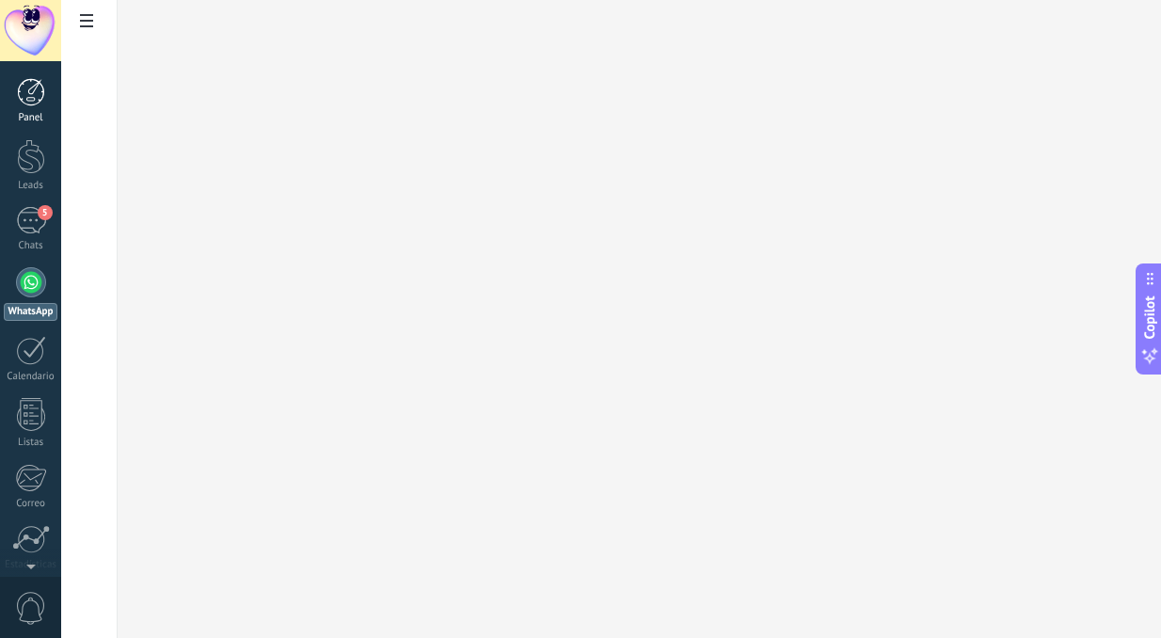
click at [35, 102] on div at bounding box center [31, 92] width 28 height 28
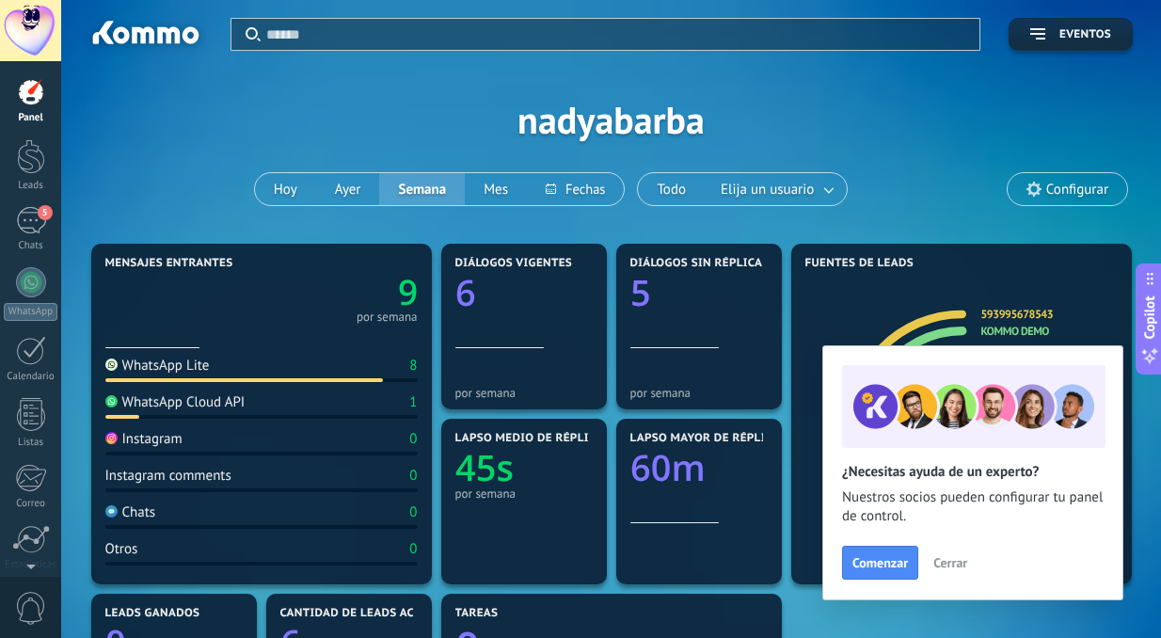
click at [943, 559] on span "Cerrar" at bounding box center [950, 562] width 34 height 13
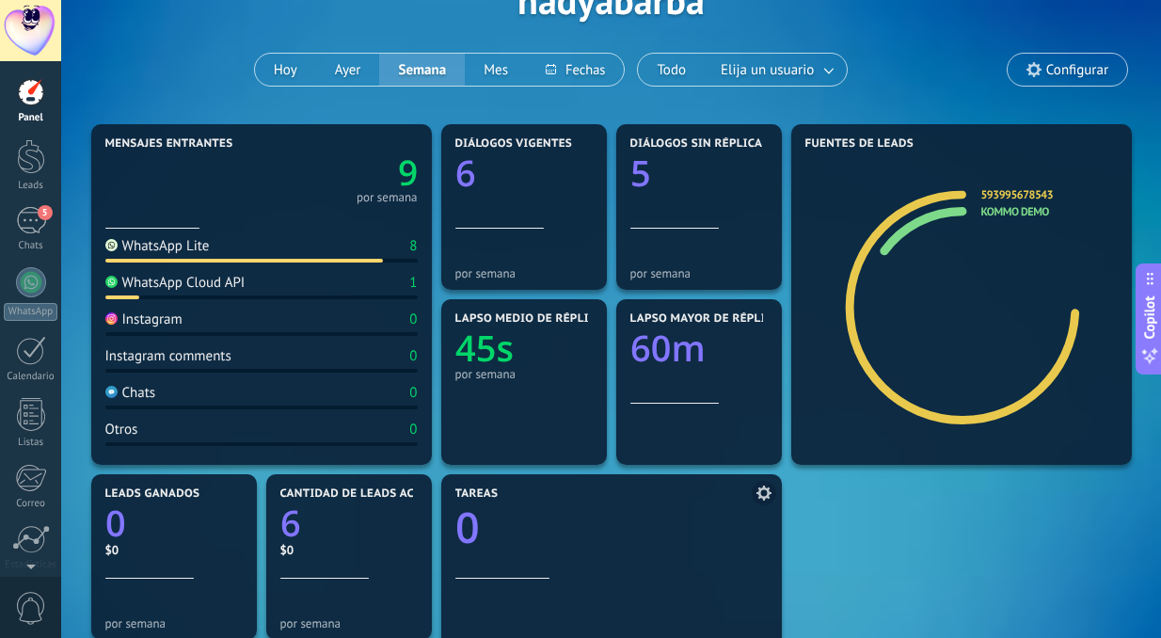
scroll to position [131, 0]
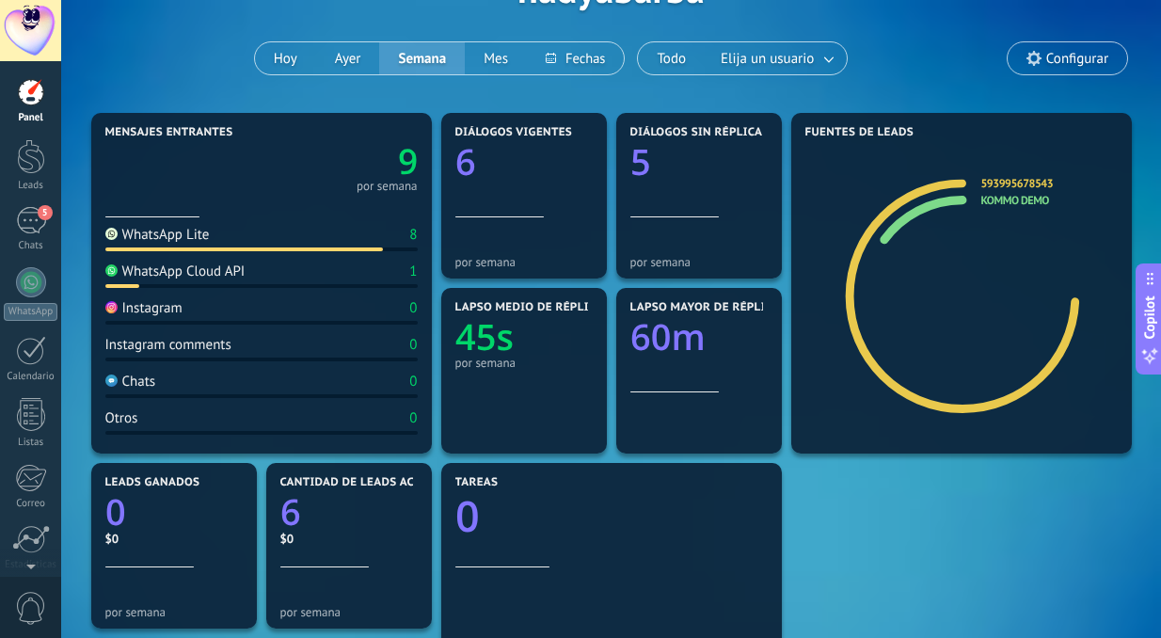
click at [388, 282] on div "WhatsApp Cloud API 1" at bounding box center [261, 274] width 312 height 25
click at [388, 270] on div "WhatsApp Cloud API 1" at bounding box center [261, 274] width 312 height 25
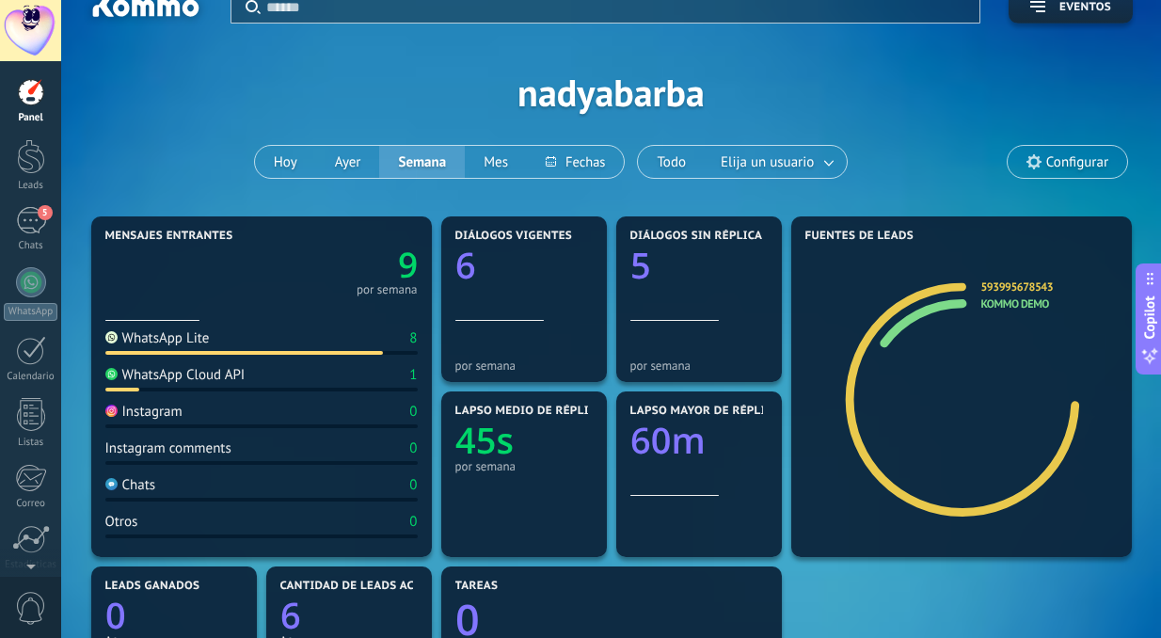
scroll to position [29, 0]
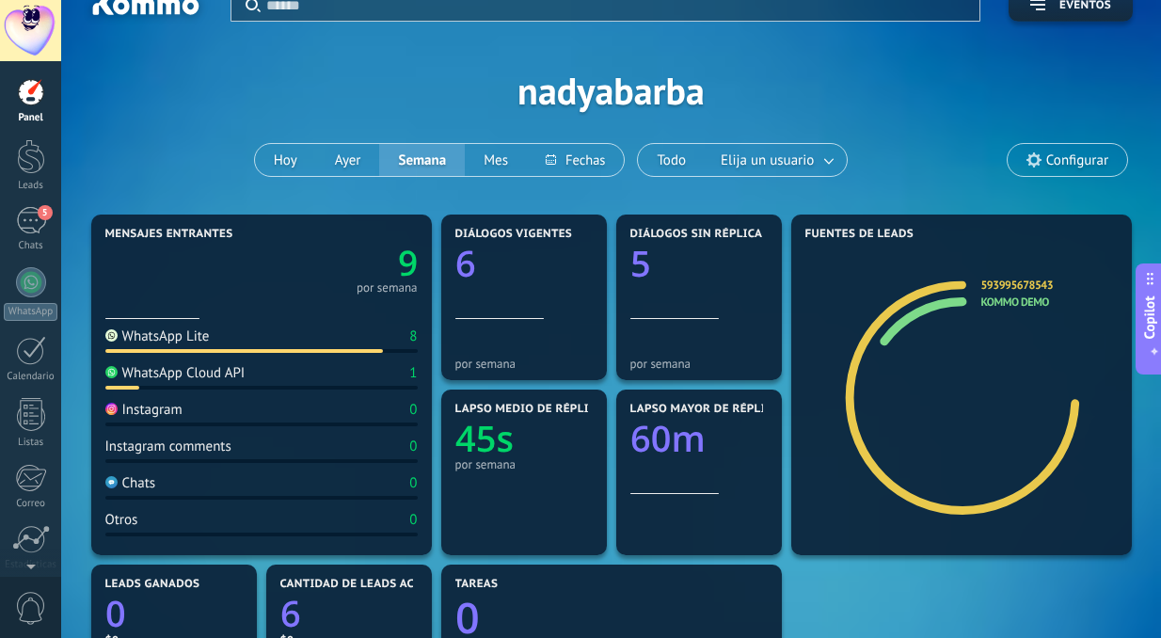
click at [1037, 150] on span "Configurar" at bounding box center [1066, 160] width 119 height 32
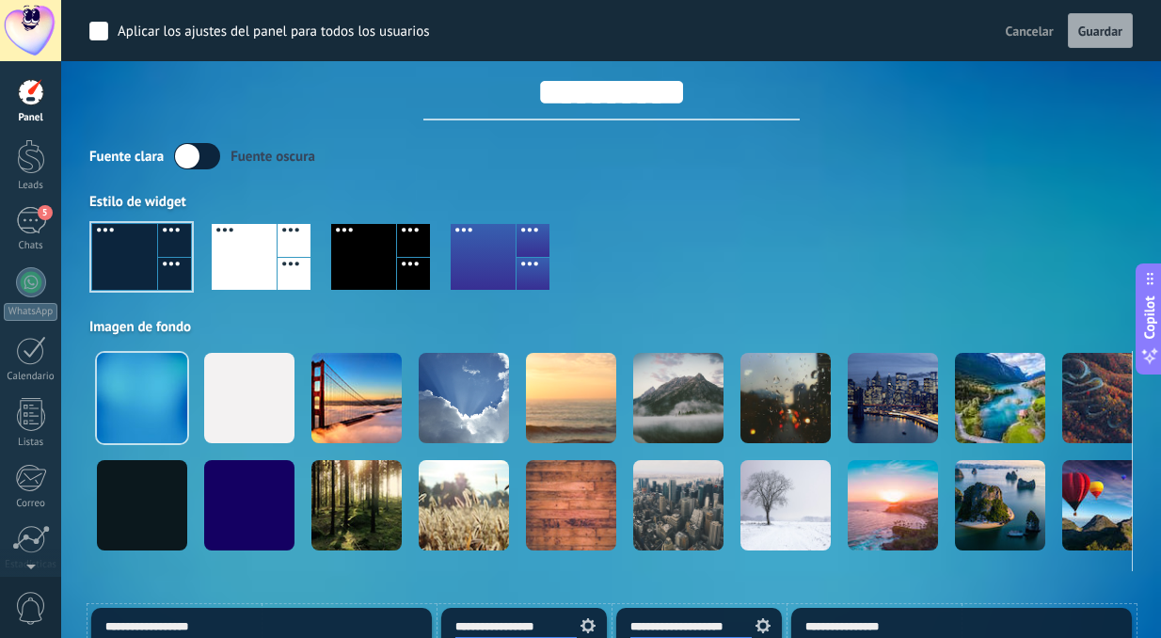
click at [323, 255] on div at bounding box center [610, 264] width 1043 height 107
click at [373, 260] on div at bounding box center [363, 257] width 65 height 66
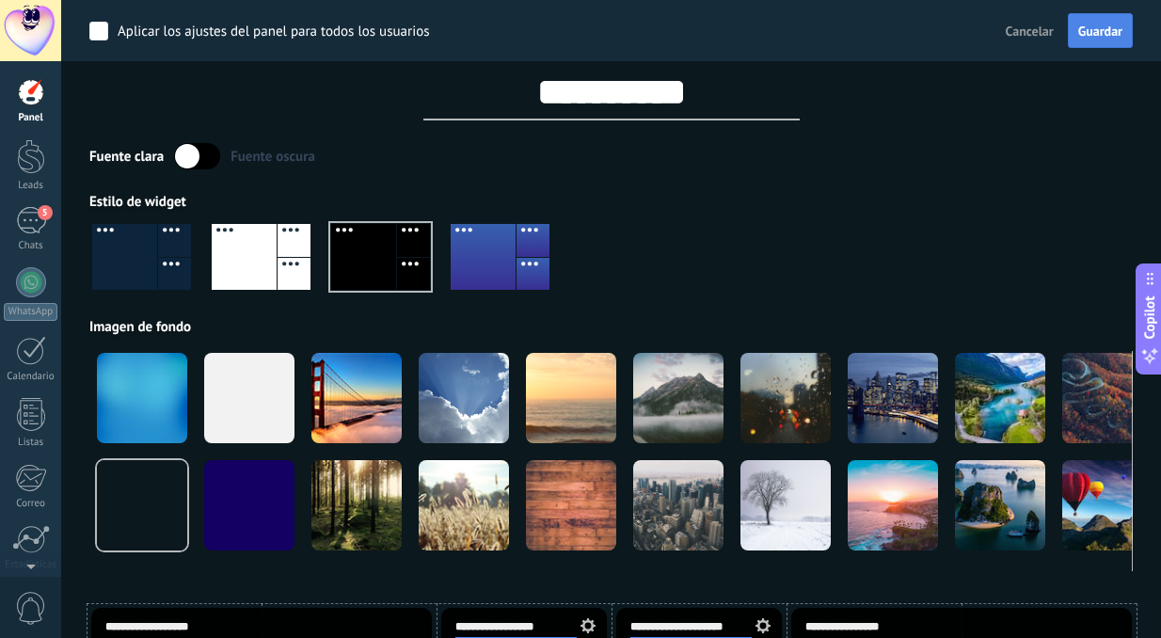
click at [1078, 36] on span "Guardar" at bounding box center [1100, 30] width 44 height 13
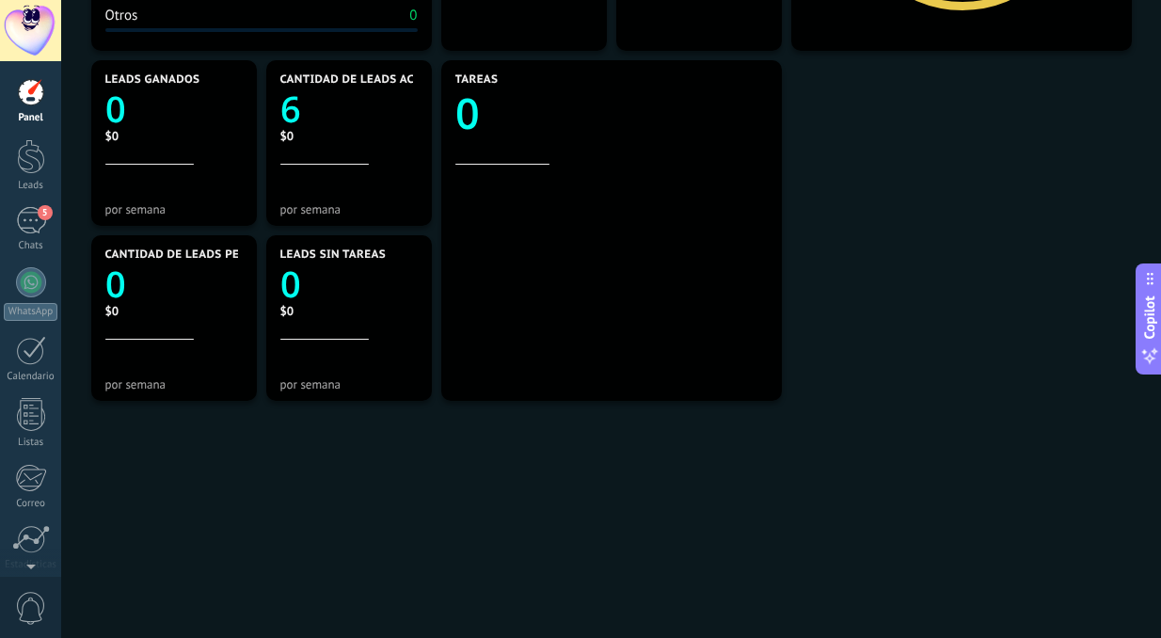
scroll to position [533, 0]
click at [32, 350] on div at bounding box center [31, 350] width 30 height 29
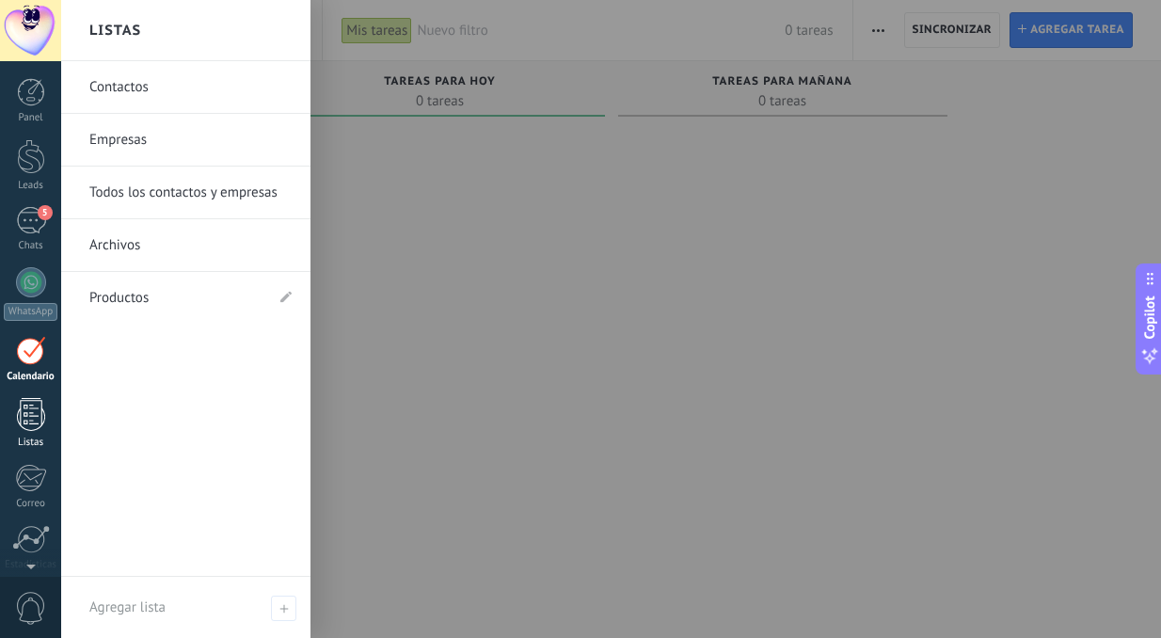
click at [30, 408] on div at bounding box center [31, 414] width 28 height 33
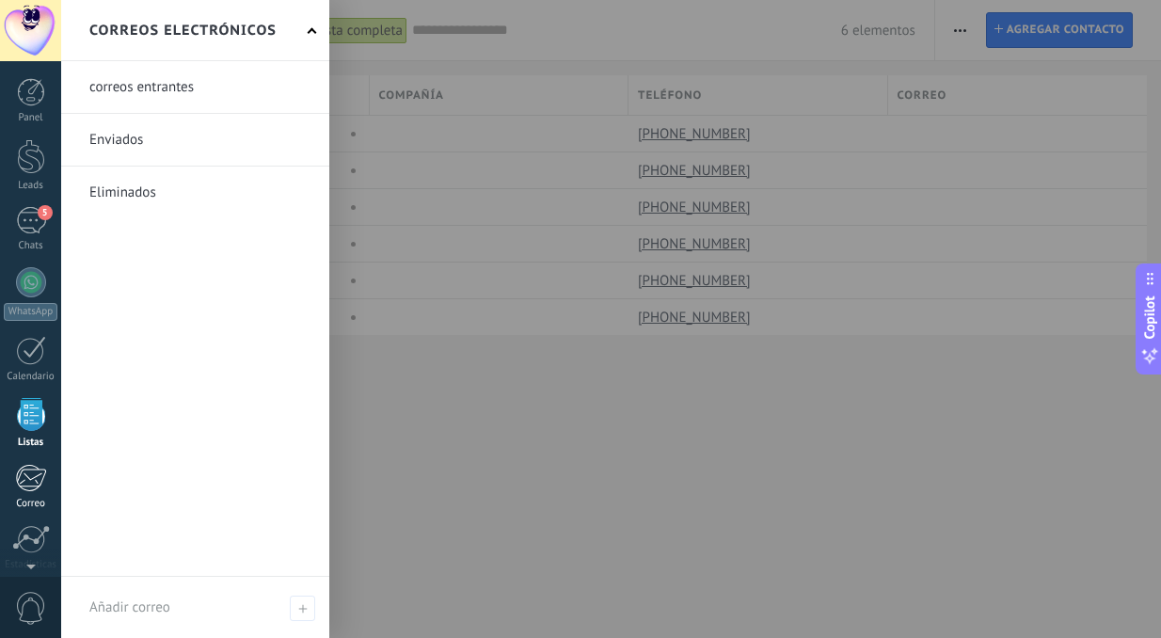
click at [26, 482] on div at bounding box center [30, 478] width 31 height 28
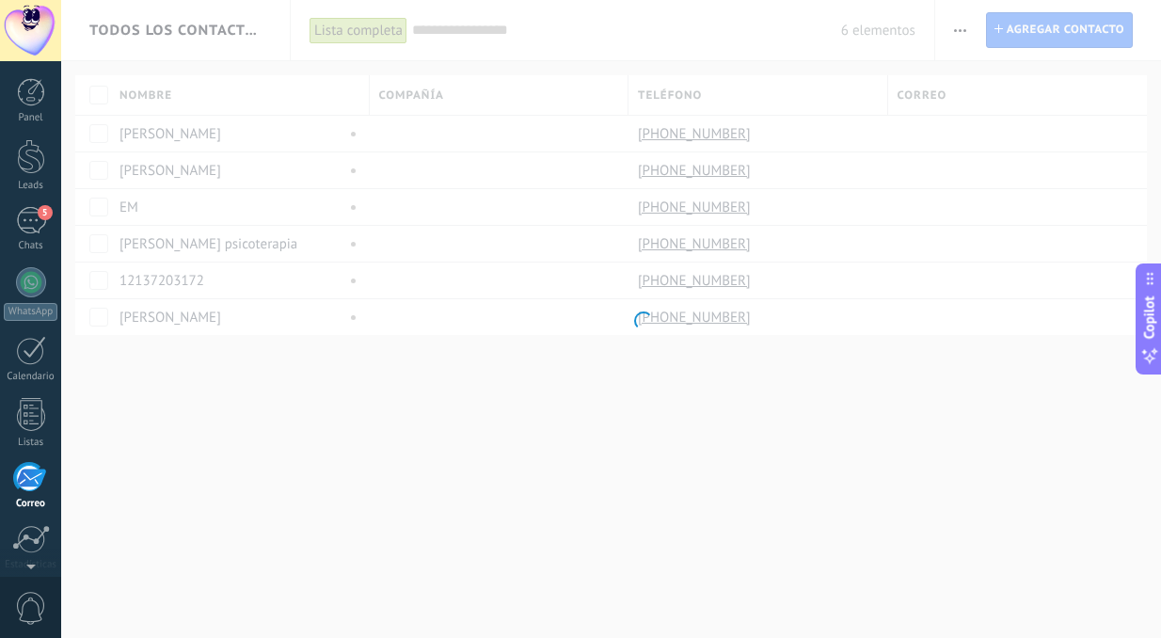
scroll to position [145, 0]
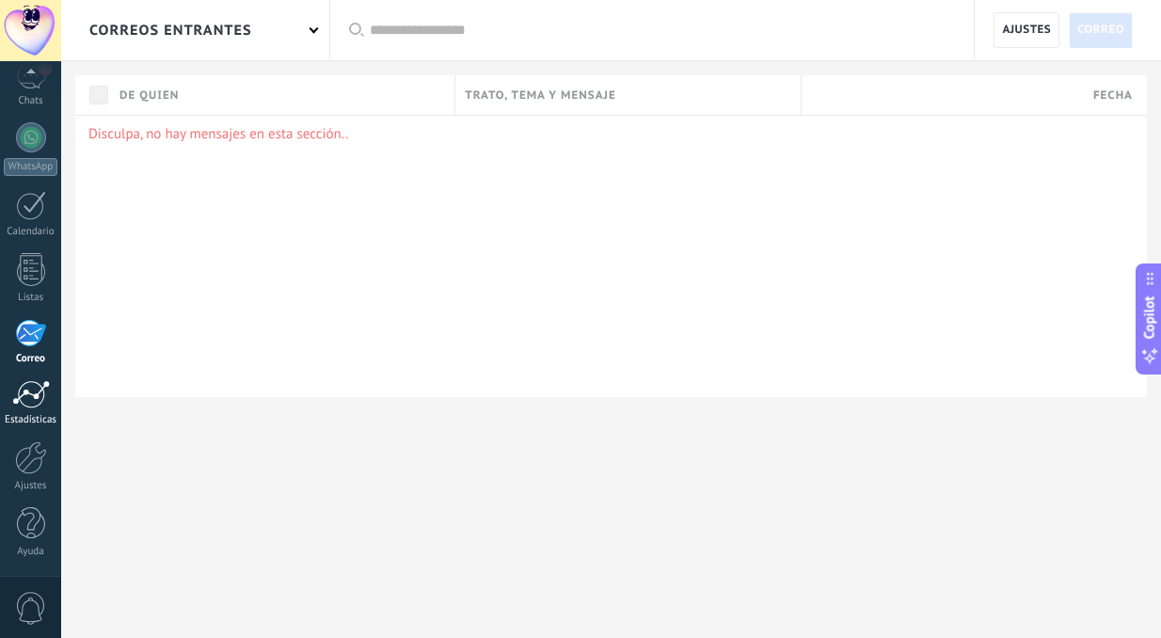
click at [24, 411] on link "Estadísticas" at bounding box center [30, 403] width 61 height 46
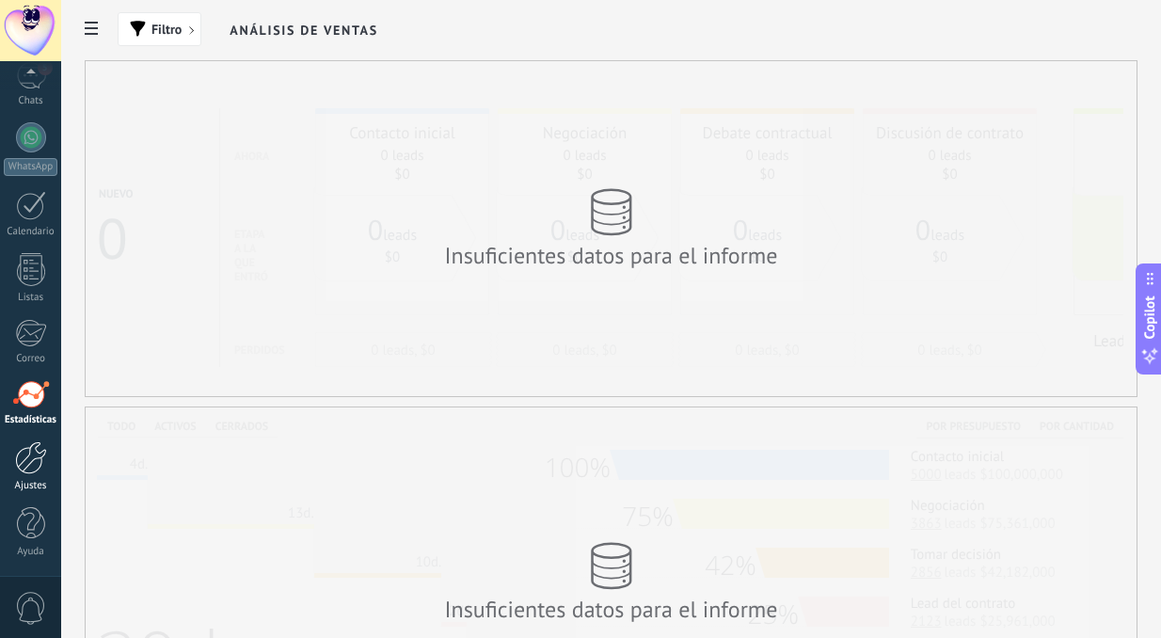
click at [30, 456] on div at bounding box center [31, 457] width 32 height 33
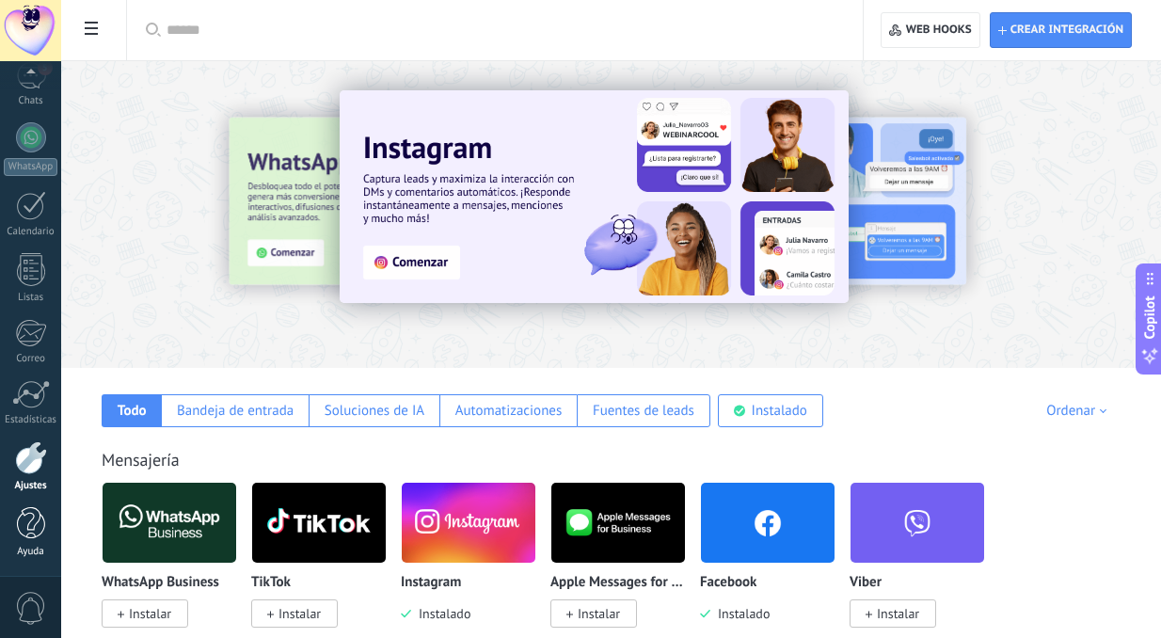
click at [27, 520] on div at bounding box center [31, 523] width 28 height 33
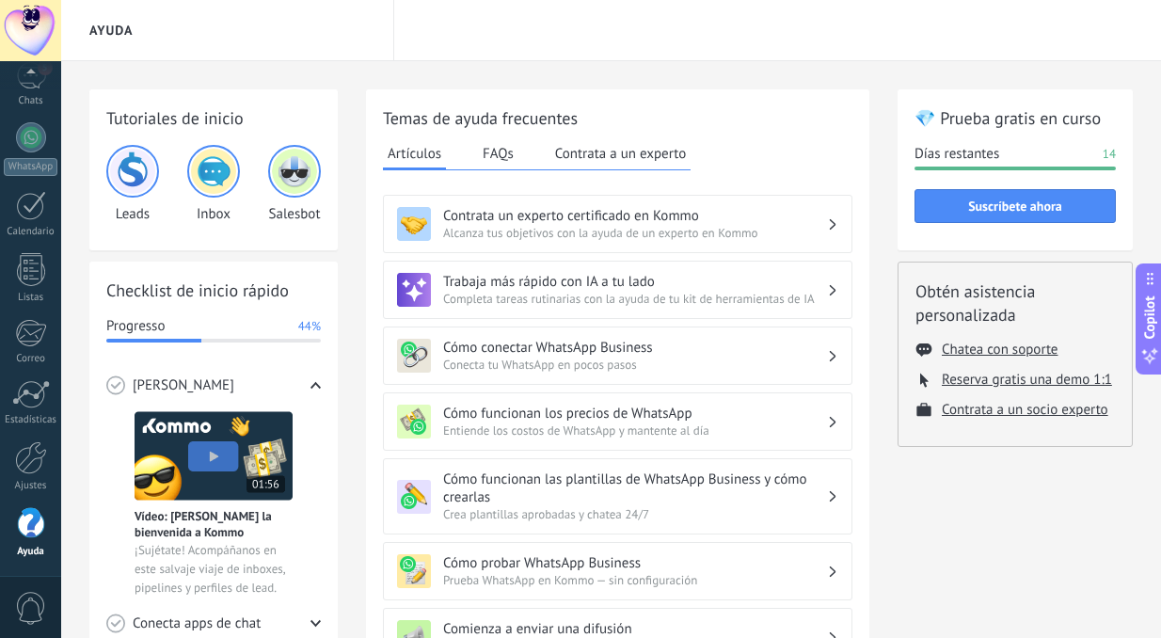
click at [27, 593] on span "0" at bounding box center [31, 608] width 32 height 33
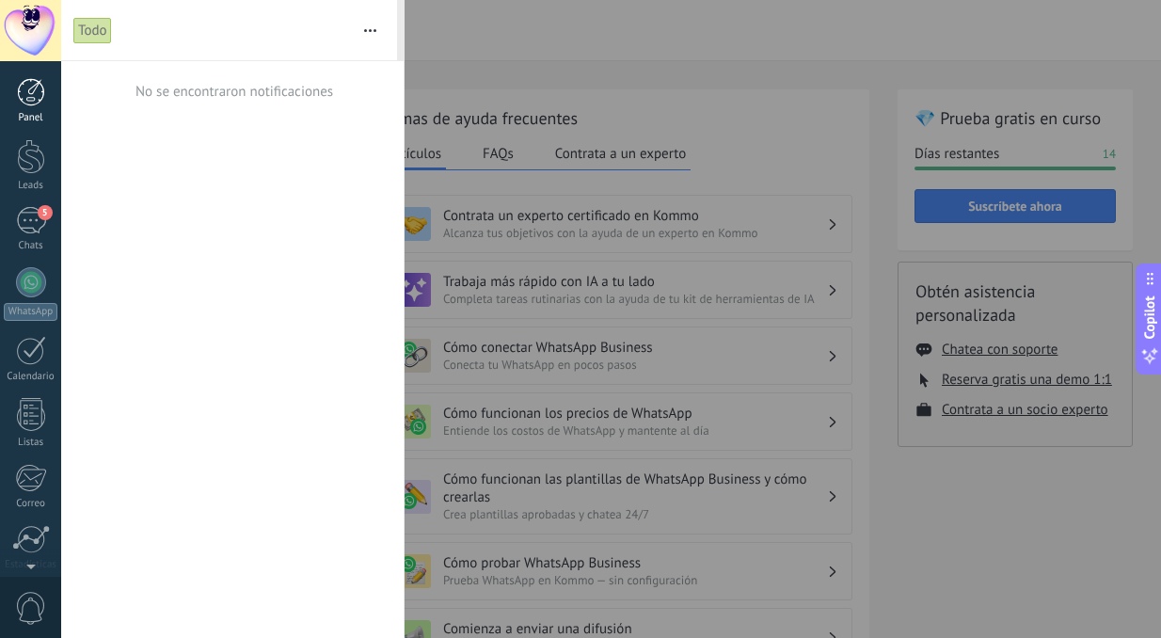
click at [24, 109] on link "Panel" at bounding box center [30, 101] width 61 height 46
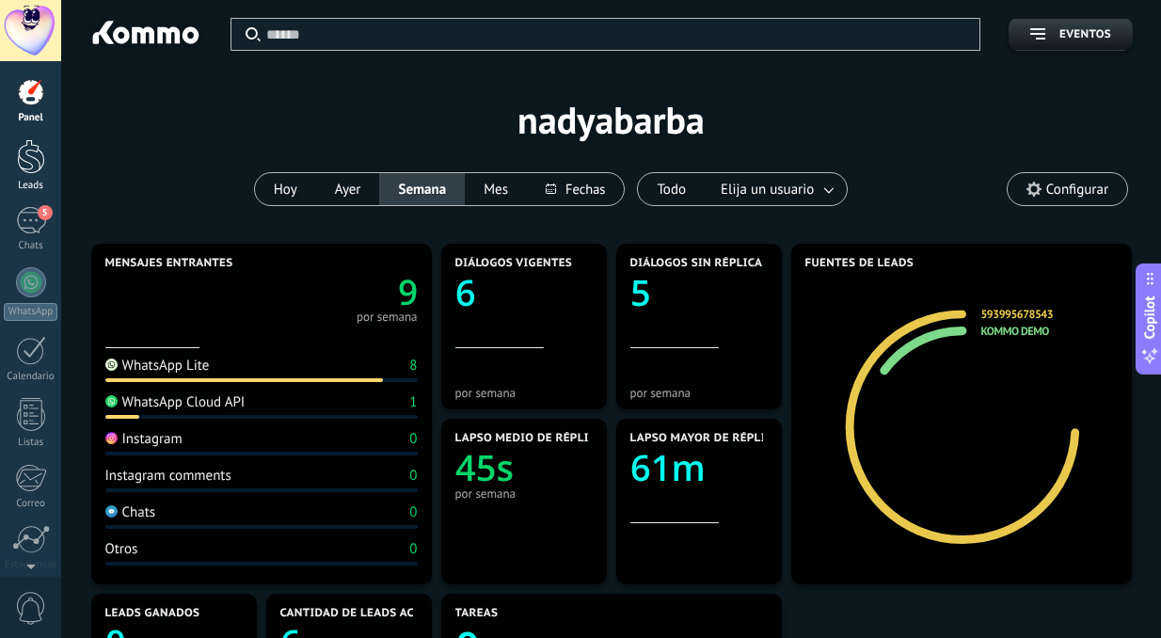
click at [30, 152] on div at bounding box center [31, 156] width 28 height 35
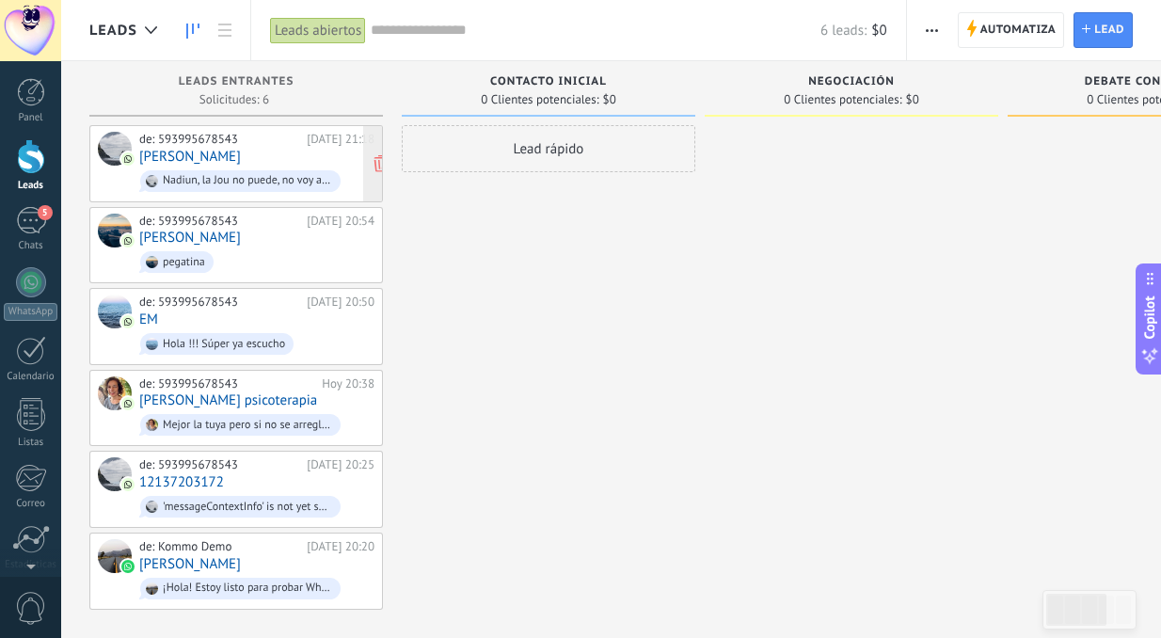
click at [198, 159] on link "[PERSON_NAME]" at bounding box center [190, 157] width 102 height 16
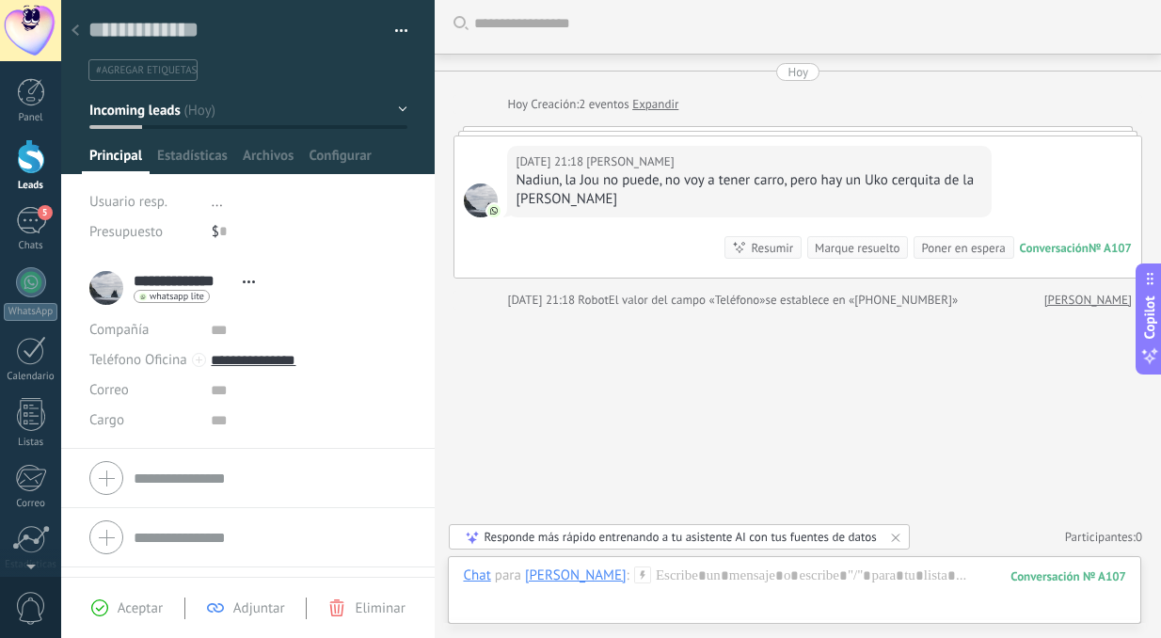
scroll to position [159, 0]
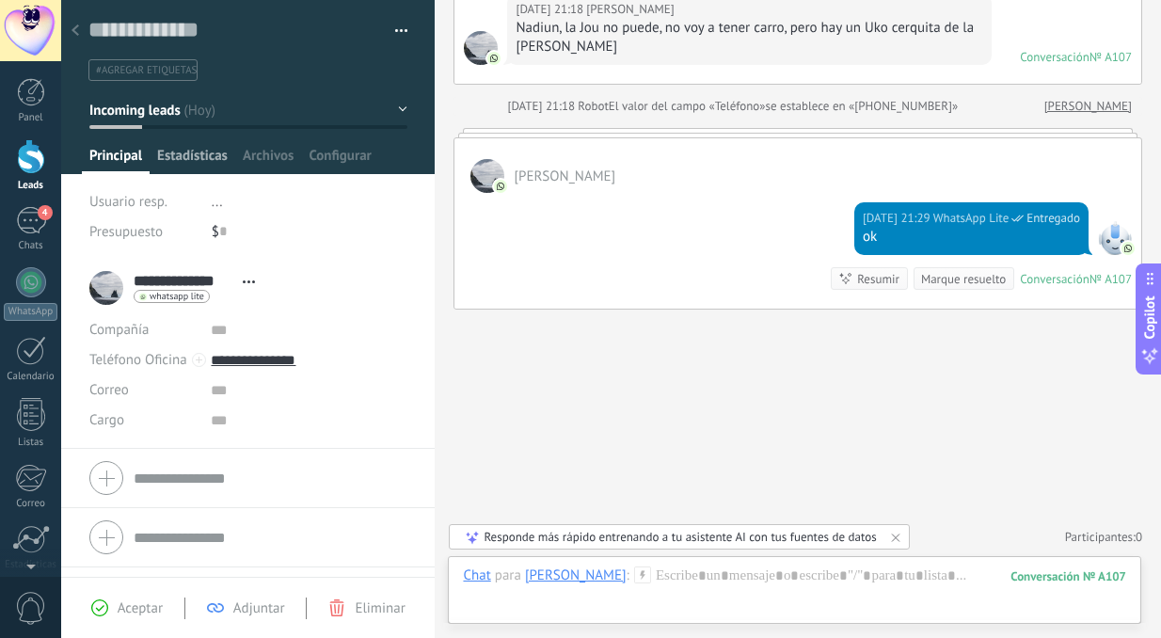
click at [180, 154] on span "Estadísticas" at bounding box center [192, 160] width 71 height 27
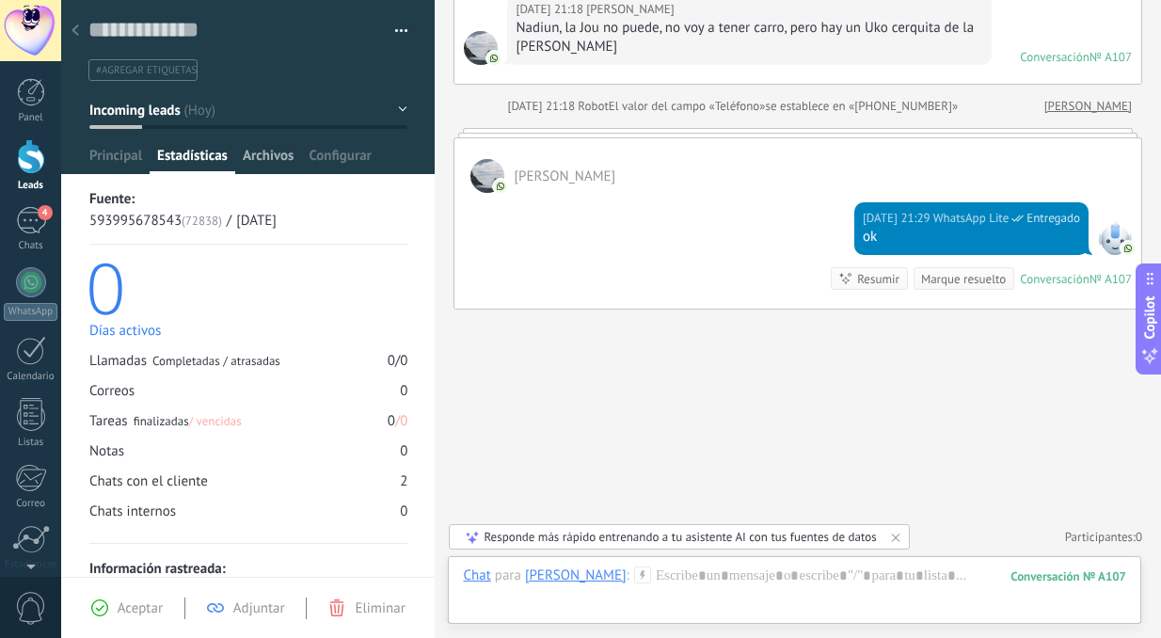
click at [266, 156] on span "Archivos" at bounding box center [268, 160] width 51 height 27
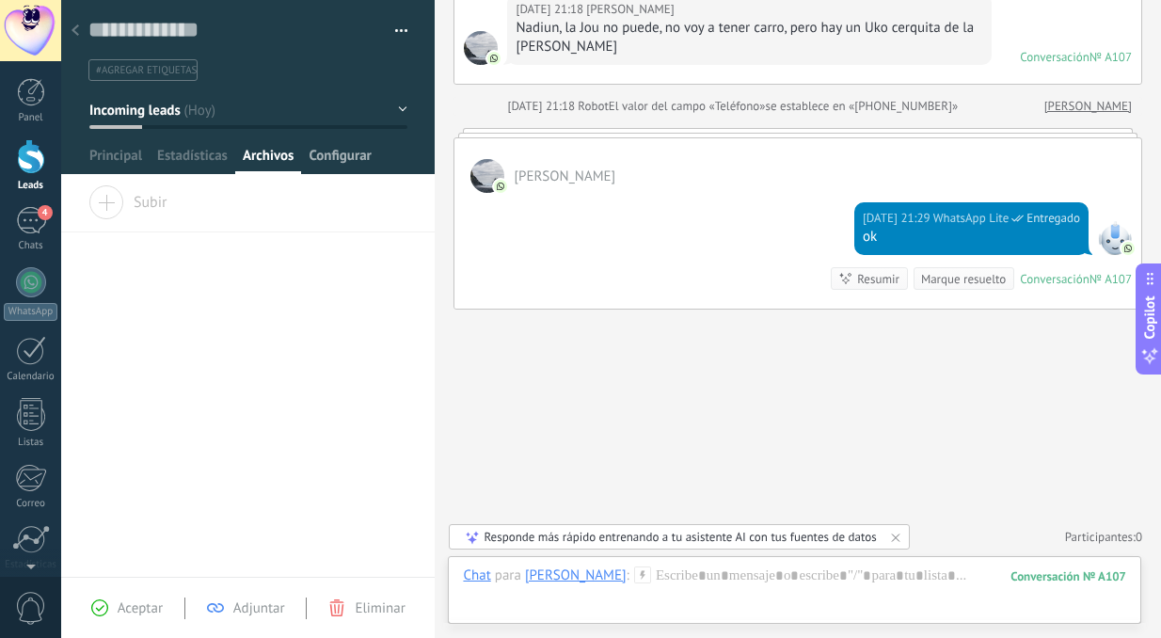
click at [360, 156] on span "Configurar" at bounding box center [339, 160] width 62 height 27
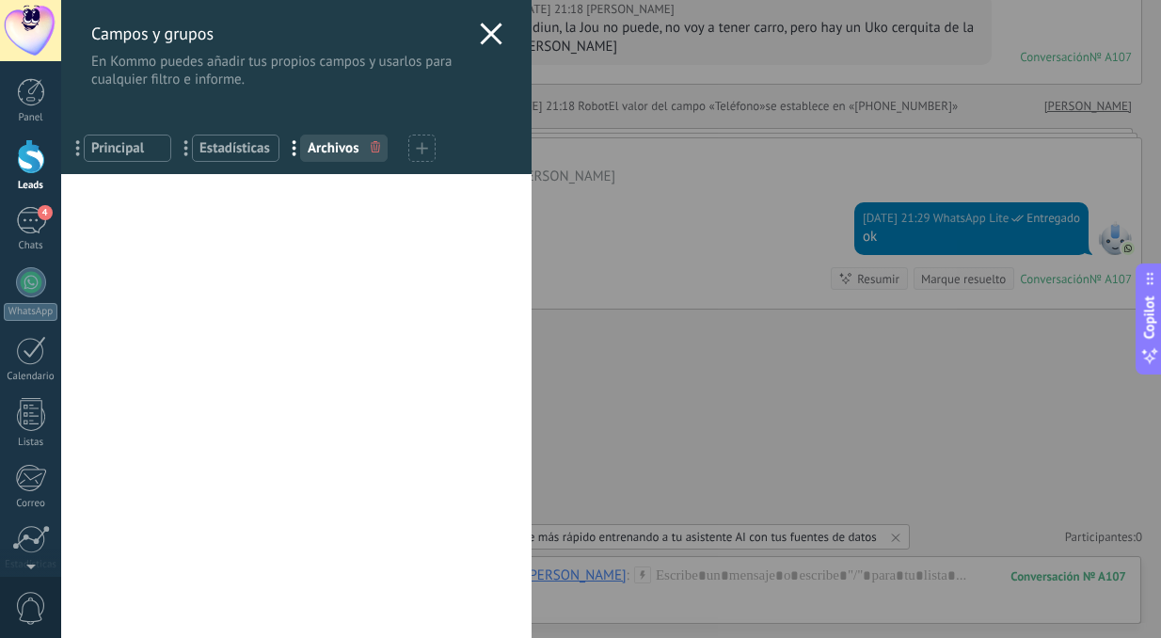
click at [61, 220] on div "Campos y grupos En Kommo puedes añadir tus propios campos y usarlos para cualqu…" at bounding box center [610, 319] width 1099 height 638
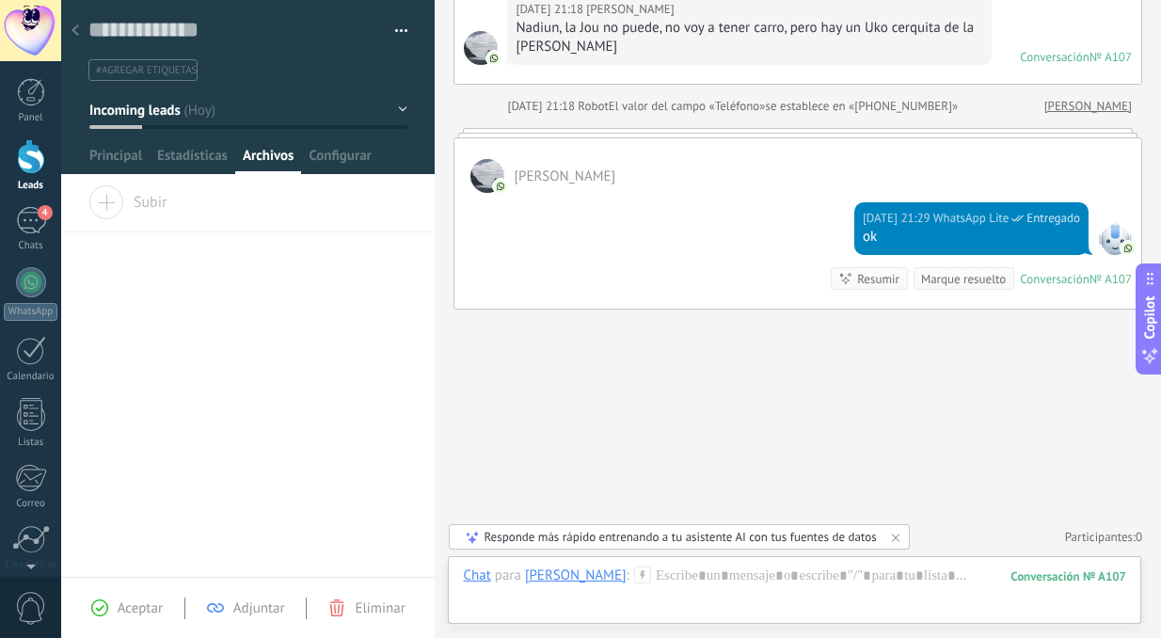
click at [34, 220] on div "4" at bounding box center [31, 220] width 30 height 27
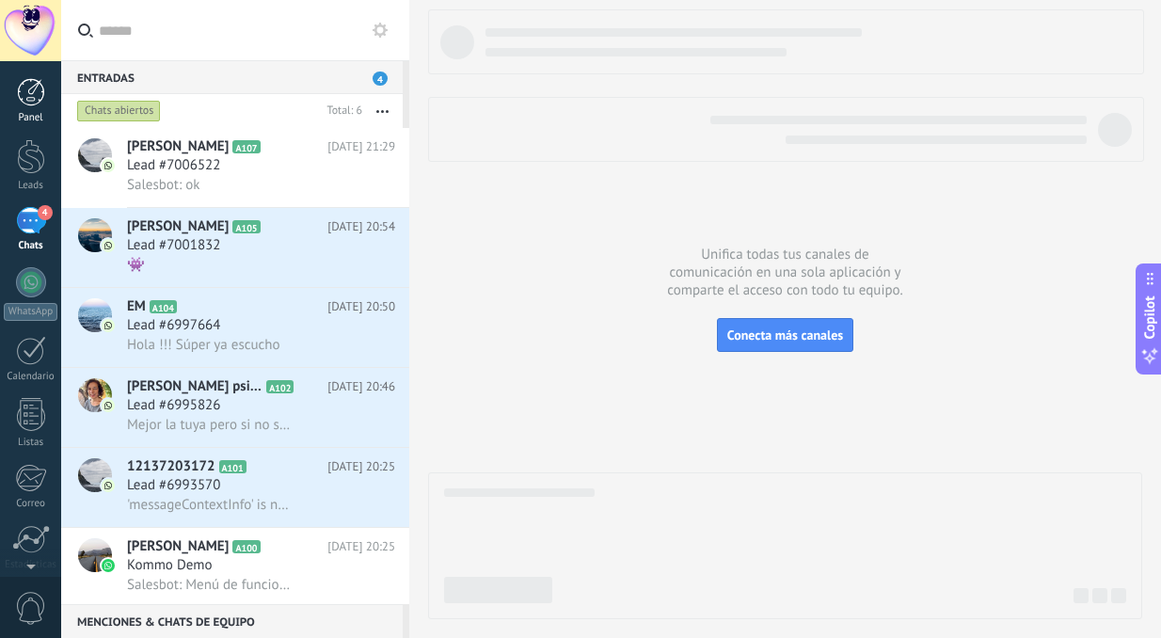
click at [29, 93] on div at bounding box center [31, 92] width 28 height 28
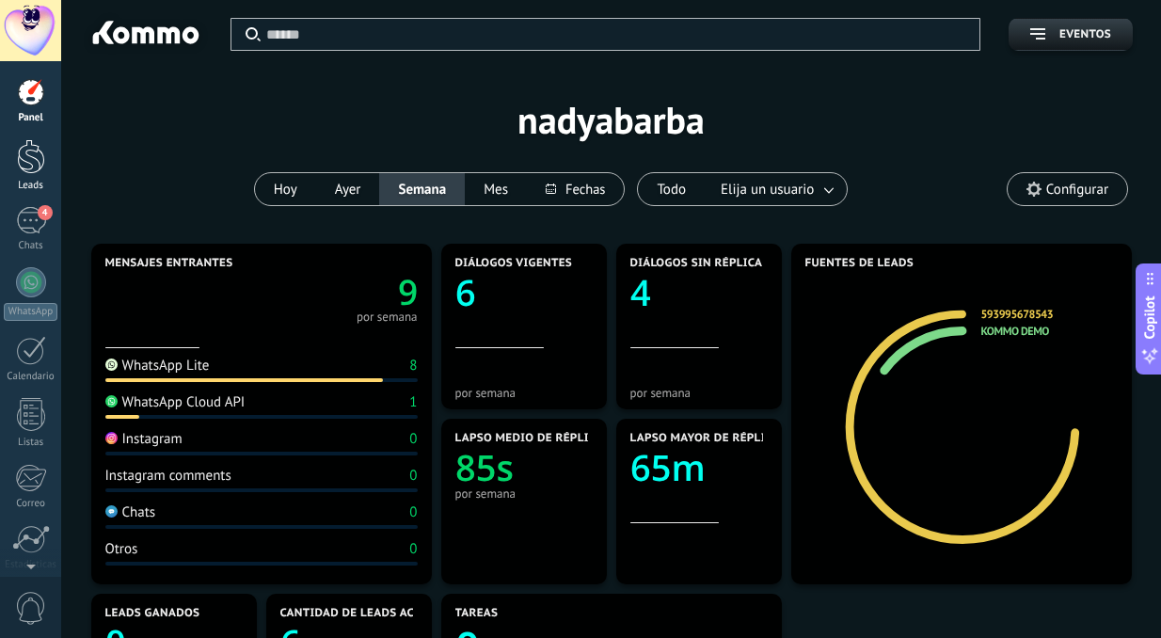
click at [24, 161] on div at bounding box center [31, 156] width 28 height 35
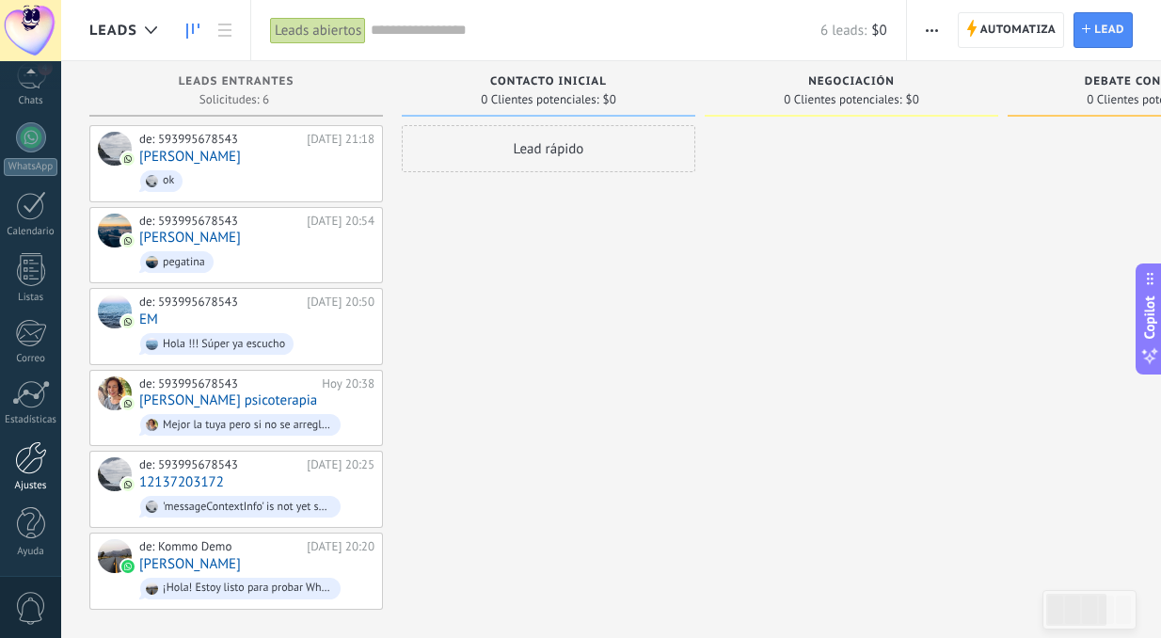
scroll to position [145, 0]
click at [27, 479] on link "Ajustes" at bounding box center [30, 466] width 61 height 51
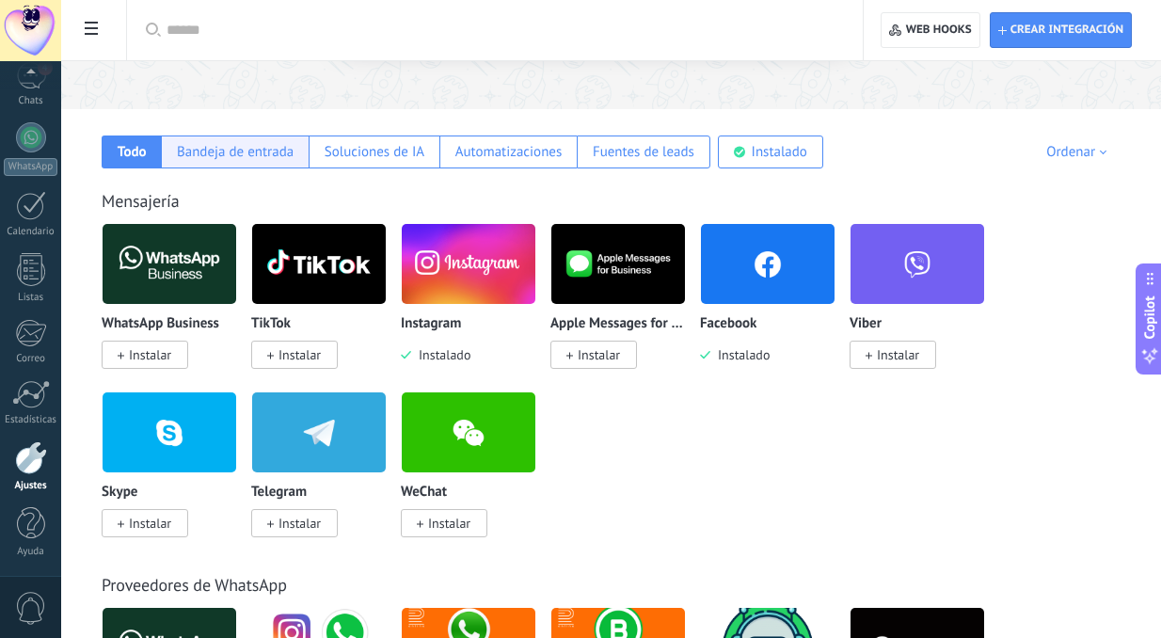
scroll to position [220, 0]
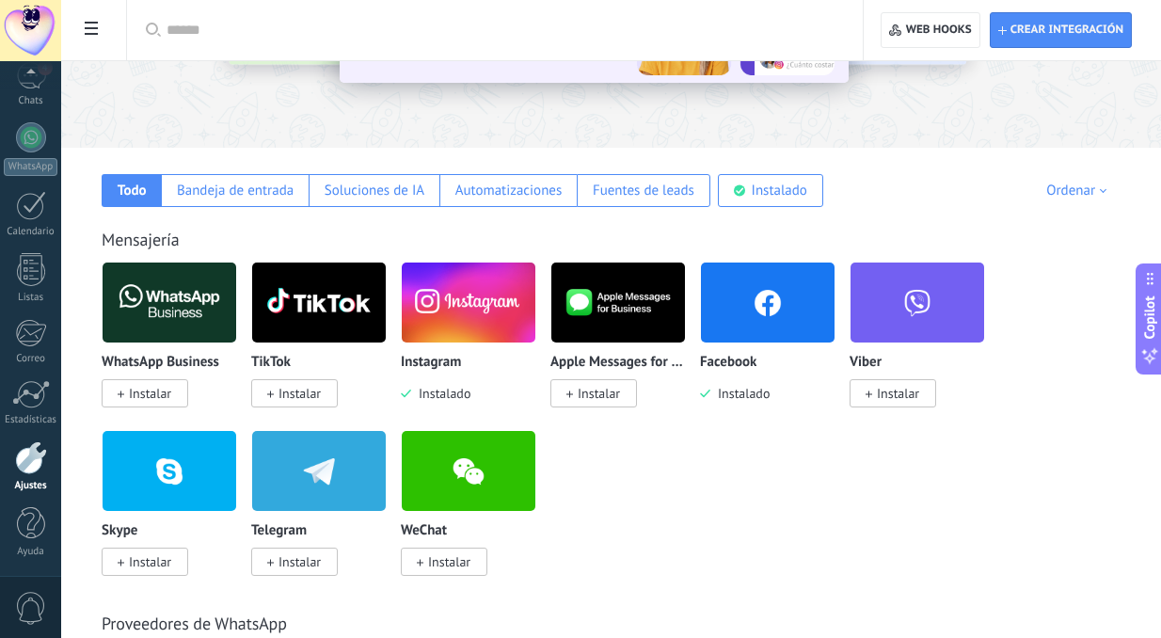
click at [98, 24] on span at bounding box center [91, 30] width 32 height 37
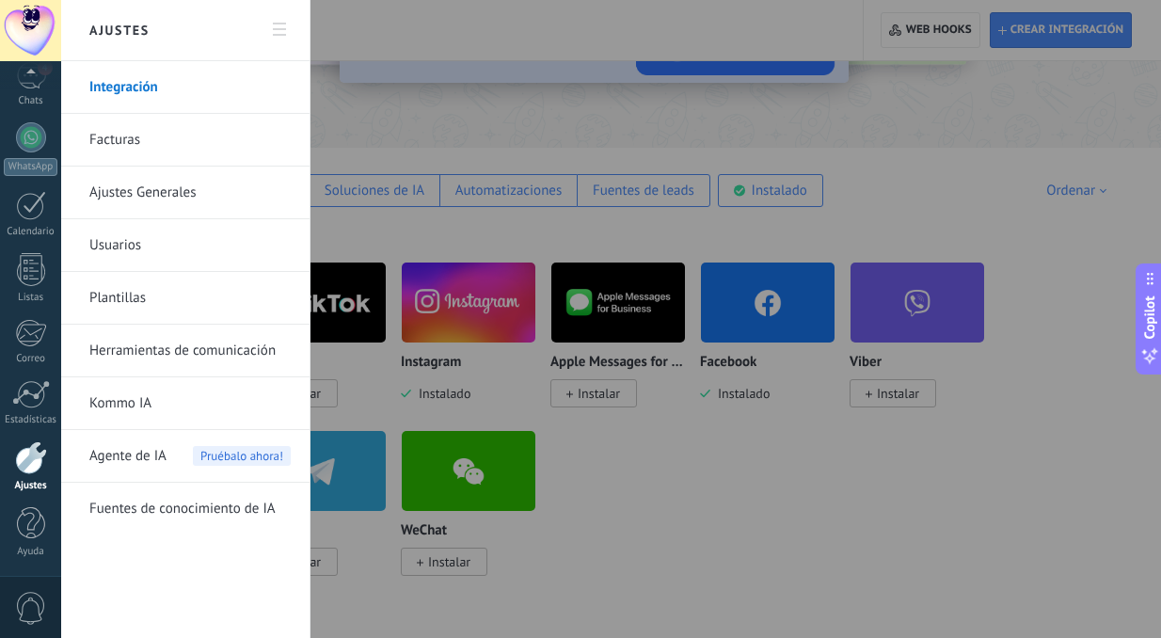
click at [117, 404] on link "Kommo IA" at bounding box center [189, 403] width 201 height 53
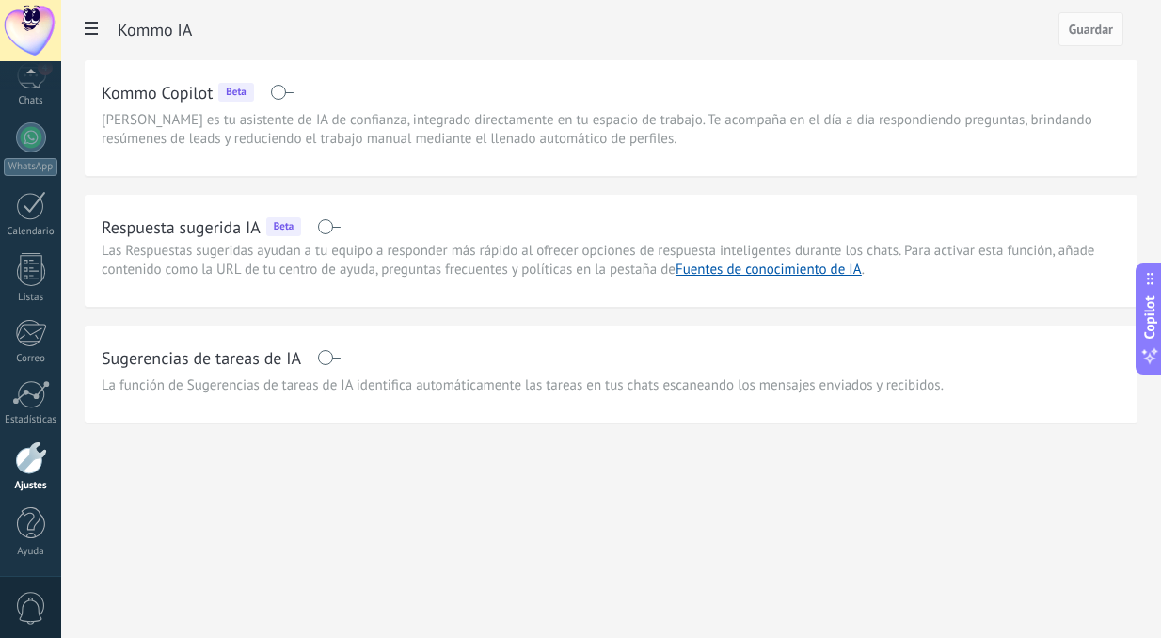
click at [324, 232] on span at bounding box center [329, 226] width 24 height 15
click at [327, 355] on span at bounding box center [329, 357] width 24 height 15
click at [1069, 34] on span "Guardar" at bounding box center [1090, 29] width 44 height 13
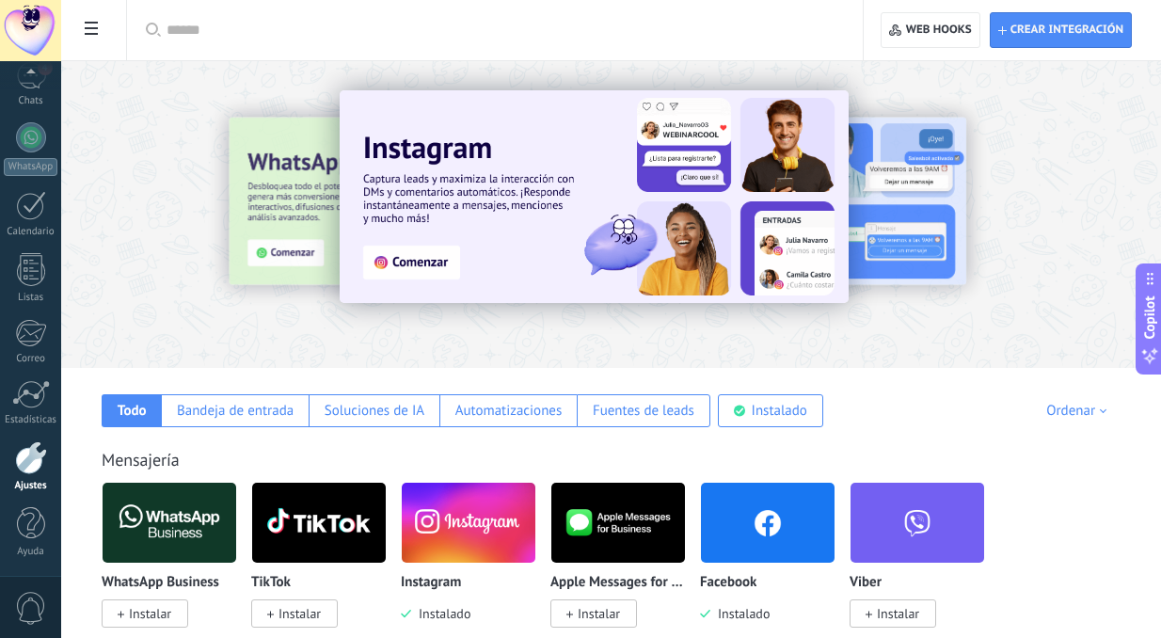
click at [90, 39] on span at bounding box center [91, 30] width 32 height 37
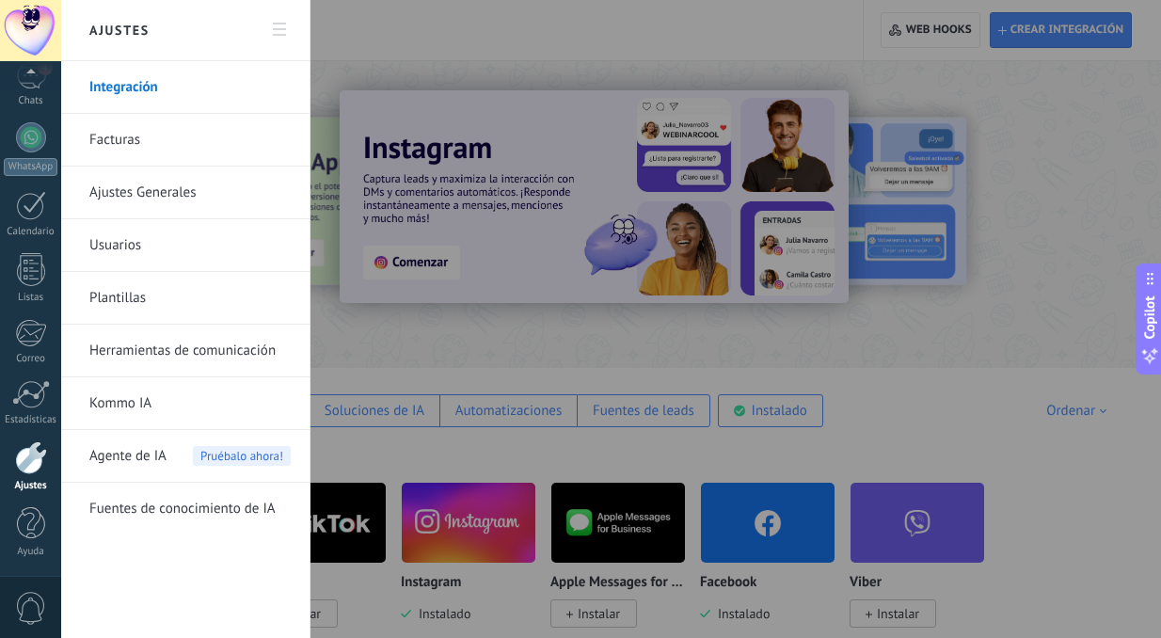
click at [138, 450] on span "Agente de IA" at bounding box center [127, 456] width 77 height 53
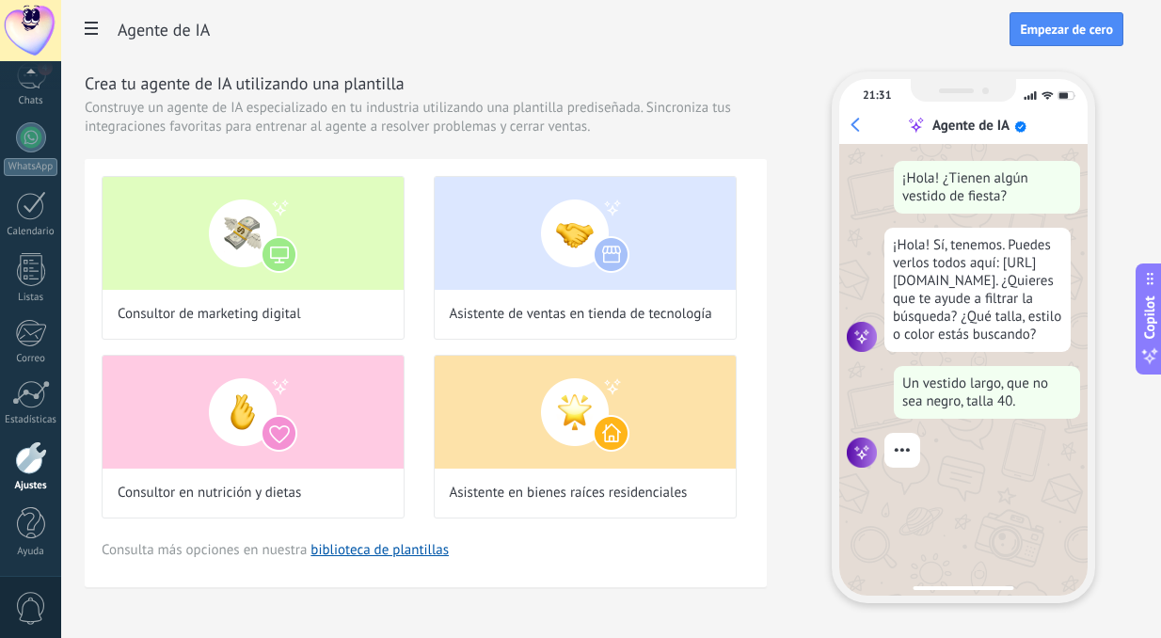
click at [93, 30] on use at bounding box center [91, 28] width 13 height 13
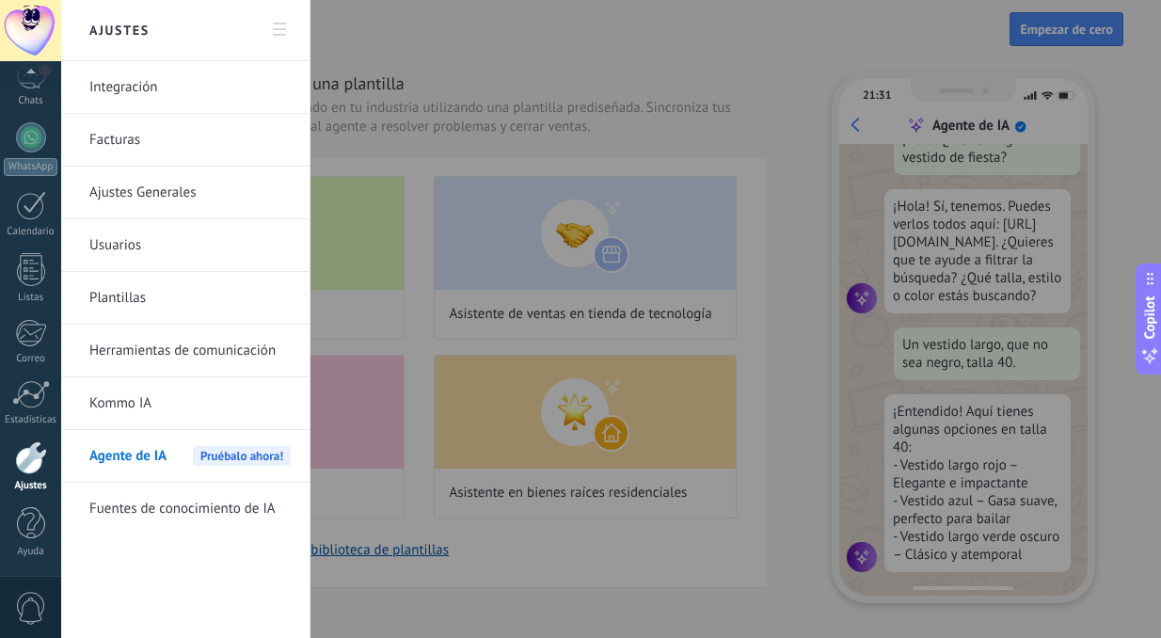
scroll to position [141, 0]
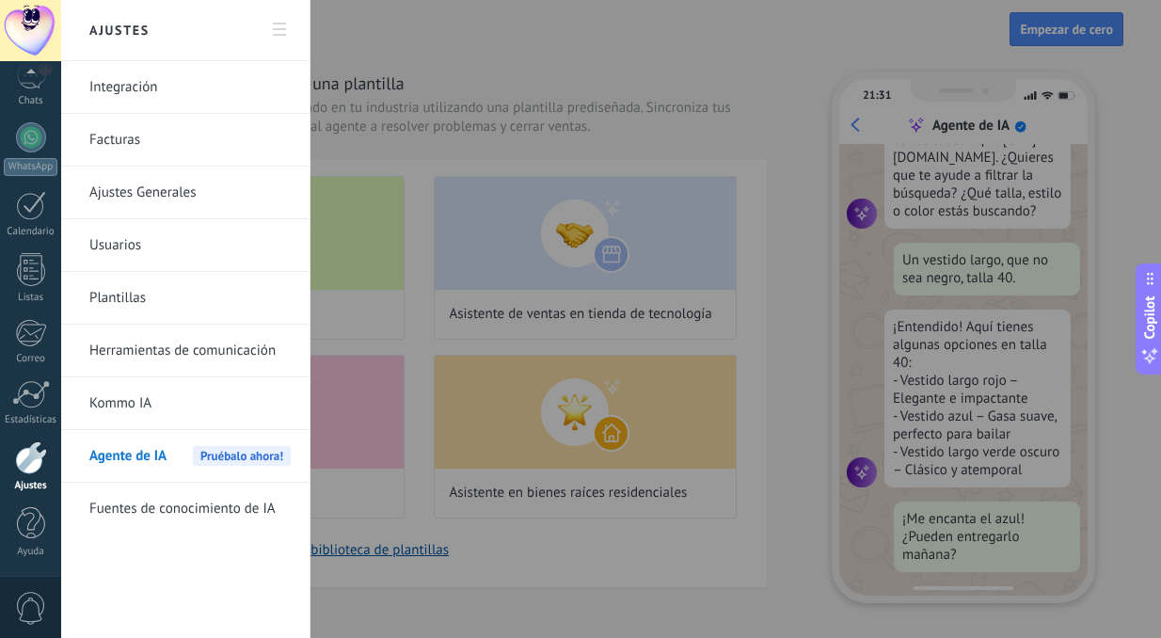
click at [169, 288] on link "Plantillas" at bounding box center [189, 298] width 201 height 53
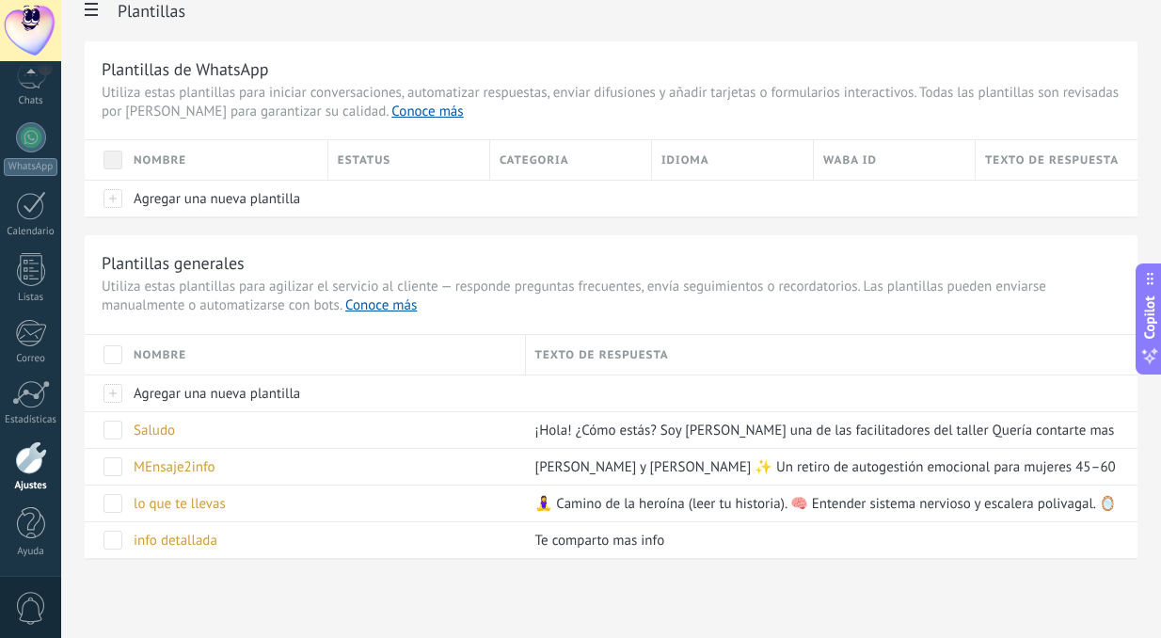
scroll to position [19, 0]
click at [118, 432] on span at bounding box center [112, 429] width 19 height 19
click at [117, 466] on span at bounding box center [112, 466] width 19 height 19
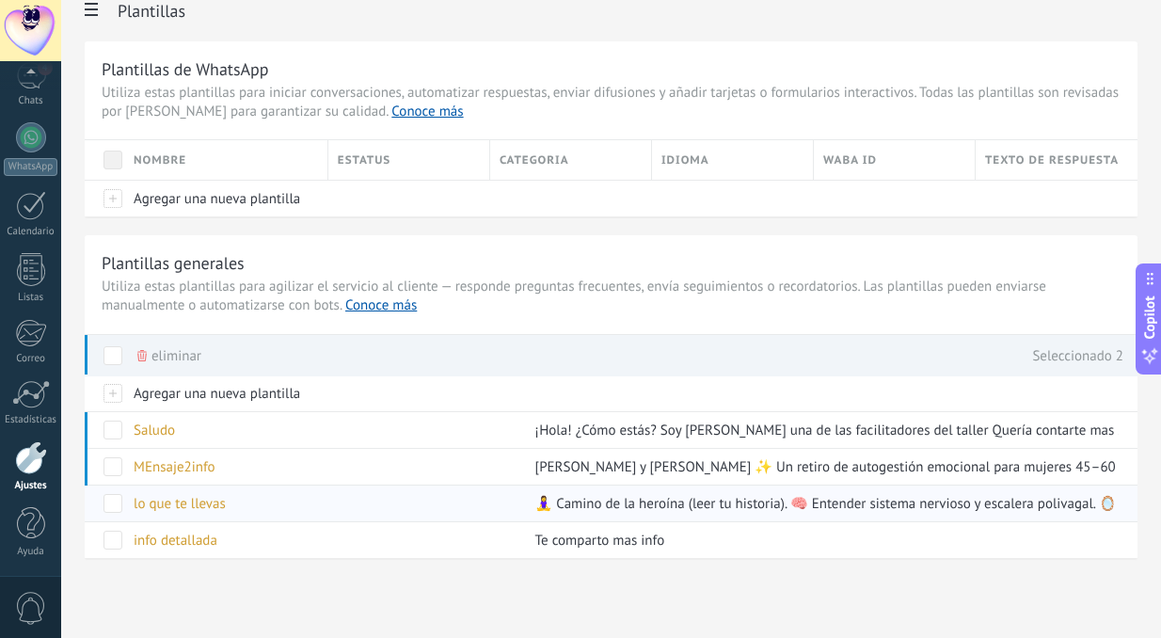
click at [118, 495] on span at bounding box center [112, 503] width 19 height 19
click at [116, 534] on span at bounding box center [112, 539] width 19 height 19
click at [114, 501] on span at bounding box center [112, 503] width 19 height 19
click at [114, 462] on span at bounding box center [112, 466] width 19 height 19
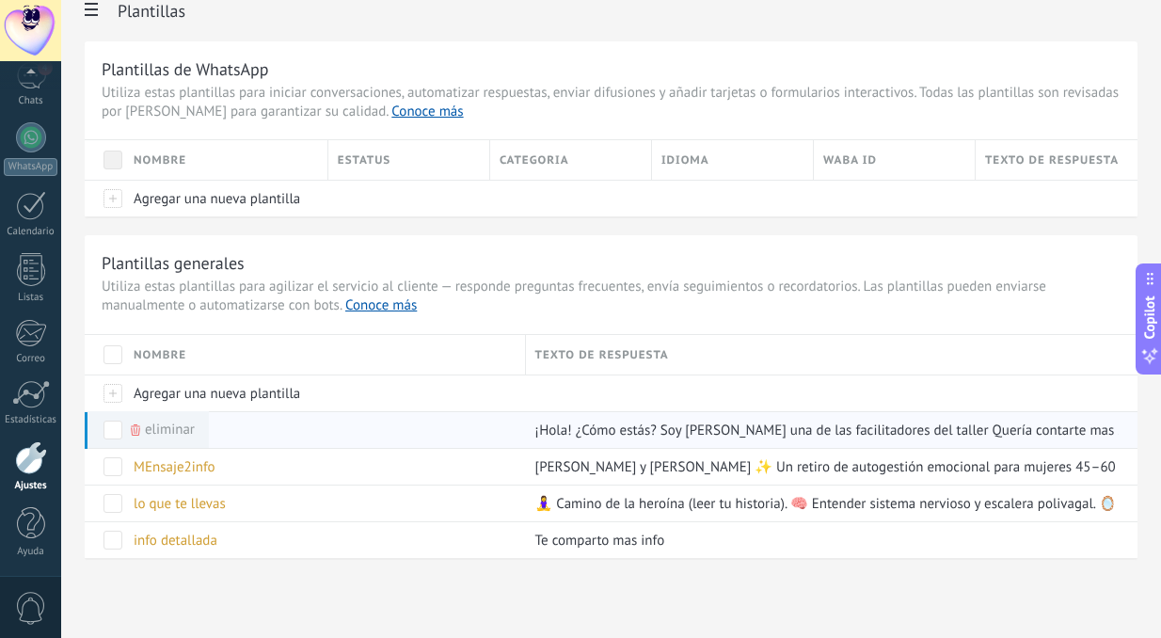
click at [116, 424] on span at bounding box center [112, 429] width 19 height 19
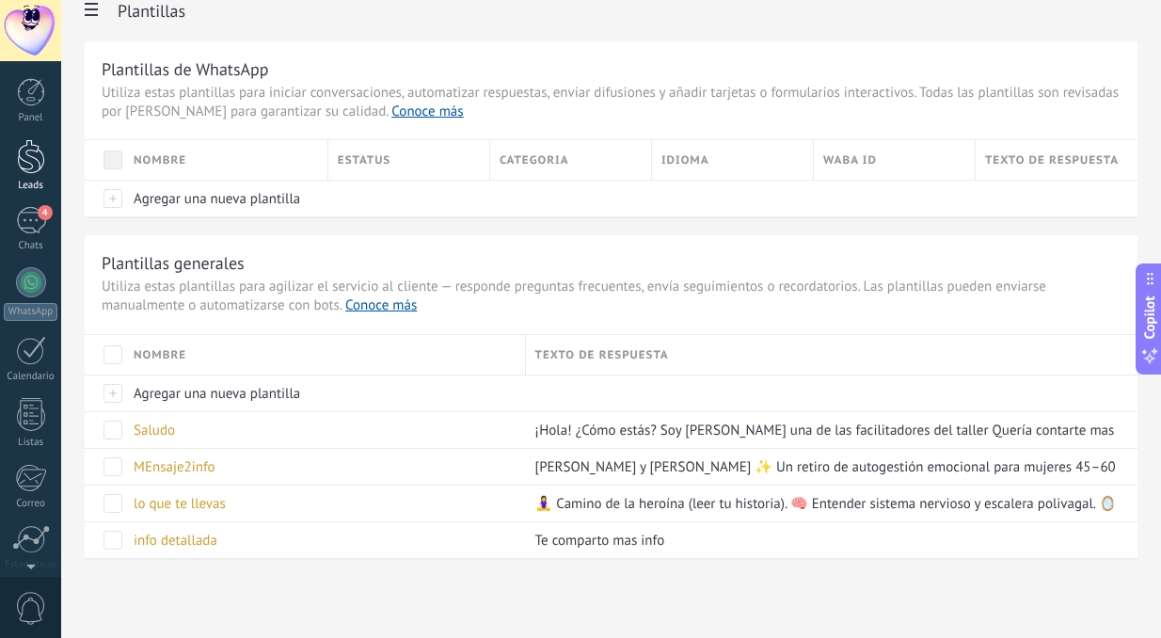
scroll to position [0, 0]
click at [32, 161] on div at bounding box center [31, 156] width 28 height 35
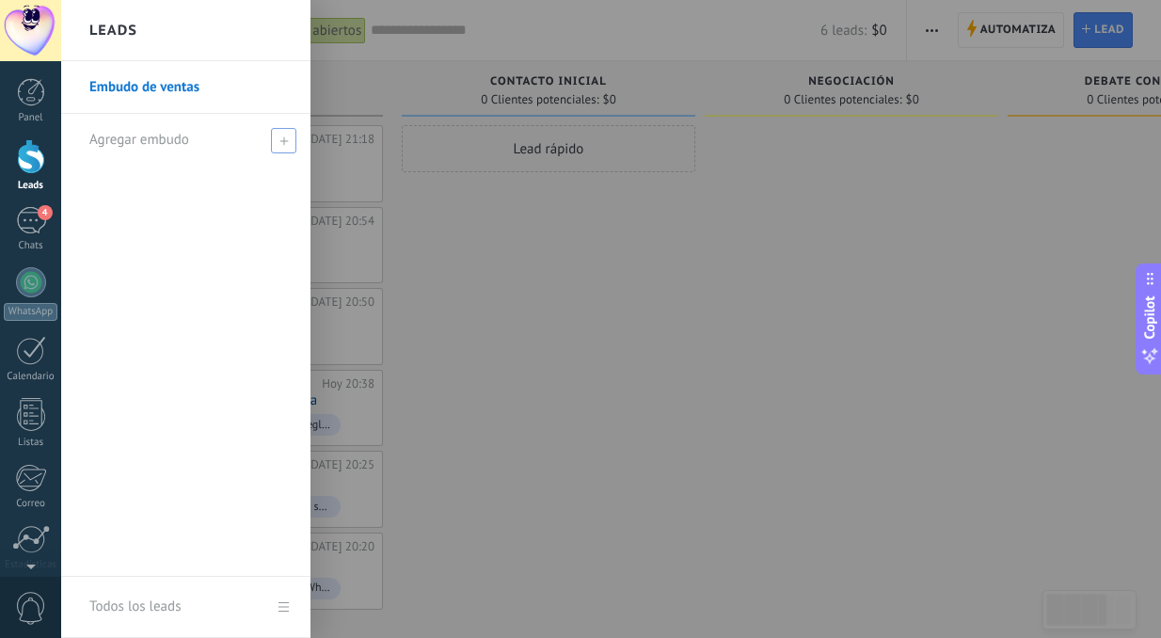
click at [125, 141] on span "Agregar embudo" at bounding box center [139, 140] width 100 height 18
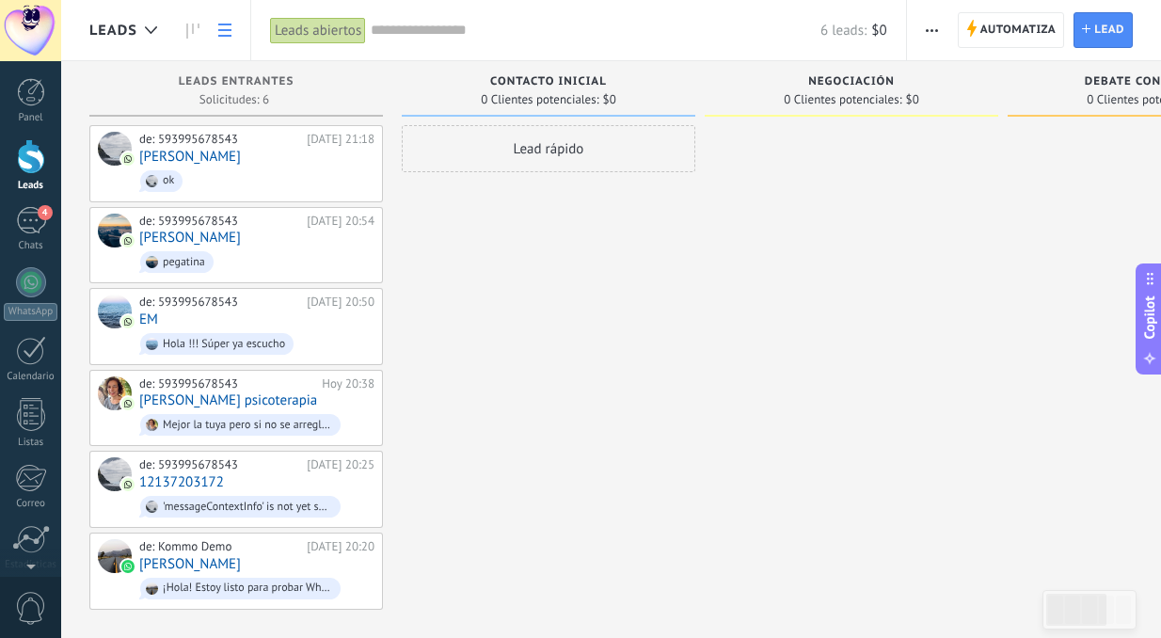
click at [234, 30] on link at bounding box center [225, 30] width 32 height 37
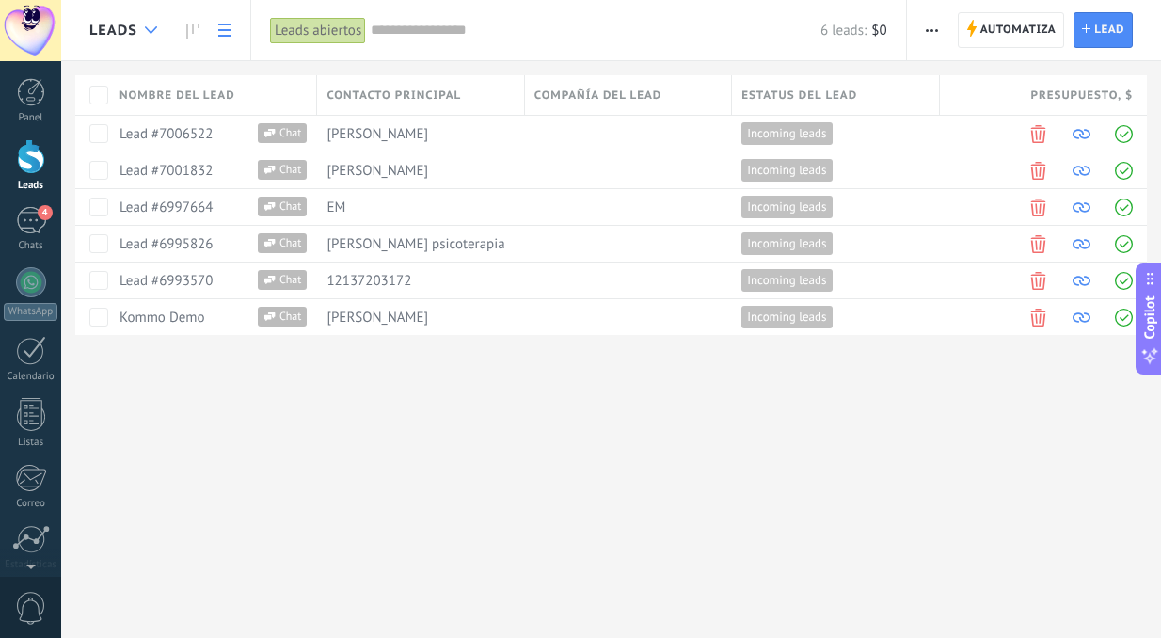
click at [135, 27] on div at bounding box center [150, 30] width 31 height 37
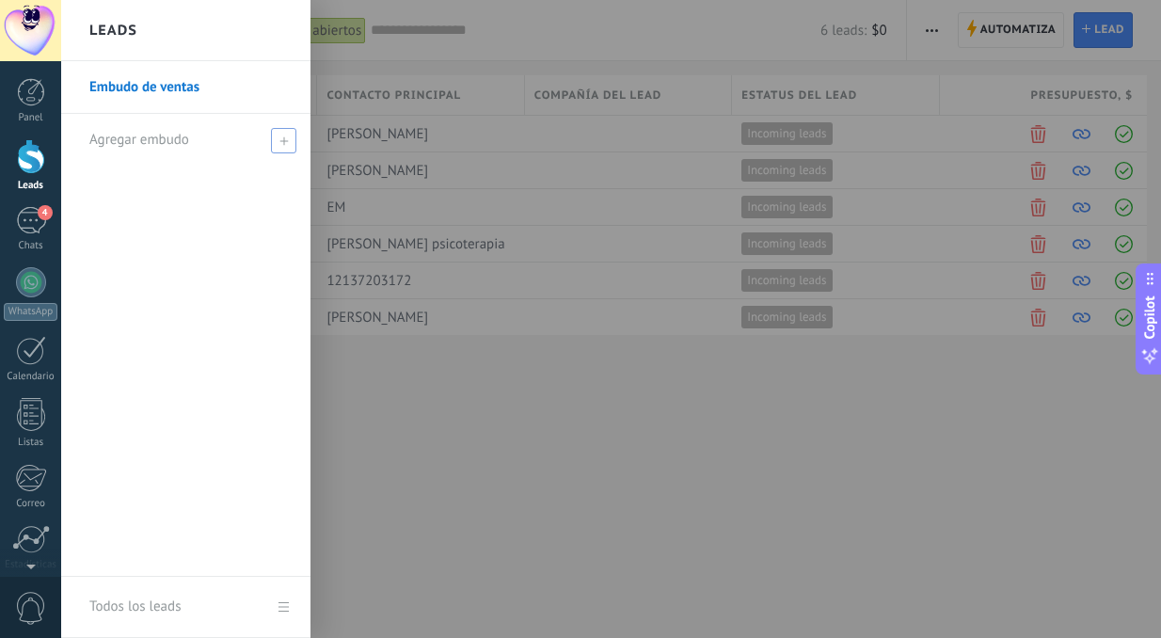
click at [136, 141] on span "Agregar embudo" at bounding box center [139, 140] width 100 height 18
type input "**********"
click at [283, 133] on span at bounding box center [286, 140] width 21 height 24
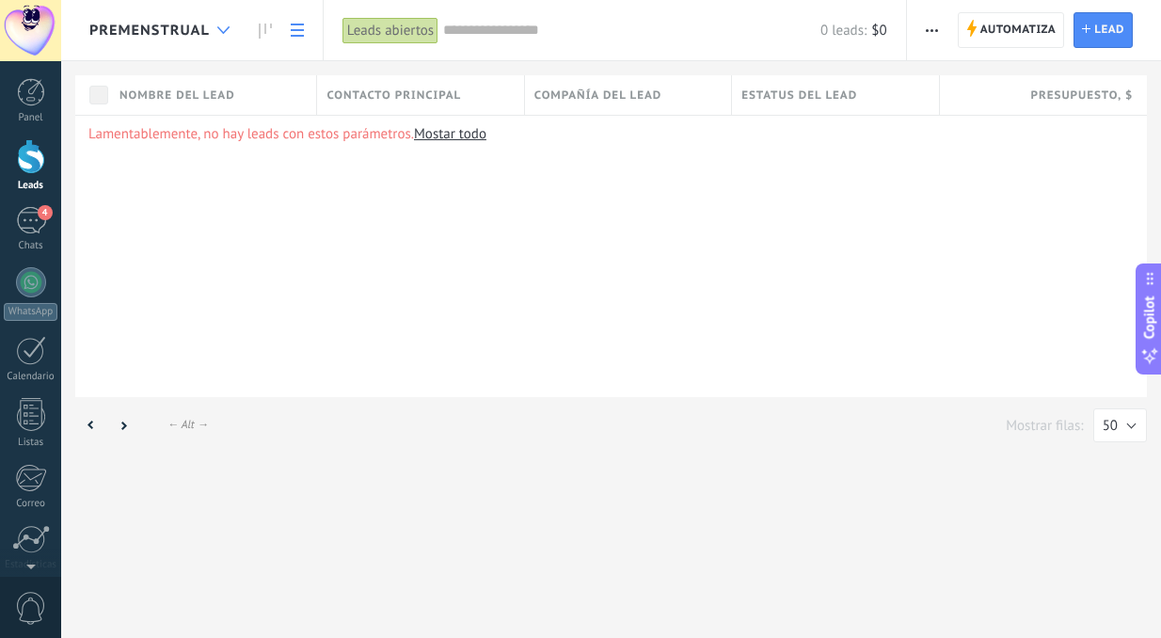
click at [227, 28] on icon at bounding box center [223, 30] width 12 height 8
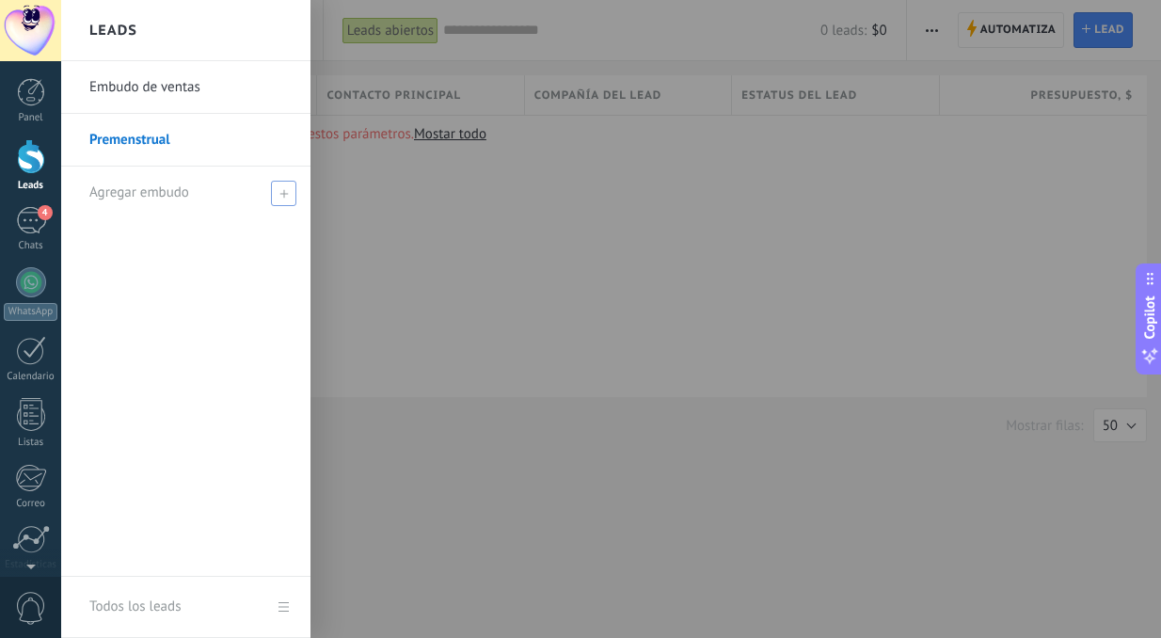
click at [181, 189] on span "Agregar embudo" at bounding box center [139, 192] width 100 height 18
type input "******"
click at [280, 192] on span at bounding box center [285, 192] width 17 height 13
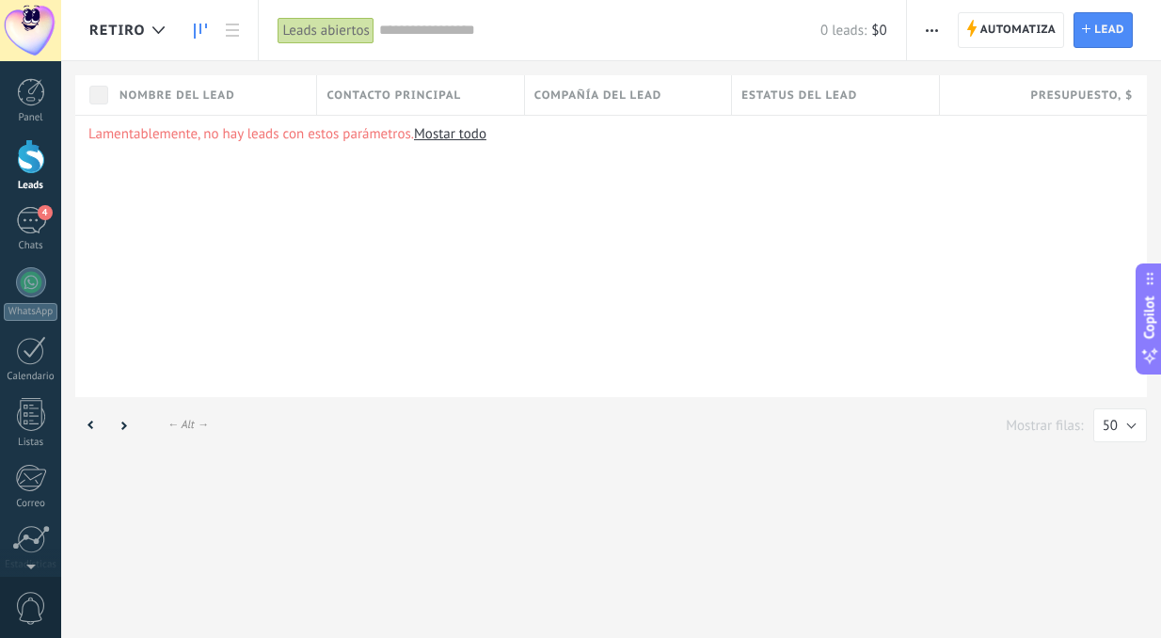
click at [206, 32] on icon at bounding box center [200, 31] width 13 height 15
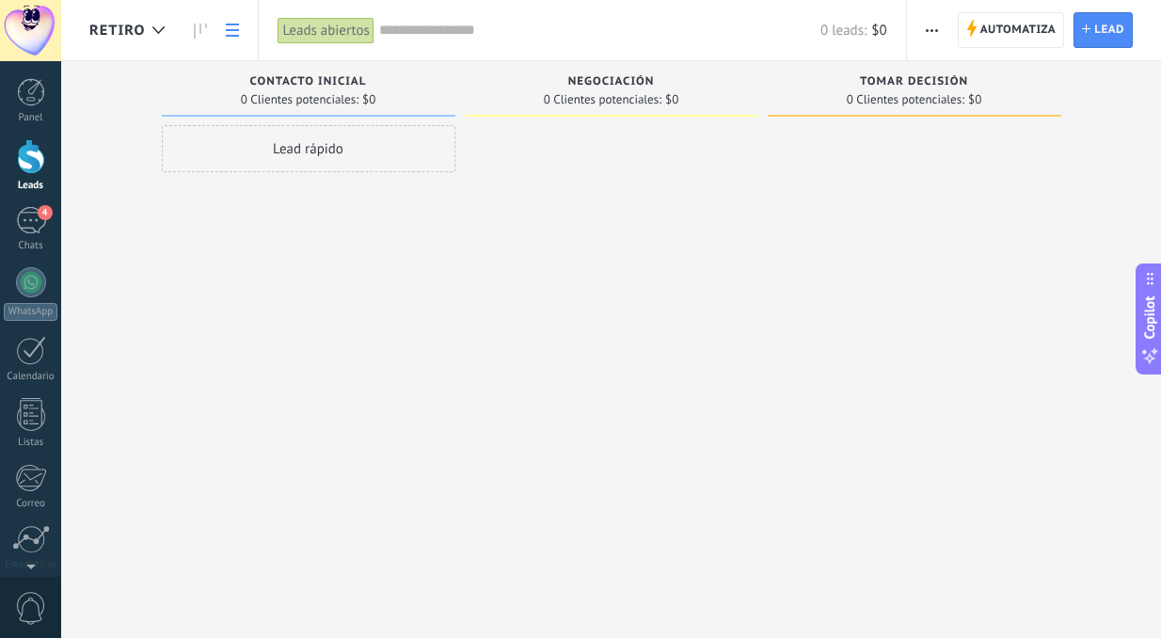
click at [230, 31] on use at bounding box center [232, 30] width 13 height 13
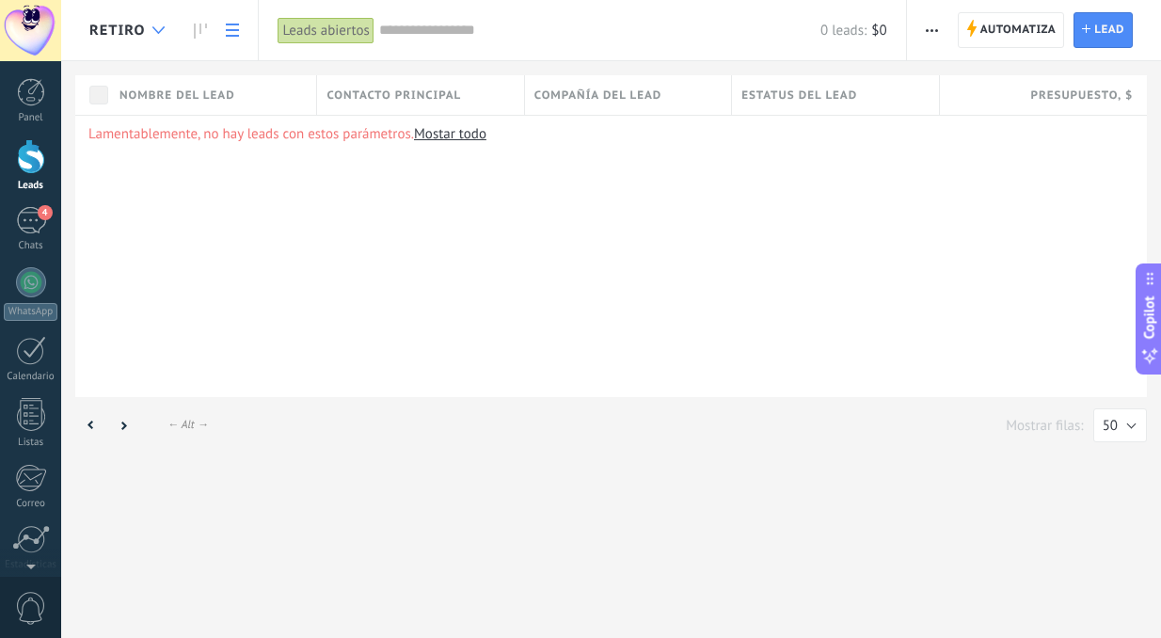
click at [157, 26] on icon at bounding box center [158, 30] width 12 height 8
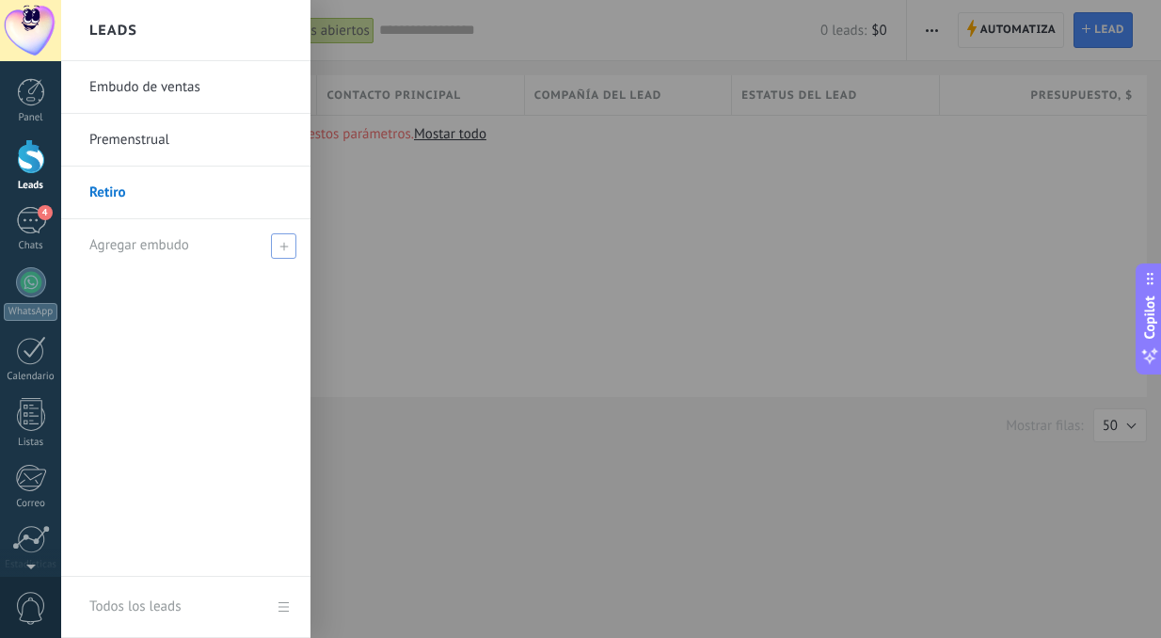
click at [136, 248] on span "Agregar embudo" at bounding box center [139, 245] width 100 height 18
type input "*******"
click at [281, 246] on span at bounding box center [285, 245] width 17 height 13
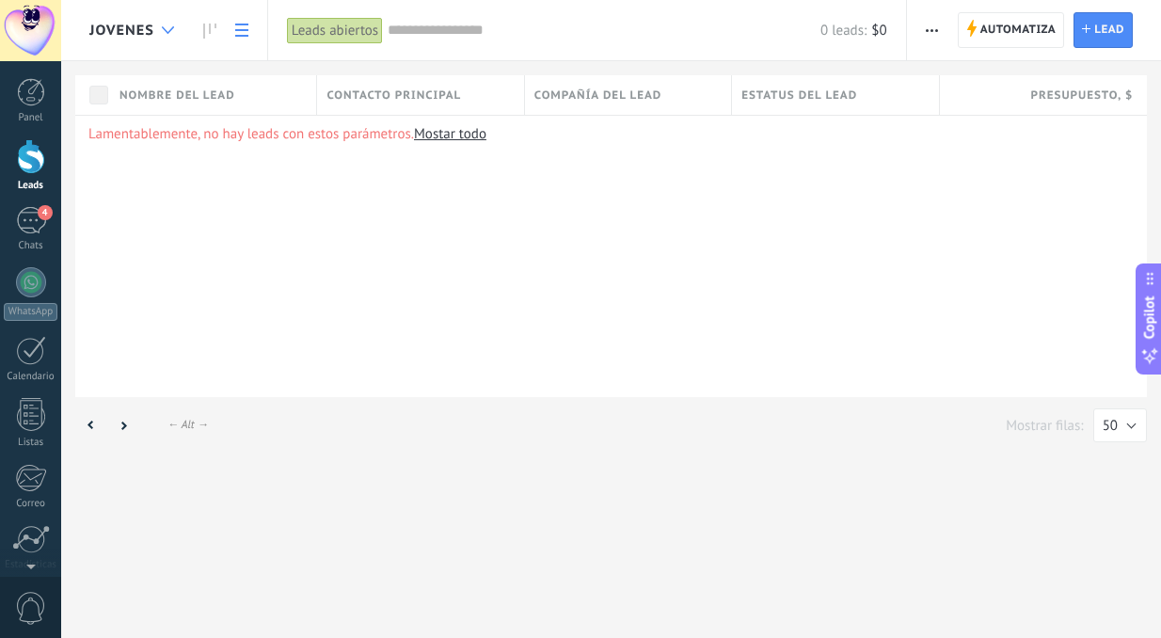
click at [158, 28] on div at bounding box center [167, 30] width 31 height 37
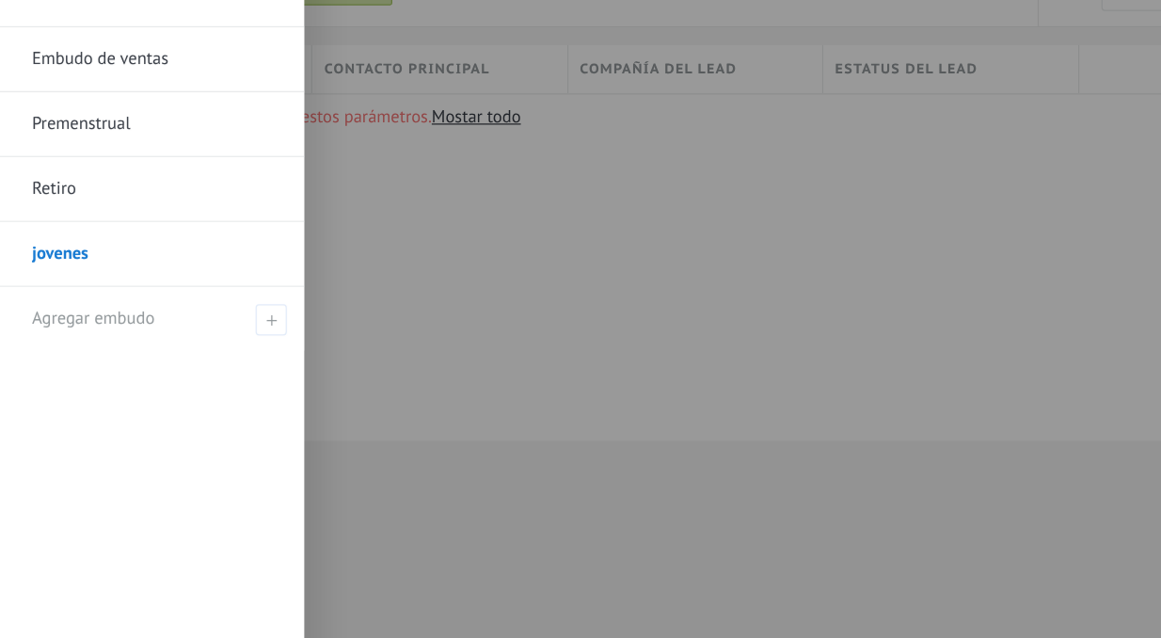
click at [192, 166] on link "Retiro" at bounding box center [190, 192] width 202 height 53
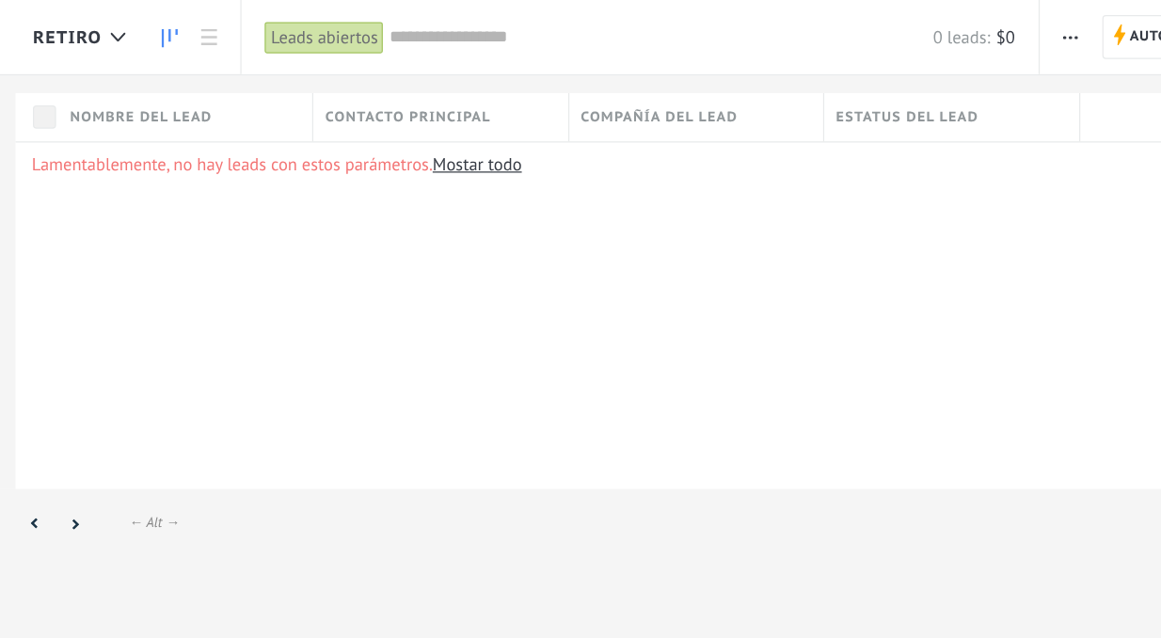
click at [194, 28] on icon at bounding box center [200, 31] width 13 height 15
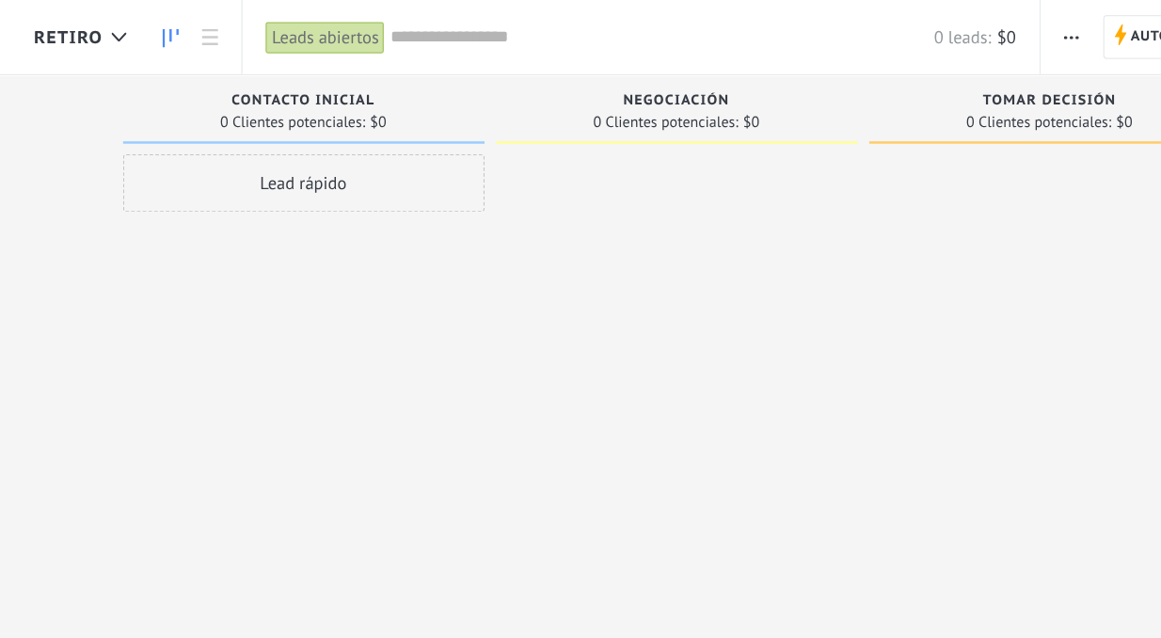
click at [89, 25] on span "Retiro" at bounding box center [116, 31] width 55 height 18
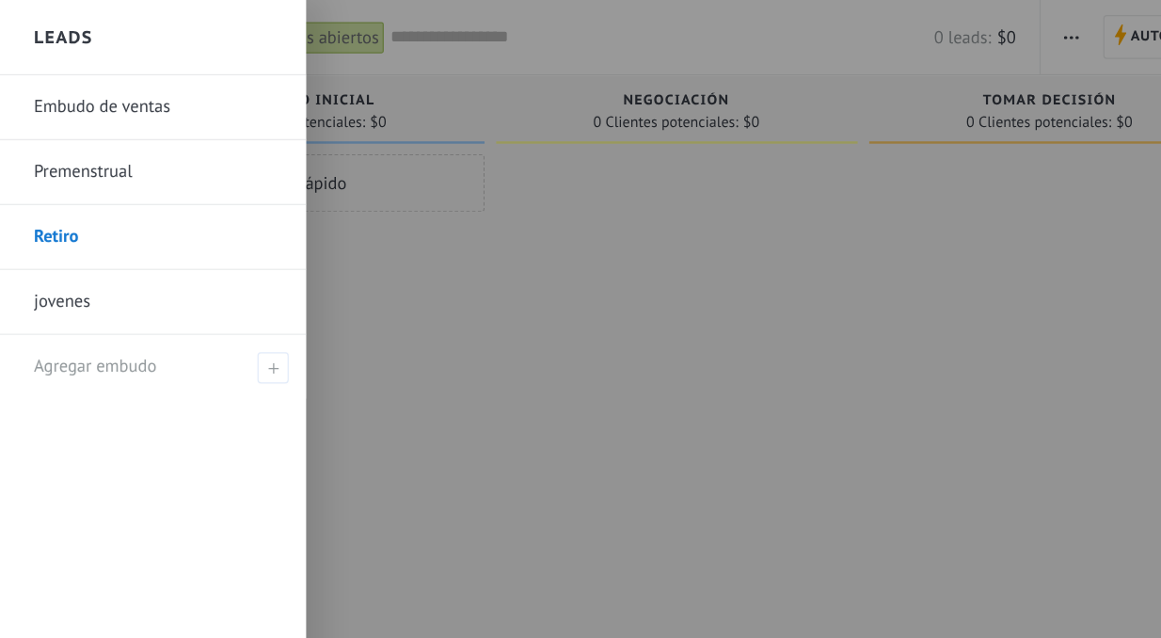
click at [690, 169] on div at bounding box center [641, 319] width 1161 height 638
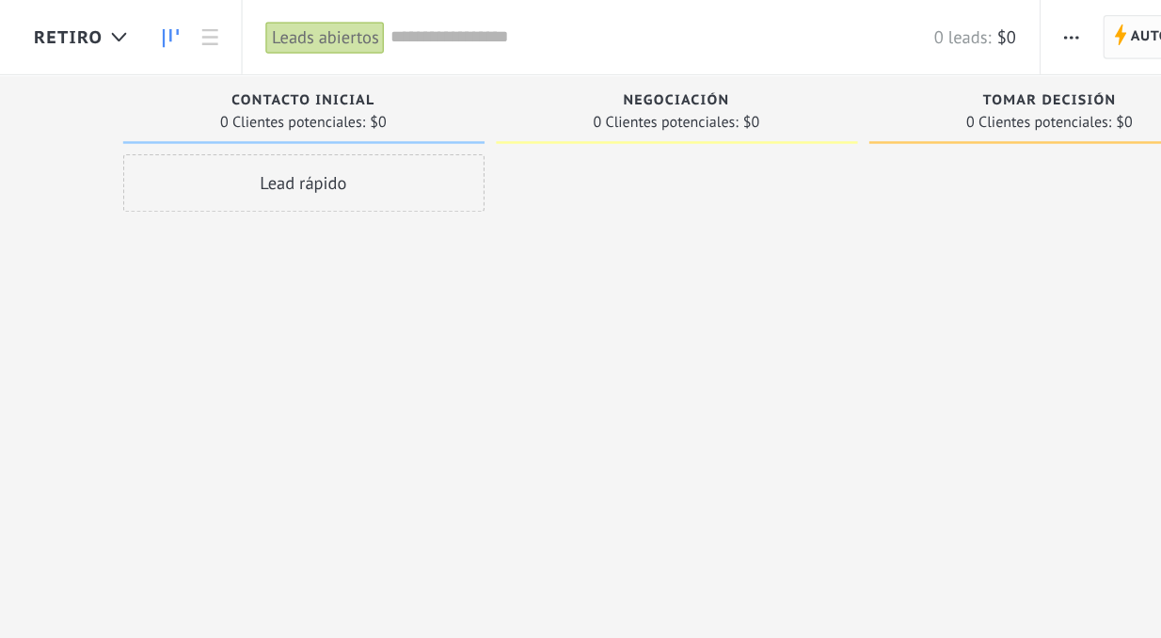
click at [980, 27] on span "Automatiza" at bounding box center [1018, 30] width 76 height 34
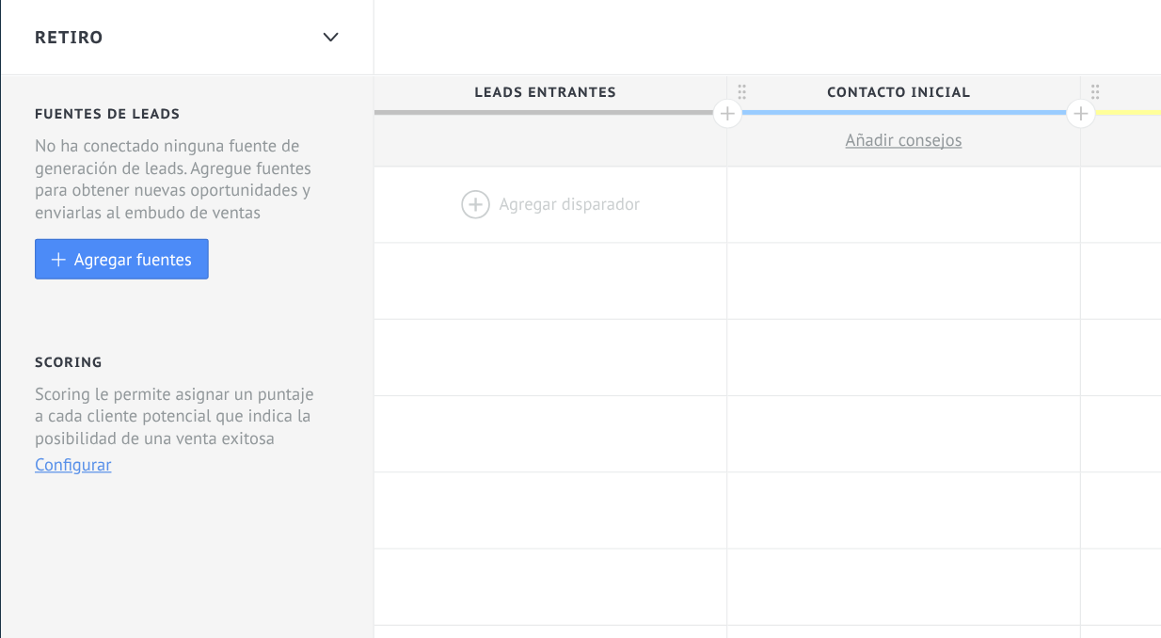
click at [159, 20] on div "Retiro" at bounding box center [198, 30] width 218 height 60
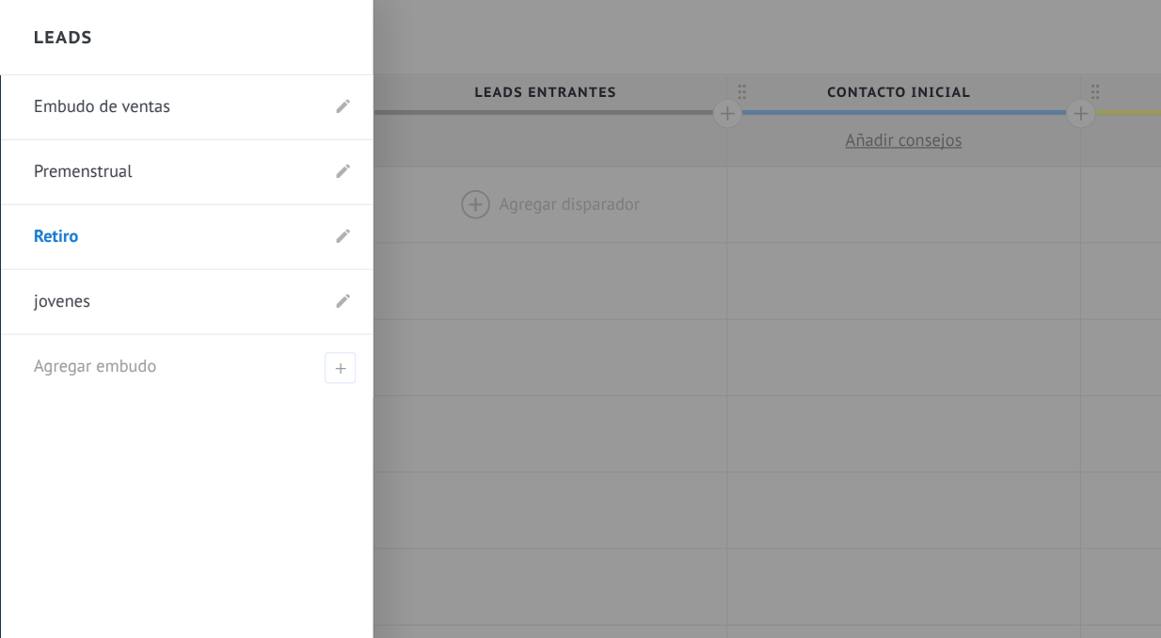
click at [91, 191] on link "Retiro" at bounding box center [202, 192] width 229 height 53
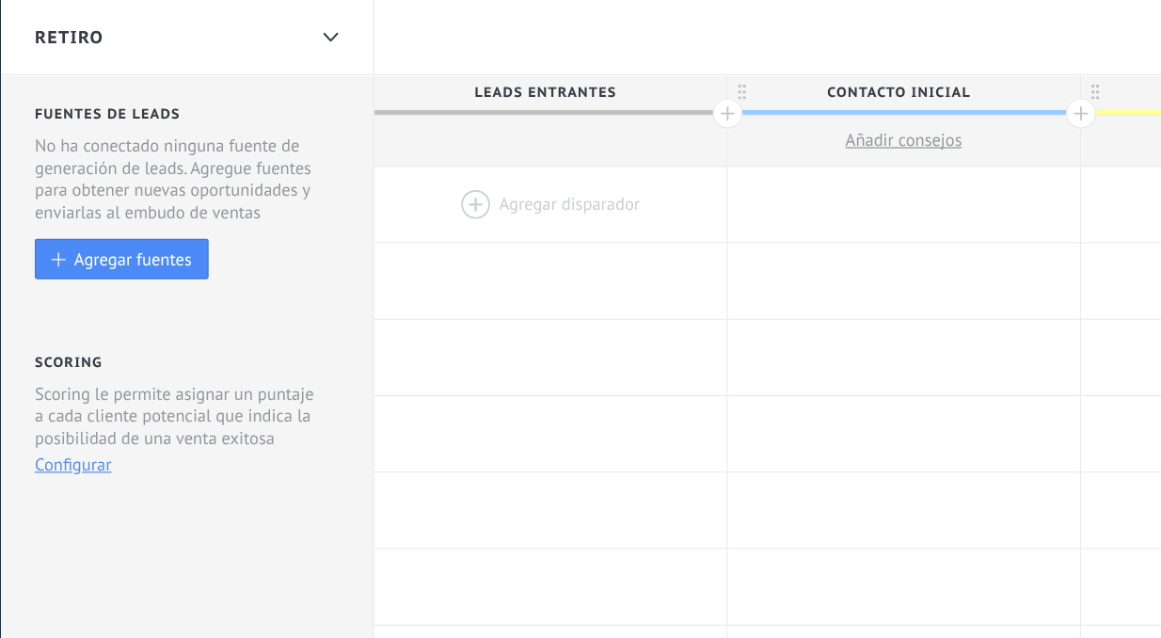
click at [387, 167] on div at bounding box center [508, 165] width 286 height 61
click at [465, 87] on span "Leads Entrantes" at bounding box center [503, 75] width 277 height 29
click at [507, 135] on div at bounding box center [508, 165] width 286 height 61
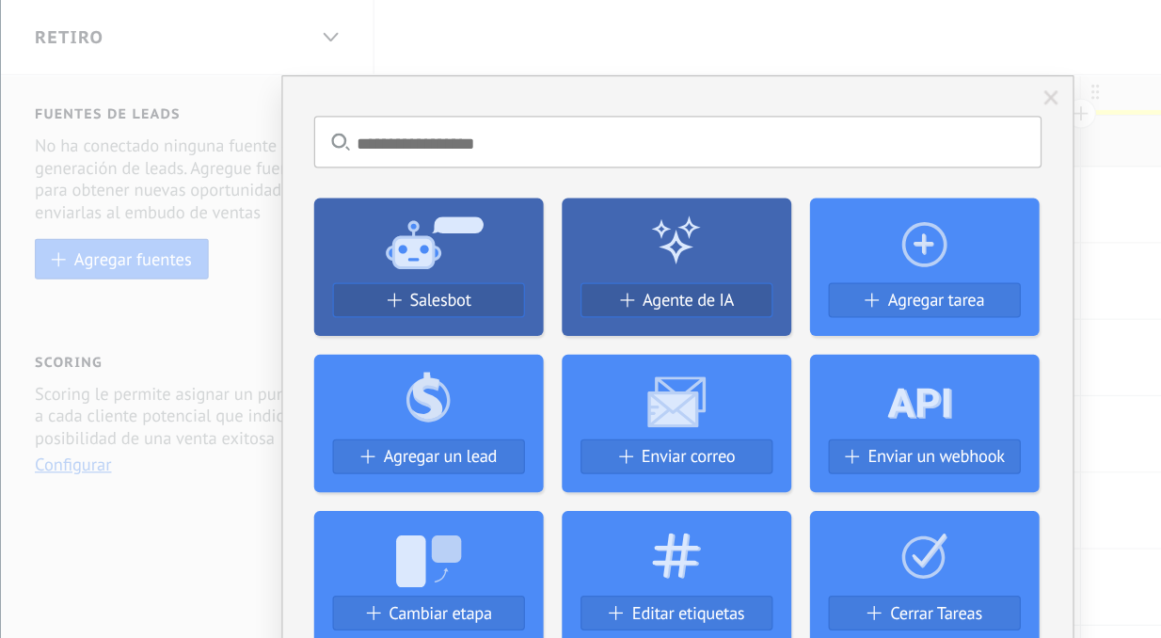
click at [577, 40] on div "No hay resultados Salesbot Agente de IA Agregar tarea Agregar un lead Enviar co…" at bounding box center [610, 319] width 1099 height 638
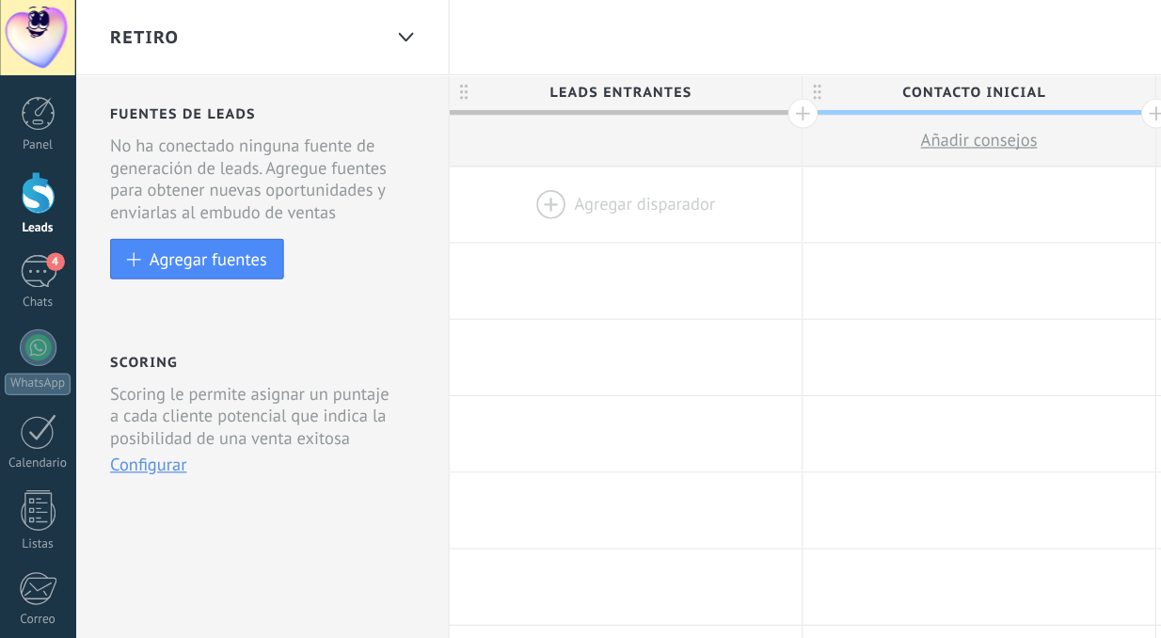
click at [207, 43] on div "Retiro" at bounding box center [198, 30] width 218 height 60
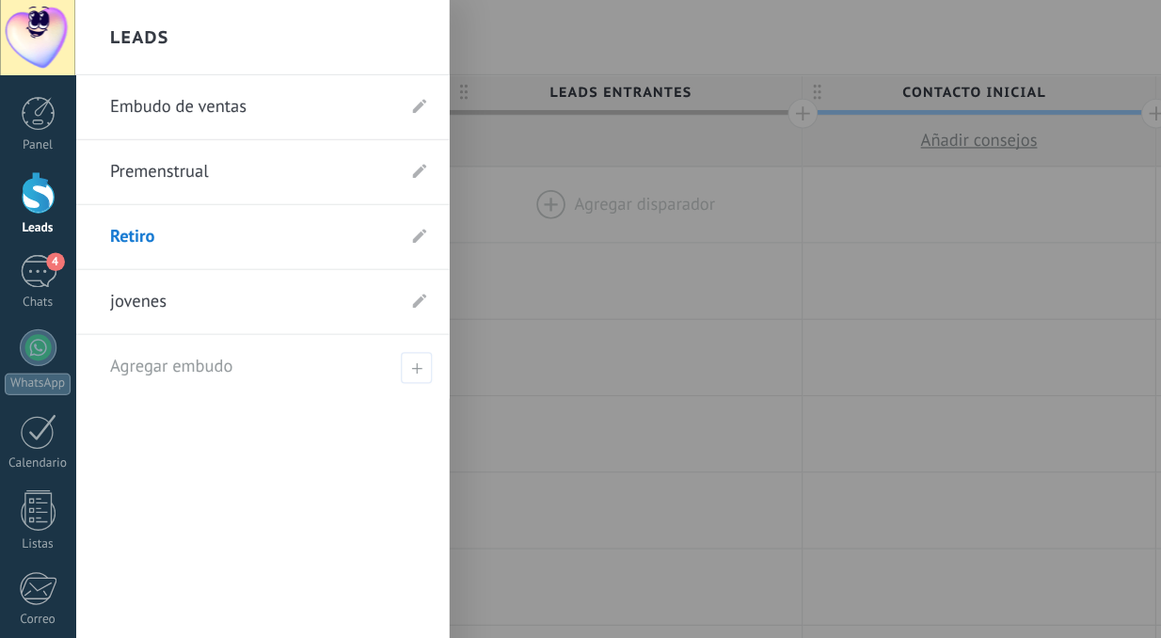
click at [185, 87] on link "Embudo de ventas" at bounding box center [203, 87] width 229 height 53
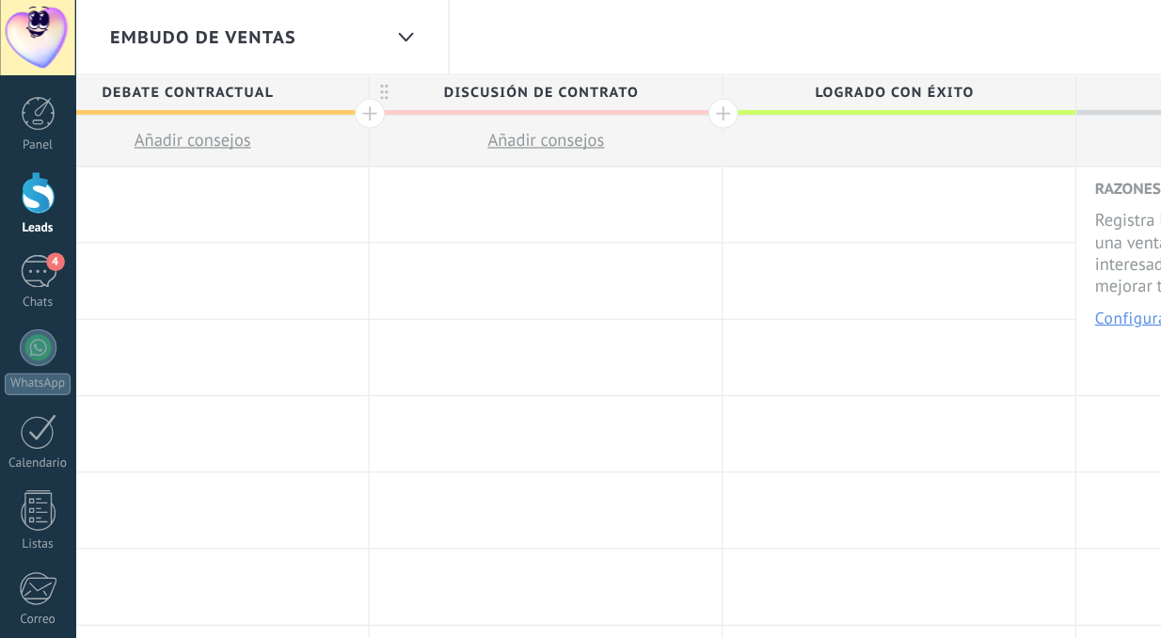
click at [270, 16] on div "Embudo de ventas" at bounding box center [198, 30] width 218 height 60
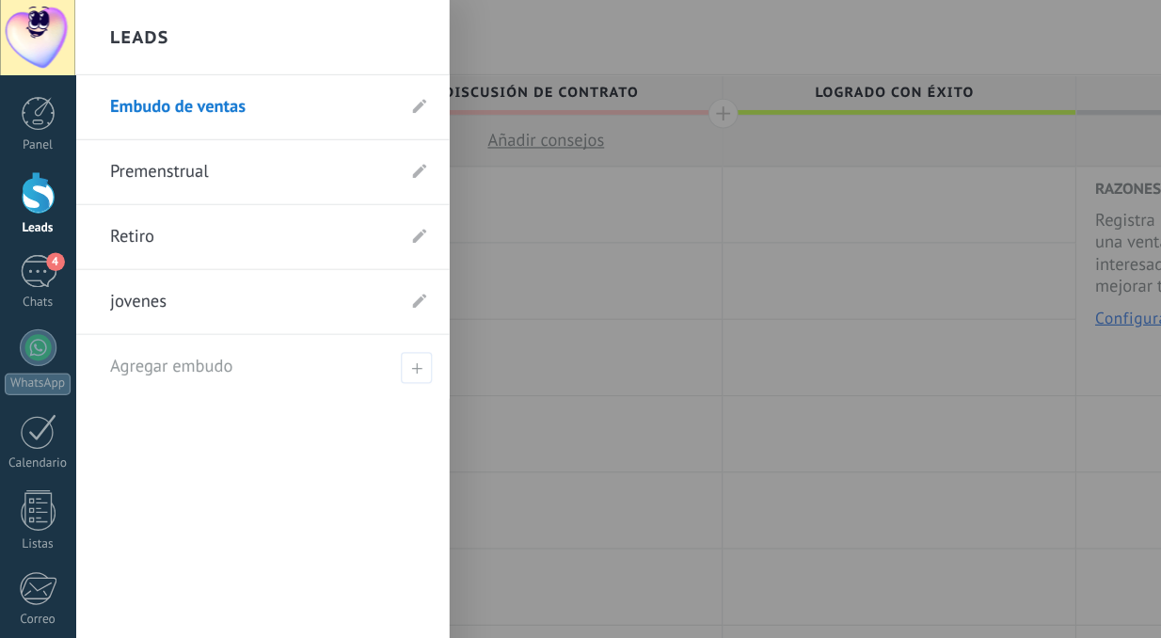
click at [231, 89] on link "Embudo de ventas" at bounding box center [203, 87] width 229 height 53
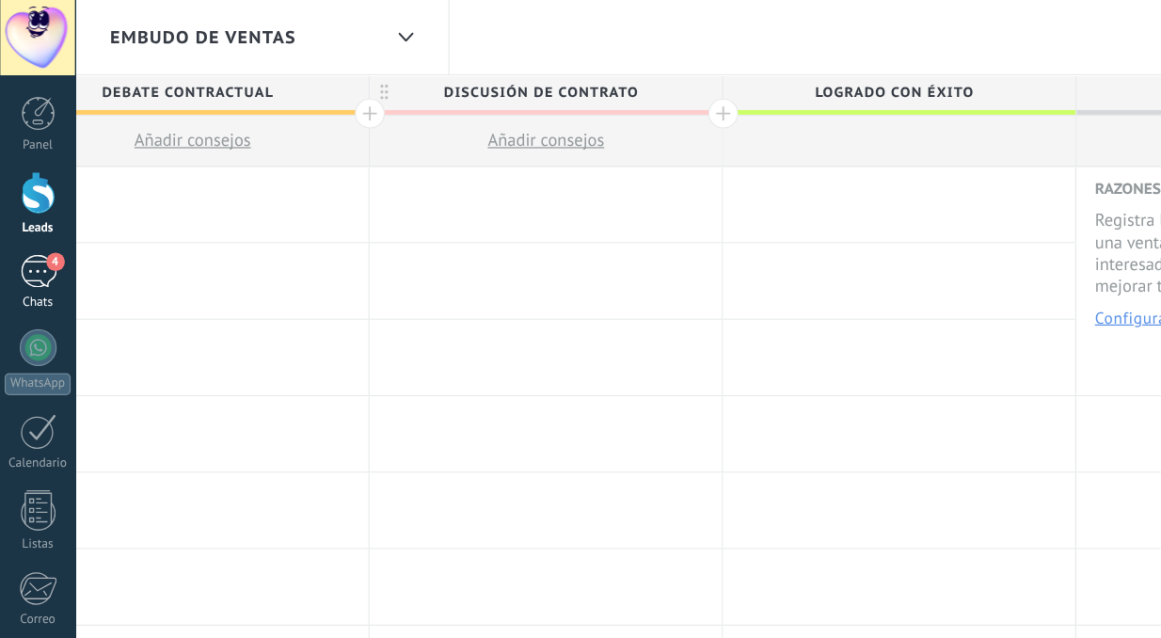
click at [36, 219] on div "4" at bounding box center [31, 220] width 30 height 27
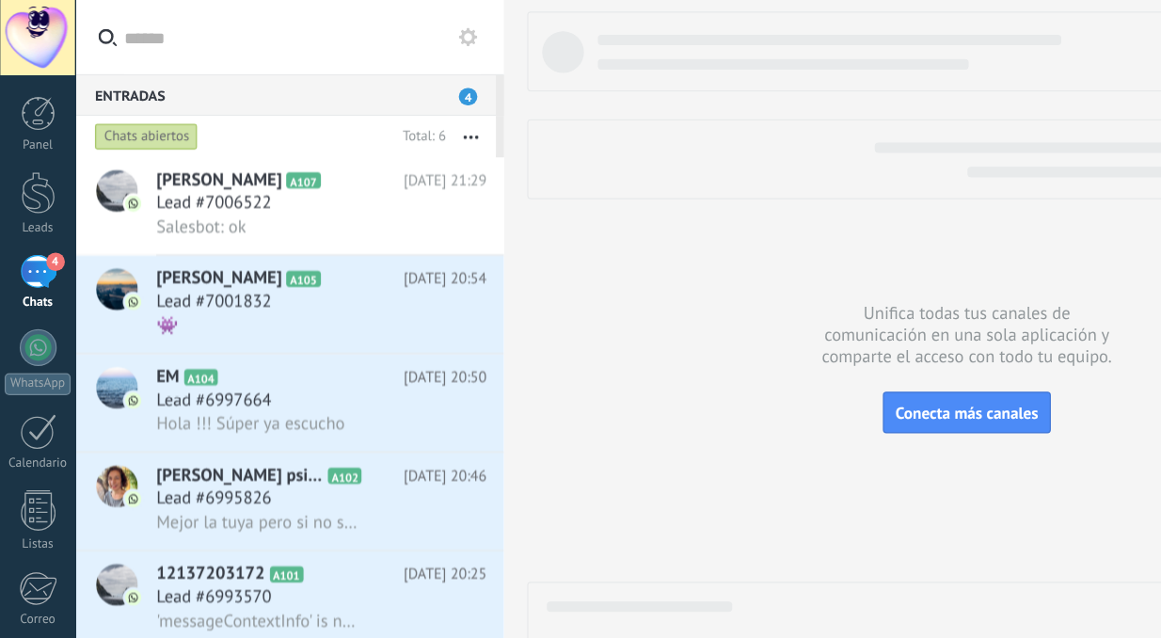
click at [92, 28] on icon at bounding box center [87, 31] width 15 height 14
click at [101, 28] on input "text" at bounding box center [246, 30] width 290 height 60
click at [29, 91] on div at bounding box center [31, 92] width 28 height 28
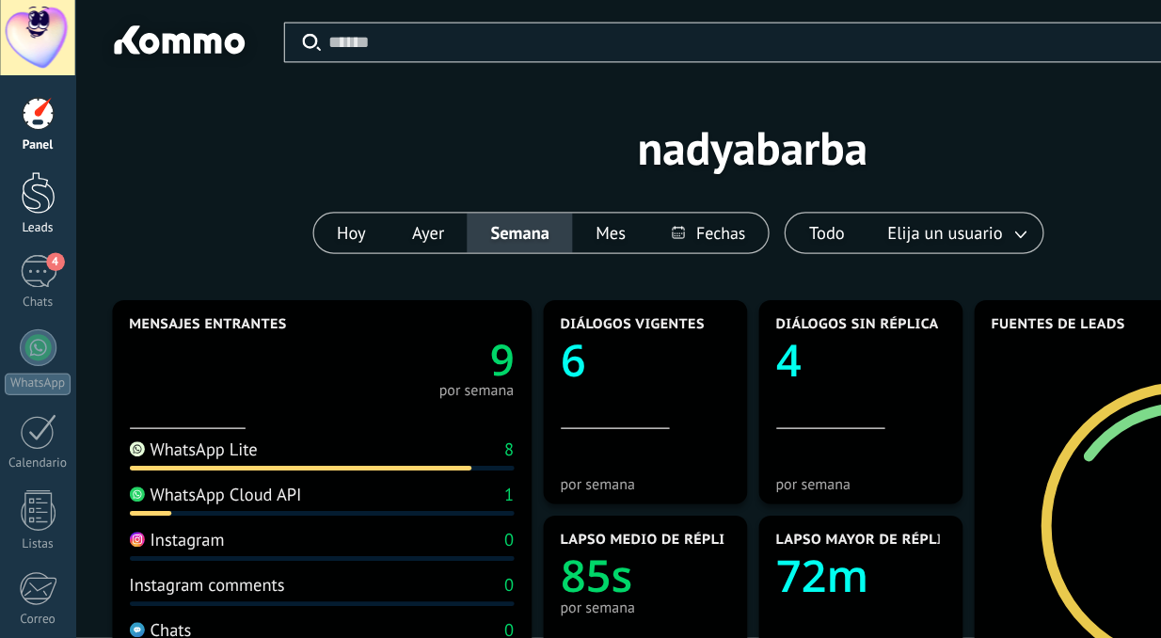
click at [26, 166] on div at bounding box center [31, 156] width 28 height 35
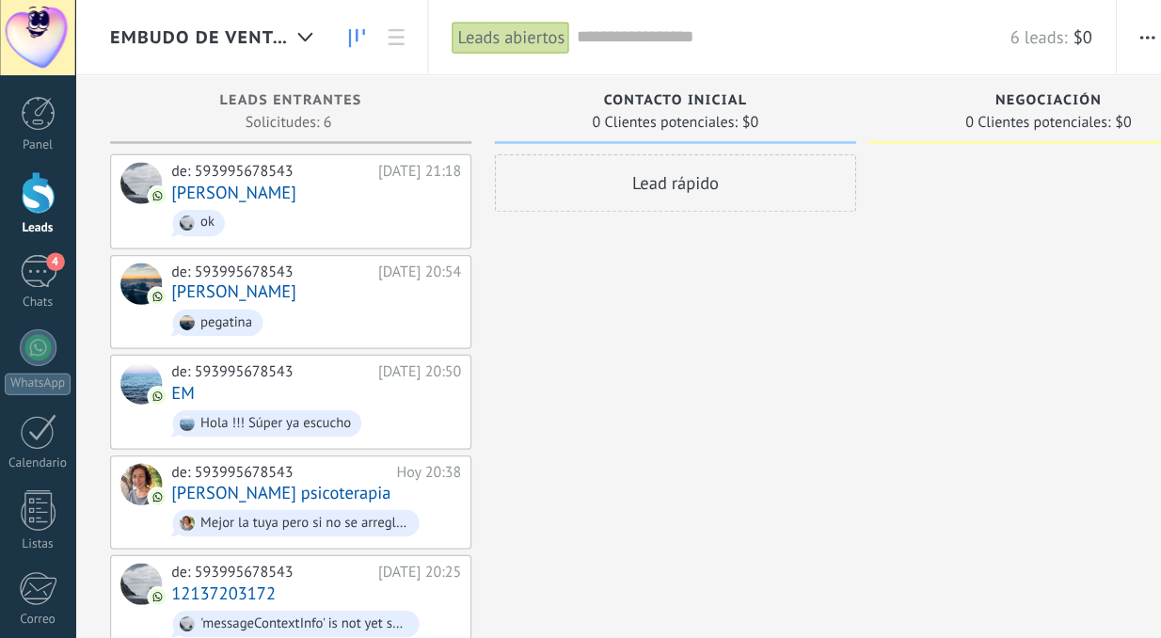
scroll to position [28, 0]
click at [214, 235] on link "[PERSON_NAME]" at bounding box center [190, 237] width 102 height 16
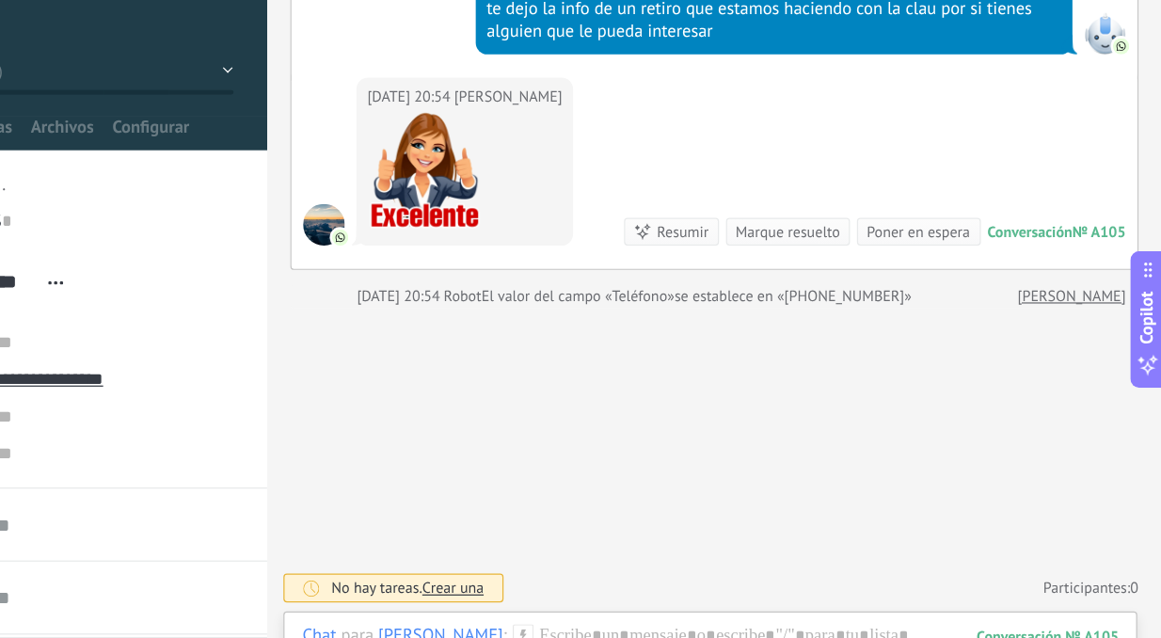
click at [814, 239] on div "Marque resuelto" at bounding box center [856, 248] width 85 height 18
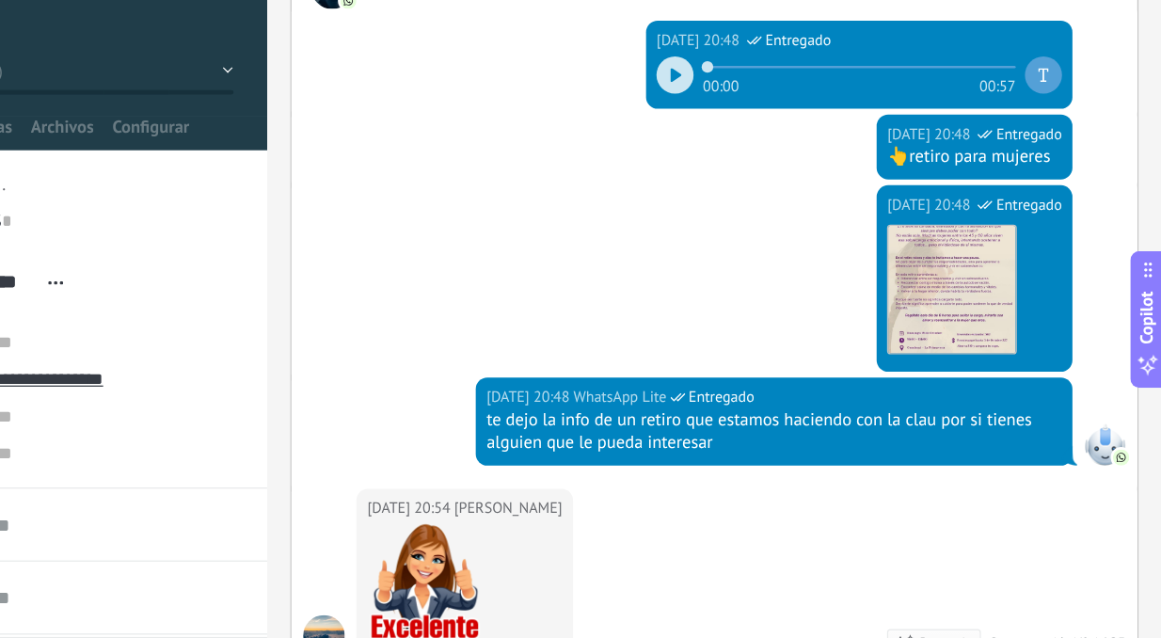
scroll to position [123, 0]
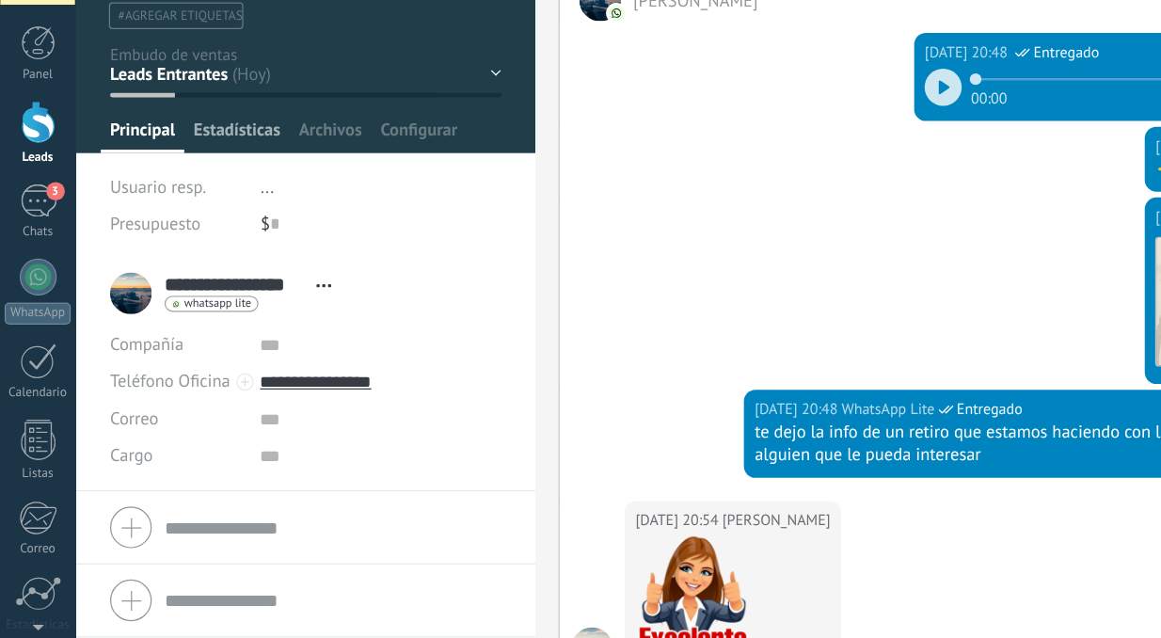
click at [182, 154] on span "Estadísticas" at bounding box center [192, 167] width 71 height 27
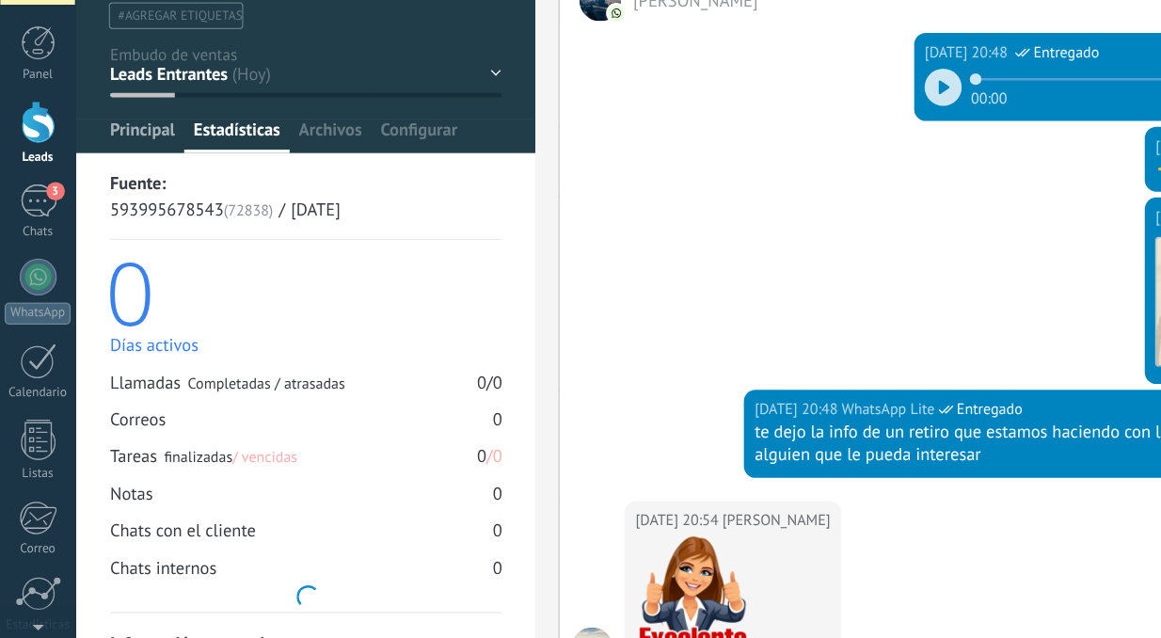
click at [127, 154] on span "Principal" at bounding box center [115, 167] width 53 height 27
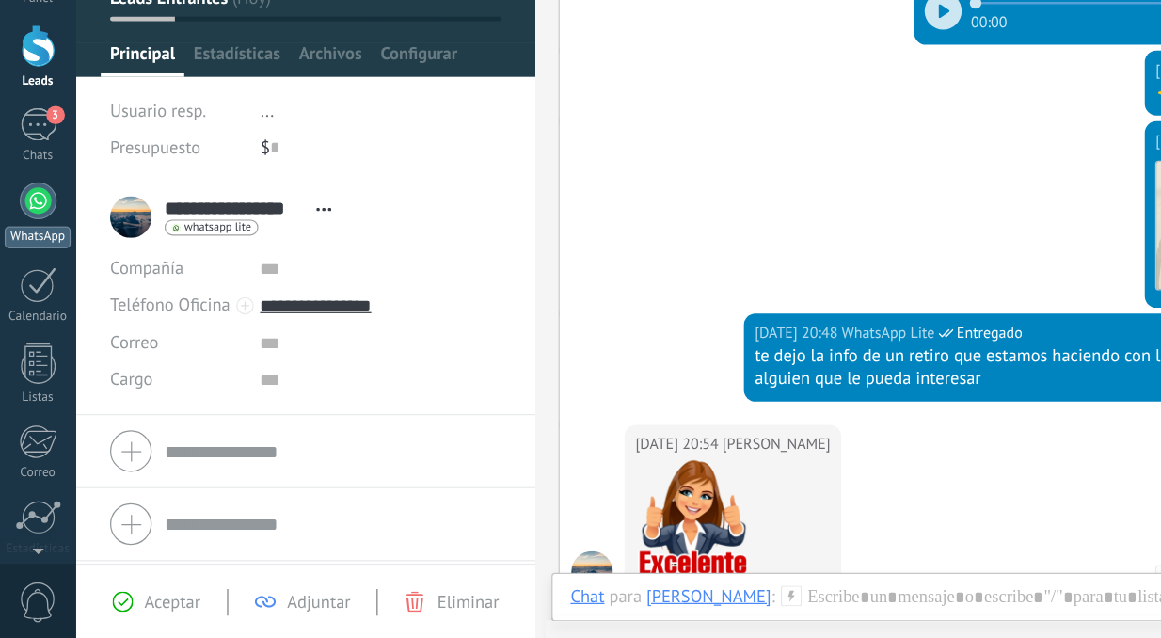
click at [32, 267] on div at bounding box center [31, 282] width 30 height 30
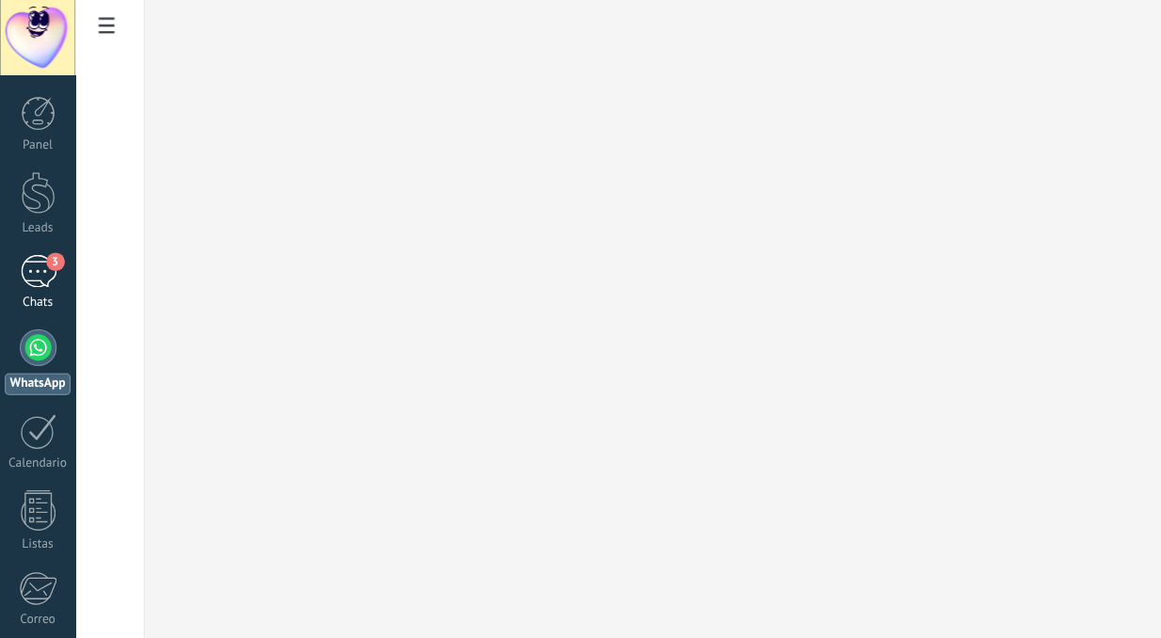
click at [32, 215] on div "3" at bounding box center [31, 220] width 30 height 27
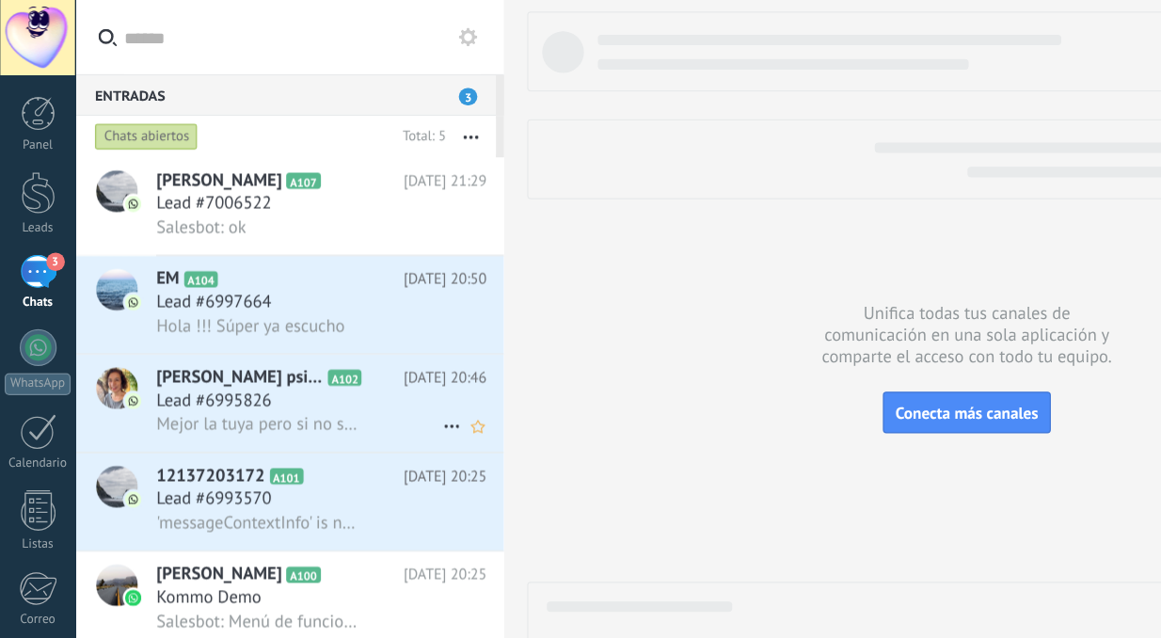
click at [185, 340] on span "Mejor la tuya pero si no se arregla entonces la mía" at bounding box center [209, 345] width 165 height 18
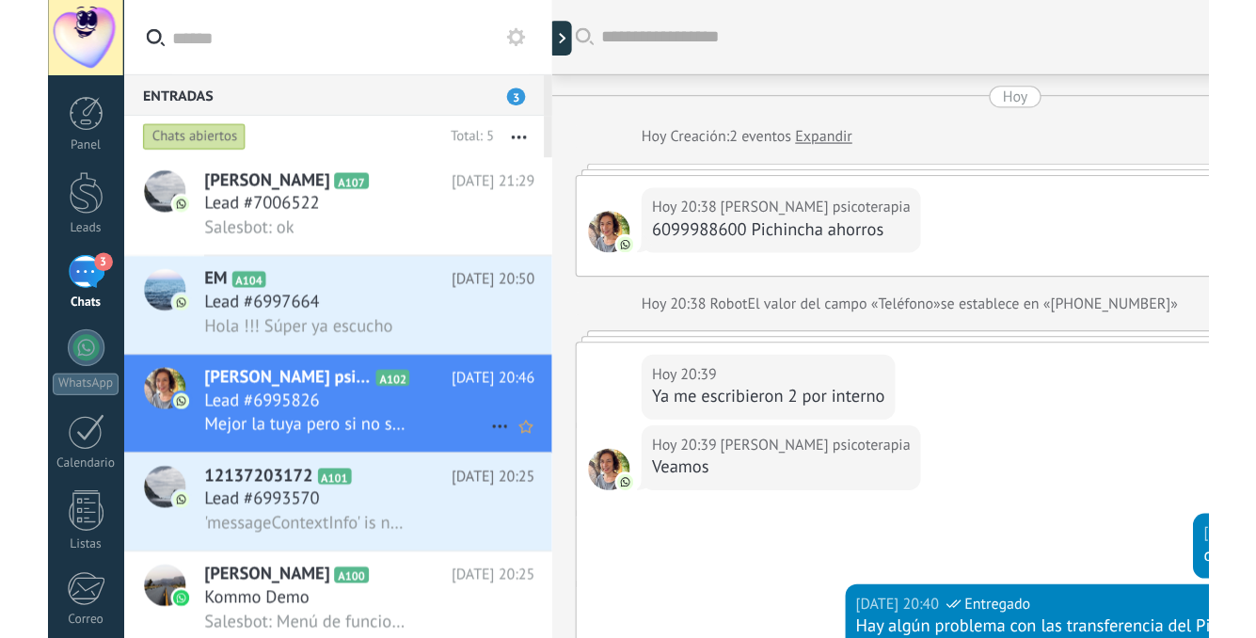
scroll to position [455, 0]
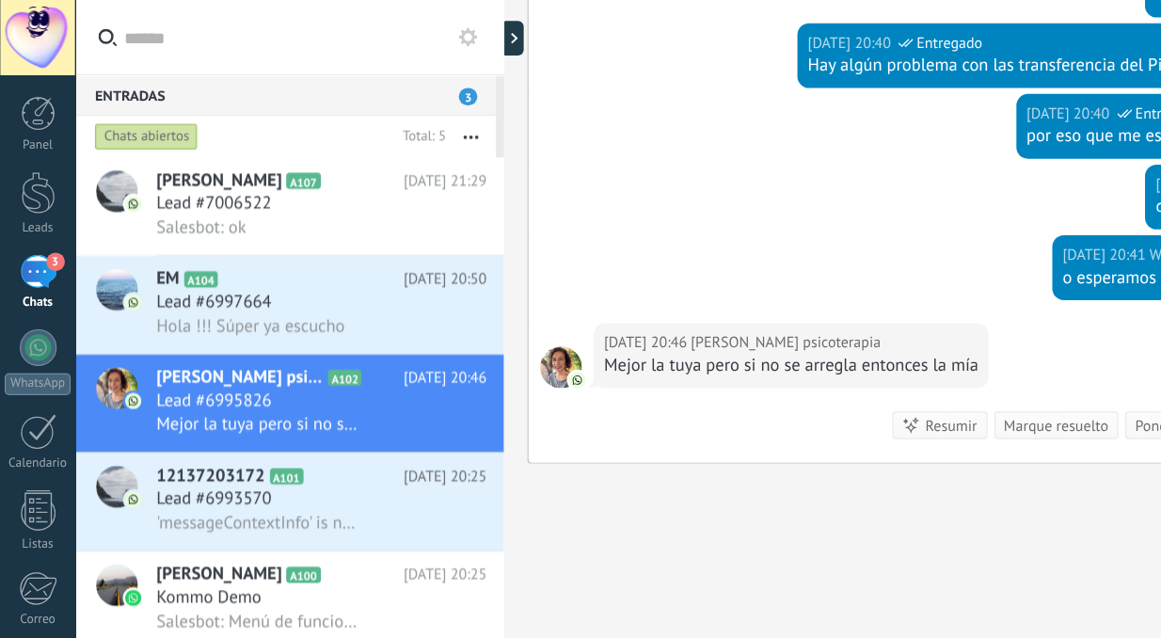
type textarea "**********"
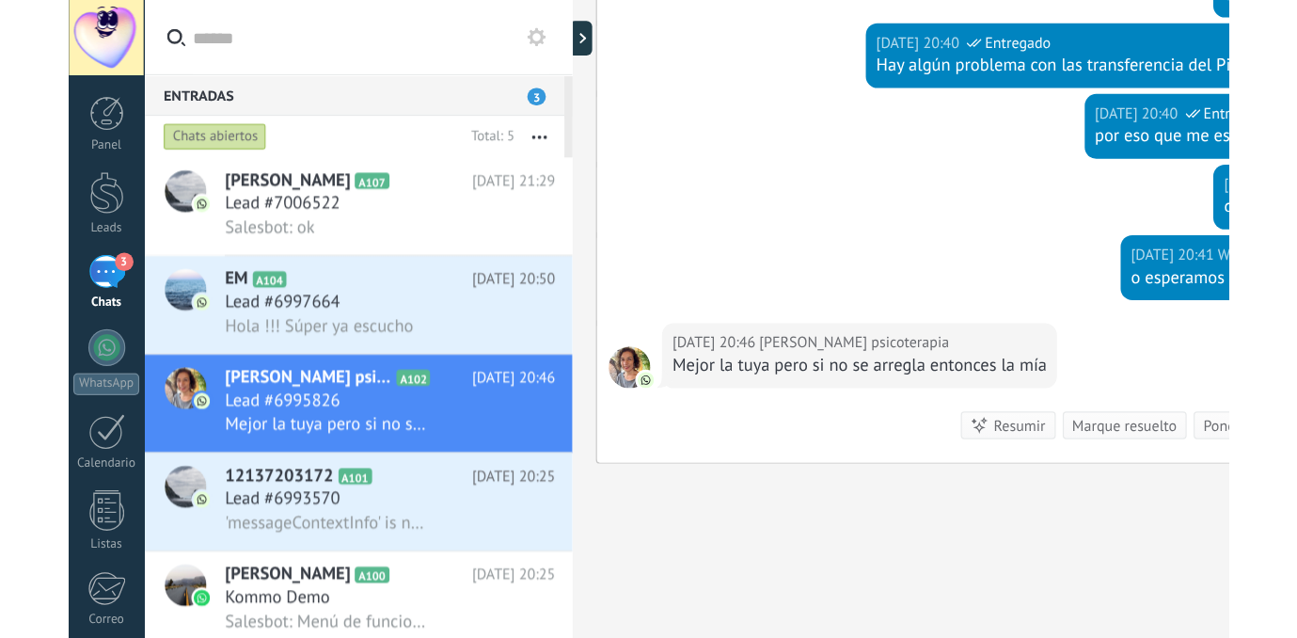
scroll to position [18, 0]
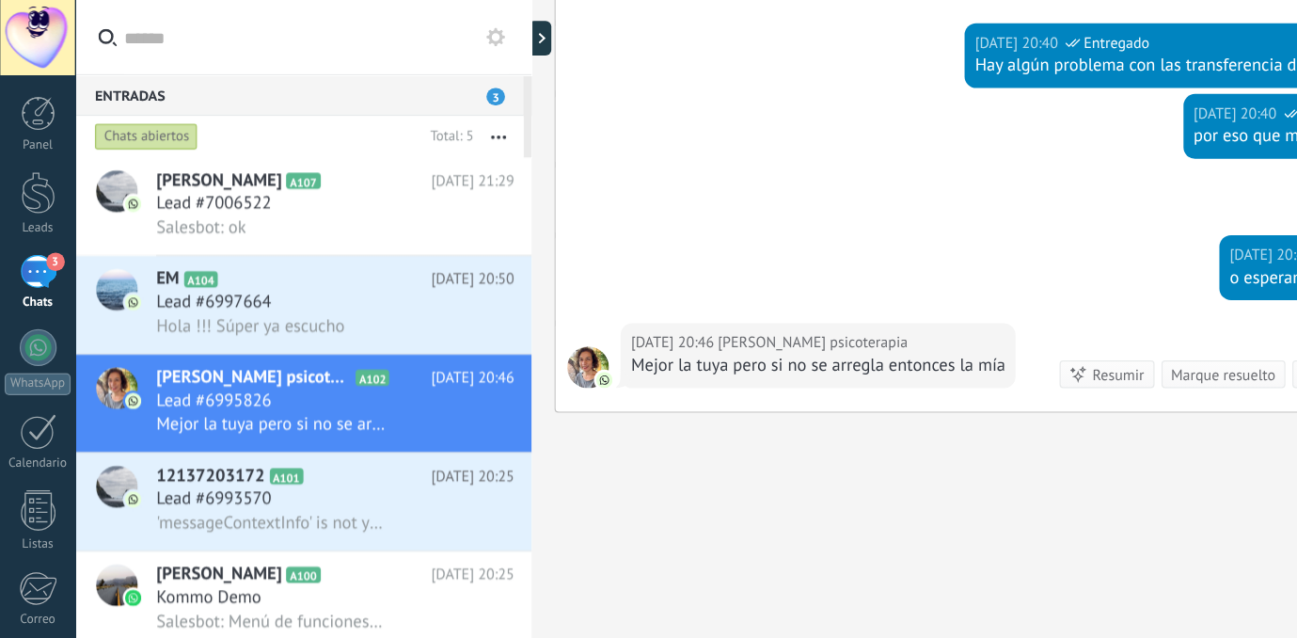
click at [690, 194] on div "Hoy 20:41 WhatsApp Lite Entregado o esperamos que a ella se le arregle" at bounding box center [864, 226] width 826 height 71
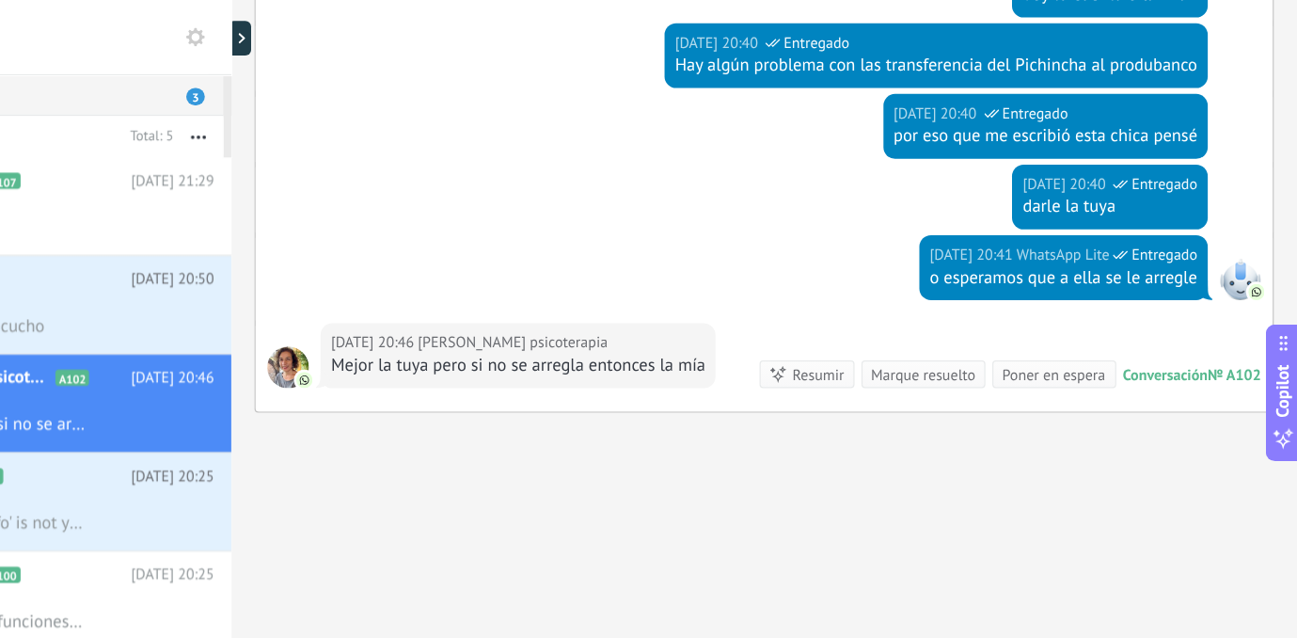
scroll to position [0, 0]
click at [1074, 177] on div "darle la tuya" at bounding box center [1145, 168] width 142 height 19
click at [1069, 211] on span "WhatsApp Lite" at bounding box center [1106, 207] width 75 height 19
click at [524, 297] on div "Mejor la tuya pero si no se arregla entonces la mía" at bounding box center [665, 297] width 304 height 19
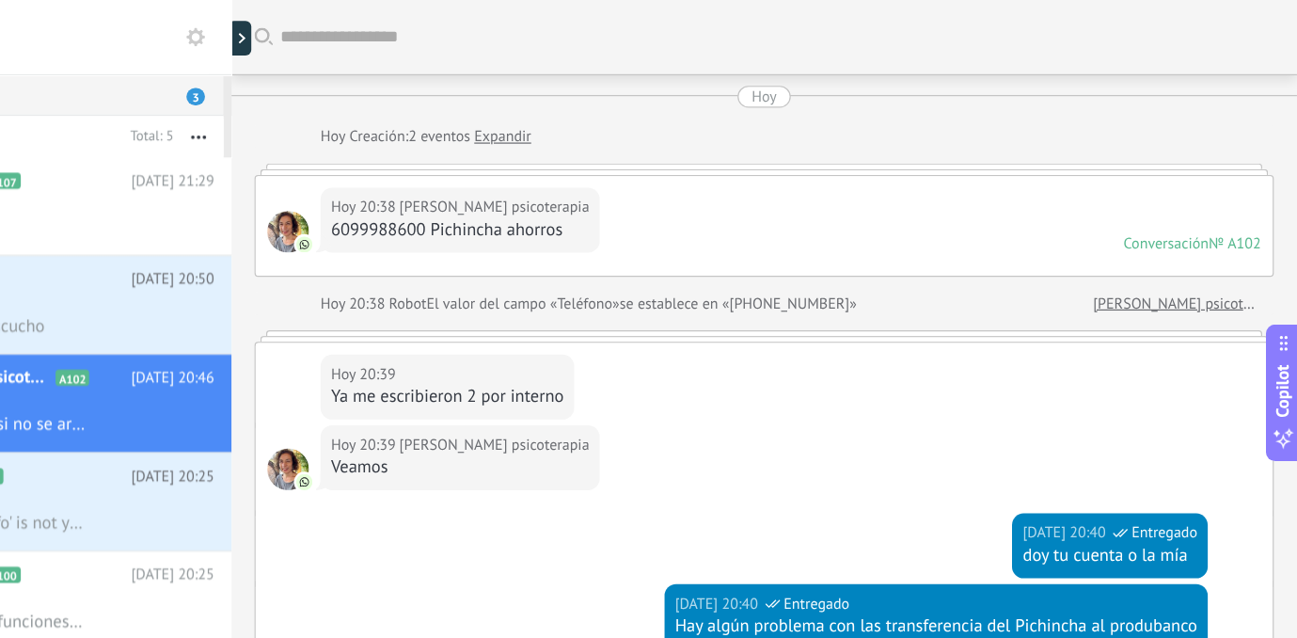
click at [1131, 241] on link "[PERSON_NAME] psicoterapia" at bounding box center [1199, 246] width 136 height 19
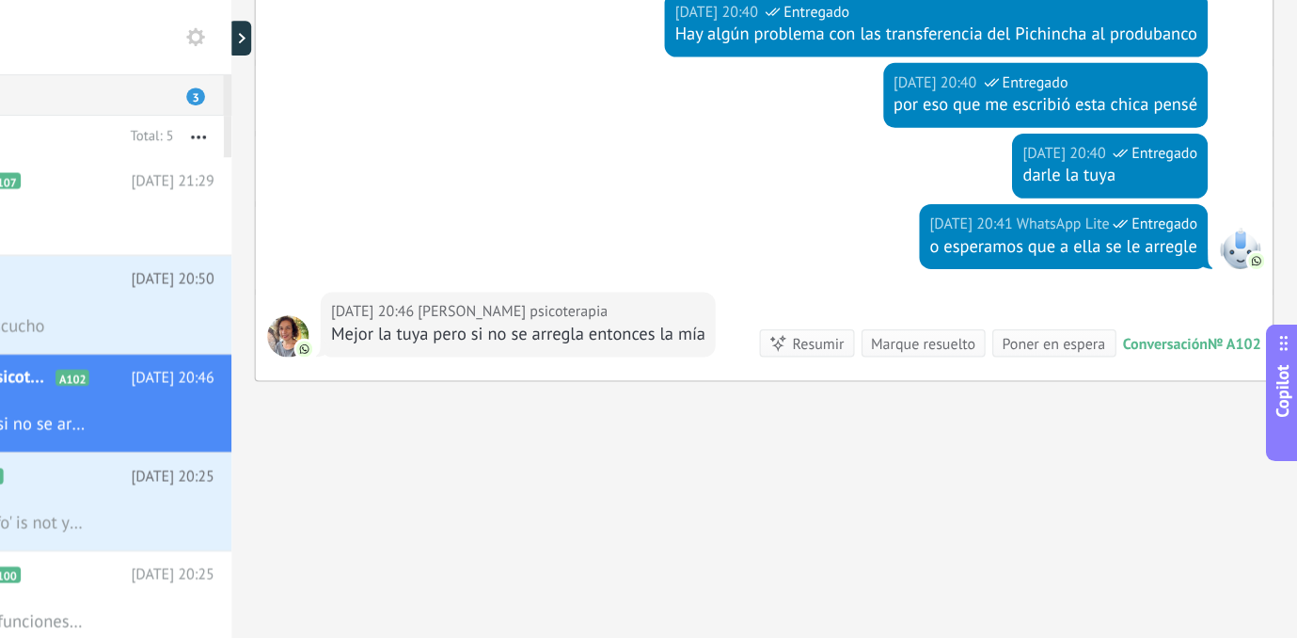
scroll to position [481, 0]
click at [887, 272] on div "Resumir" at bounding box center [908, 279] width 42 height 18
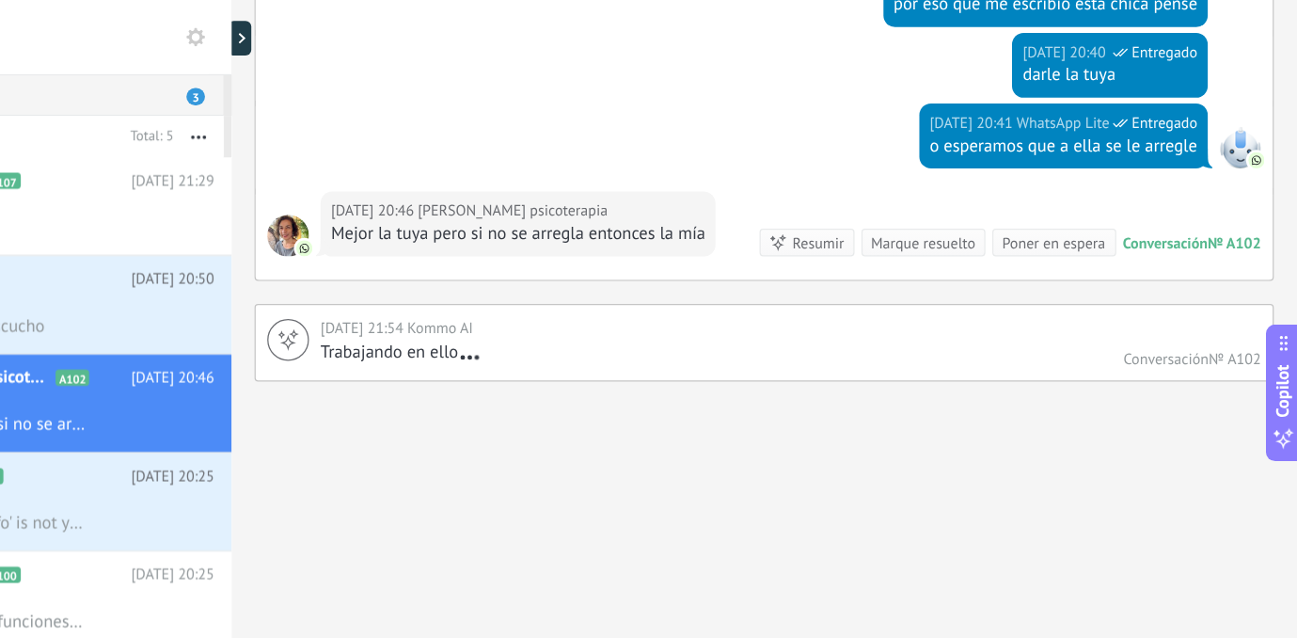
scroll to position [566, 0]
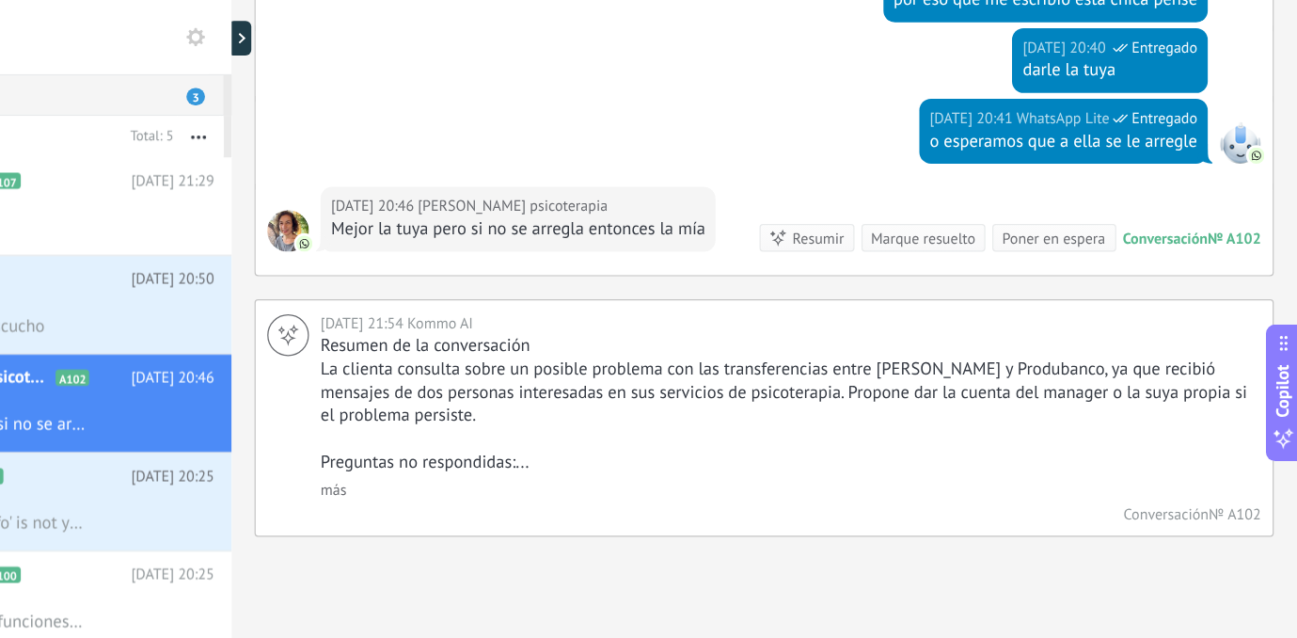
click at [578, 157] on div "Hoy 20:46 Claudia duran psicoterapia Mejor la tuya pero si no se arregla entonc…" at bounding box center [664, 177] width 321 height 53
click at [1156, 195] on div "Conversación" at bounding box center [1190, 193] width 69 height 16
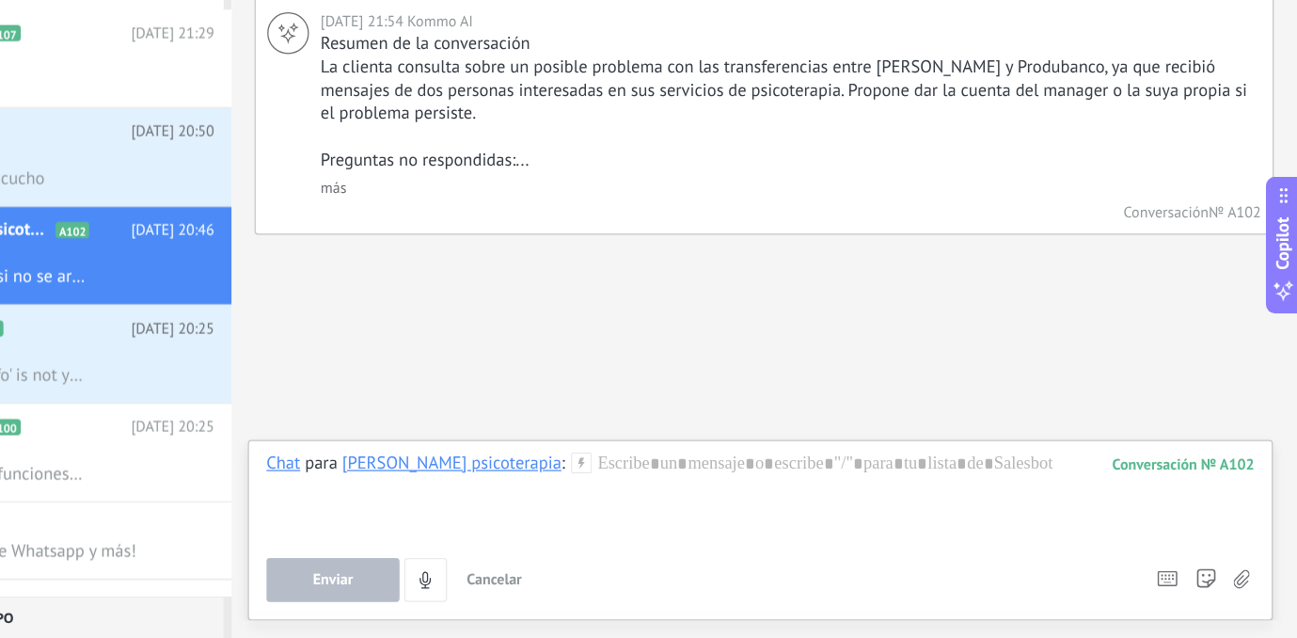
scroll to position [0, 0]
click at [707, 487] on use at bounding box center [715, 495] width 16 height 16
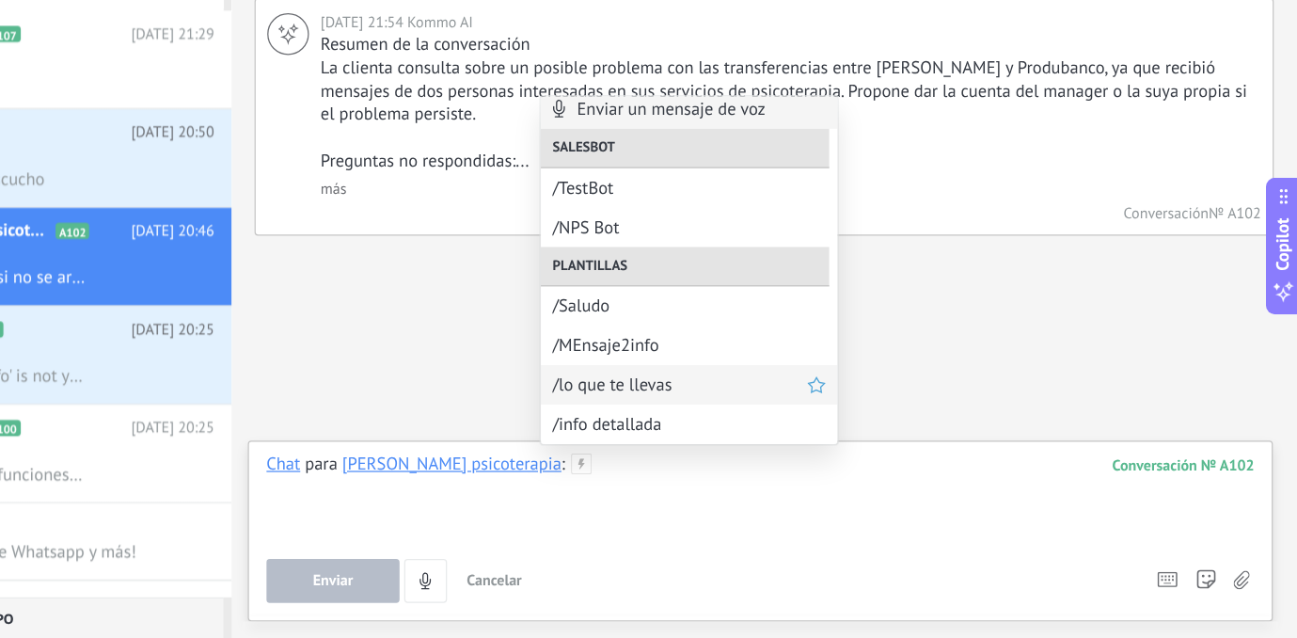
scroll to position [6, 0]
click at [692, 423] on span "/lo que te llevas" at bounding box center [795, 432] width 207 height 18
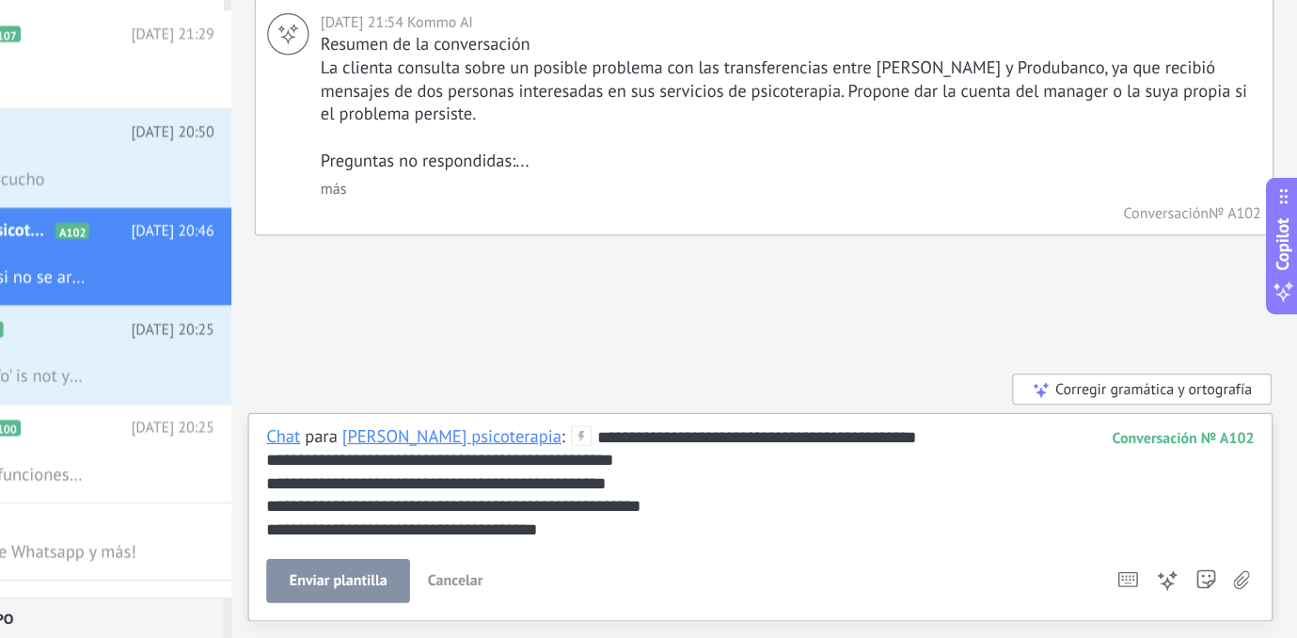
click at [591, 582] on span "Cancelar" at bounding box center [613, 590] width 45 height 16
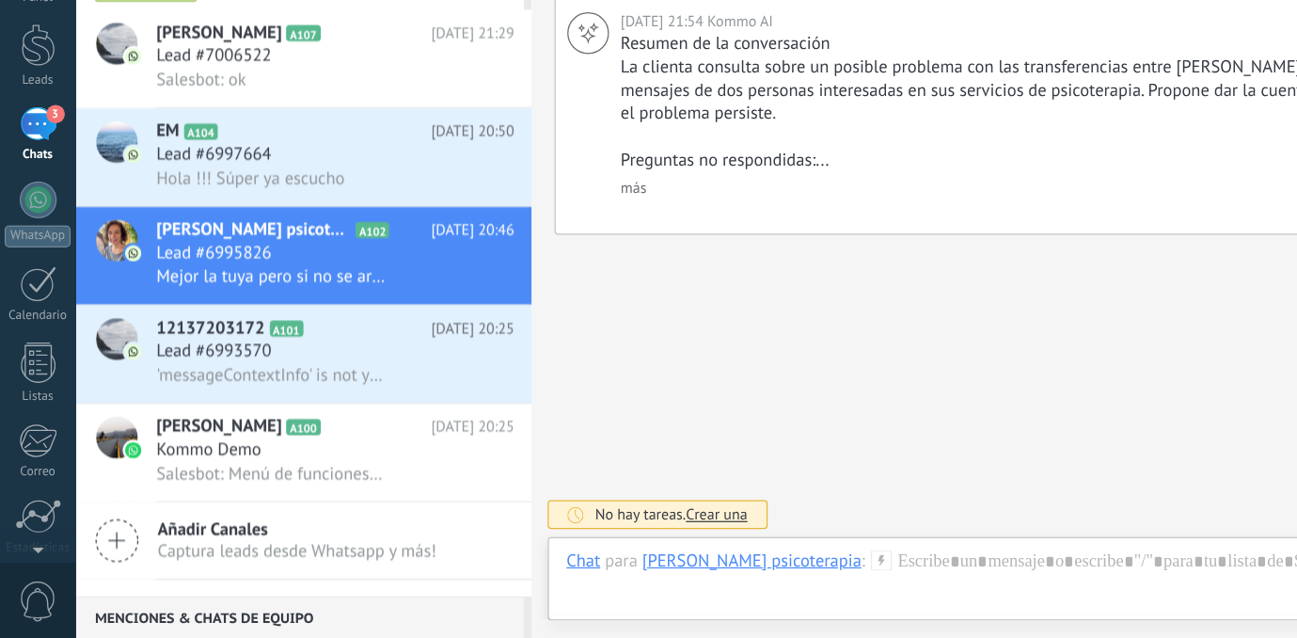
scroll to position [0, 0]
click at [143, 396] on span "Lead #6993570" at bounding box center [173, 405] width 93 height 19
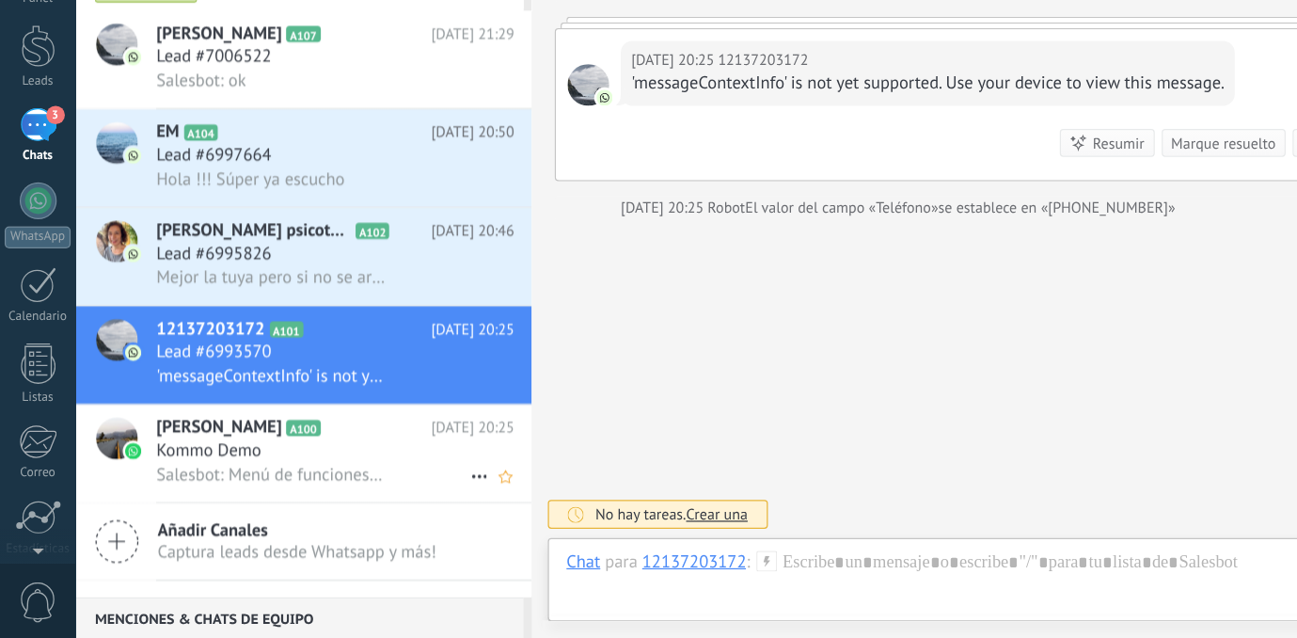
click at [174, 496] on span "Salesbot: Menú de funciones de WhatsApp ¡Desbloquea la mensajería mejorada en W…" at bounding box center [220, 505] width 187 height 18
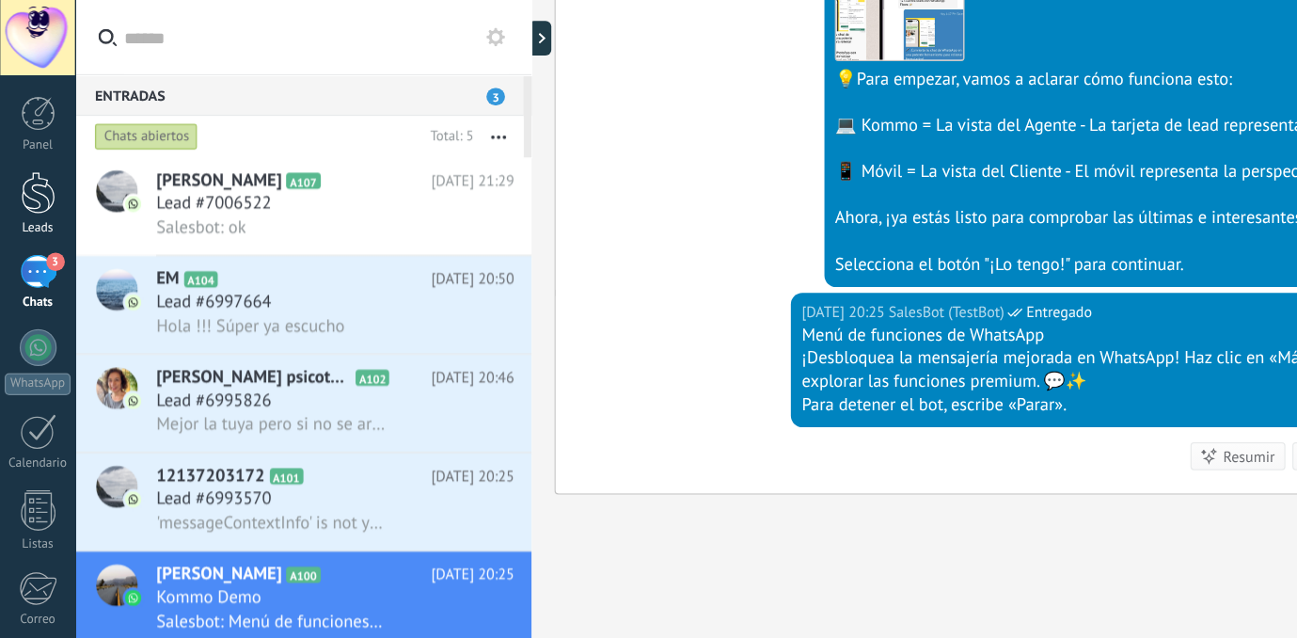
click at [31, 164] on div at bounding box center [31, 156] width 28 height 35
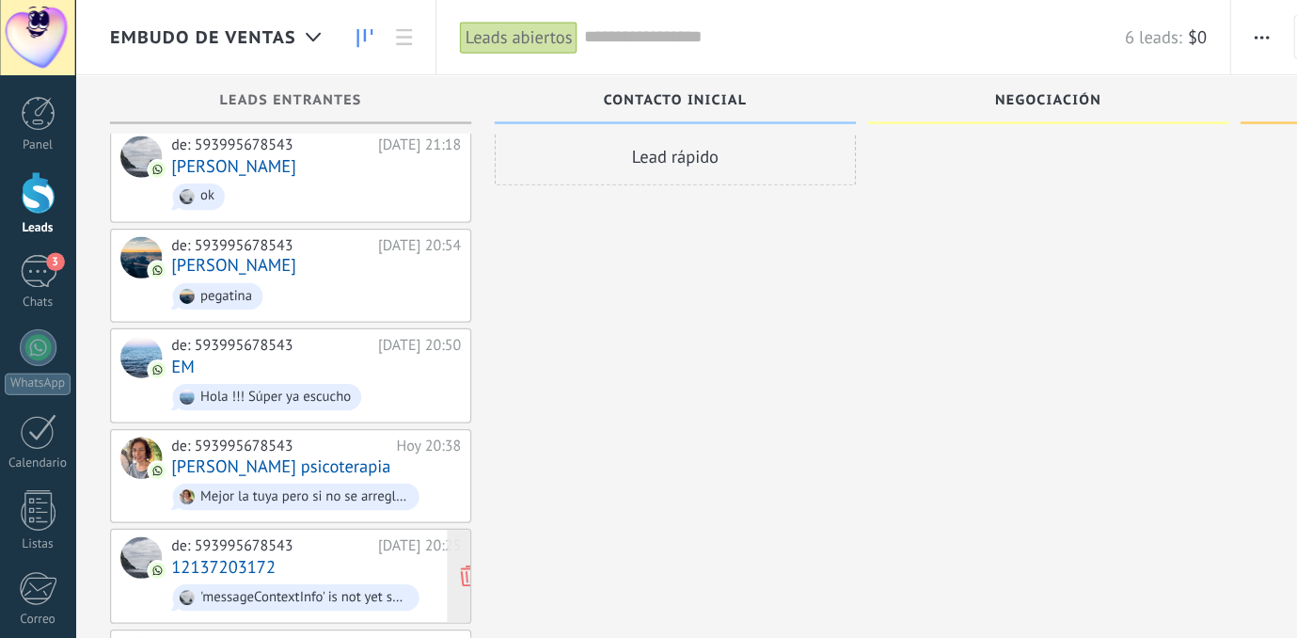
scroll to position [20, 0]
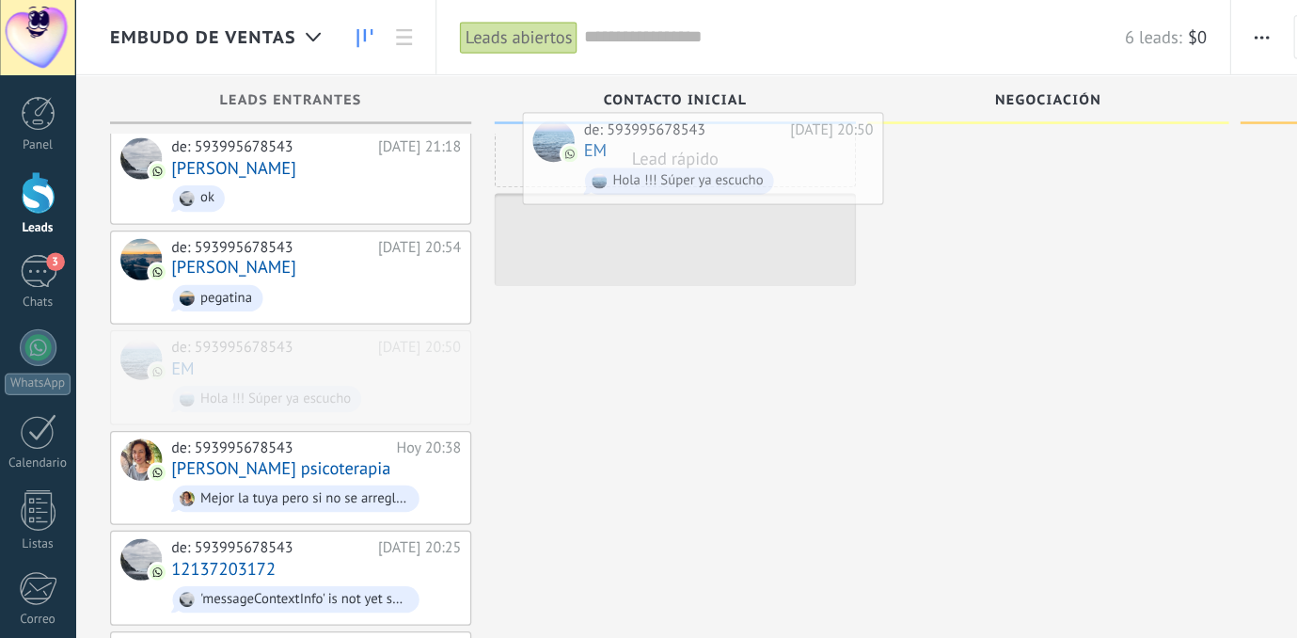
drag, startPoint x: 223, startPoint y: 286, endPoint x: 555, endPoint y: 112, distance: 374.8
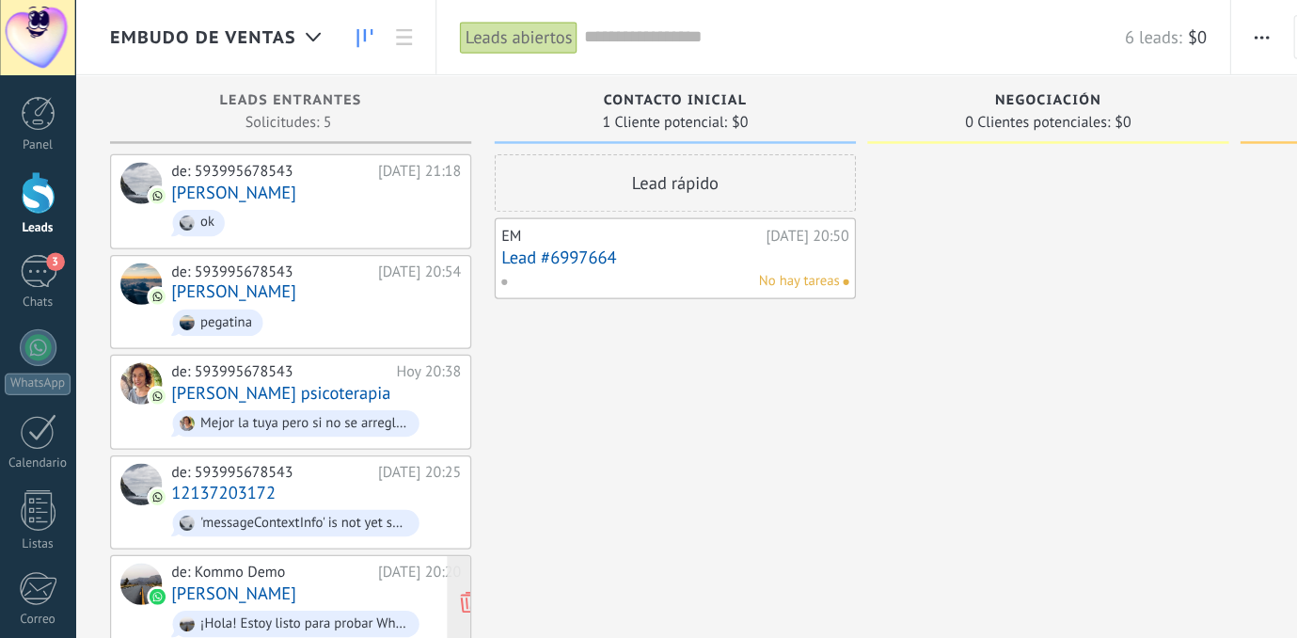
scroll to position [0, 0]
click at [38, 213] on span "3" at bounding box center [45, 212] width 15 height 15
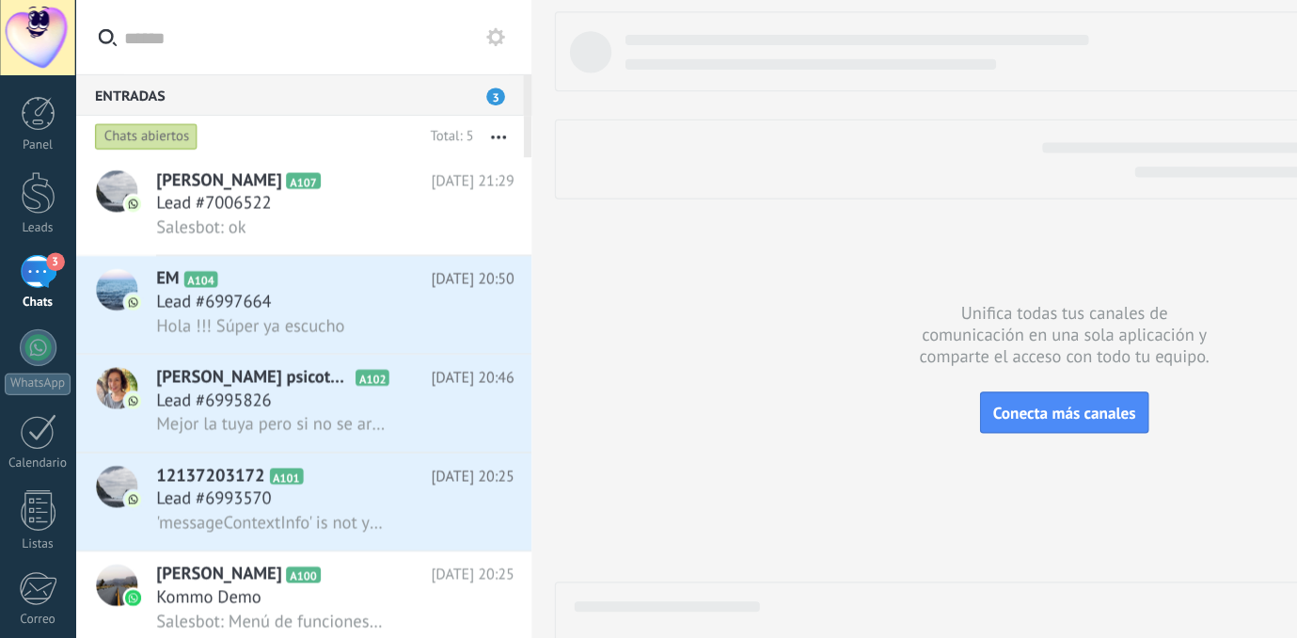
click at [398, 76] on span "3" at bounding box center [402, 78] width 15 height 14
click at [31, 174] on link "Leads" at bounding box center [30, 165] width 61 height 53
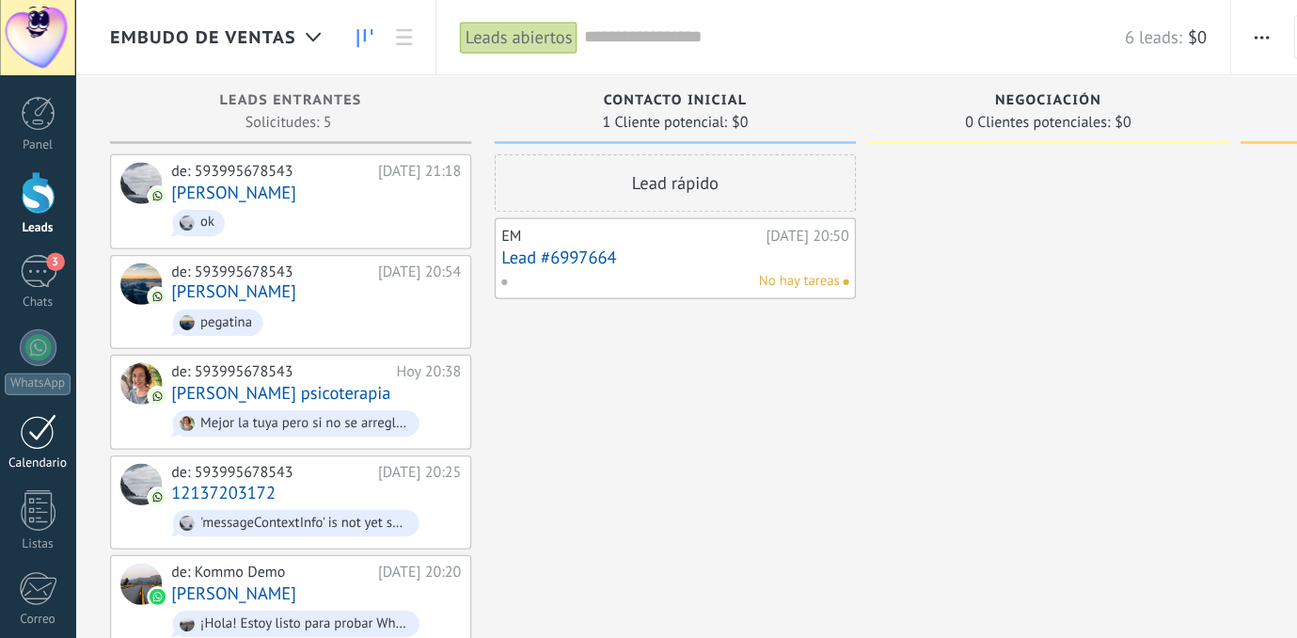
click at [27, 364] on div at bounding box center [31, 350] width 30 height 29
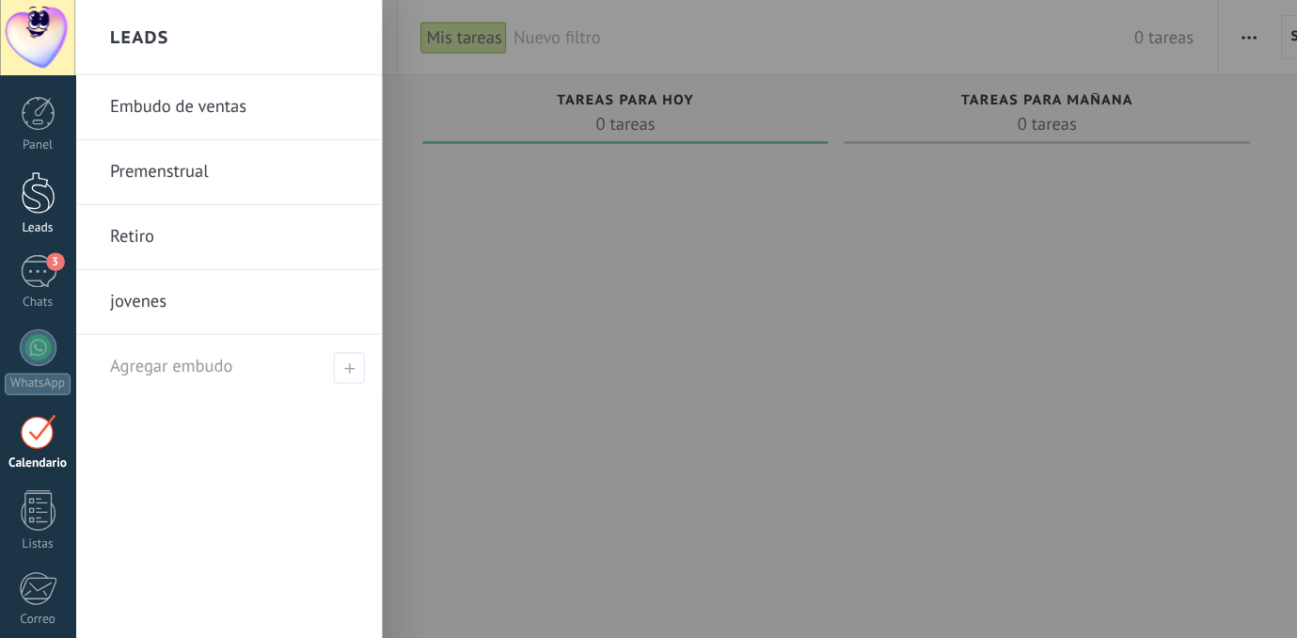
click at [26, 165] on div at bounding box center [31, 156] width 28 height 35
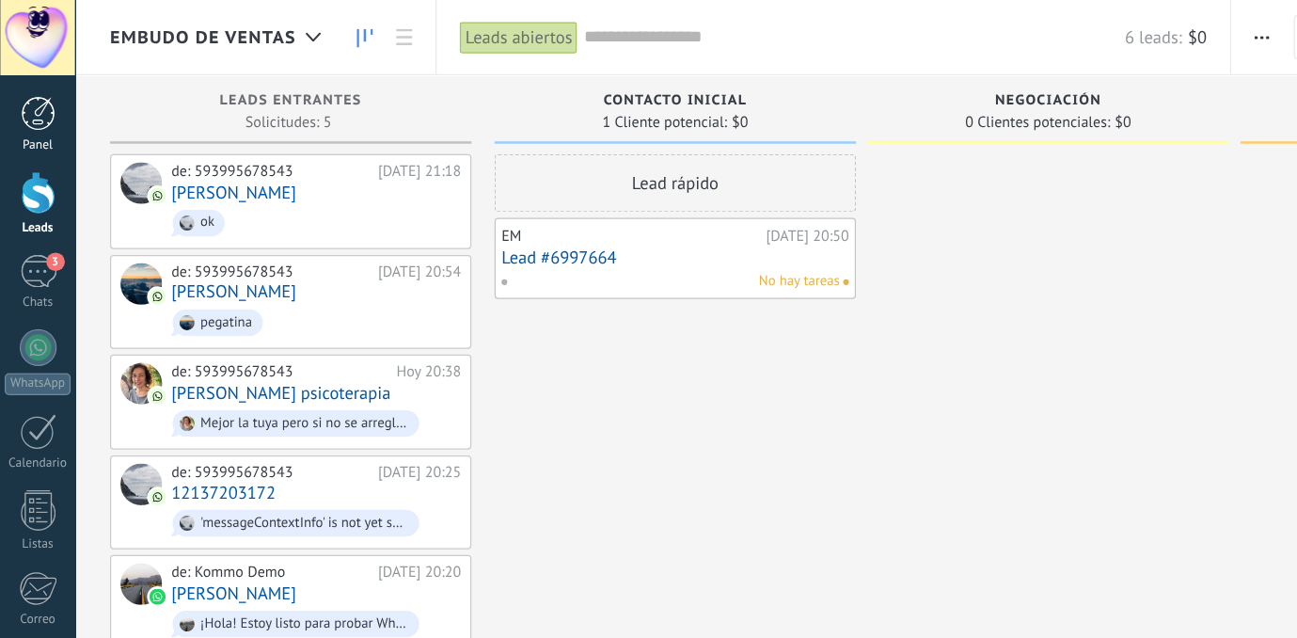
click at [32, 96] on div at bounding box center [31, 92] width 28 height 28
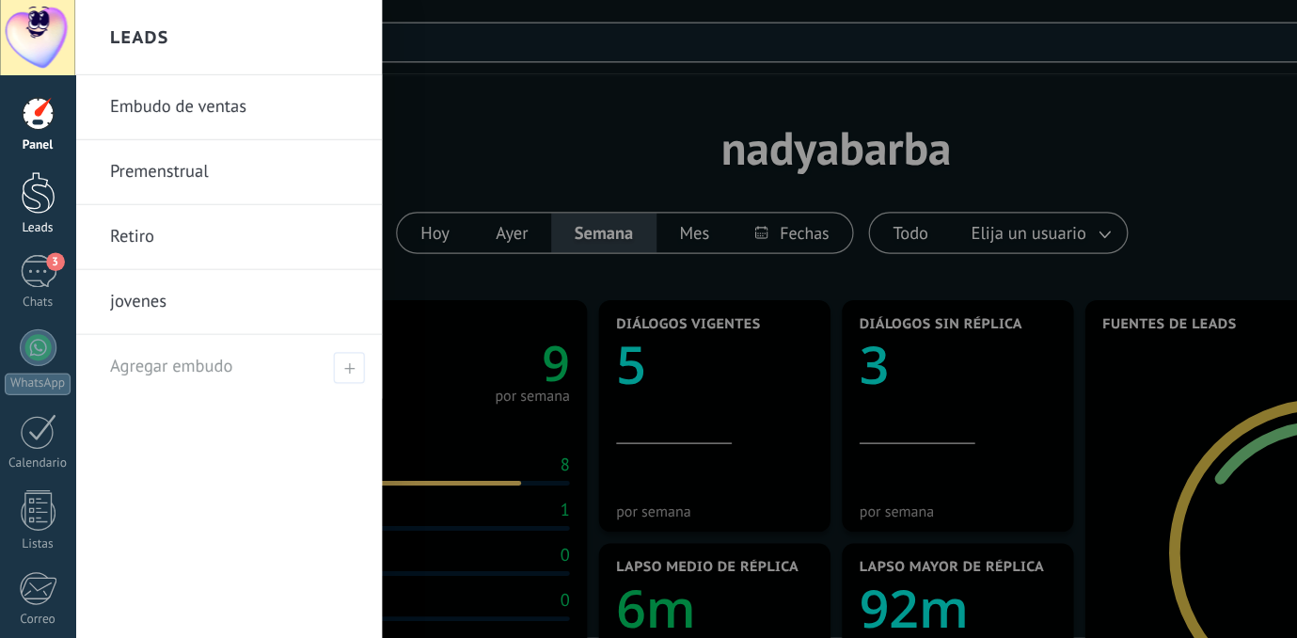
click at [30, 161] on div at bounding box center [31, 156] width 28 height 35
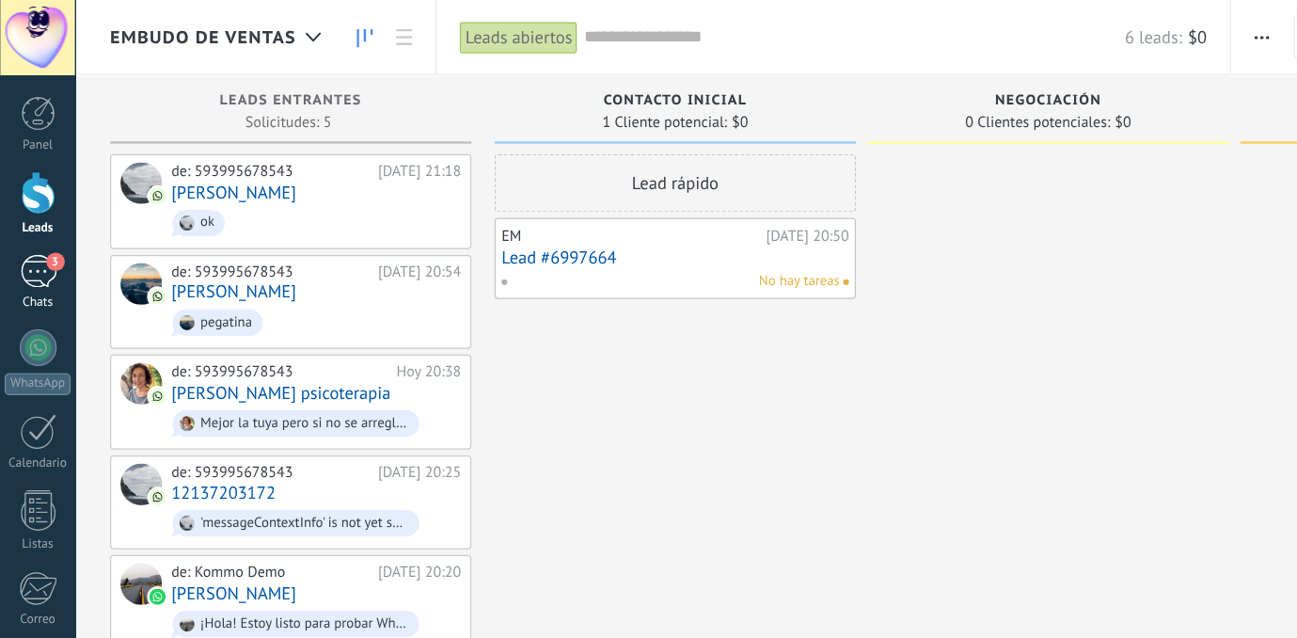
click at [39, 219] on div "3" at bounding box center [31, 220] width 30 height 27
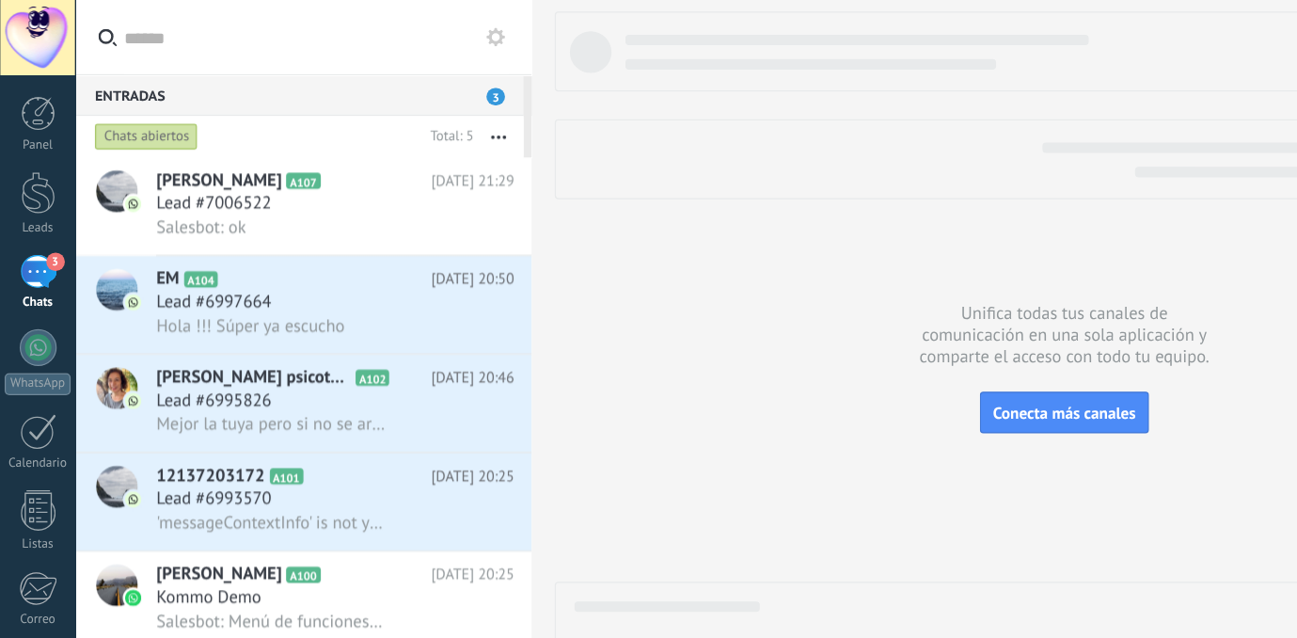
click at [384, 77] on div "Entradas 3" at bounding box center [243, 77] width 364 height 34
click at [32, 154] on div at bounding box center [31, 156] width 28 height 35
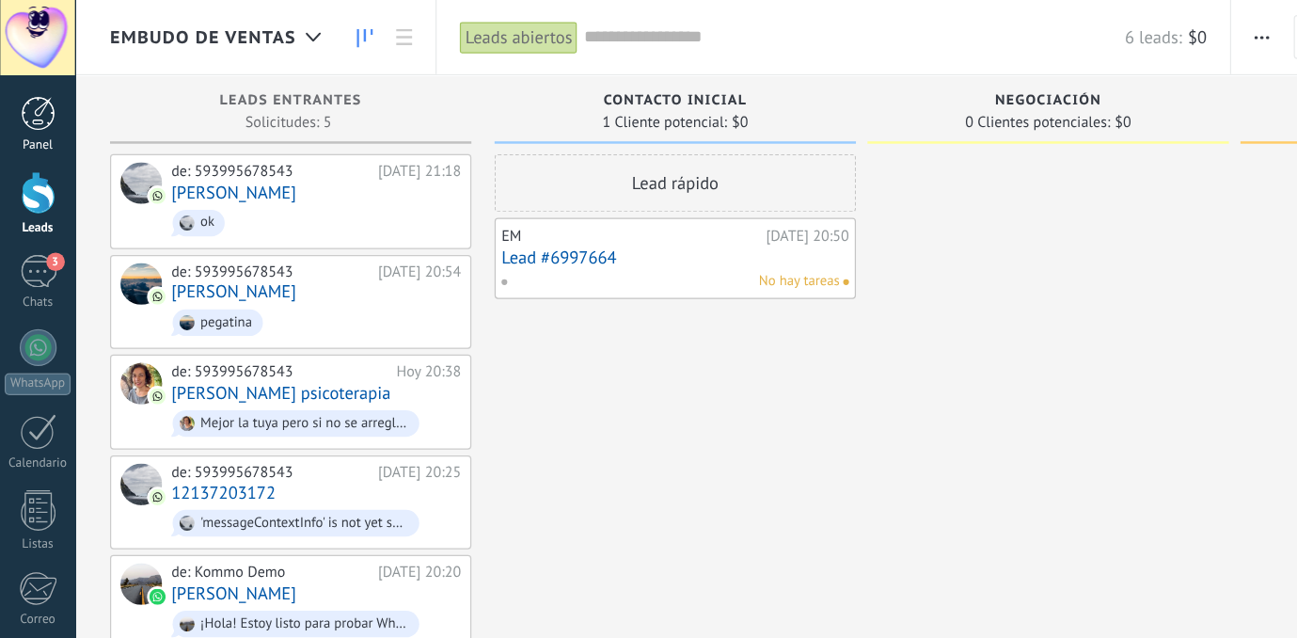
click at [34, 111] on link "Panel" at bounding box center [30, 101] width 61 height 46
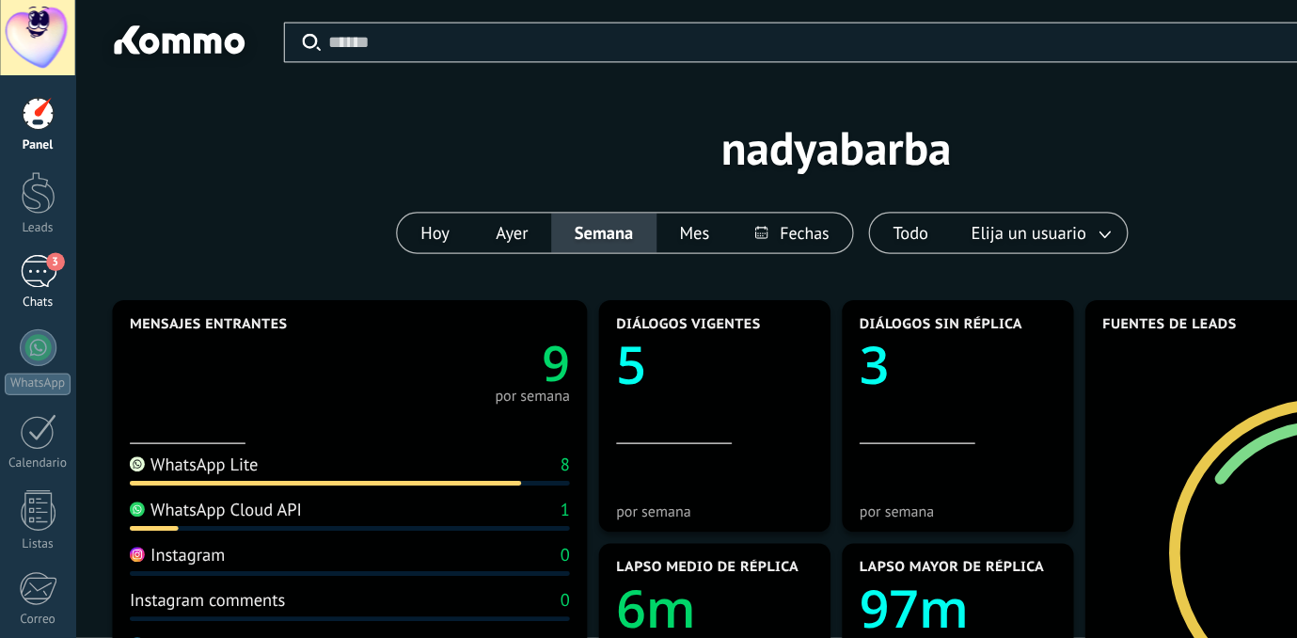
click at [24, 226] on div "3" at bounding box center [31, 220] width 30 height 27
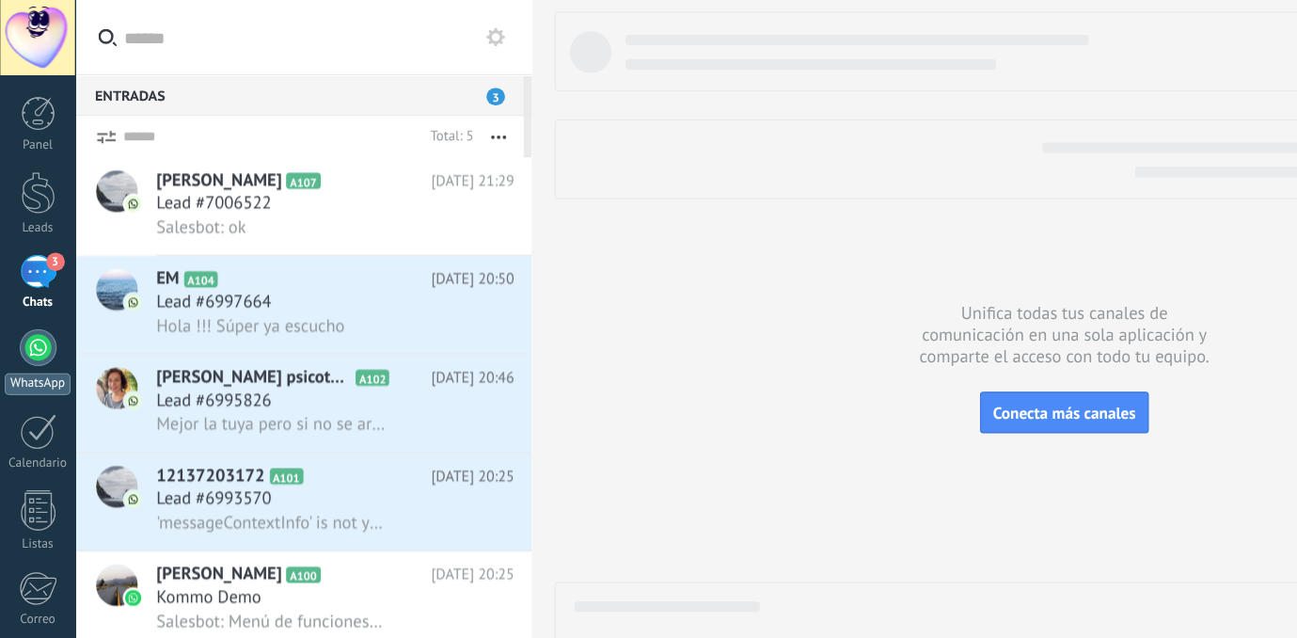
click at [28, 276] on div at bounding box center [31, 282] width 30 height 30
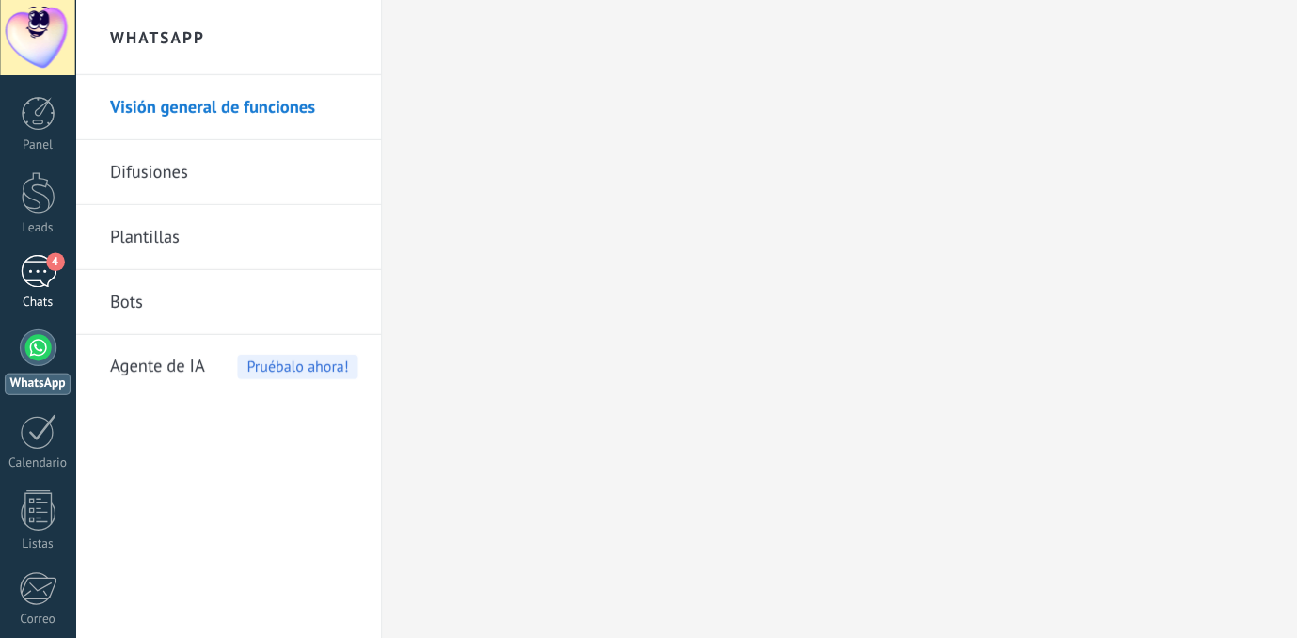
click at [21, 229] on div "4" at bounding box center [31, 220] width 30 height 27
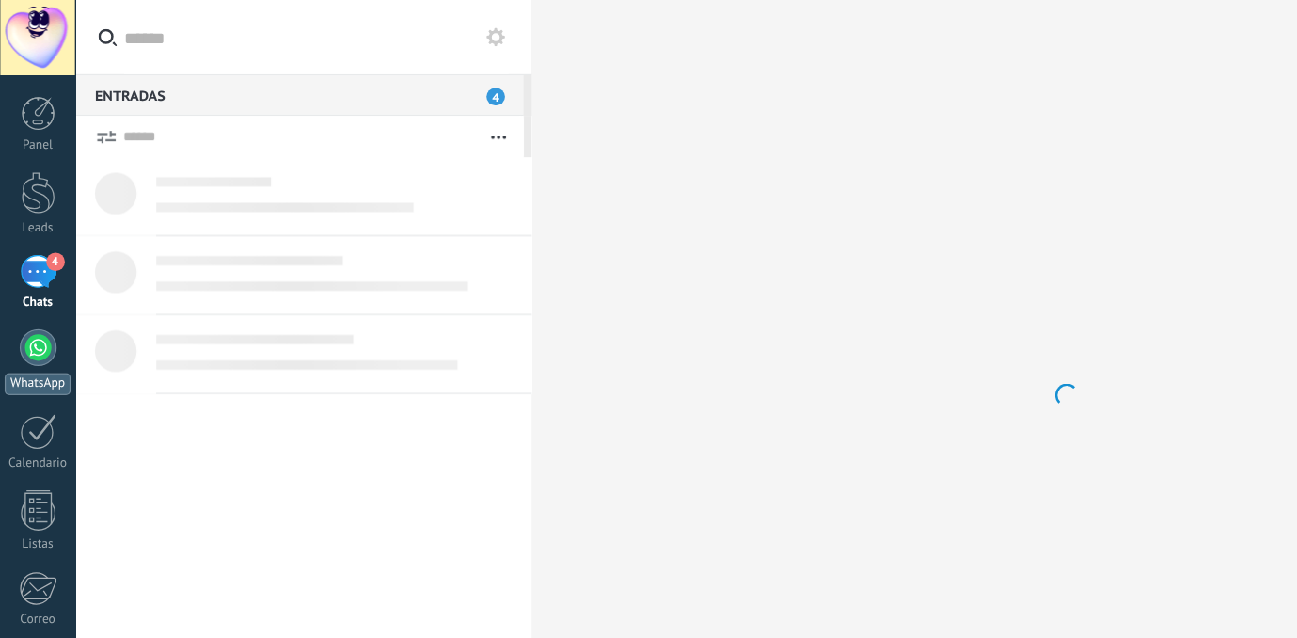
click at [28, 282] on div at bounding box center [31, 282] width 30 height 30
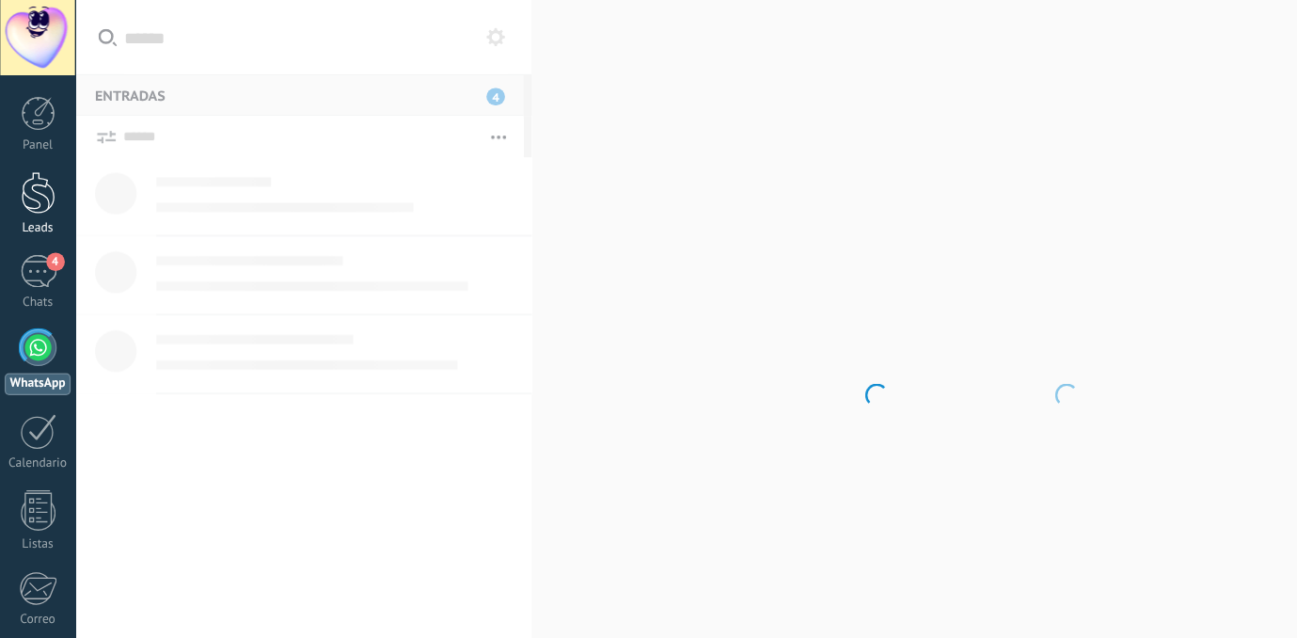
click at [25, 170] on div at bounding box center [31, 156] width 28 height 35
click at [33, 218] on div "4" at bounding box center [31, 220] width 30 height 27
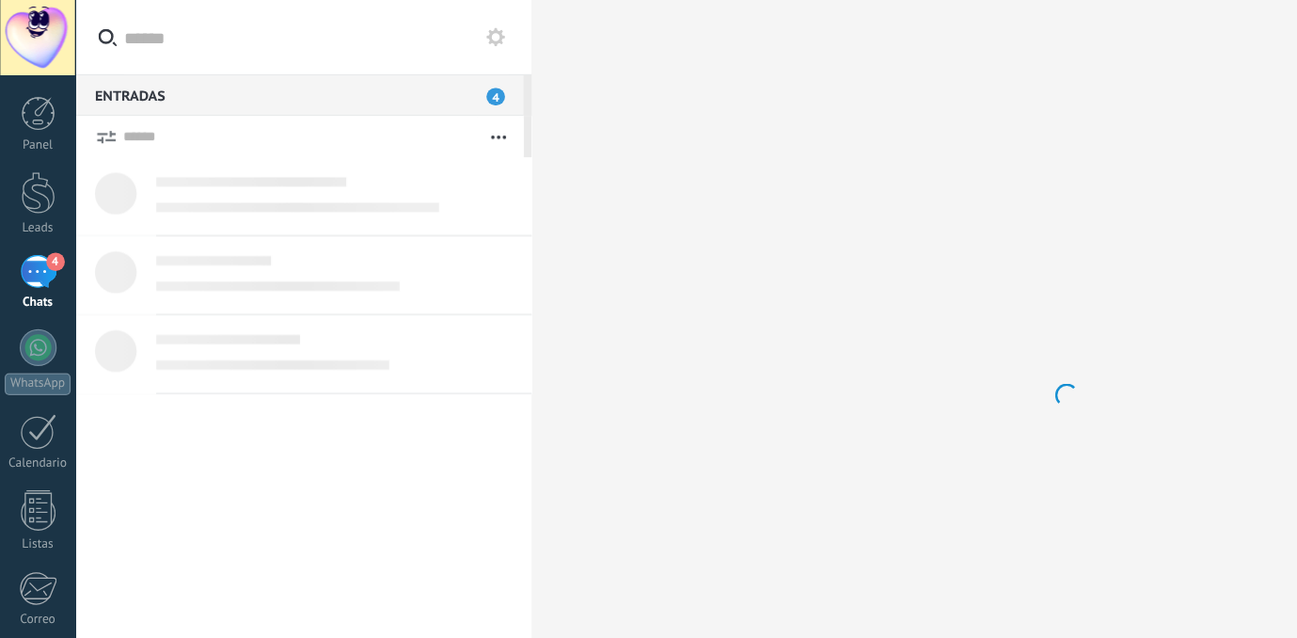
click at [33, 218] on div "4" at bounding box center [31, 220] width 30 height 27
click at [40, 93] on div at bounding box center [31, 92] width 28 height 28
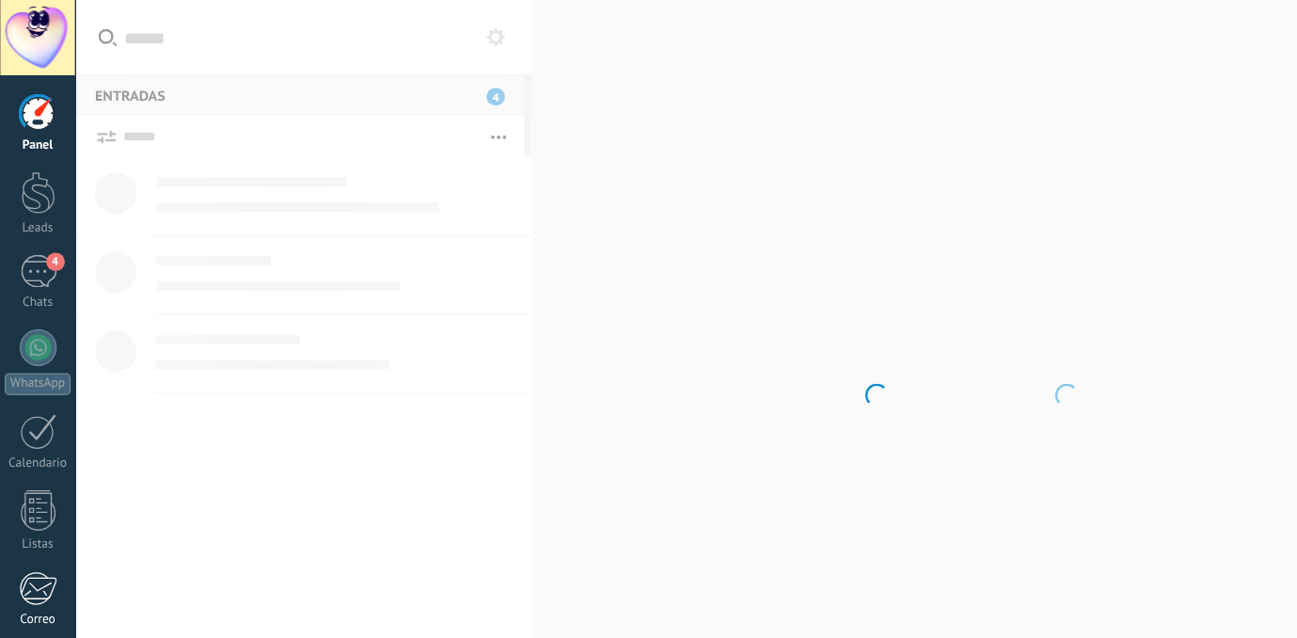
click at [28, 472] on div at bounding box center [30, 478] width 31 height 28
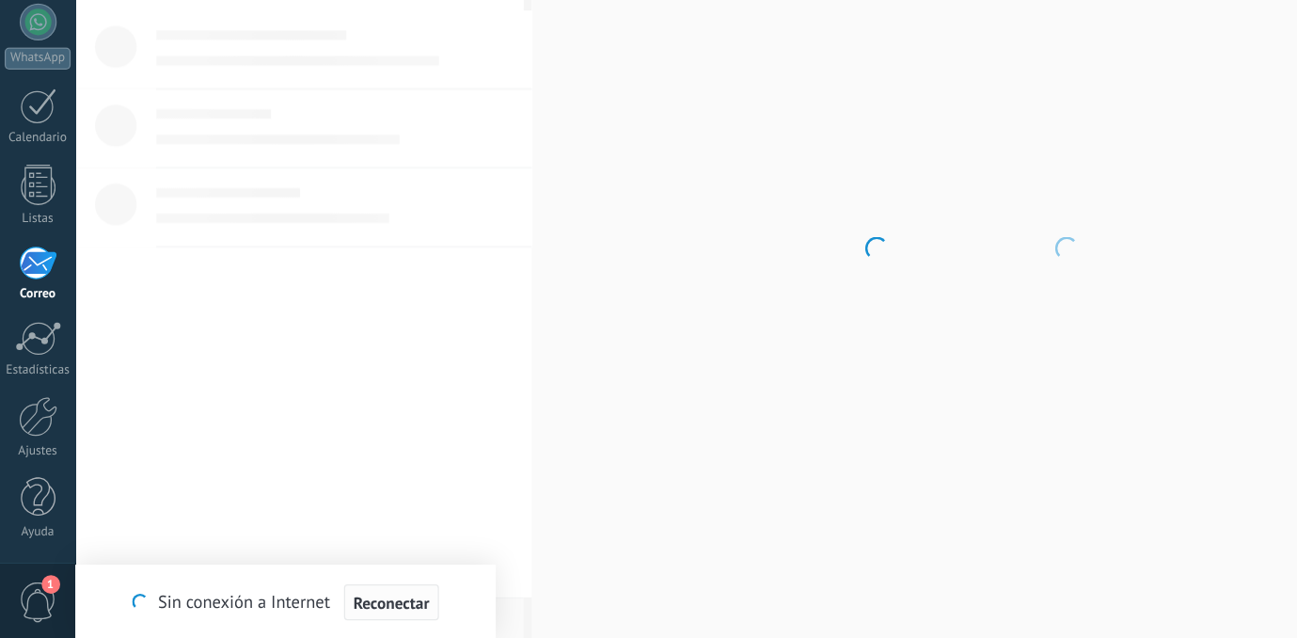
click at [329, 602] on span "Reconectar" at bounding box center [318, 608] width 62 height 13
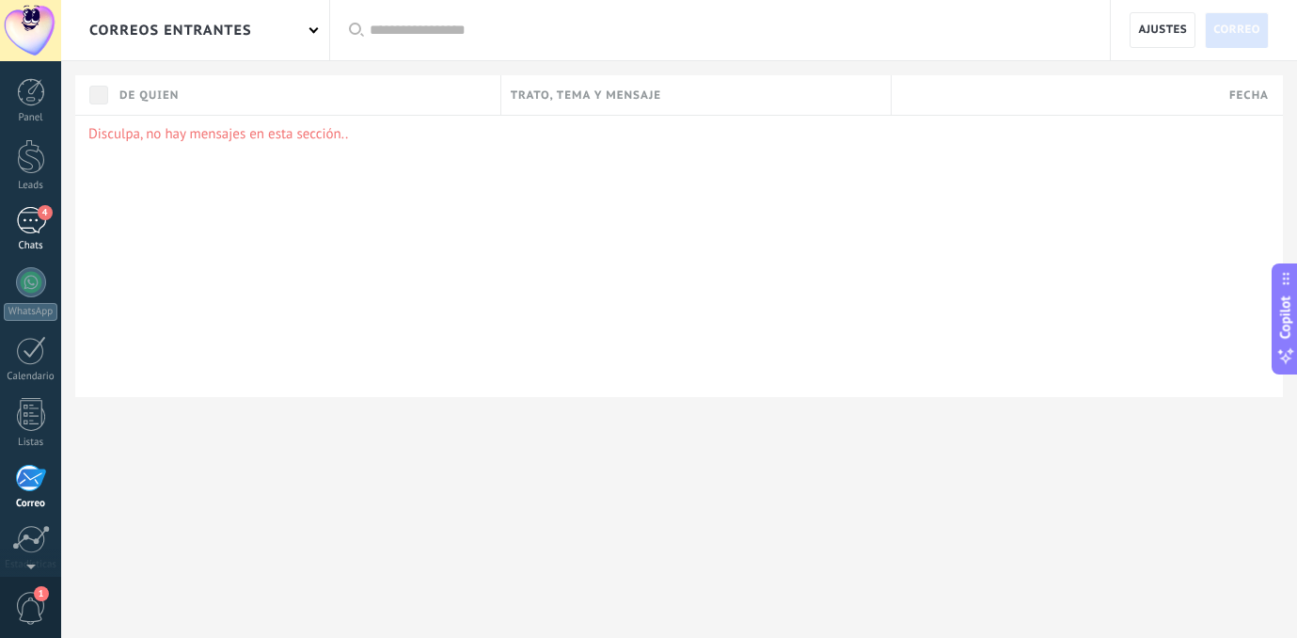
click at [40, 224] on div "4" at bounding box center [31, 220] width 30 height 27
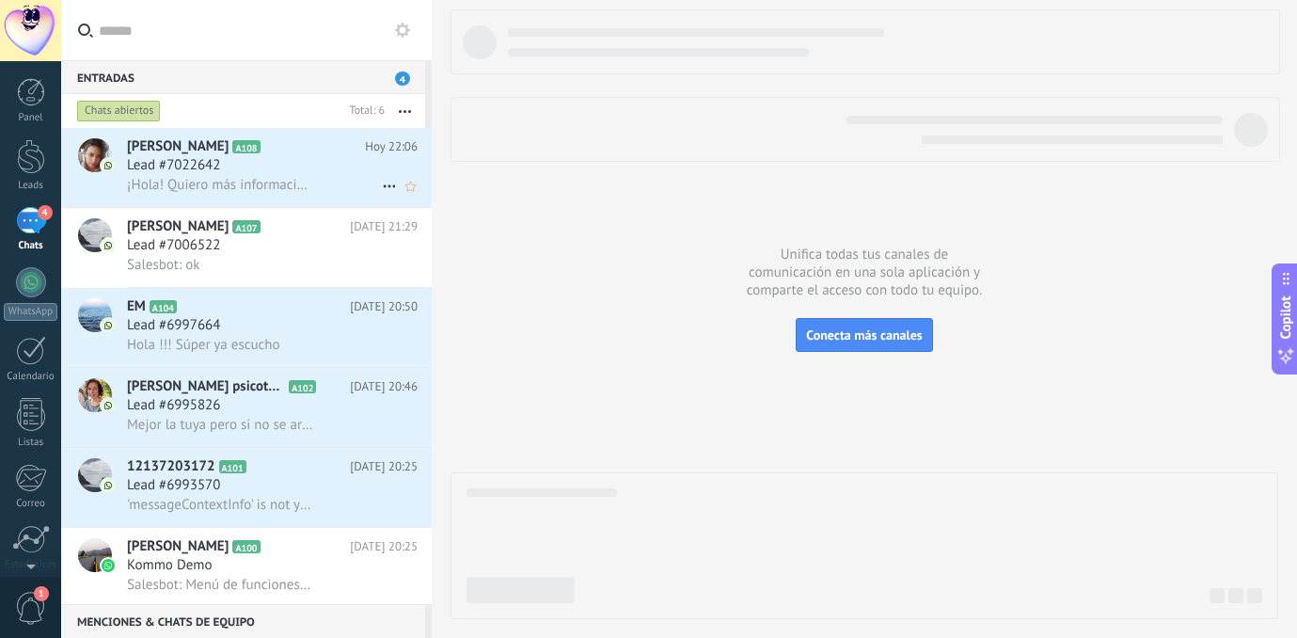
click at [151, 166] on span "Lead #7022642" at bounding box center [173, 165] width 93 height 19
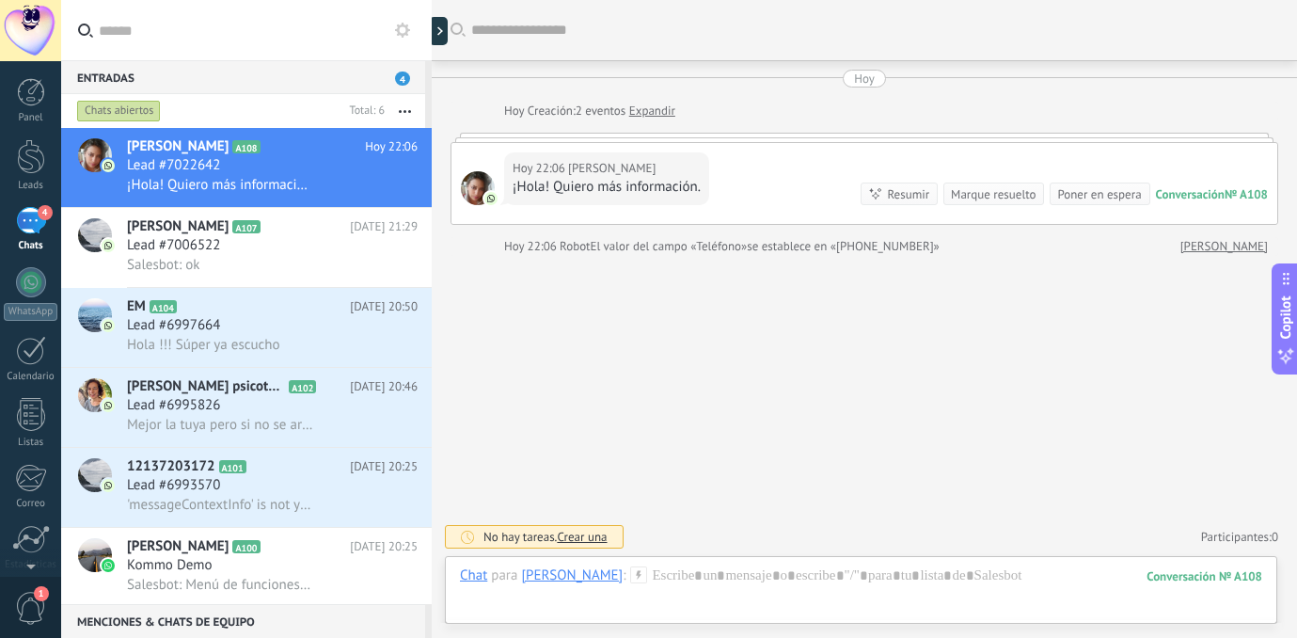
click at [639, 571] on icon at bounding box center [638, 574] width 17 height 17
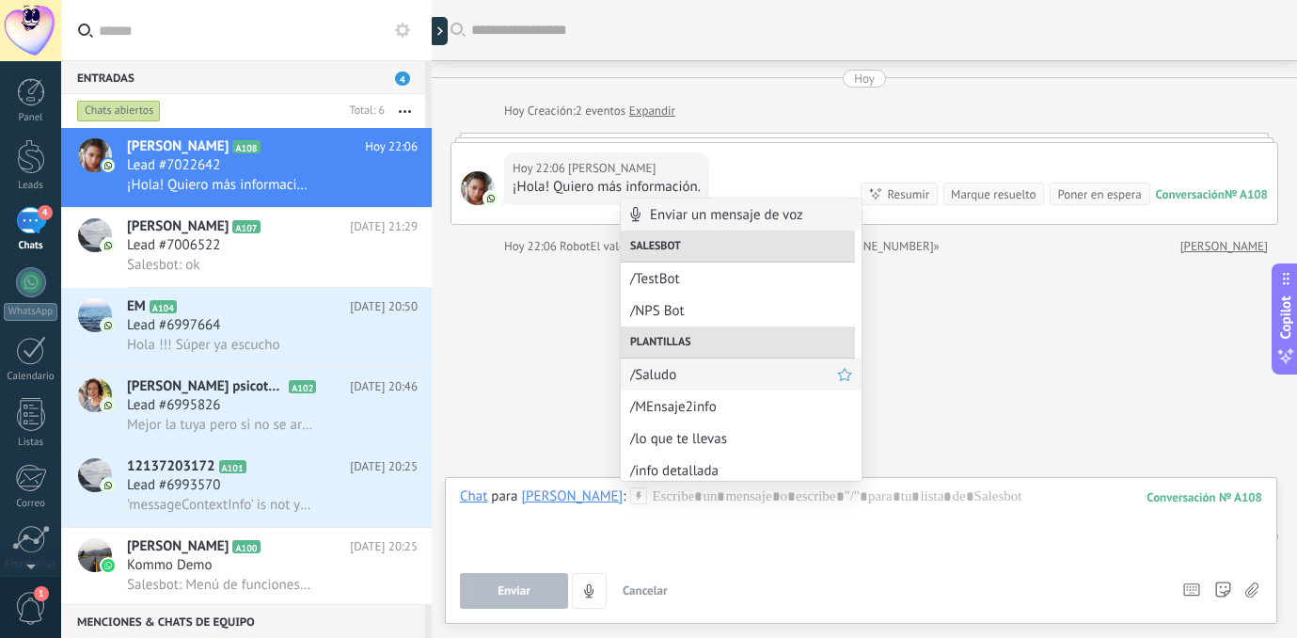
click at [704, 371] on span "/Saludo" at bounding box center [733, 375] width 207 height 18
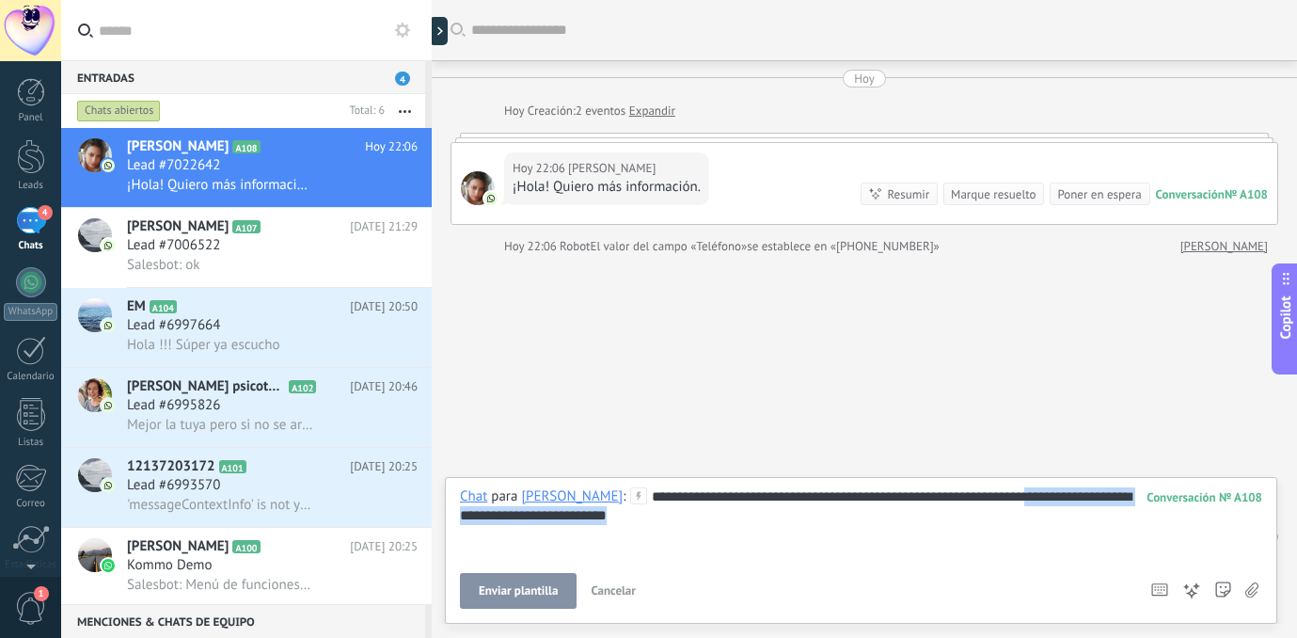
drag, startPoint x: 1044, startPoint y: 497, endPoint x: 1048, endPoint y: 520, distance: 23.8
click at [1048, 520] on div "**********" at bounding box center [861, 522] width 802 height 71
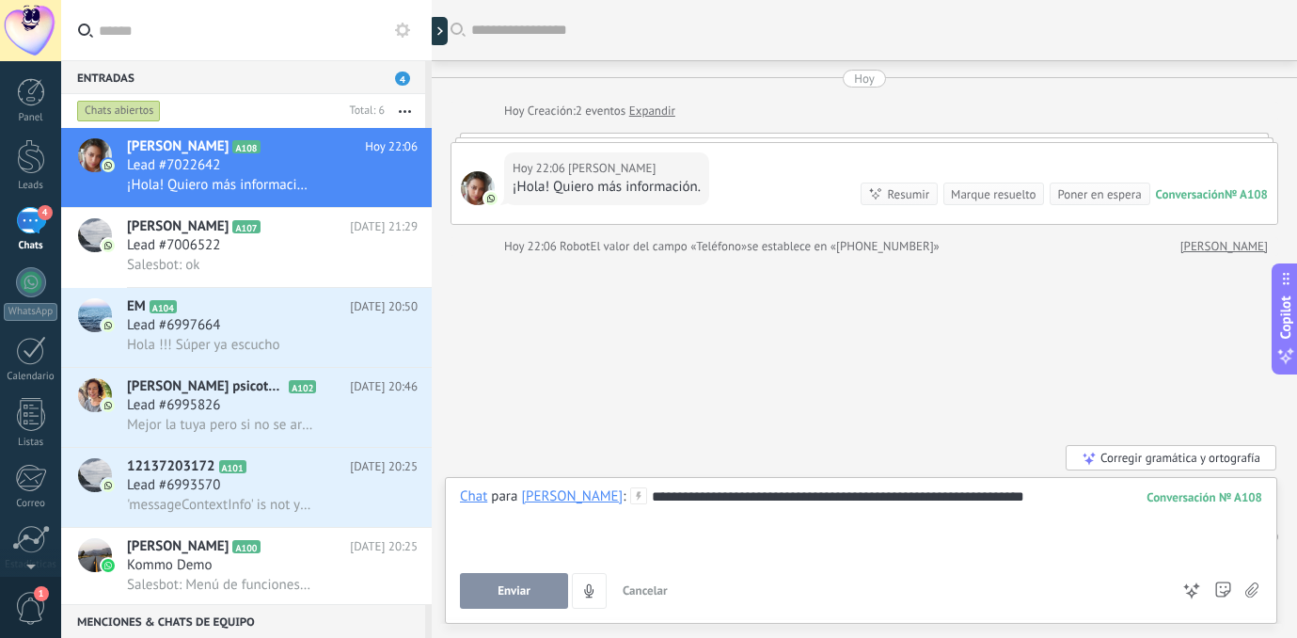
click at [521, 591] on span "Enviar" at bounding box center [514, 590] width 33 height 13
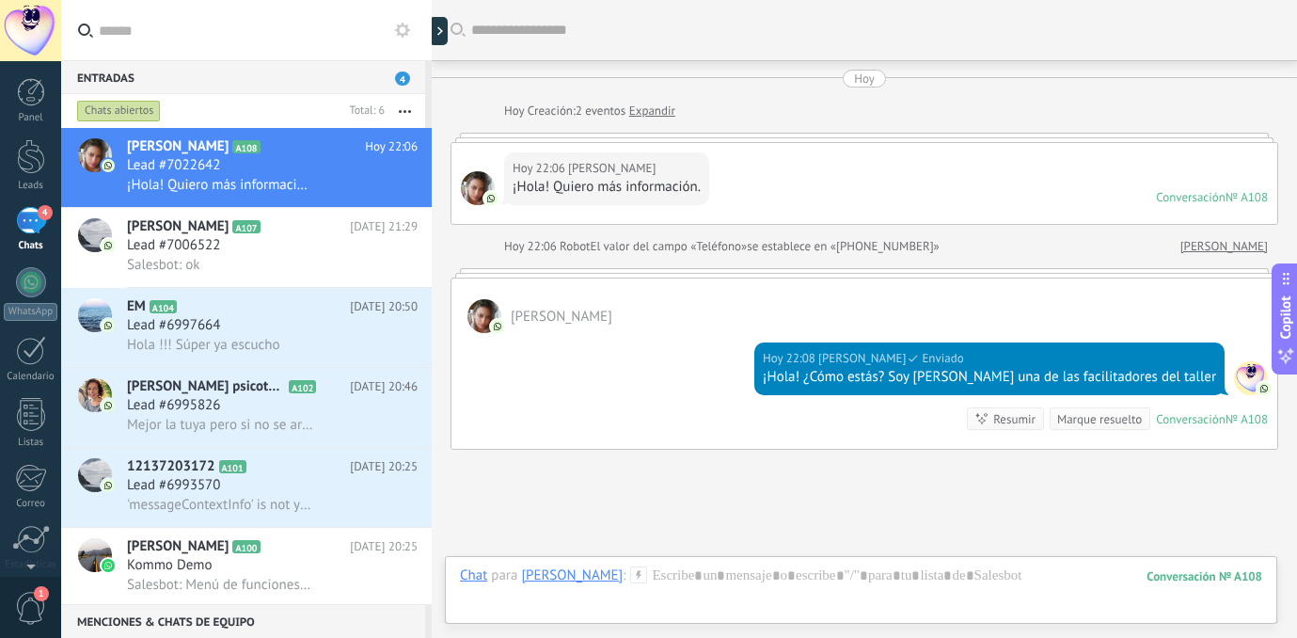
scroll to position [140, 0]
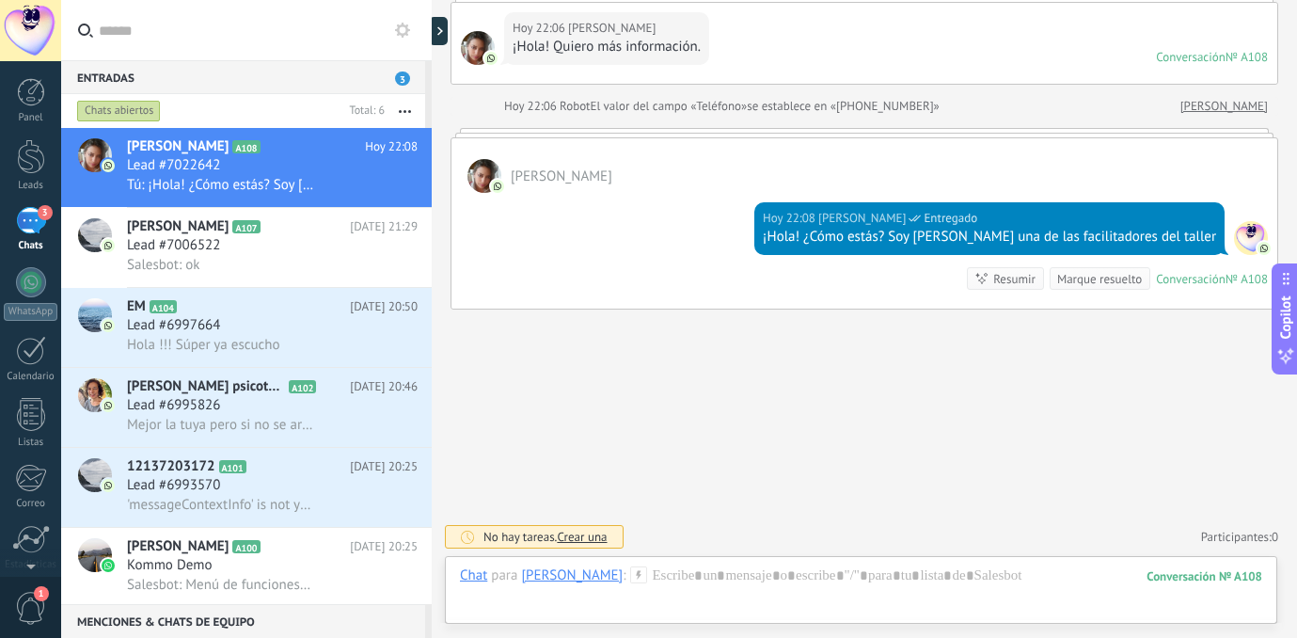
click at [633, 572] on icon at bounding box center [638, 574] width 17 height 17
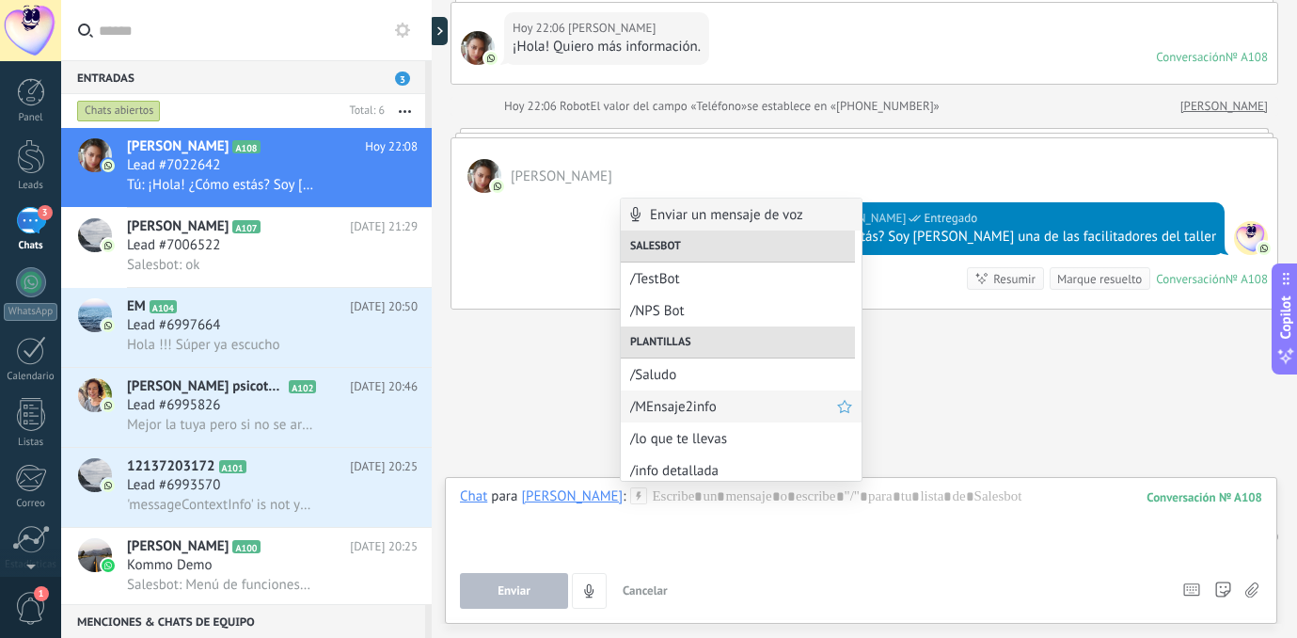
click at [724, 409] on span "/MEnsaje2info" at bounding box center [733, 407] width 207 height 18
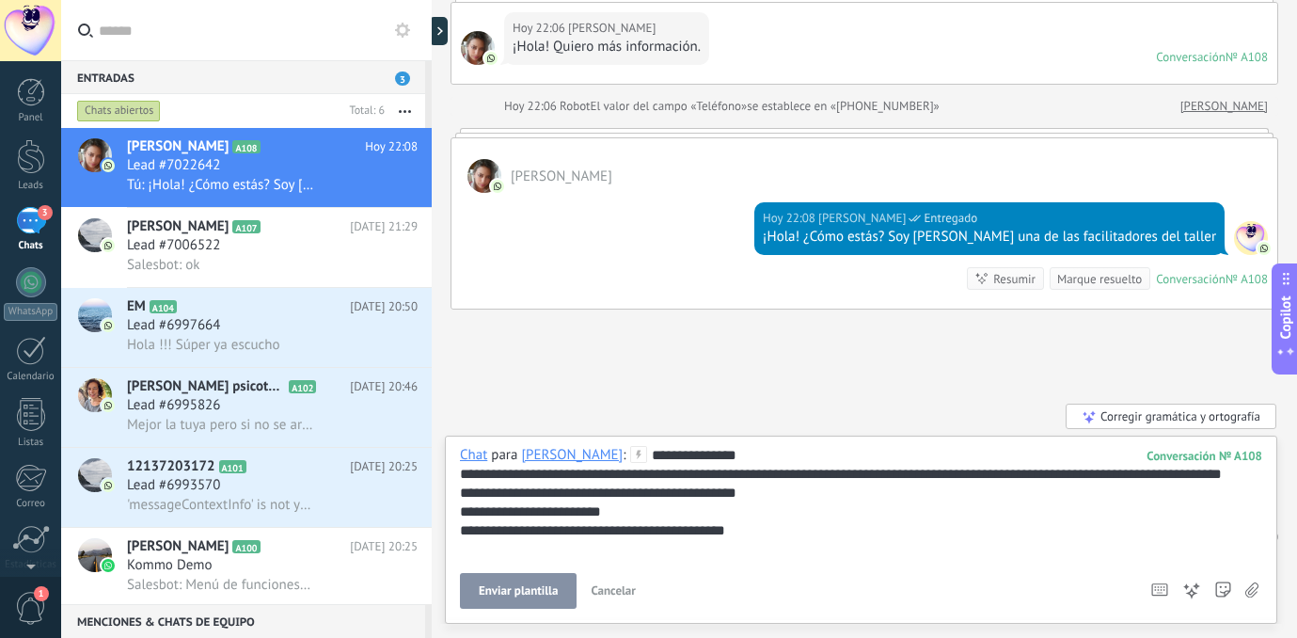
click at [541, 582] on button "Enviar plantilla" at bounding box center [518, 591] width 117 height 36
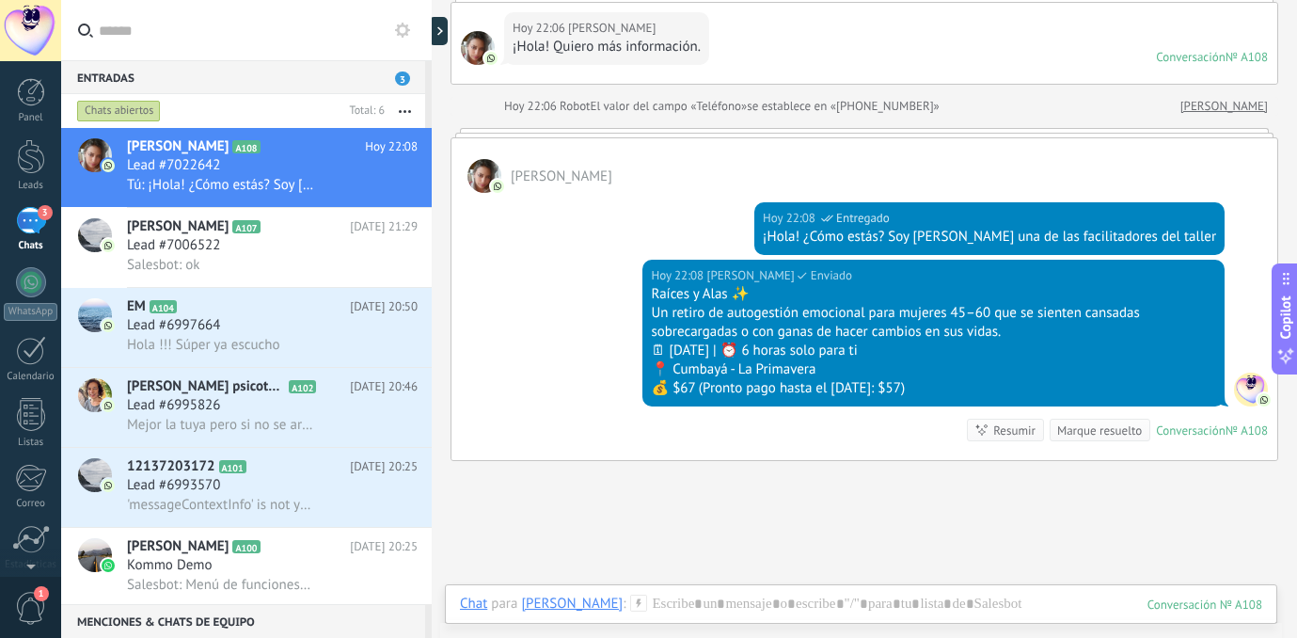
scroll to position [243, 0]
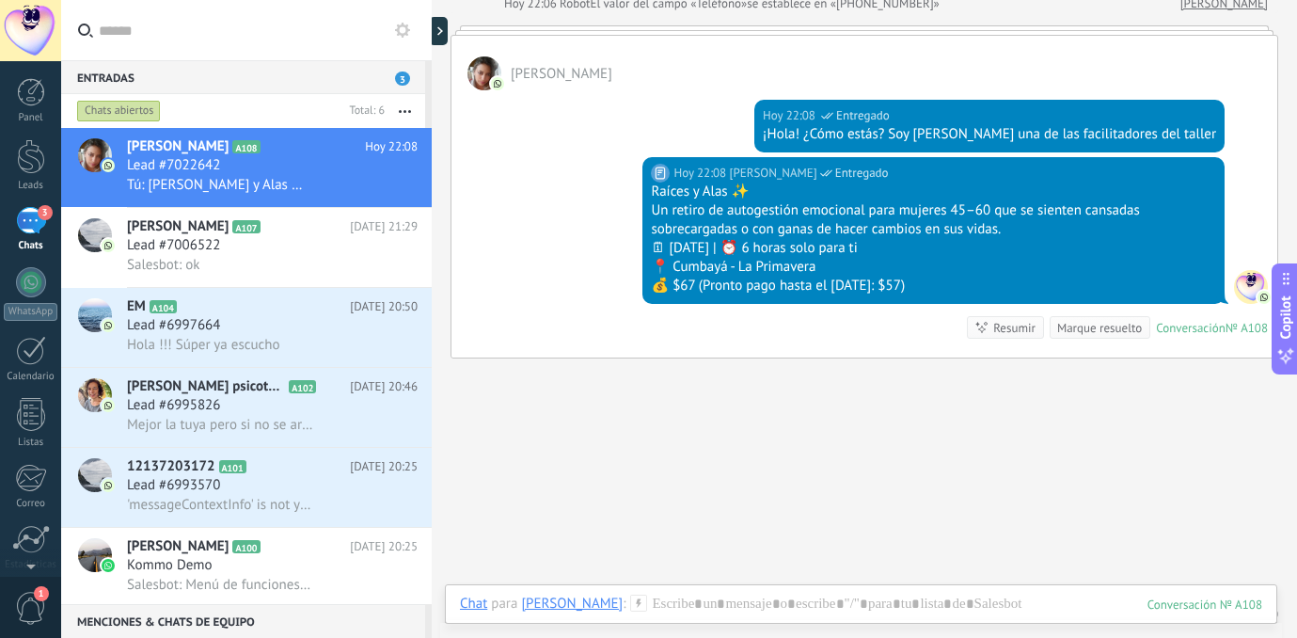
click at [631, 598] on icon at bounding box center [638, 602] width 17 height 17
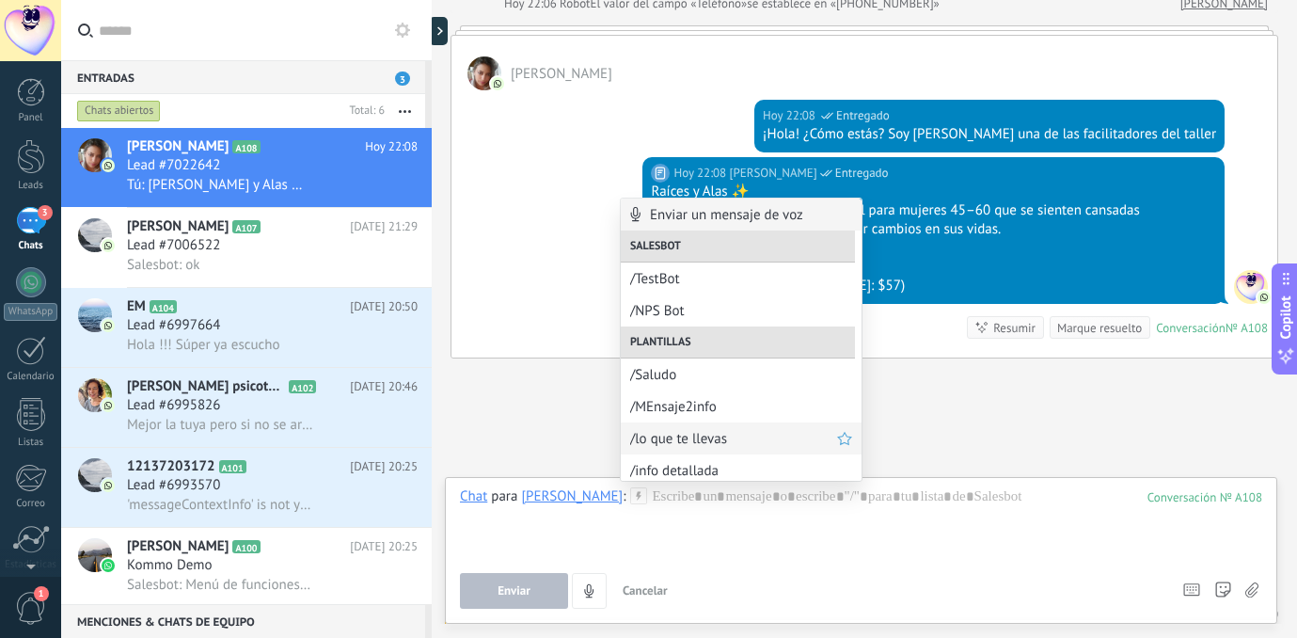
click at [694, 437] on span "/lo que te llevas" at bounding box center [733, 439] width 207 height 18
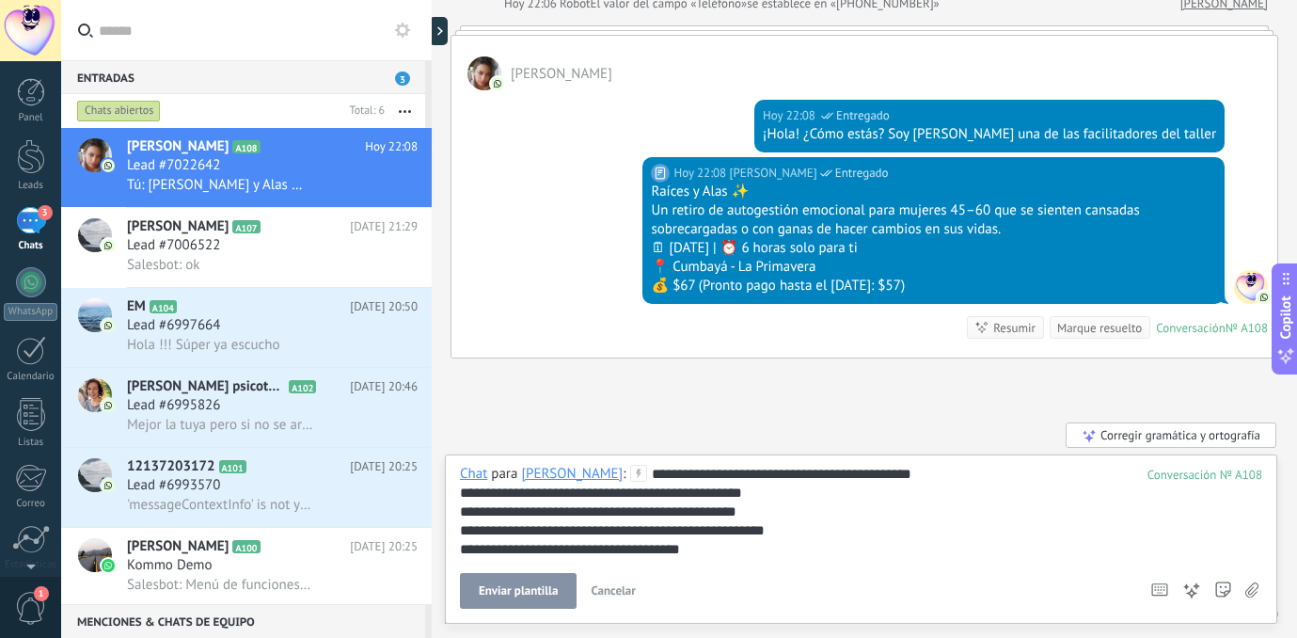
click at [651, 473] on div "**********" at bounding box center [861, 512] width 802 height 94
click at [518, 586] on span "Enviar" at bounding box center [514, 590] width 33 height 13
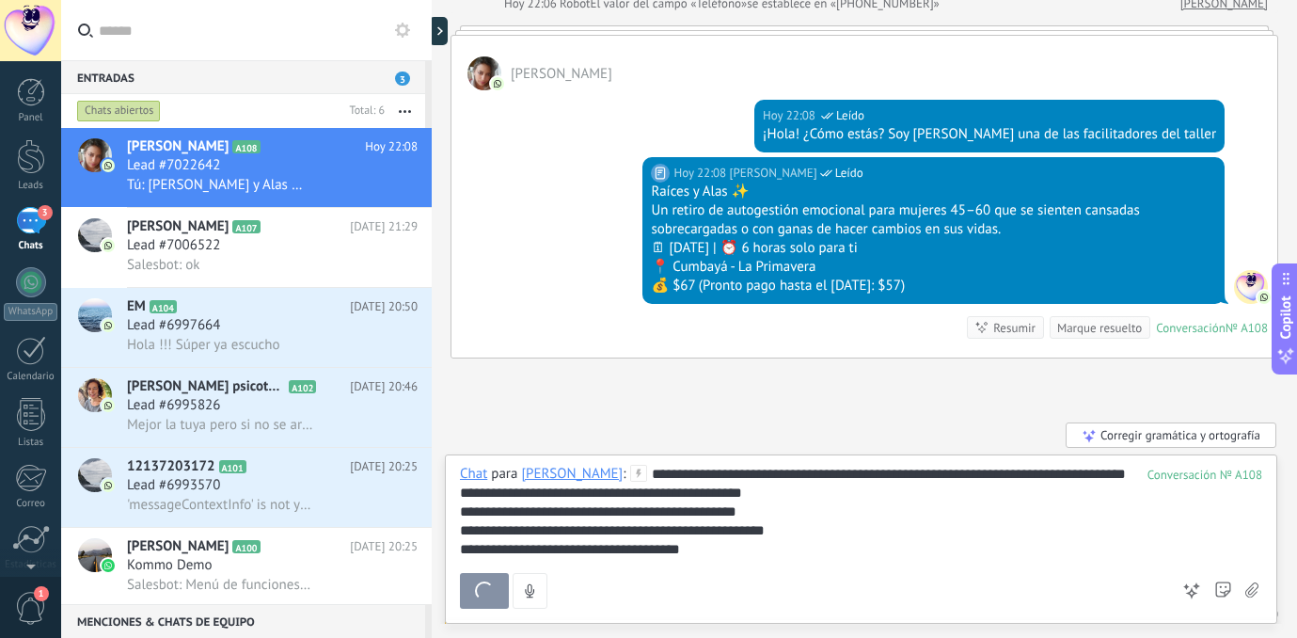
scroll to position [375, 0]
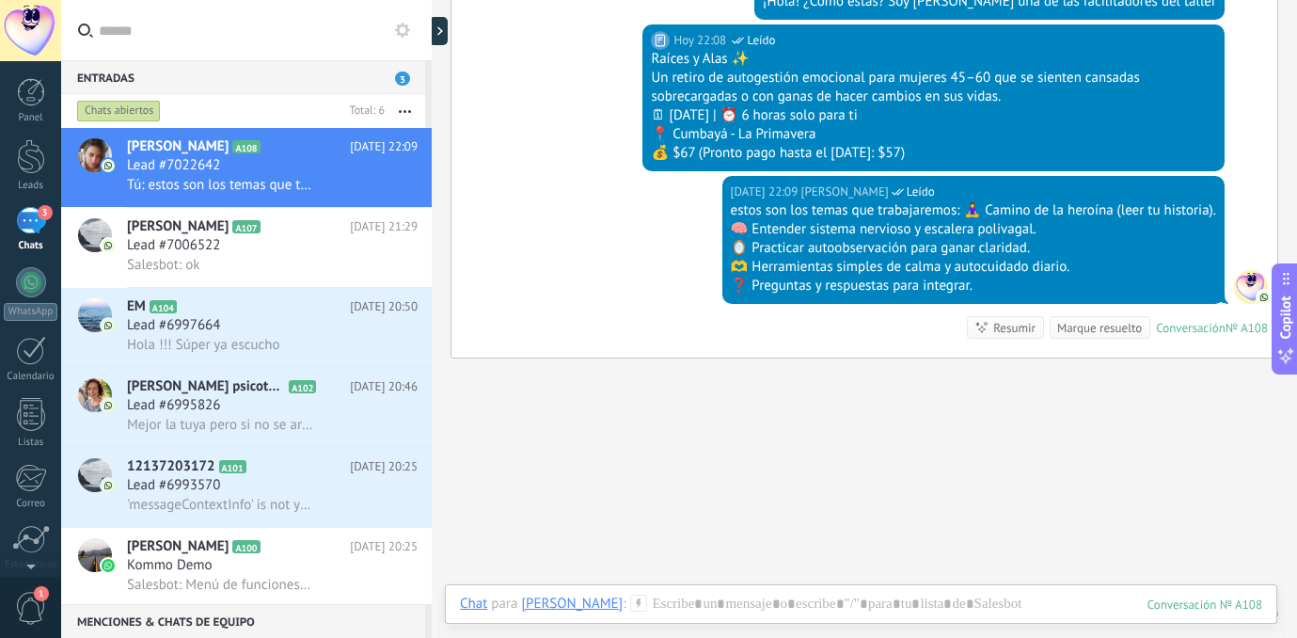
click at [639, 600] on icon at bounding box center [638, 602] width 17 height 17
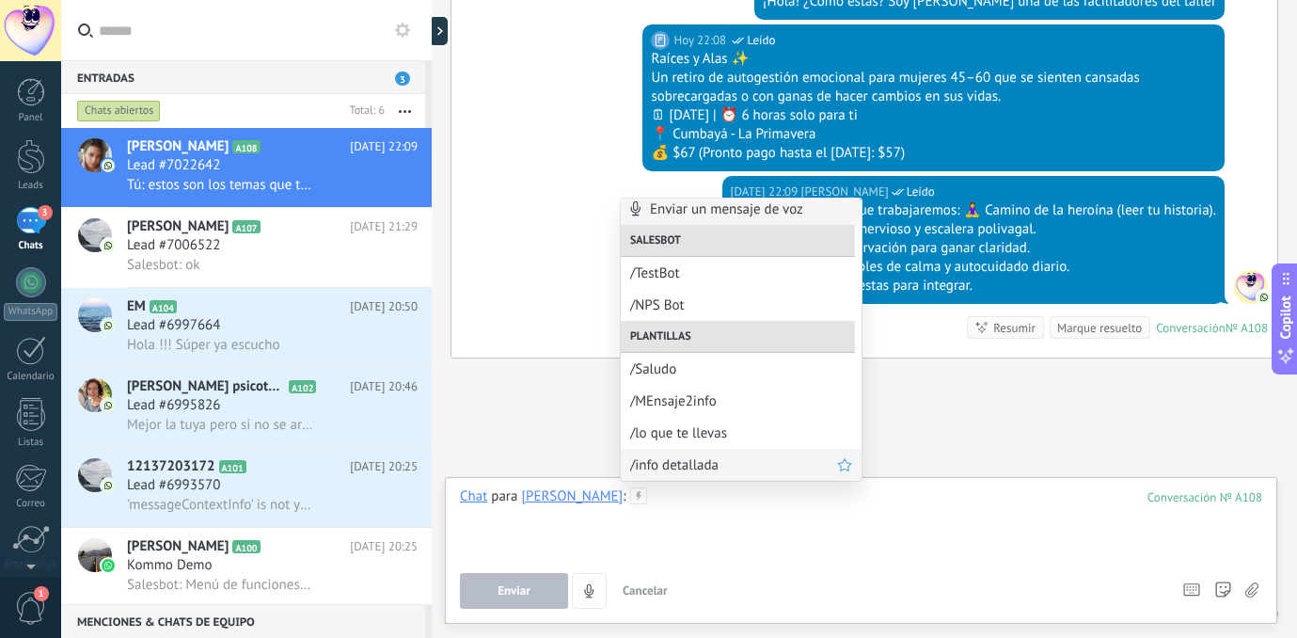
scroll to position [6, 0]
click at [690, 460] on span "/info detallada" at bounding box center [733, 465] width 207 height 18
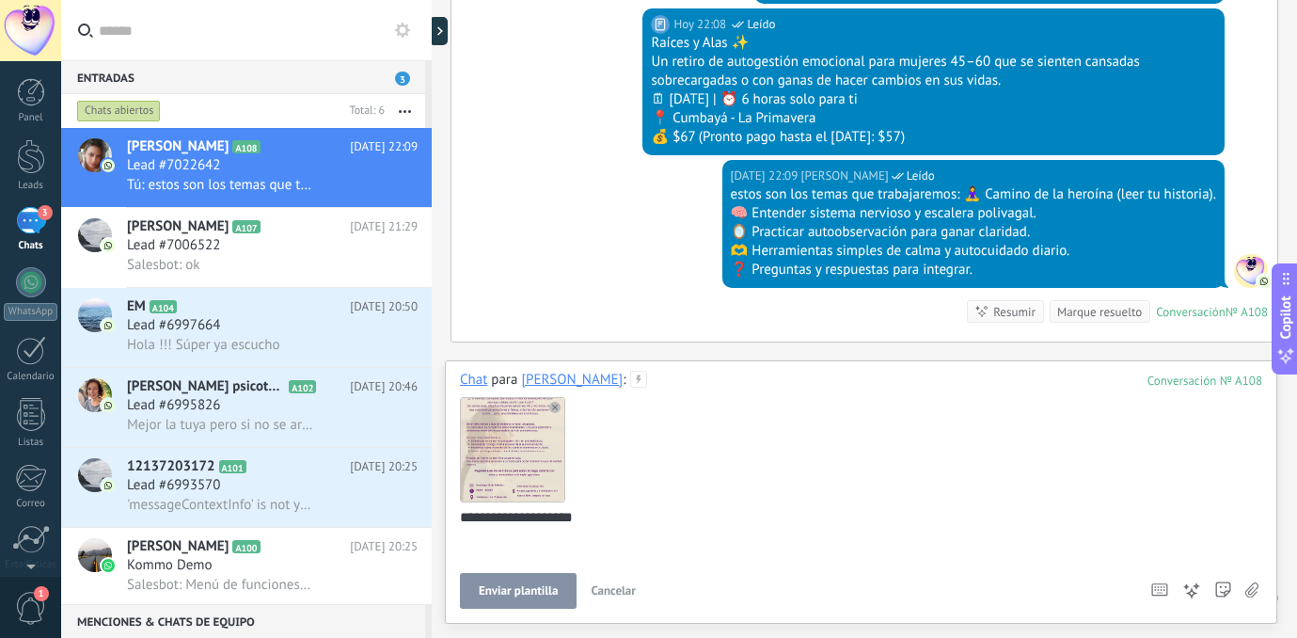
scroll to position [400, 0]
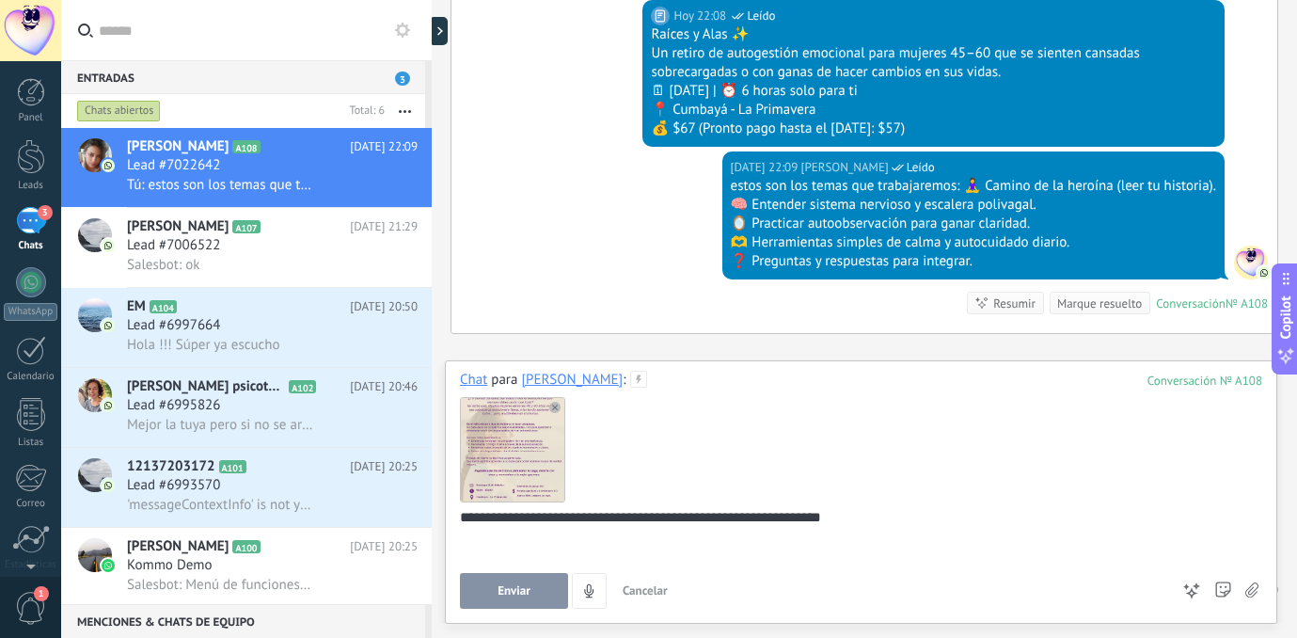
click at [510, 577] on button "Enviar" at bounding box center [514, 591] width 108 height 36
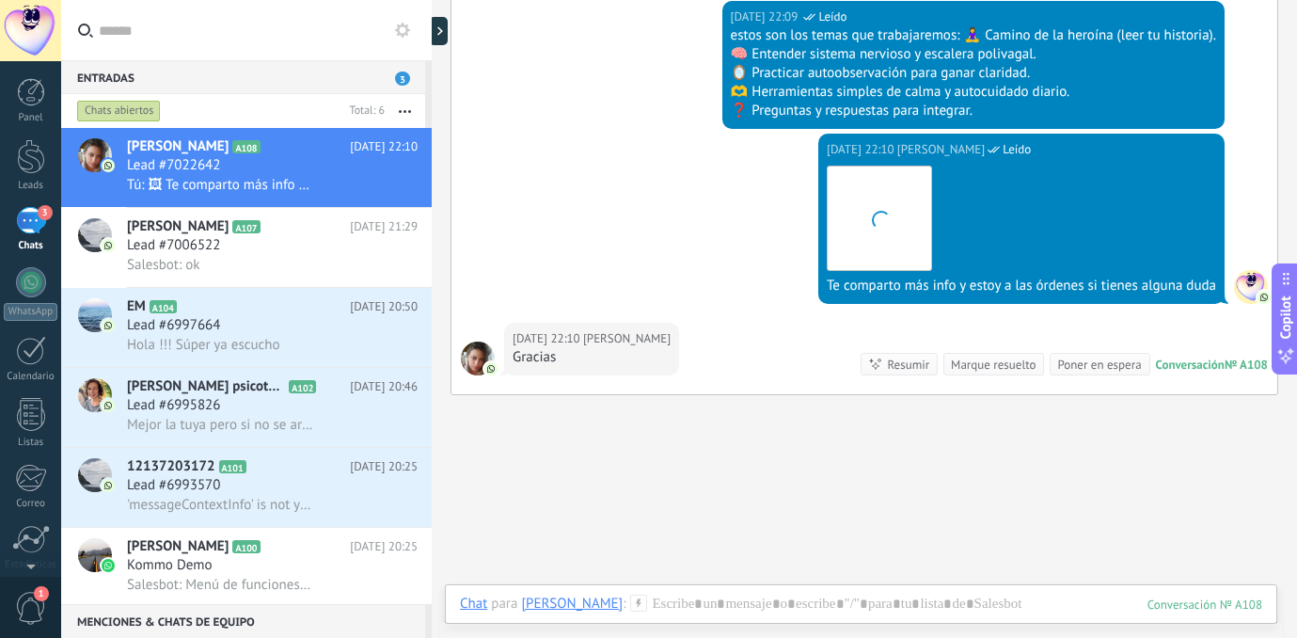
scroll to position [591, 0]
